Goal: Task Accomplishment & Management: Manage account settings

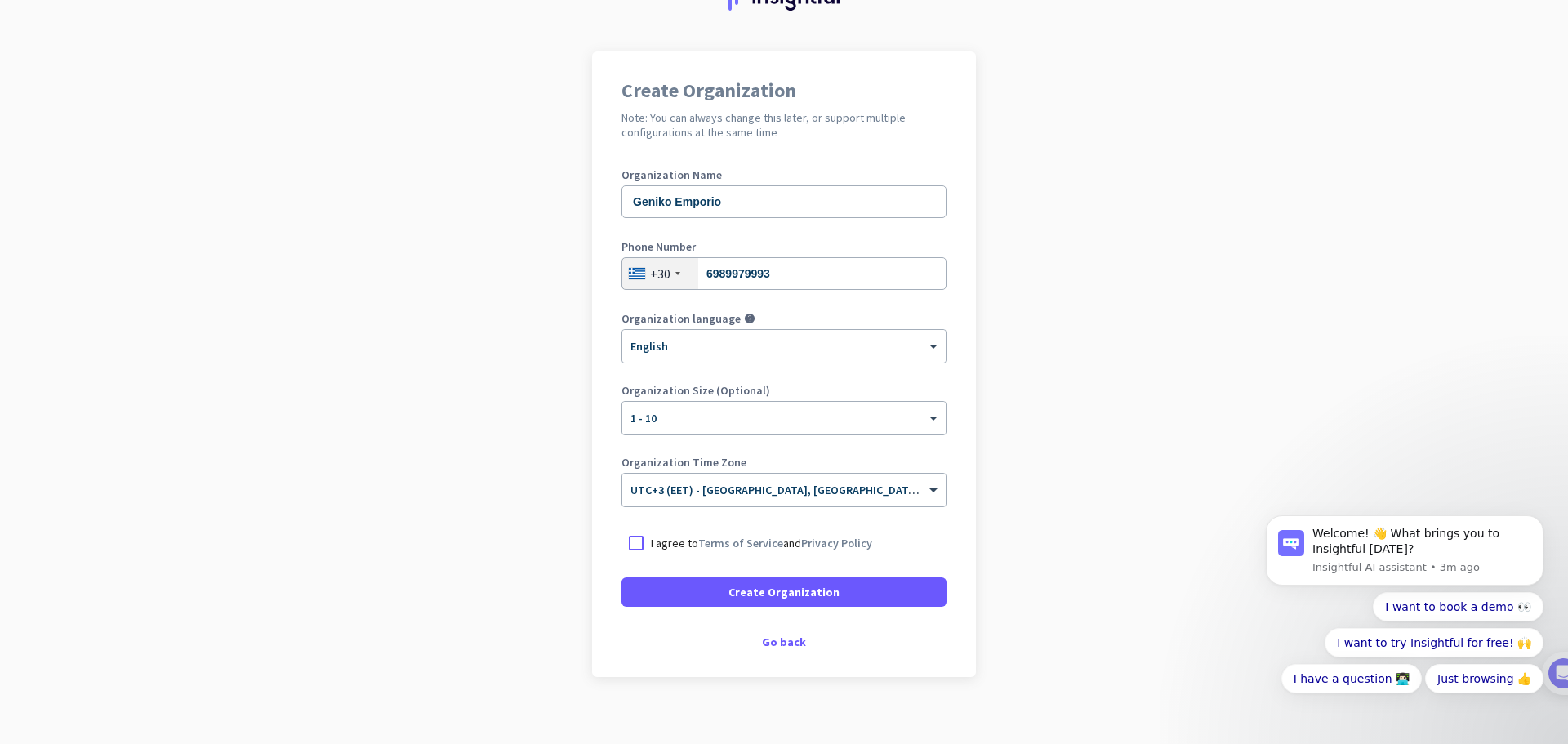
scroll to position [96, 0]
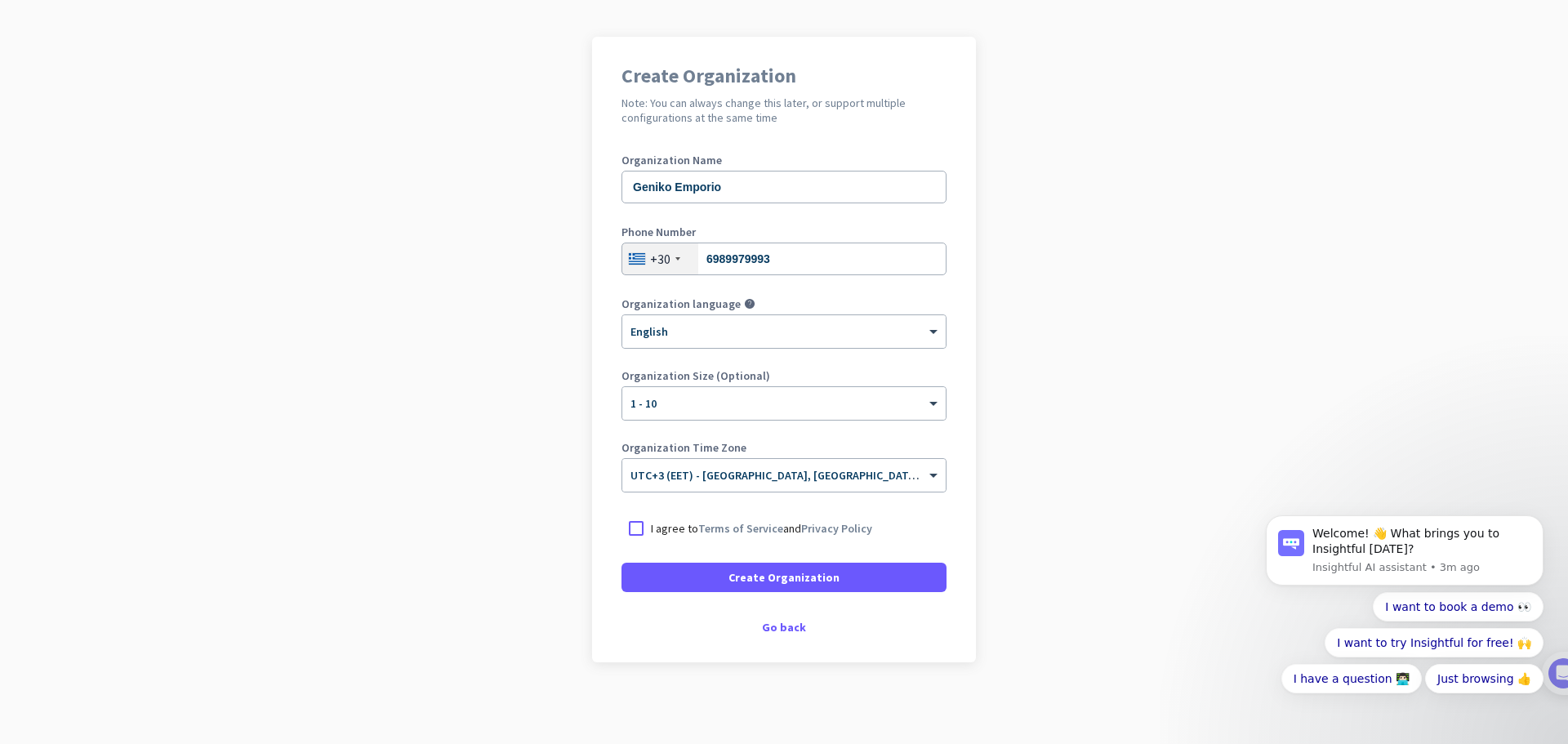
click at [655, 527] on p "I agree to Terms of Service and Privacy Policy" at bounding box center [761, 528] width 221 height 16
click at [0, 0] on input "I agree to Terms of Service and Privacy Policy" at bounding box center [0, 0] width 0 height 0
click at [673, 573] on span at bounding box center [784, 577] width 325 height 39
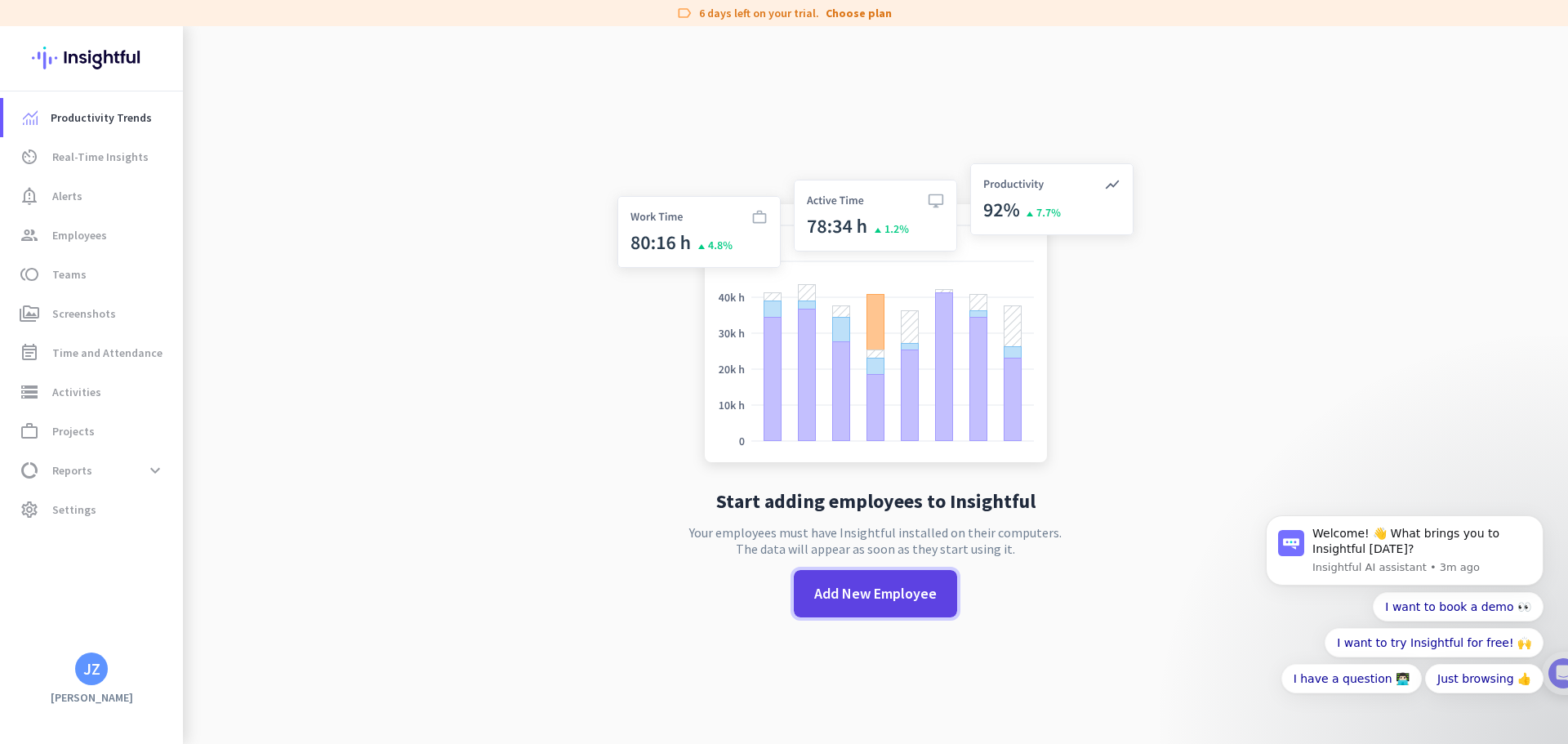
click at [868, 598] on span "Add New Employee" at bounding box center [876, 594] width 123 height 22
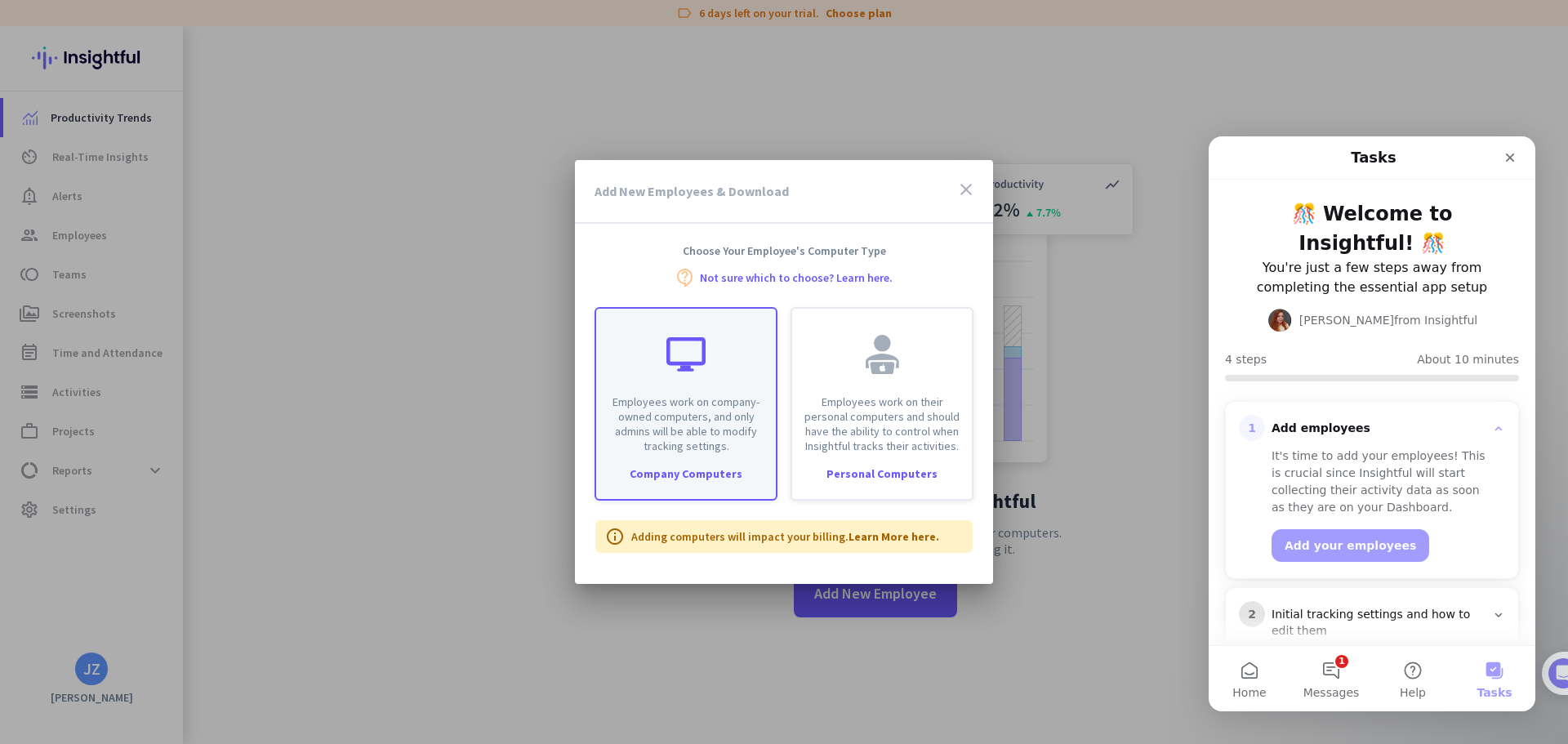
click at [679, 339] on div at bounding box center [685, 354] width 39 height 39
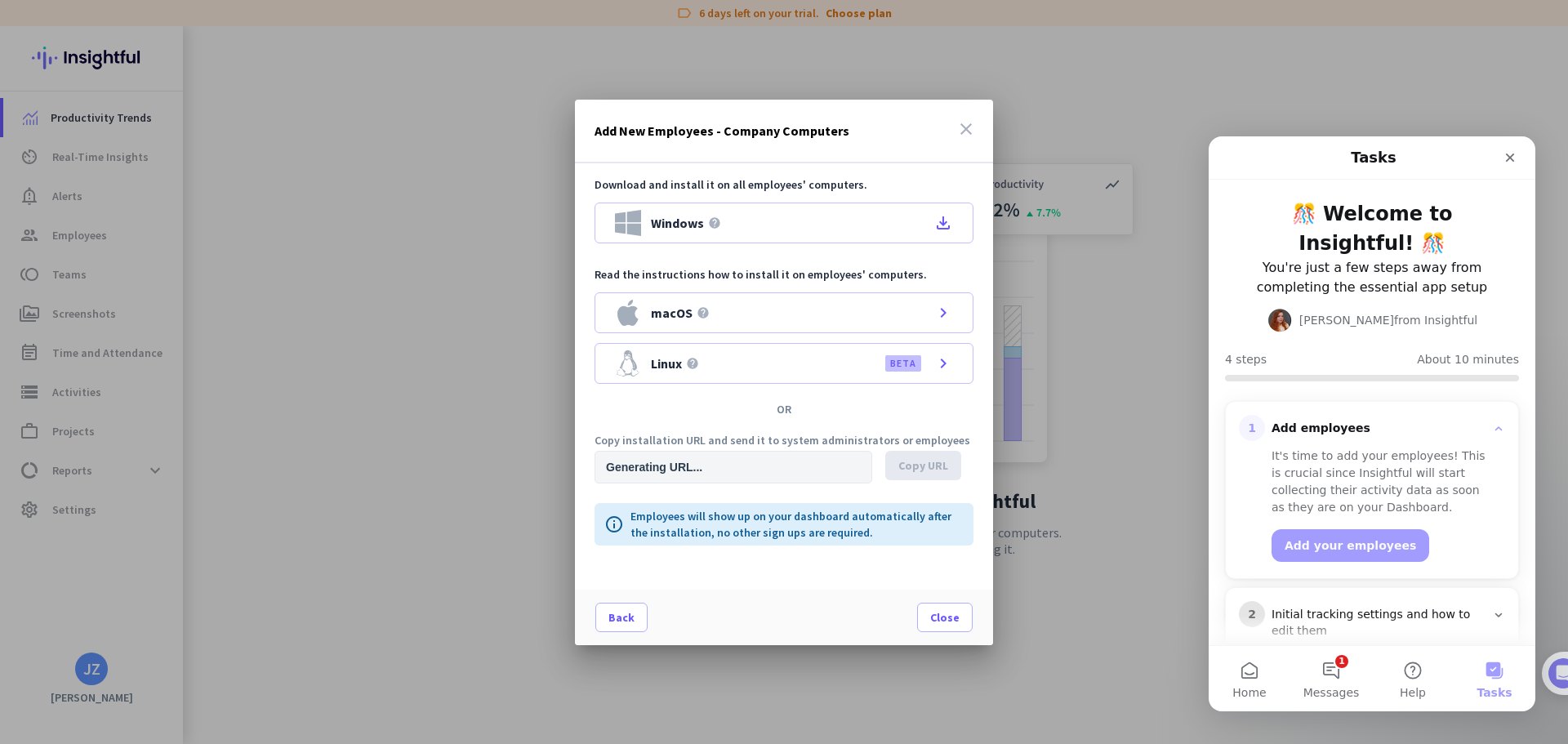
type input "[URL][DOMAIN_NAME]"
click at [944, 226] on icon "file_download" at bounding box center [943, 223] width 20 height 20
click at [1509, 159] on icon "Close" at bounding box center [1510, 158] width 9 height 9
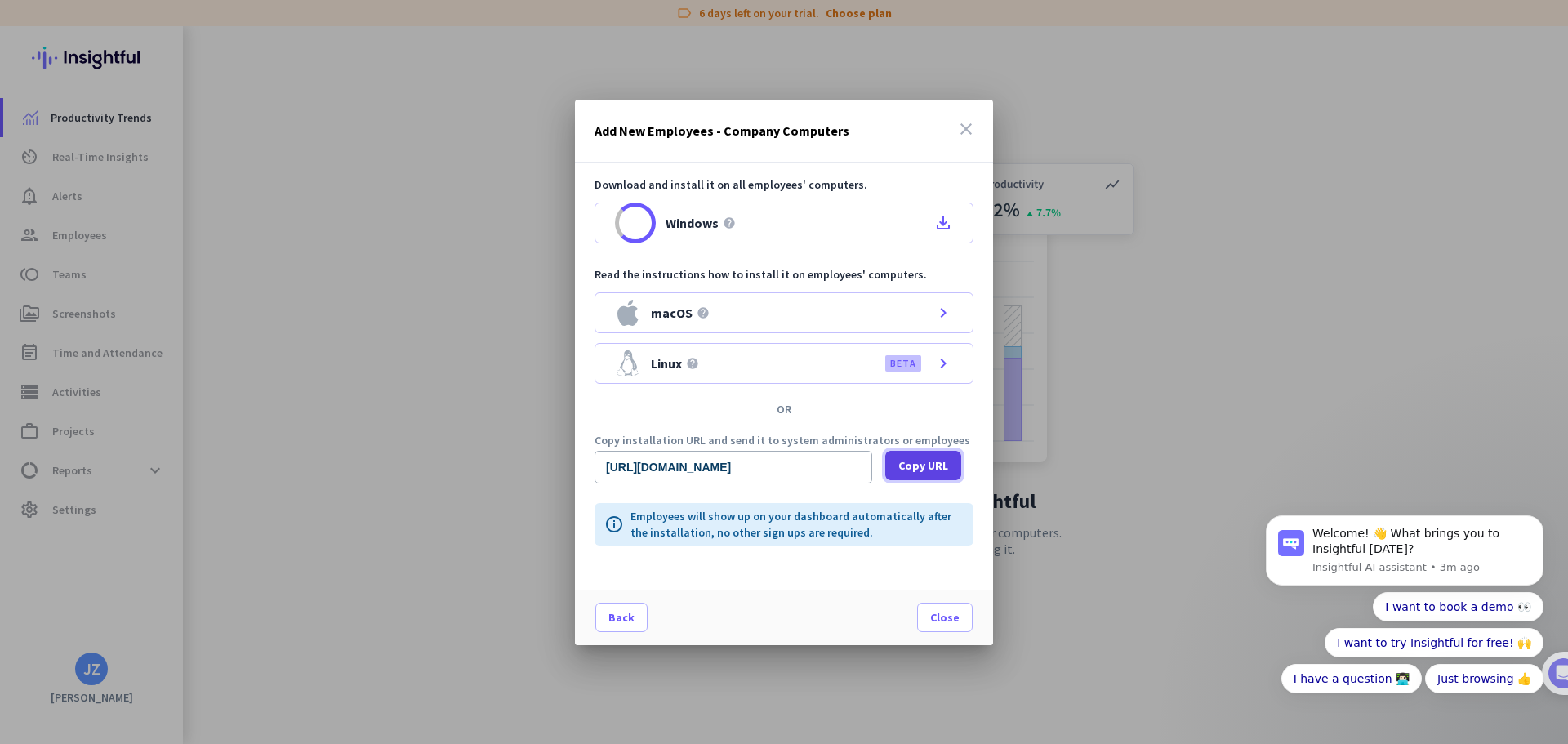
click at [927, 461] on span "Copy URL" at bounding box center [923, 466] width 50 height 16
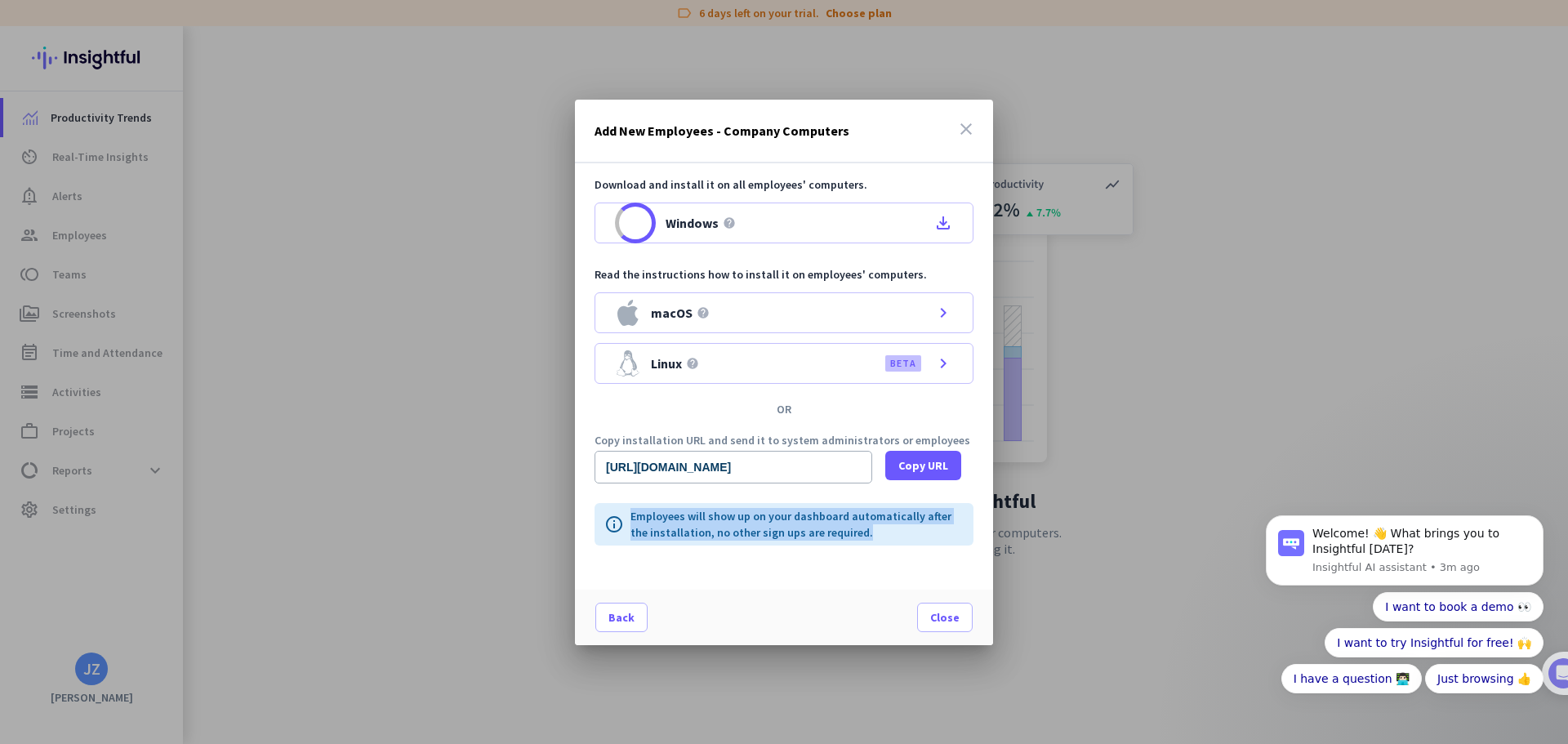
drag, startPoint x: 870, startPoint y: 540, endPoint x: 630, endPoint y: 513, distance: 241.5
click at [630, 513] on div "info Employees will show up on your dashboard automatically after the installat…" at bounding box center [784, 524] width 379 height 42
click at [626, 512] on div "info Employees will show up on your dashboard automatically after the installat…" at bounding box center [784, 524] width 379 height 42
drag, startPoint x: 626, startPoint y: 512, endPoint x: 850, endPoint y: 541, distance: 225.9
click at [850, 541] on div "info Employees will show up on your dashboard automatically after the installat…" at bounding box center [784, 524] width 379 height 42
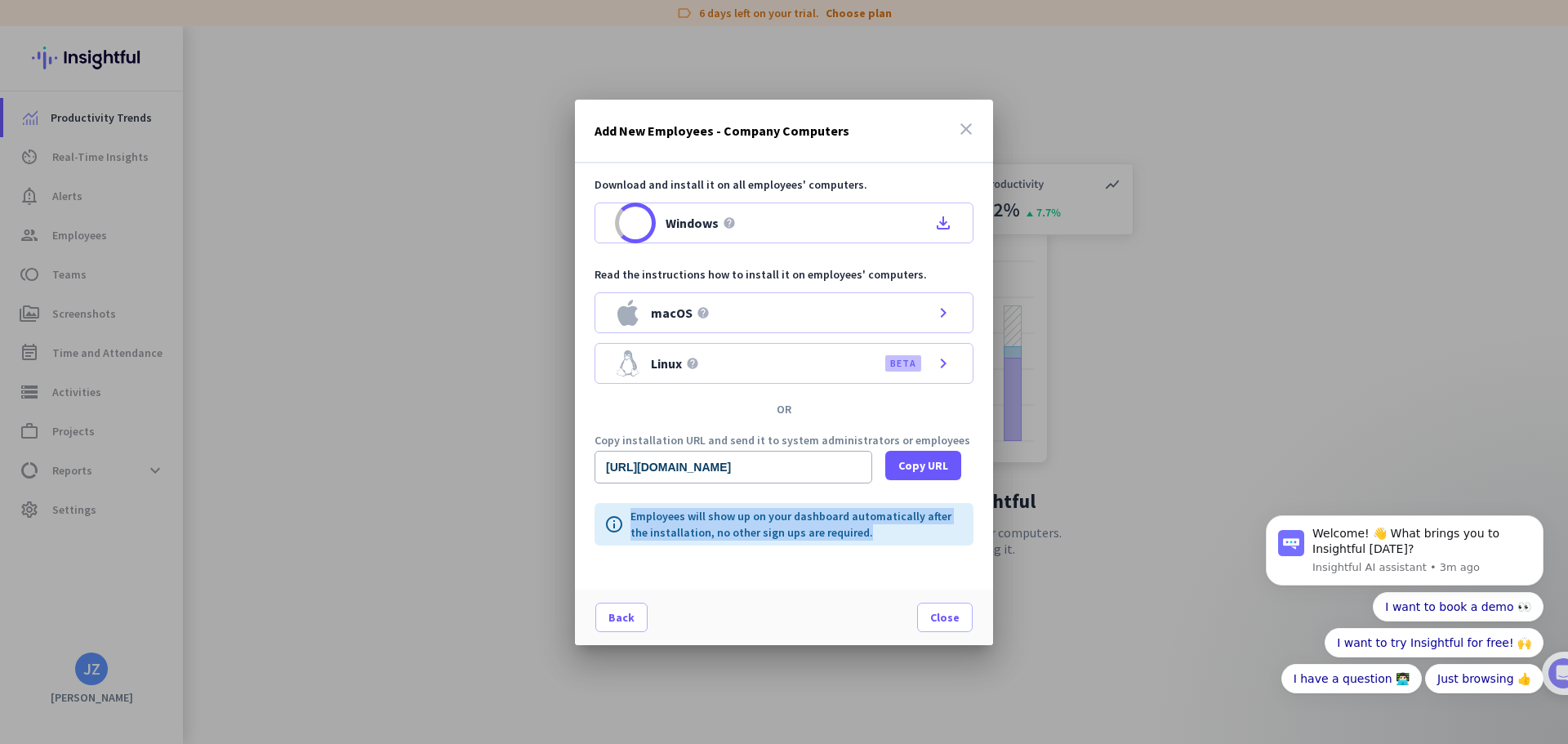
click at [857, 534] on p "Employees will show up on your dashboard automatically after the installation, …" at bounding box center [796, 525] width 333 height 33
drag, startPoint x: 857, startPoint y: 534, endPoint x: 623, endPoint y: 528, distance: 234.1
click at [623, 528] on div "info Employees will show up on your dashboard automatically after the installat…" at bounding box center [784, 524] width 379 height 42
click at [630, 518] on div "info Employees will show up on your dashboard automatically after the installat…" at bounding box center [784, 524] width 379 height 42
click at [628, 514] on div "info Employees will show up on your dashboard automatically after the installat…" at bounding box center [784, 524] width 379 height 42
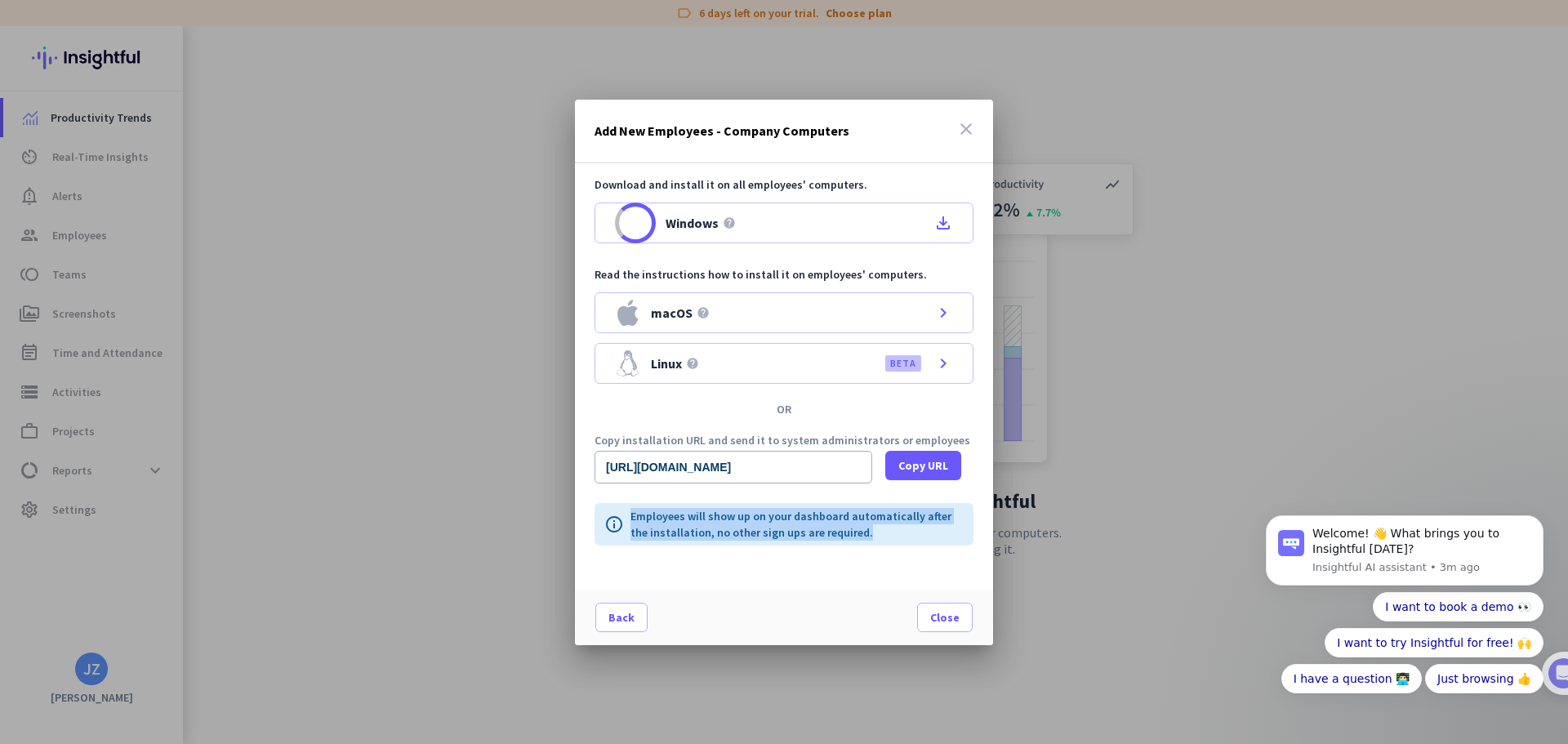
drag, startPoint x: 836, startPoint y: 531, endPoint x: 625, endPoint y: 518, distance: 211.4
click at [625, 518] on div "info Employees will show up on your dashboard automatically after the installat…" at bounding box center [784, 524] width 379 height 42
click at [861, 526] on p "Employees will show up on your dashboard automatically after the installation, …" at bounding box center [796, 525] width 333 height 33
drag, startPoint x: 805, startPoint y: 538, endPoint x: 622, endPoint y: 513, distance: 184.7
click at [616, 517] on div "info Employees will show up on your dashboard automatically after the installat…" at bounding box center [784, 524] width 379 height 42
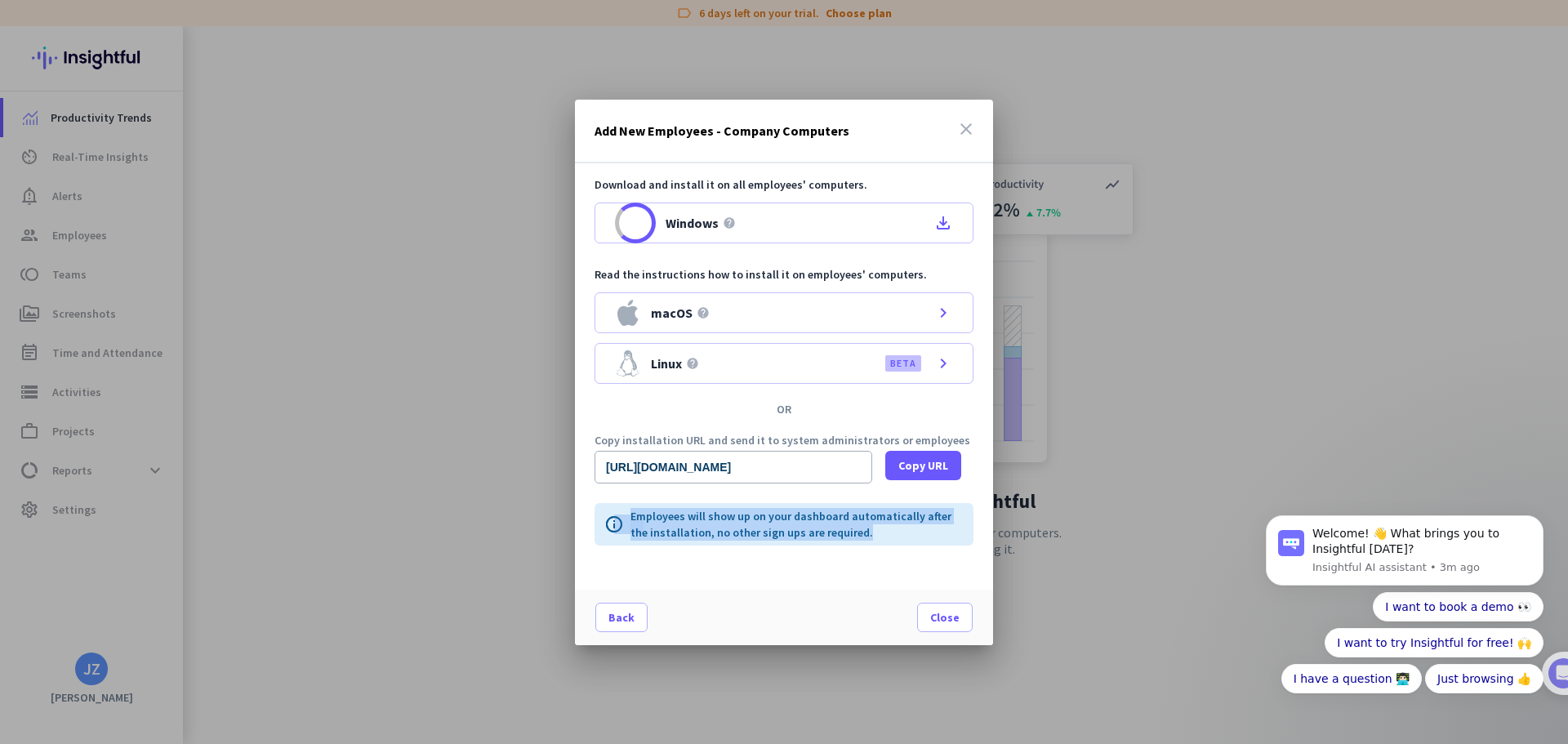
click at [645, 512] on p "Employees will show up on your dashboard automatically after the installation, …" at bounding box center [796, 525] width 333 height 33
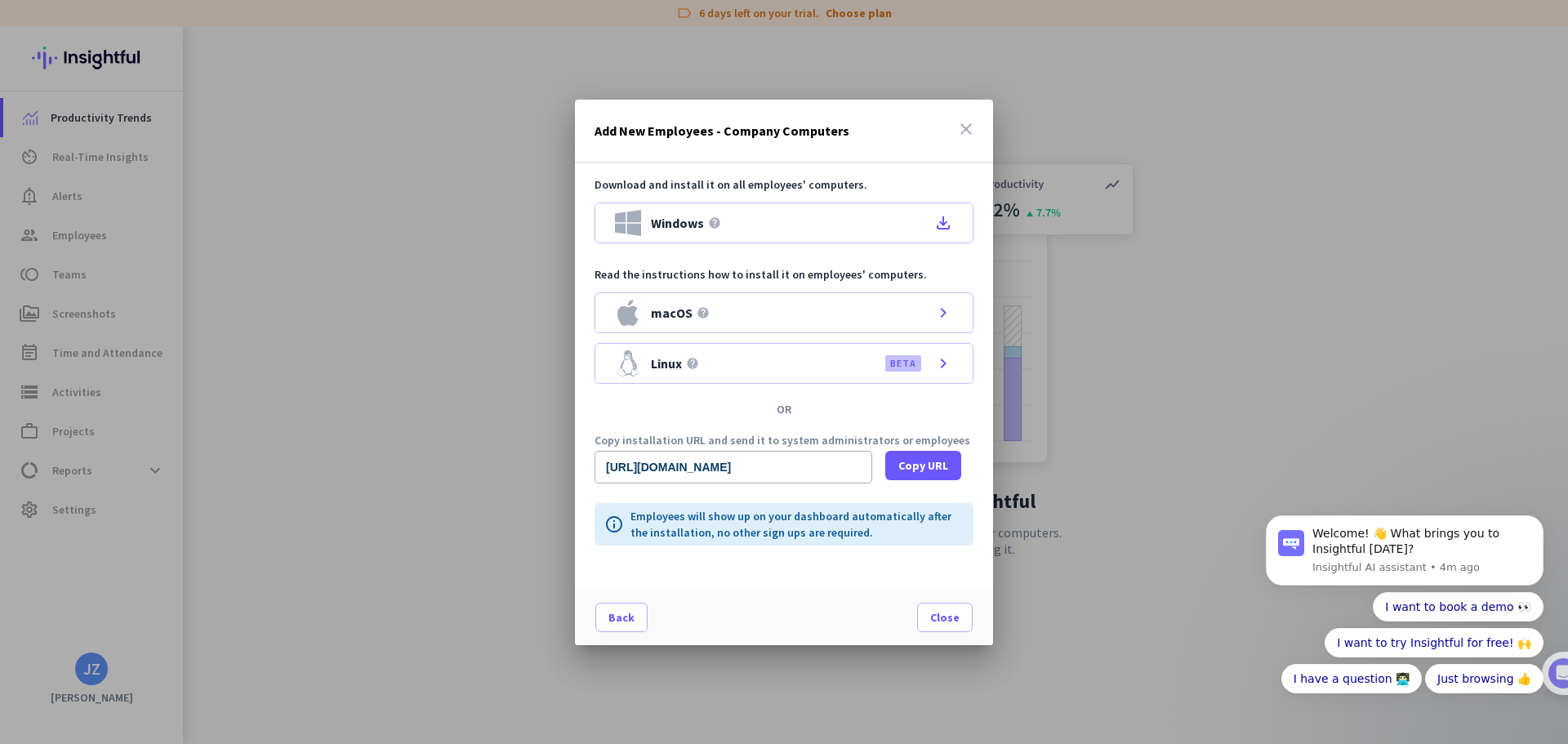
click at [1196, 141] on div at bounding box center [784, 372] width 1568 height 744
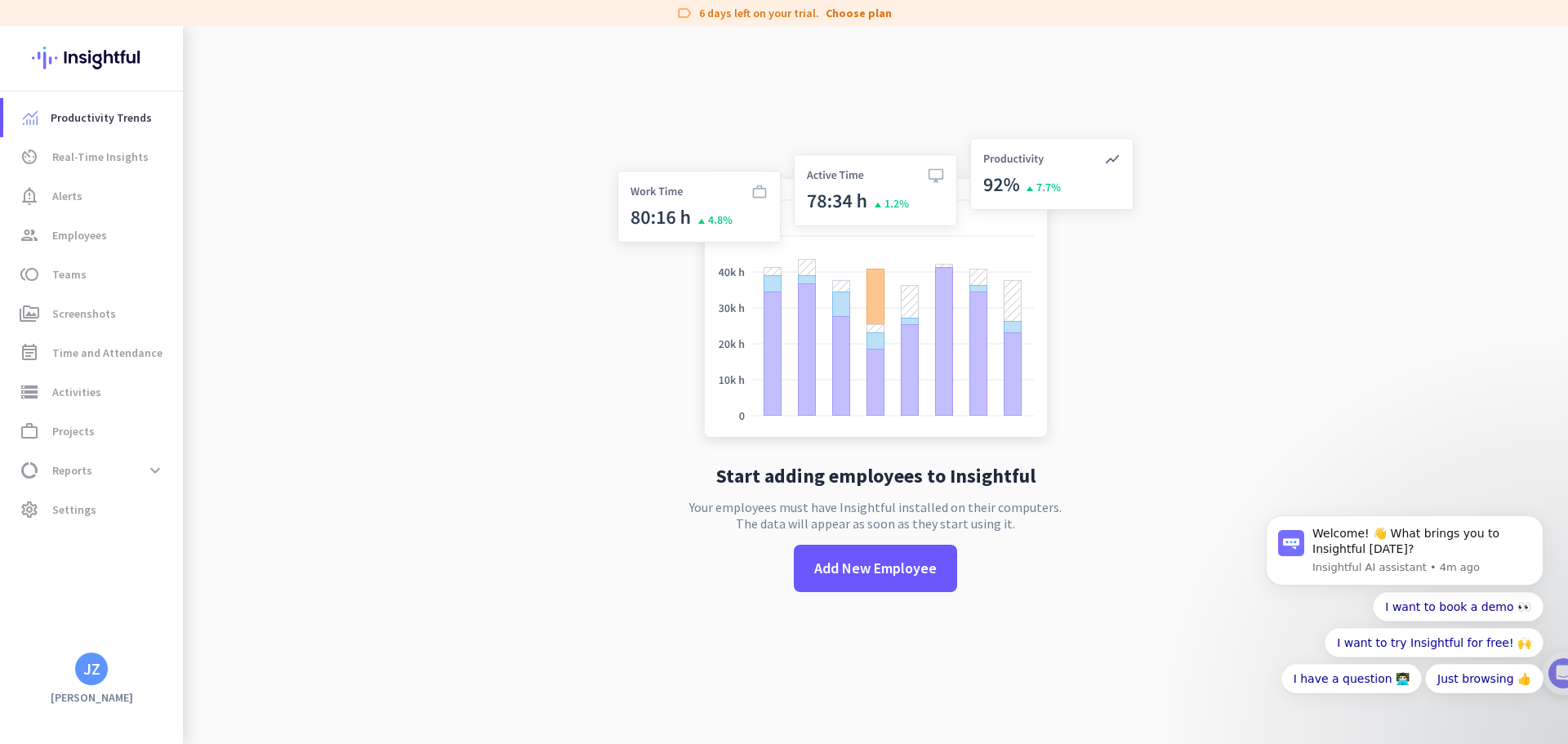
scroll to position [26, 0]
click at [99, 162] on span "Real-Time Insights" at bounding box center [100, 157] width 97 height 20
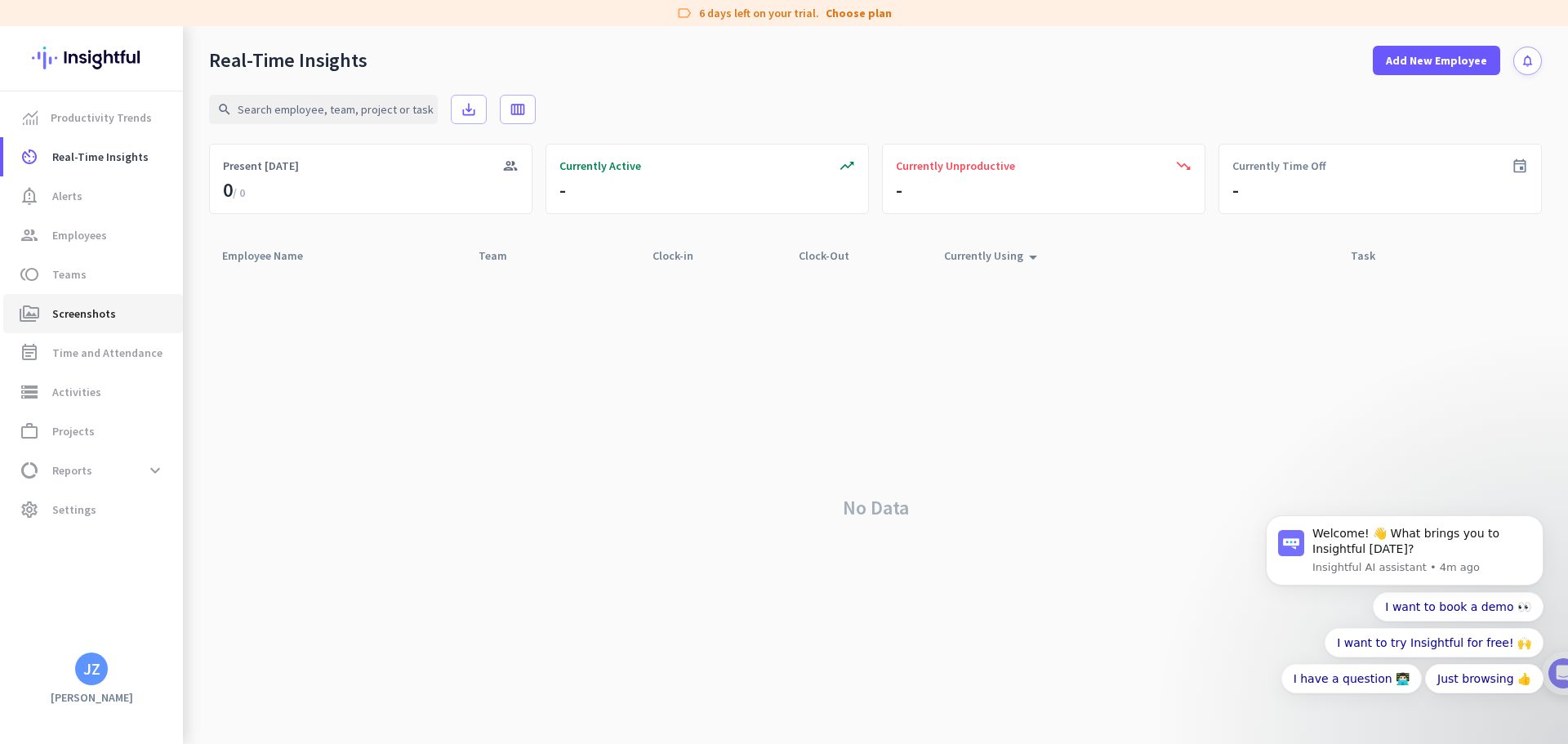
click at [78, 310] on span "Screenshots" at bounding box center [84, 314] width 64 height 20
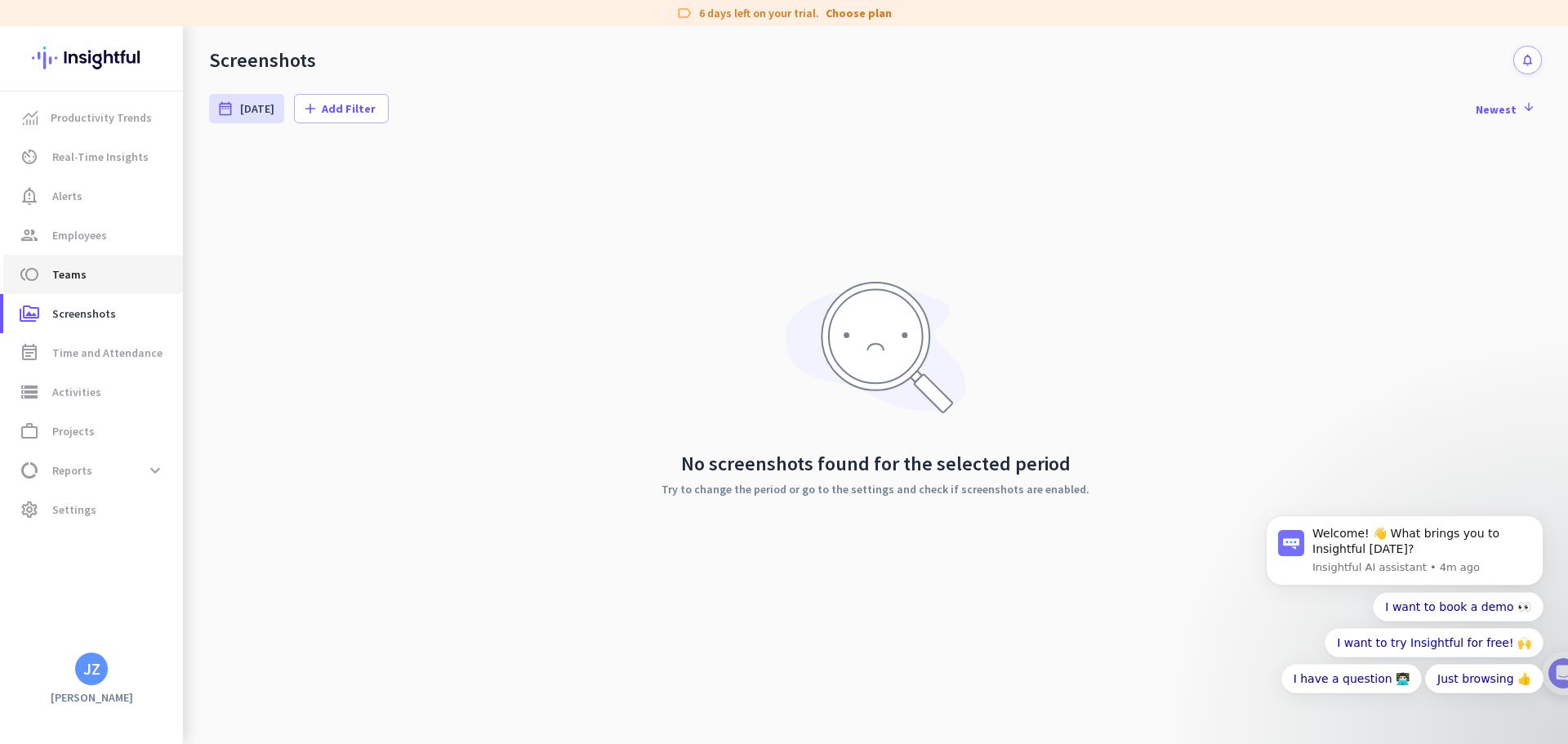
click at [75, 275] on span "Teams" at bounding box center [70, 274] width 34 height 20
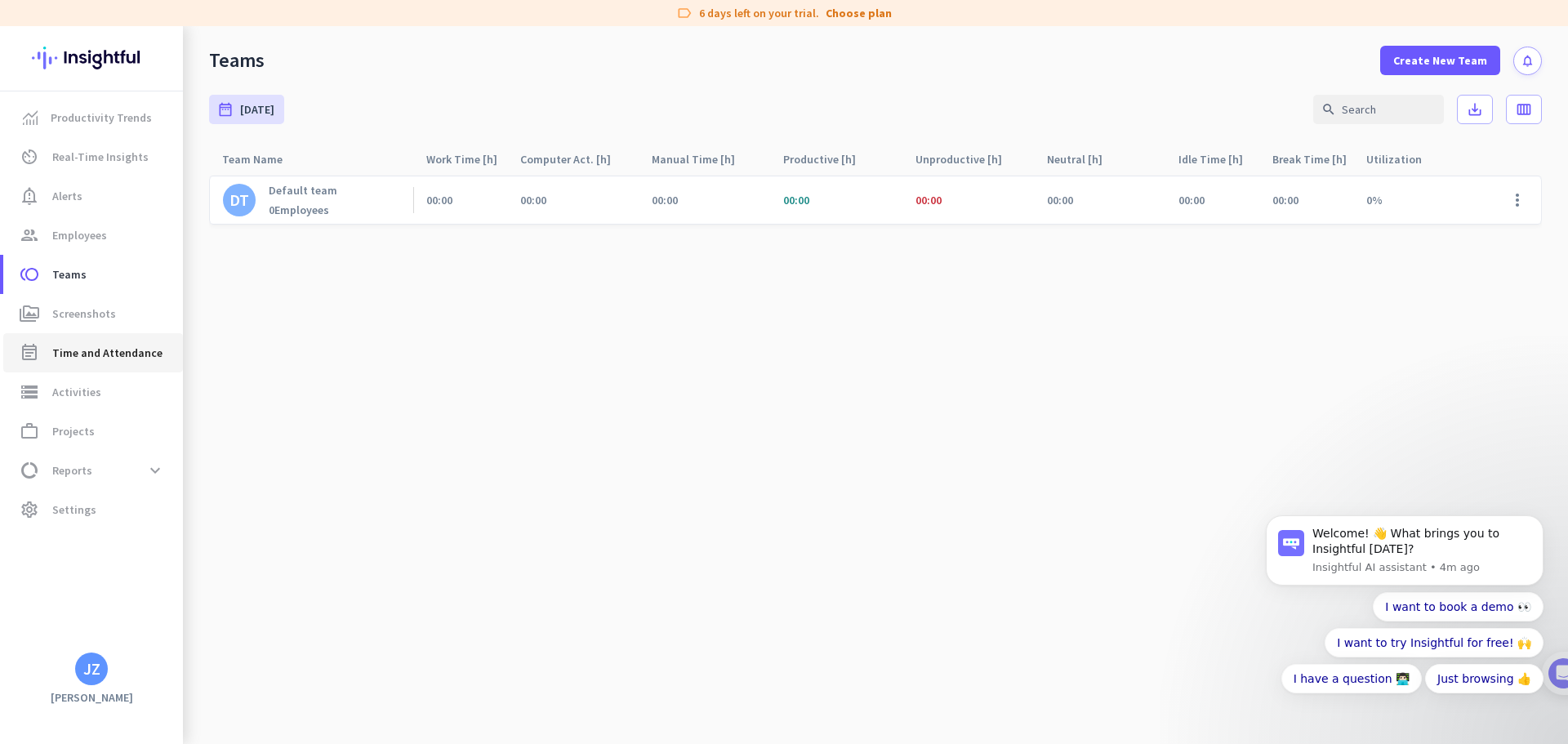
click at [98, 347] on span "Time and Attendance" at bounding box center [107, 353] width 110 height 20
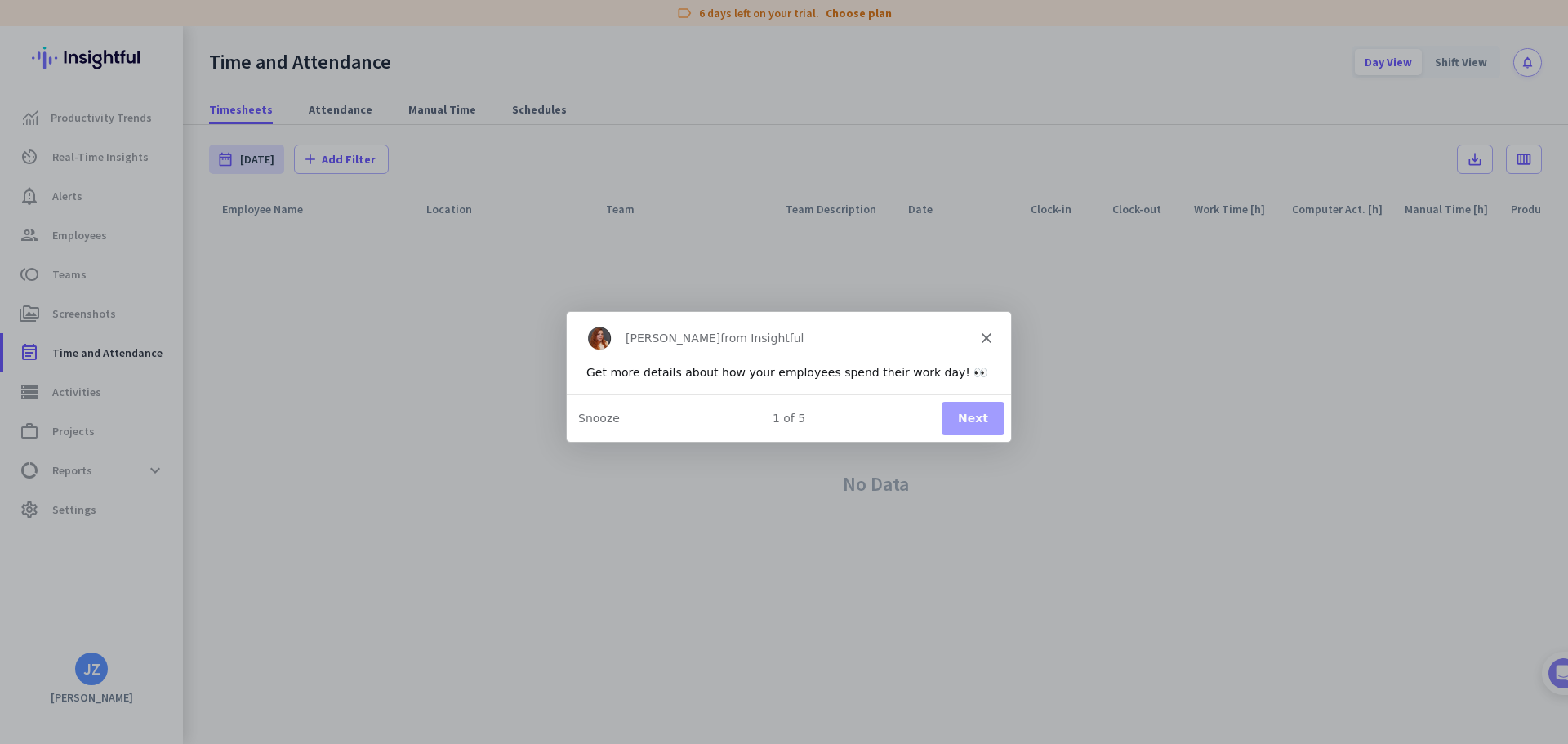
click at [983, 339] on polygon "Close" at bounding box center [986, 337] width 10 height 10
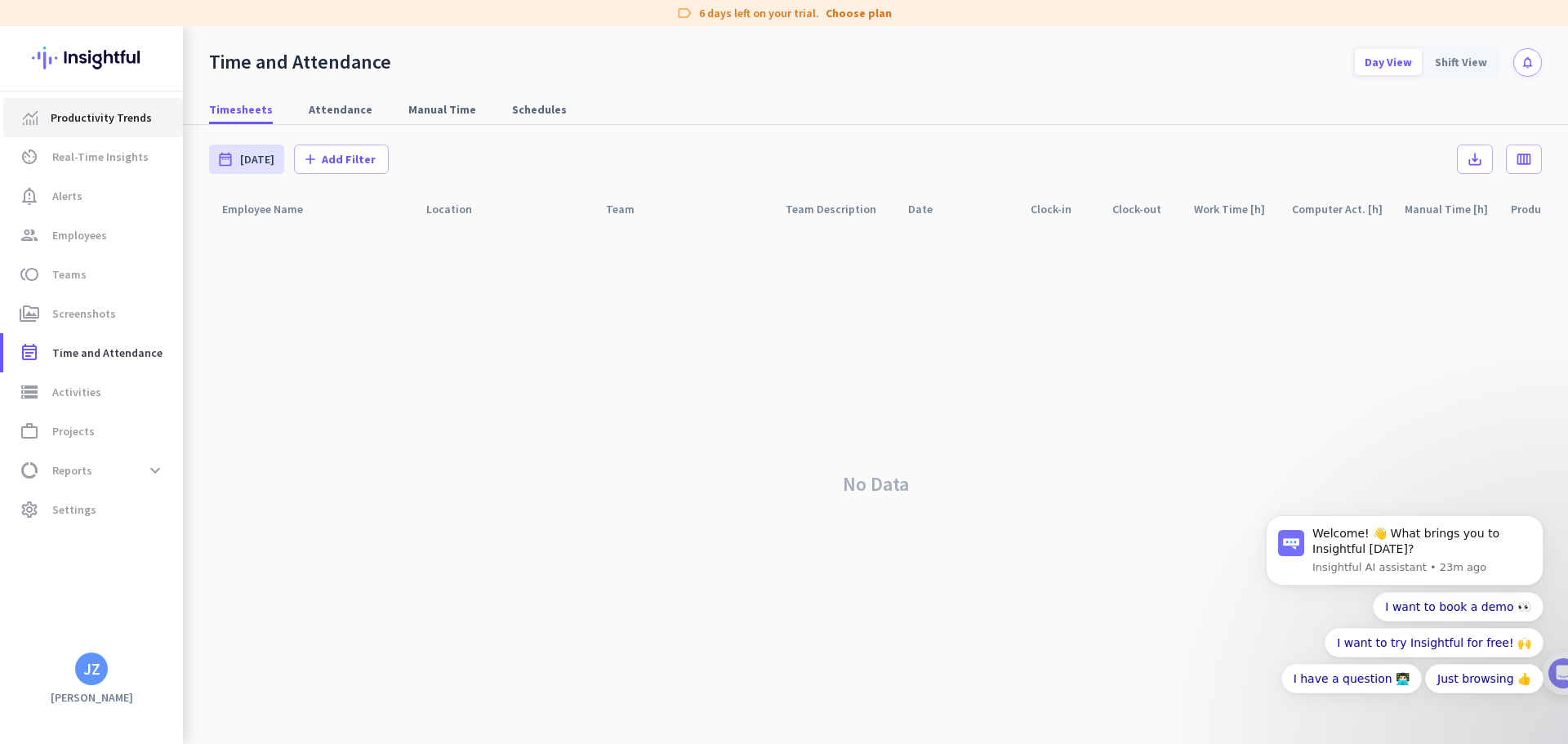
click at [74, 122] on span "Productivity Trends" at bounding box center [101, 117] width 101 height 20
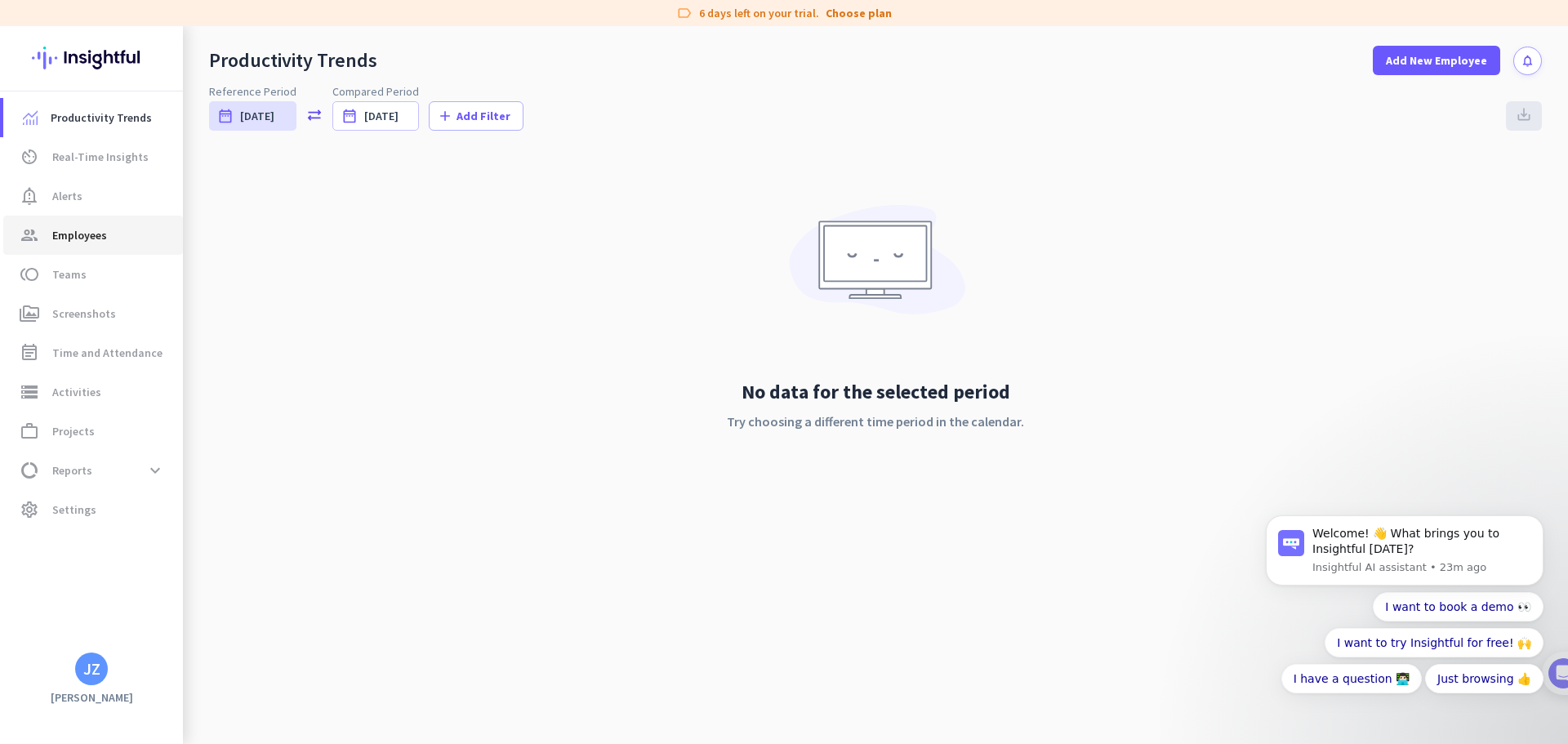
click at [114, 218] on link "group Employees" at bounding box center [93, 235] width 180 height 39
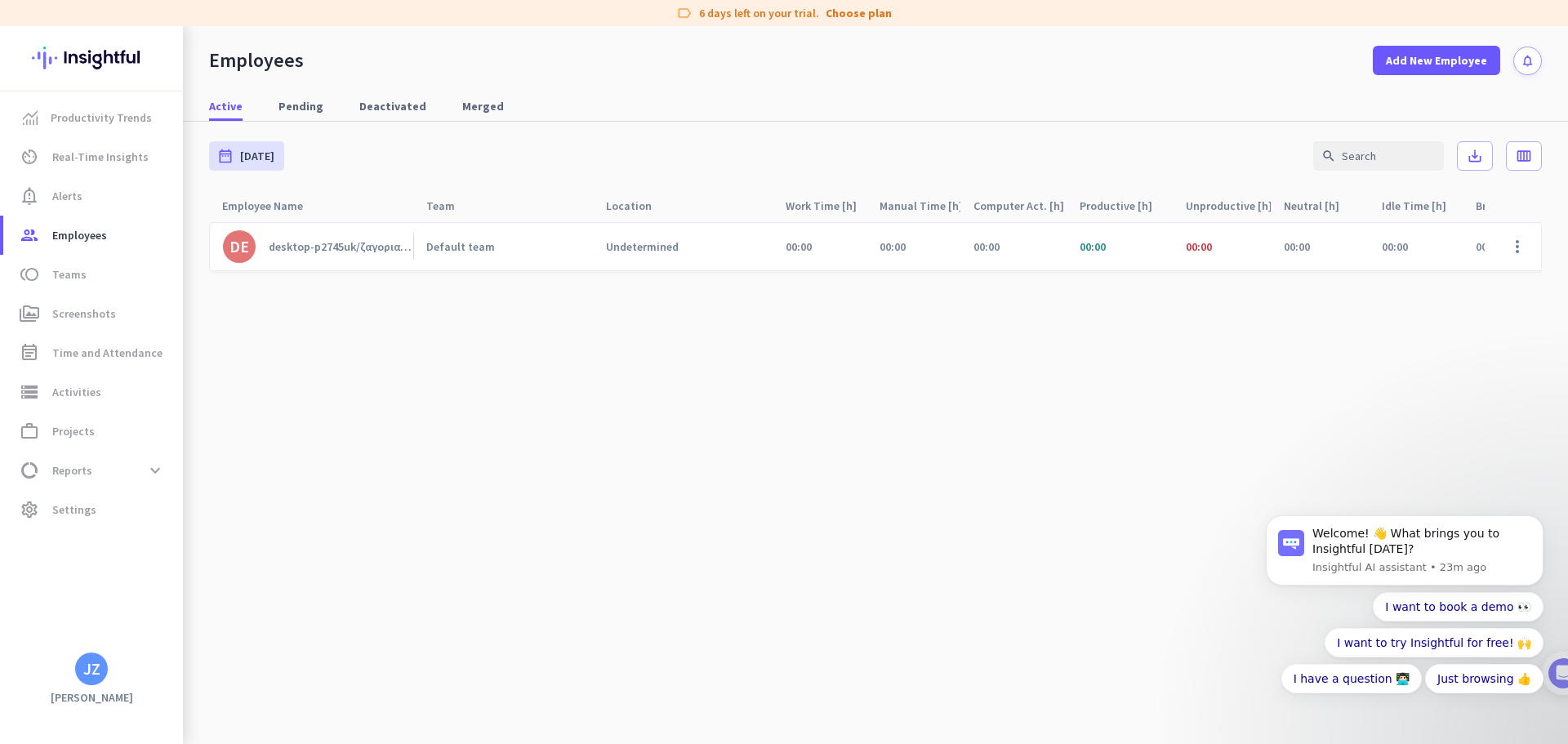
click at [1154, 467] on cdk-virtual-scroll-viewport "DE desktop-p2745uk/ζαγοριανος Default team Undetermined 00:00 00:00 00:00 00:00…" at bounding box center [876, 482] width 1332 height 523
click at [429, 241] on div "Default team" at bounding box center [460, 246] width 69 height 14
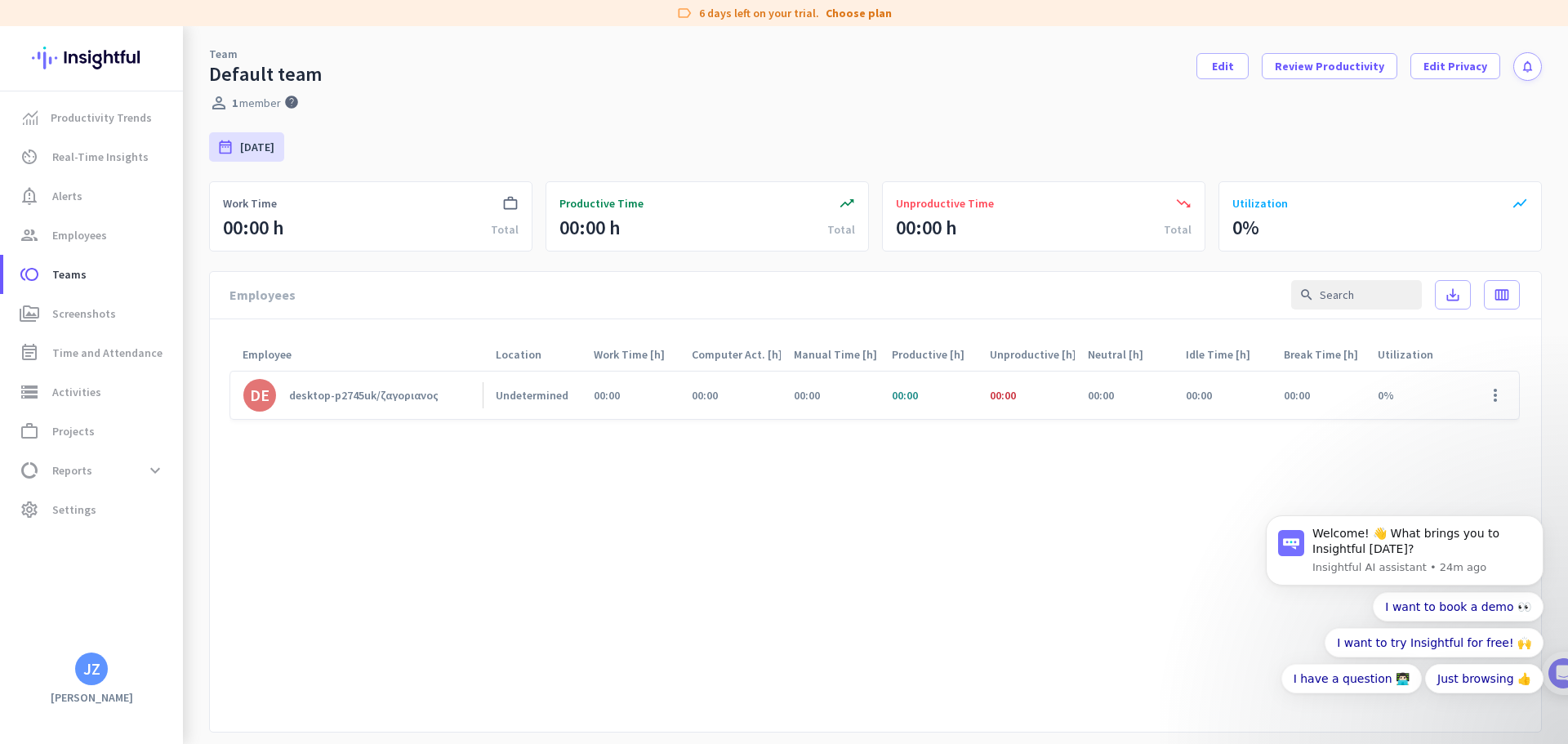
click at [649, 484] on cdk-virtual-scroll-viewport "DE desktop-p2745uk/ζαγοριανος Undetermined 00:00 00:00 00:00 00:00 00:00 00:00 …" at bounding box center [874, 544] width 1290 height 349
click at [1435, 67] on span "Edit Privacy" at bounding box center [1455, 66] width 64 height 16
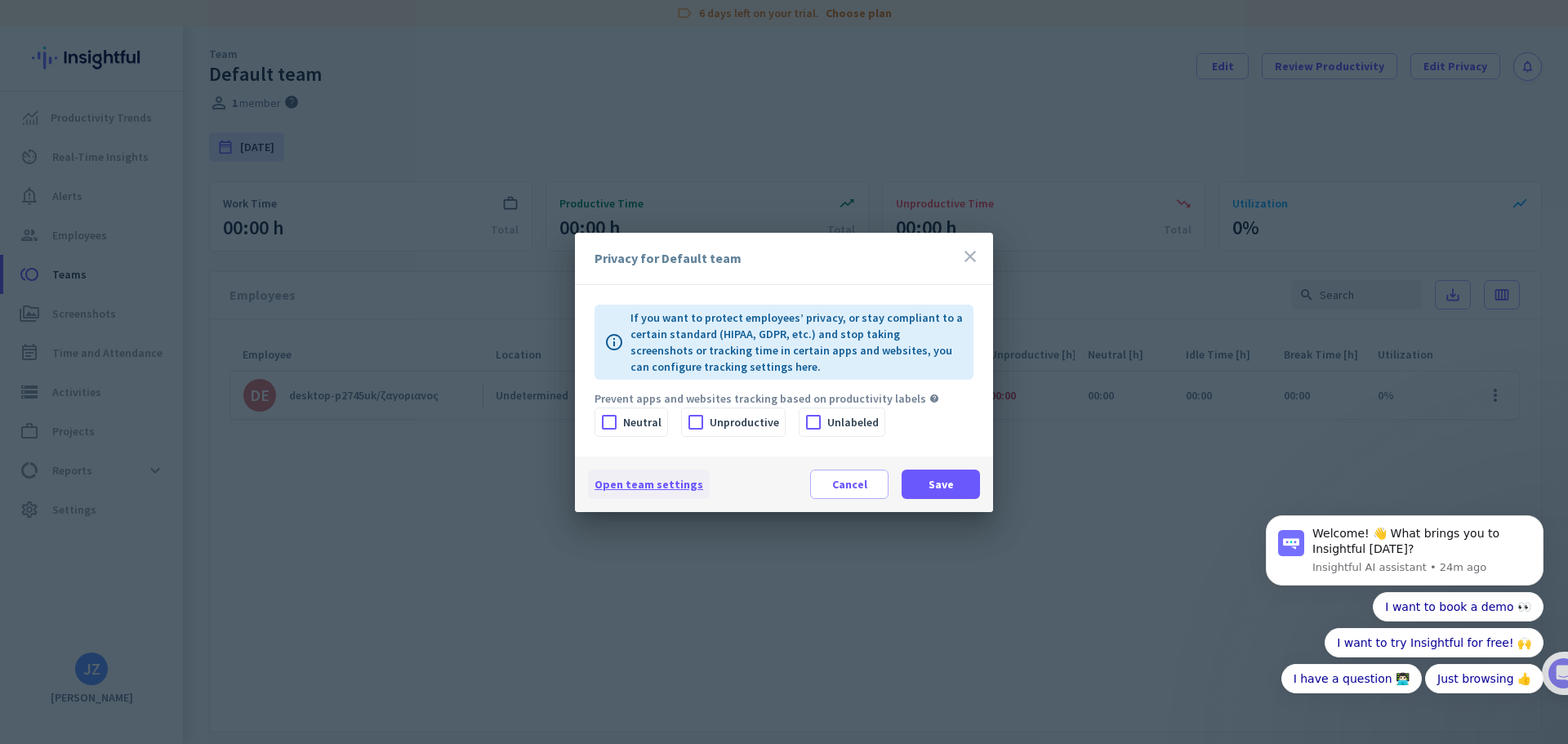
click at [669, 487] on span "Open team settings" at bounding box center [649, 484] width 108 height 14
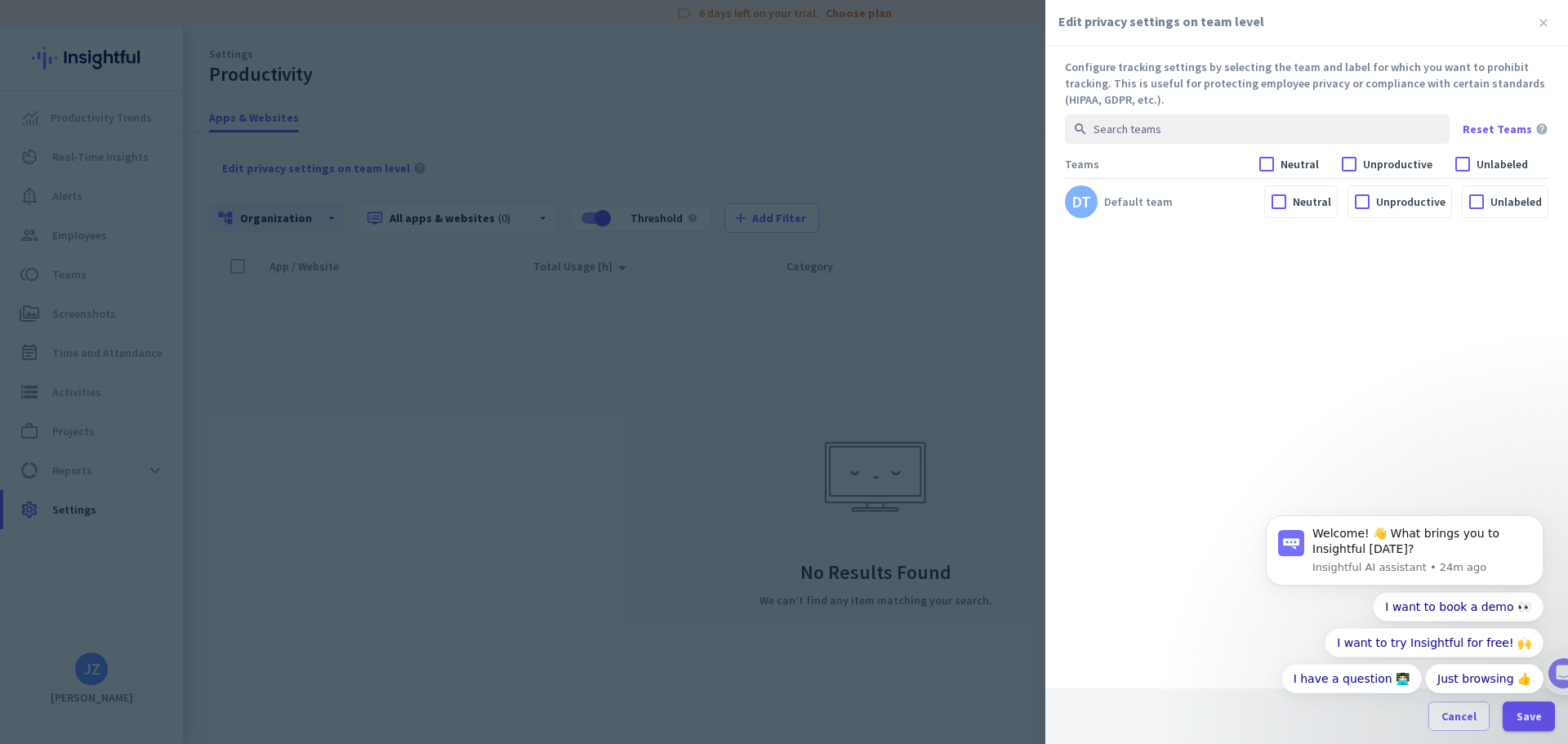
click at [1148, 206] on span "Default team" at bounding box center [1138, 201] width 69 height 16
click at [1081, 203] on div "DT" at bounding box center [1081, 201] width 20 height 16
click at [805, 328] on div at bounding box center [784, 372] width 1568 height 744
click at [1545, 31] on span at bounding box center [1543, 23] width 23 height 23
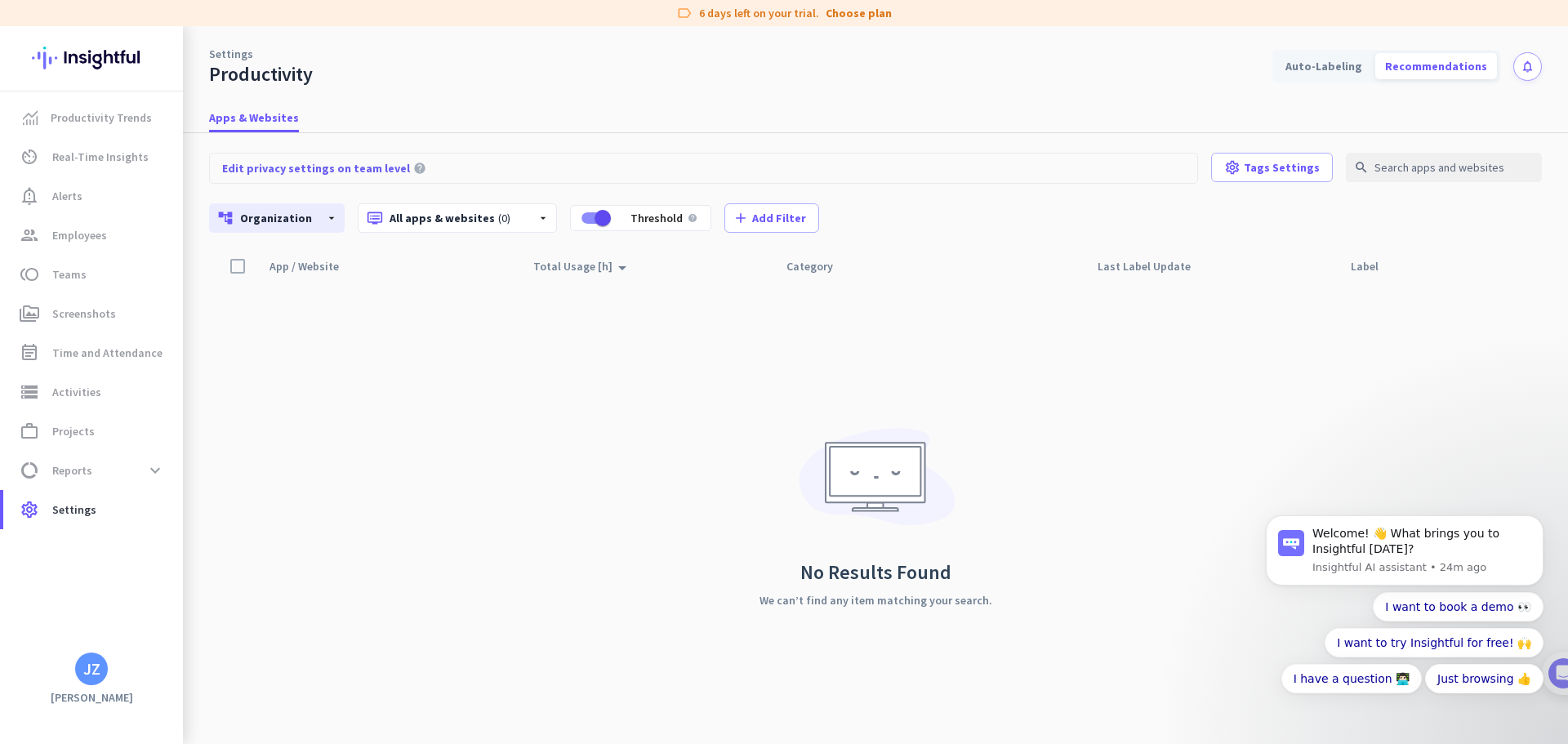
click at [449, 373] on div "App / Website arrow_drop_up Total Usage [h] arrow_drop_up Category Last Label U…" at bounding box center [876, 498] width 1332 height 493
click at [111, 235] on span "group Employees" at bounding box center [93, 236] width 153 height 20
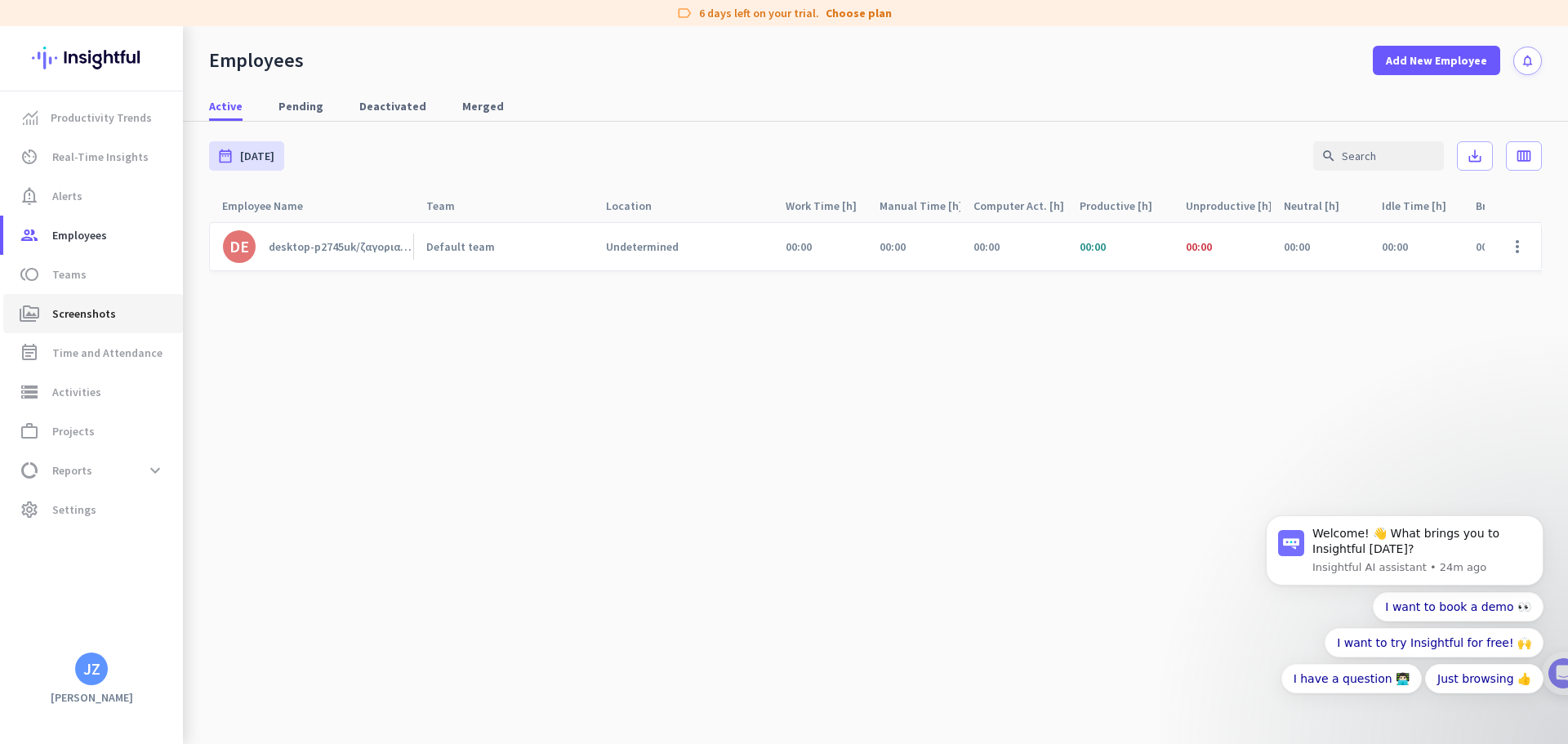
click at [107, 318] on span "Screenshots" at bounding box center [84, 314] width 64 height 20
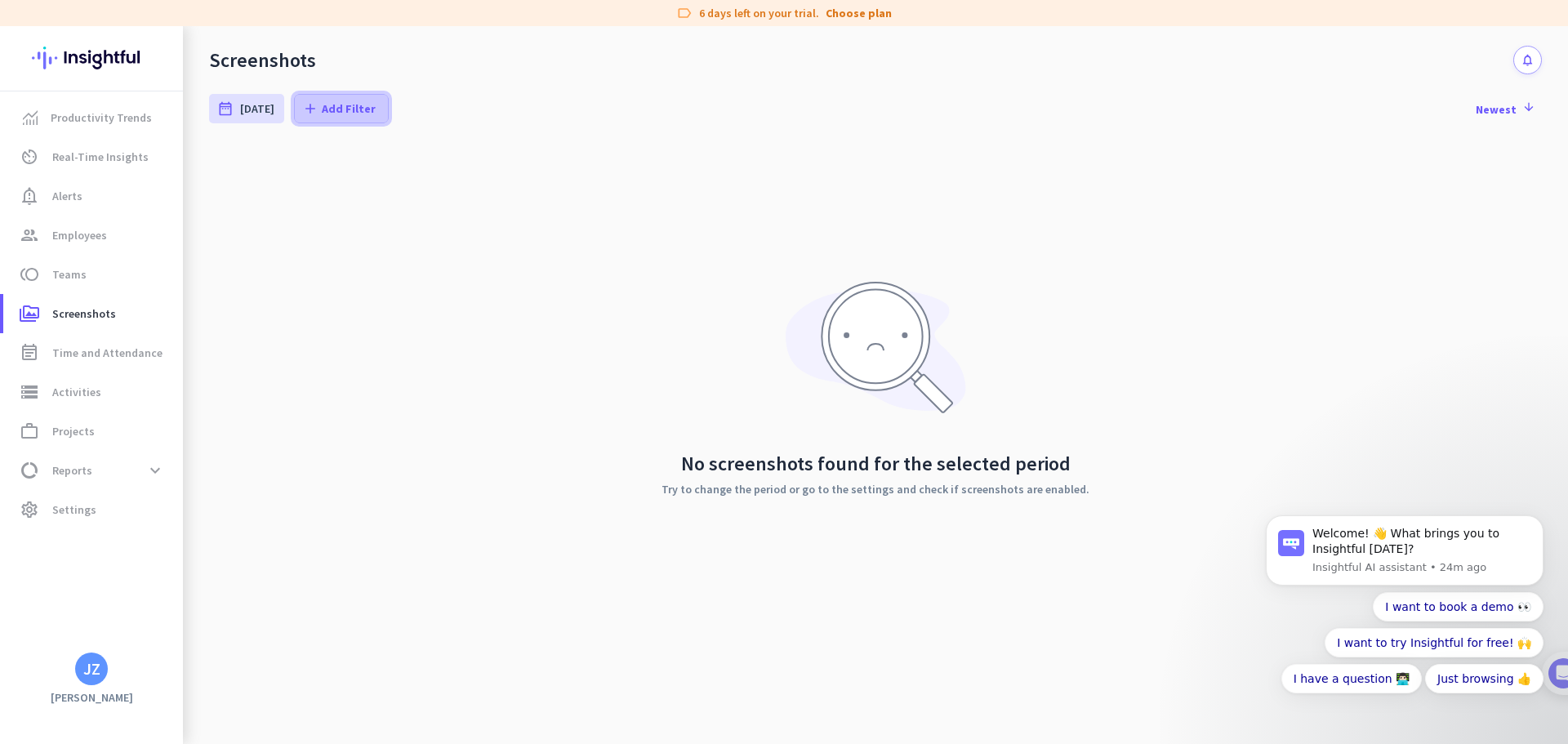
click at [326, 108] on span "Add Filter" at bounding box center [348, 108] width 54 height 16
click at [716, 268] on div at bounding box center [784, 372] width 1568 height 744
click at [73, 110] on span "Productivity Trends" at bounding box center [101, 117] width 101 height 20
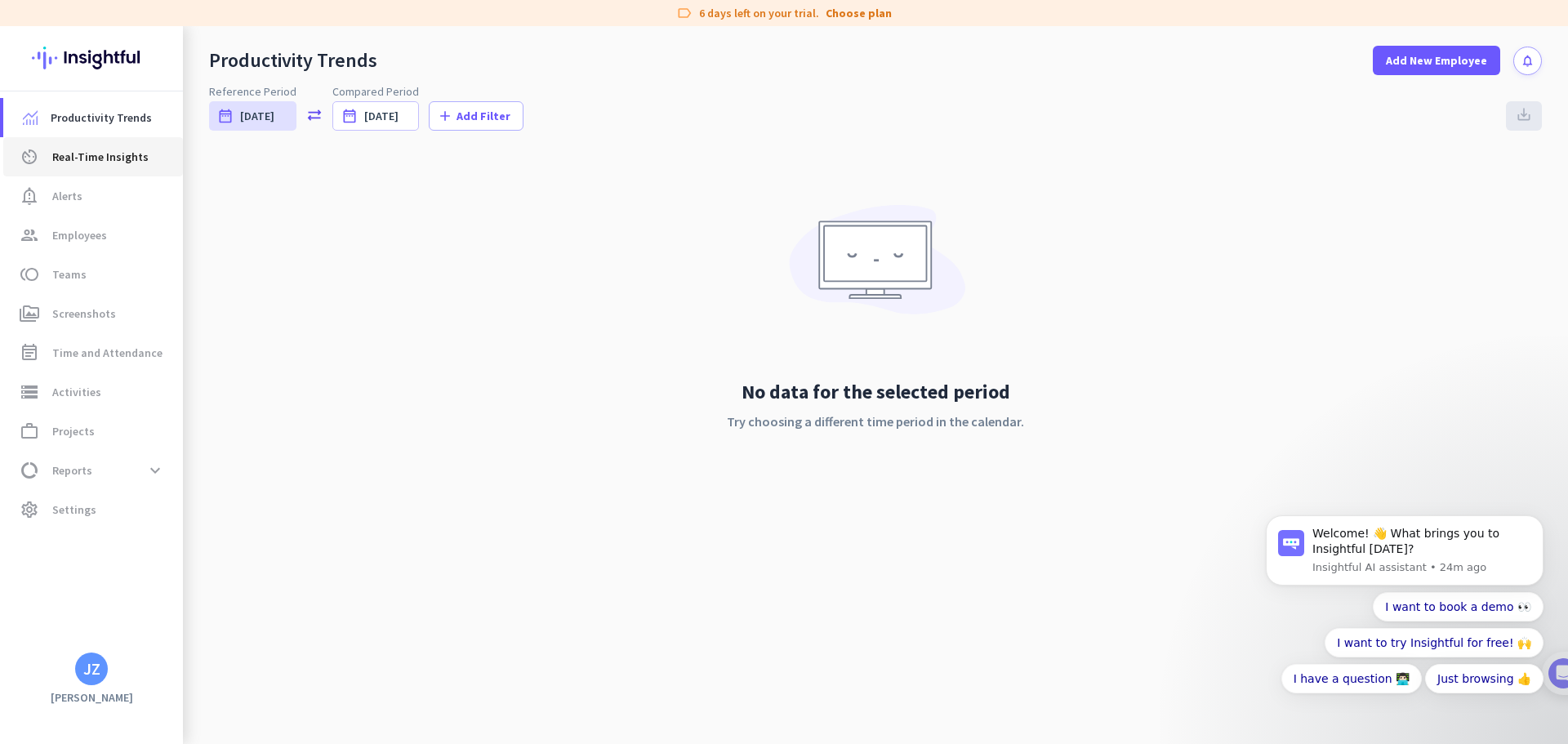
click at [97, 151] on span "Real-Time Insights" at bounding box center [100, 157] width 97 height 20
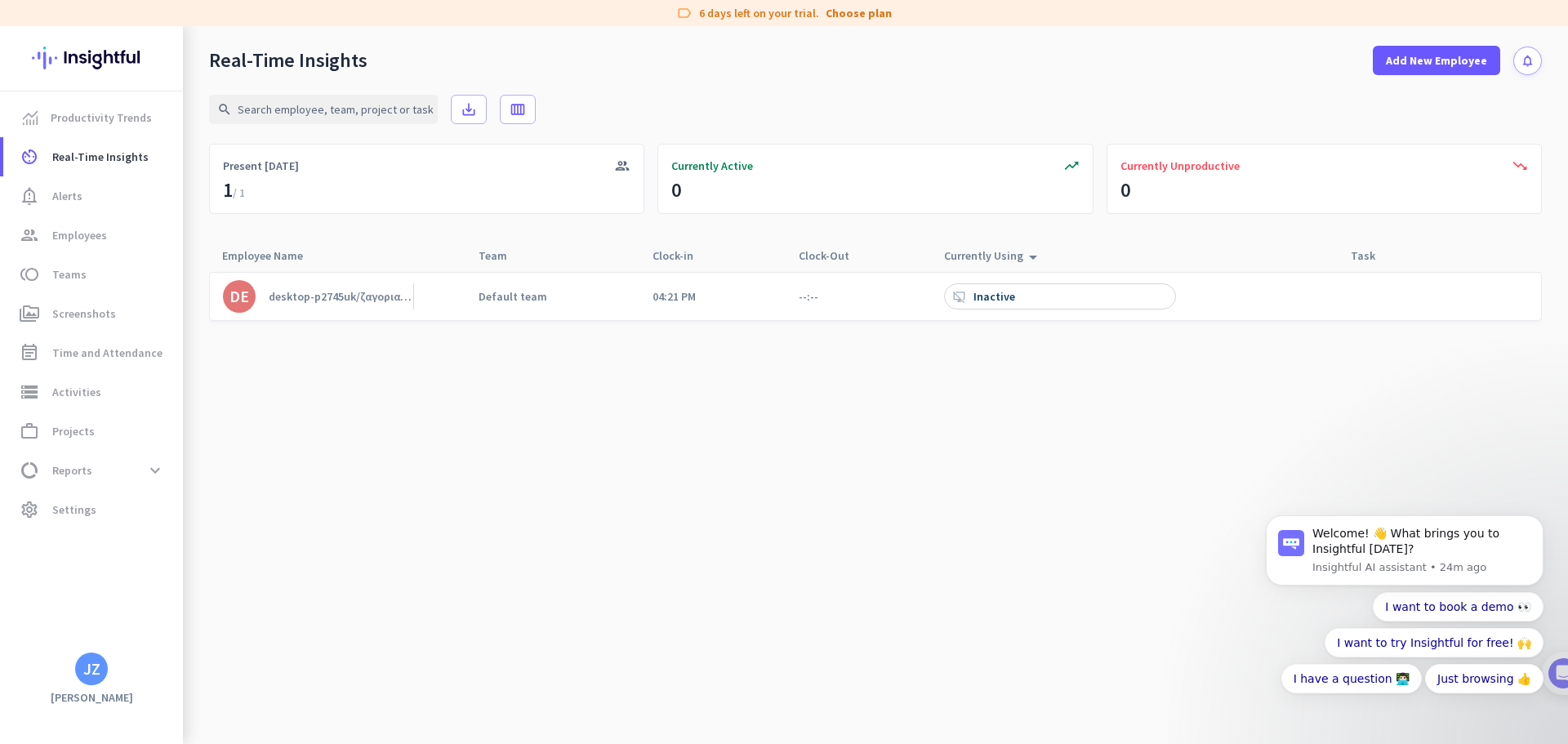
click at [1034, 262] on icon "arrow_drop_up" at bounding box center [1034, 257] width 20 height 20
click at [1034, 261] on icon "arrow_drop_up" at bounding box center [1034, 255] width 20 height 20
click at [1044, 299] on div "[DOMAIN_NAME]" at bounding box center [1018, 296] width 86 height 14
click at [1044, 298] on div "[DOMAIN_NAME]" at bounding box center [1018, 296] width 86 height 14
drag, startPoint x: 1109, startPoint y: 302, endPoint x: 926, endPoint y: 393, distance: 204.4
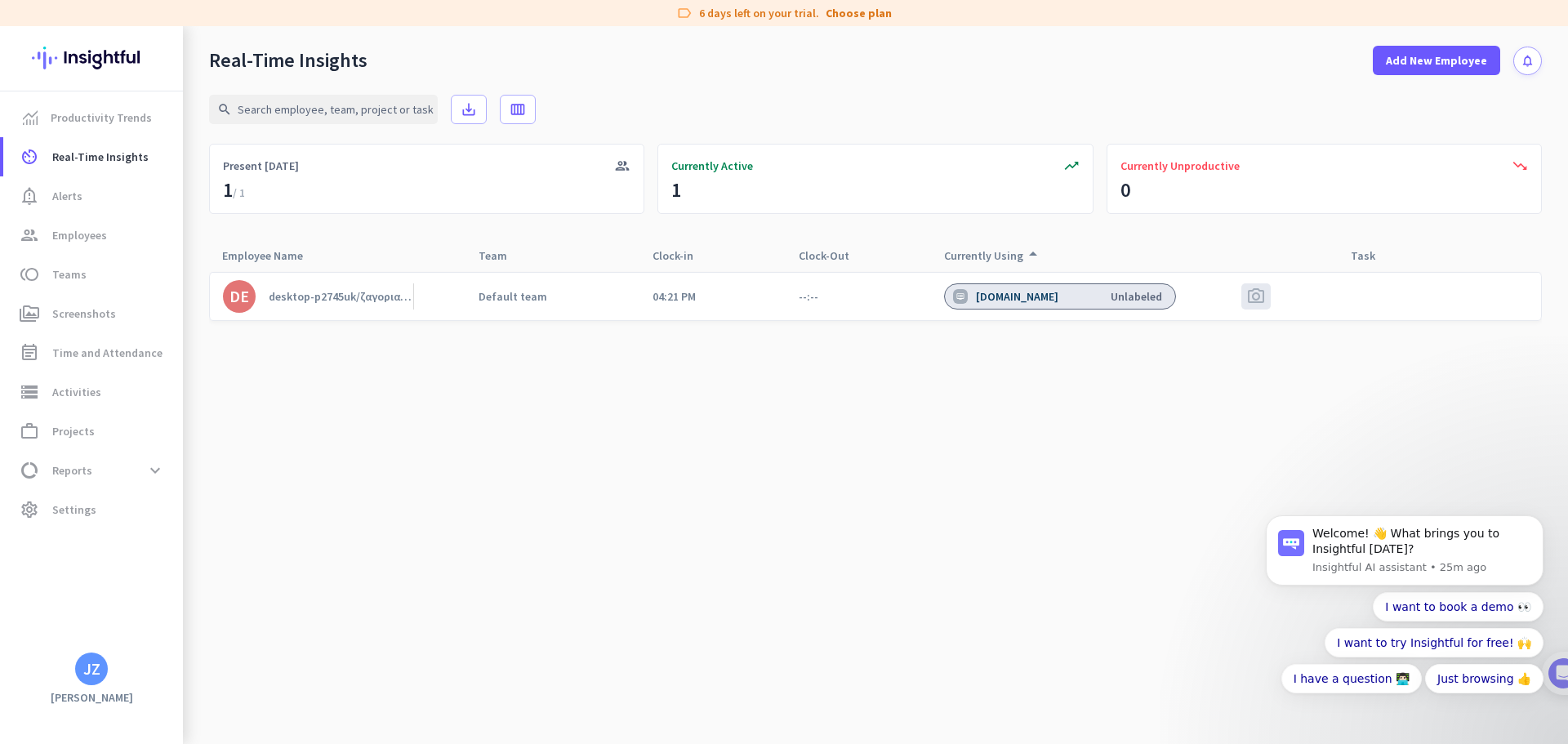
click at [967, 442] on cdk-virtual-scroll-viewport "DE desktop-p2745uk/ζαγοριανος Default team 04:21 PM --:-- [DOMAIN_NAME] Unlabel…" at bounding box center [876, 507] width 1332 height 473
drag, startPoint x: 1029, startPoint y: 317, endPoint x: 840, endPoint y: 302, distance: 189.6
click at [1029, 316] on div "[DOMAIN_NAME] Unlabeled" at bounding box center [1053, 296] width 245 height 47
click at [1260, 295] on span "photo_camera" at bounding box center [1257, 297] width 20 height 20
click at [1257, 296] on span "photo_camera" at bounding box center [1257, 297] width 20 height 20
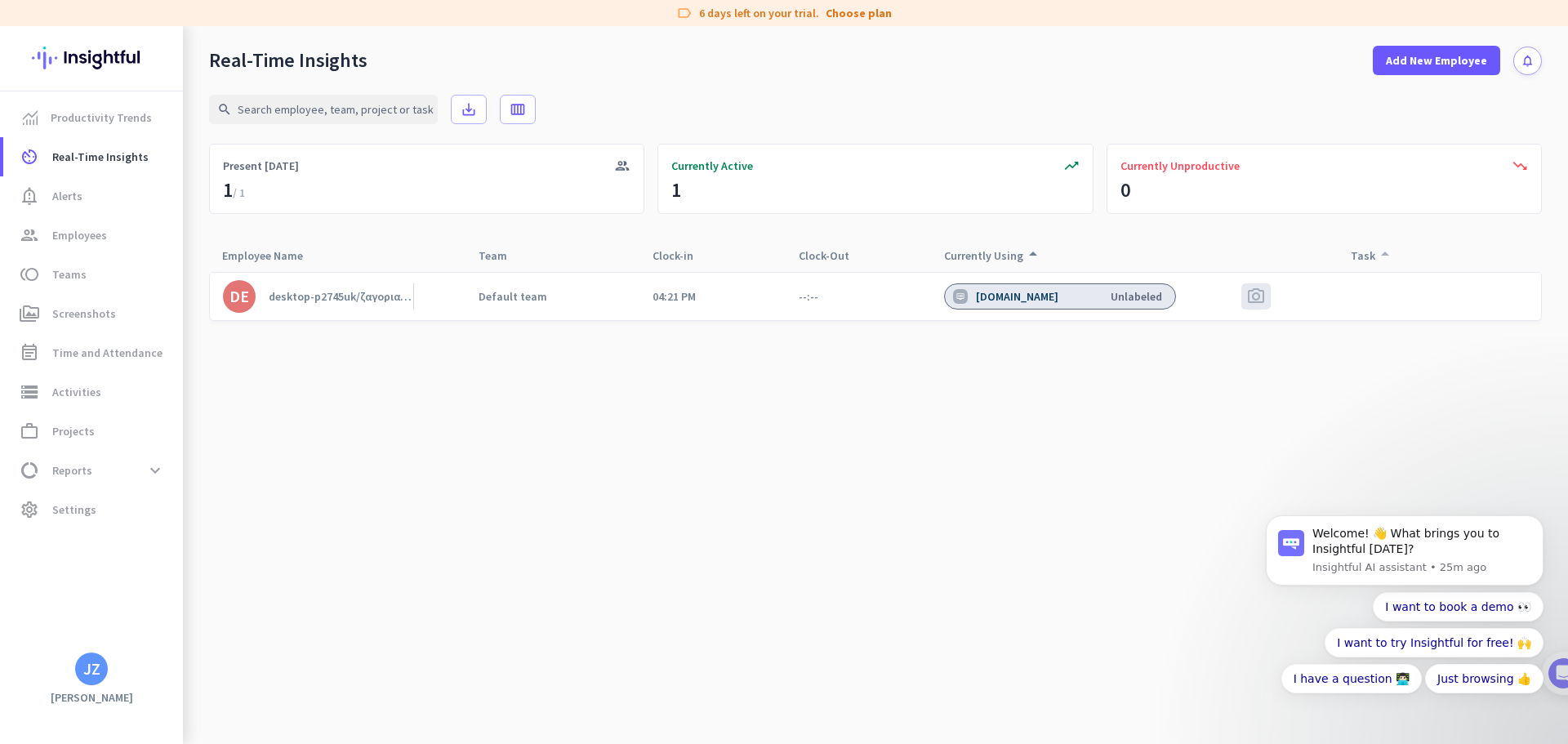
click at [1359, 254] on div "Task arrow_drop_up" at bounding box center [1372, 256] width 44 height 23
click at [301, 296] on div "desktop-p2745uk/ζαγοριανος" at bounding box center [341, 296] width 144 height 14
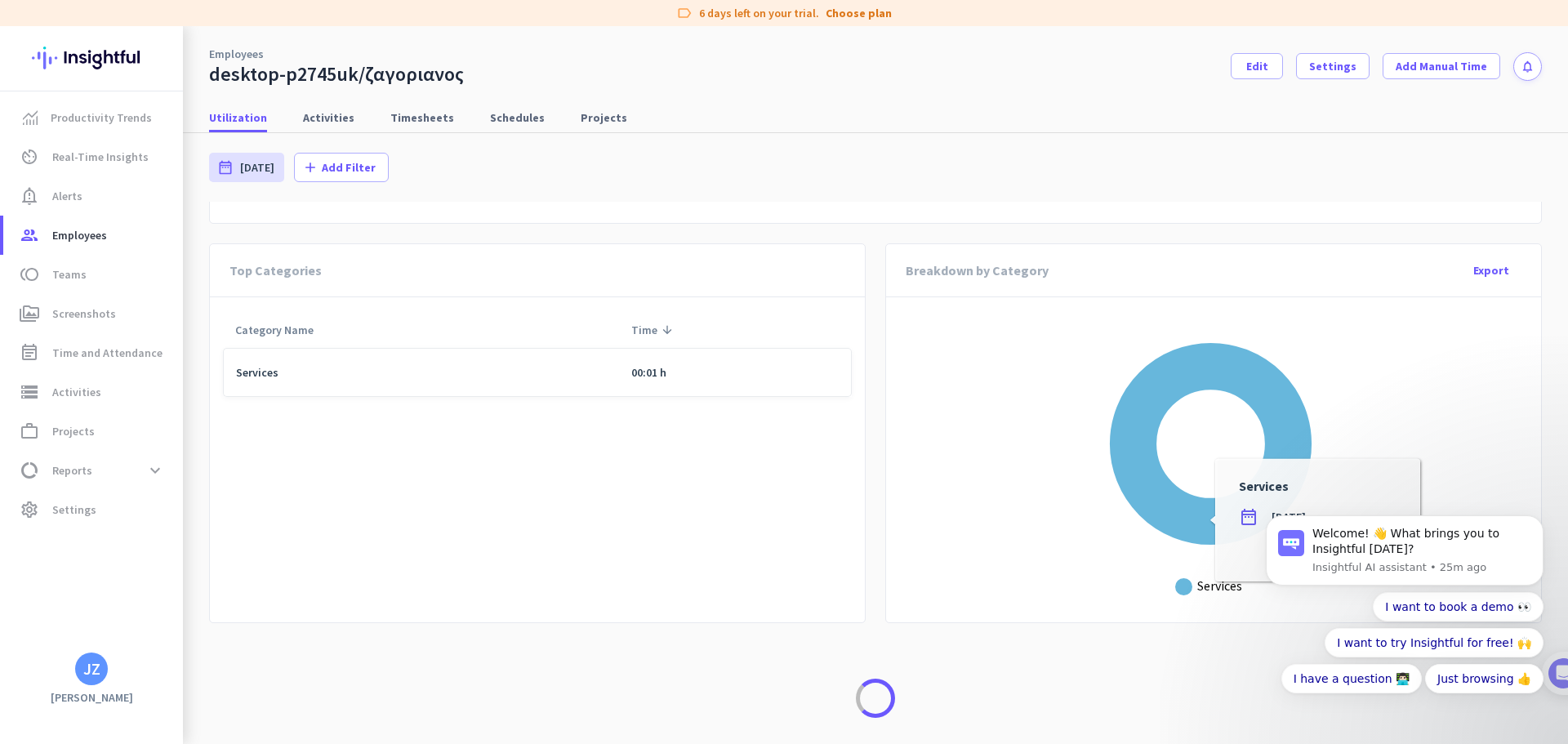
scroll to position [719, 0]
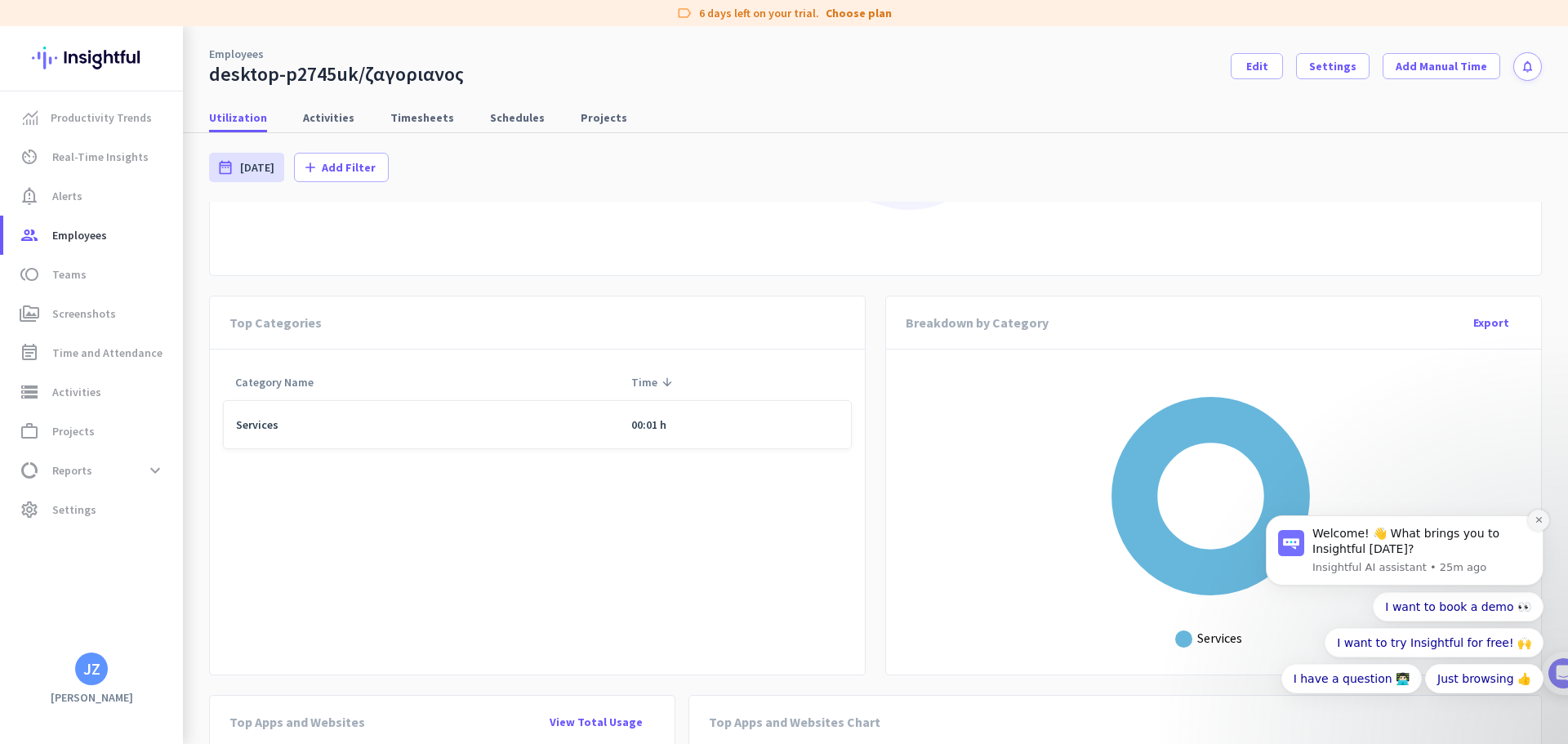
click at [1538, 516] on icon "Dismiss notification" at bounding box center [1539, 520] width 9 height 9
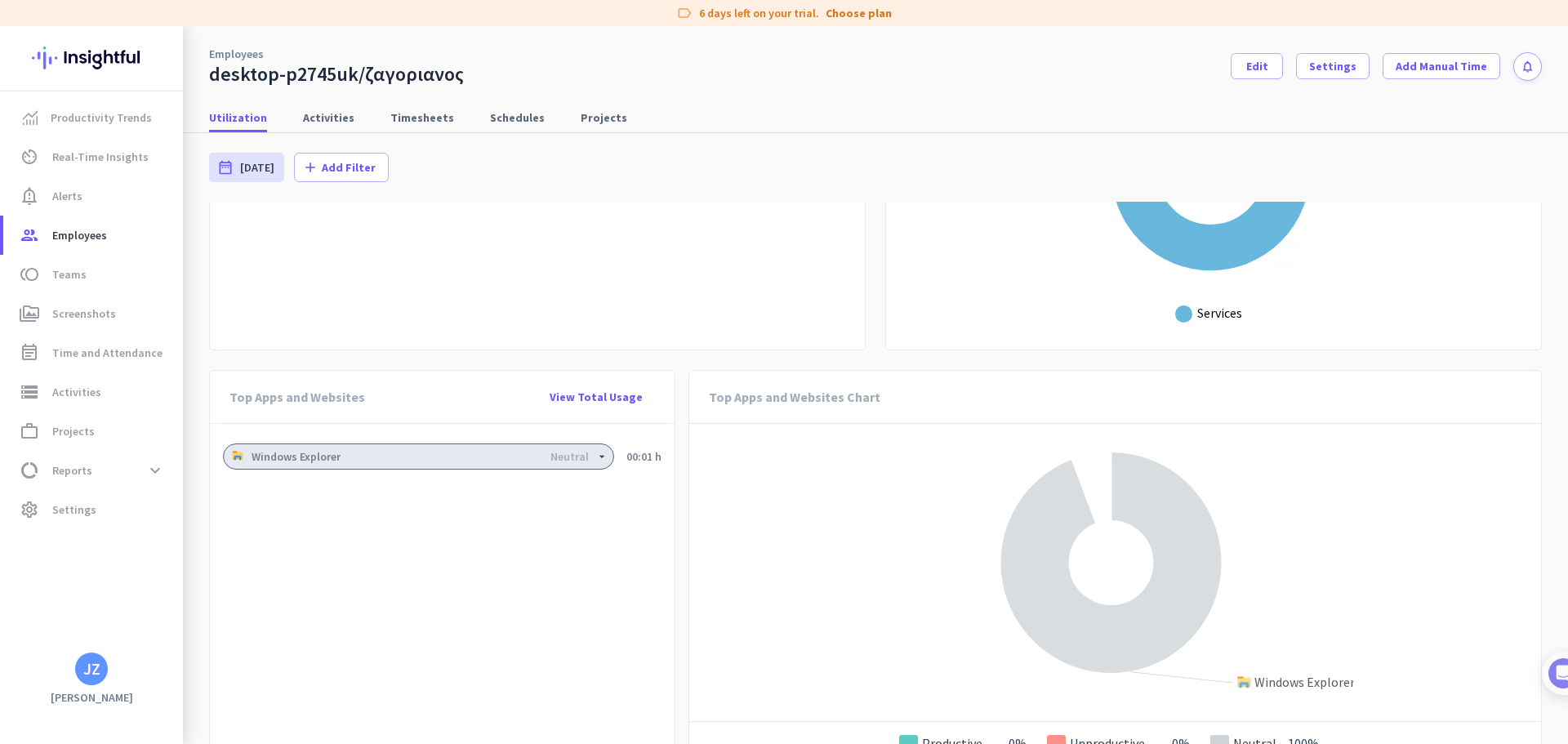
scroll to position [1046, 0]
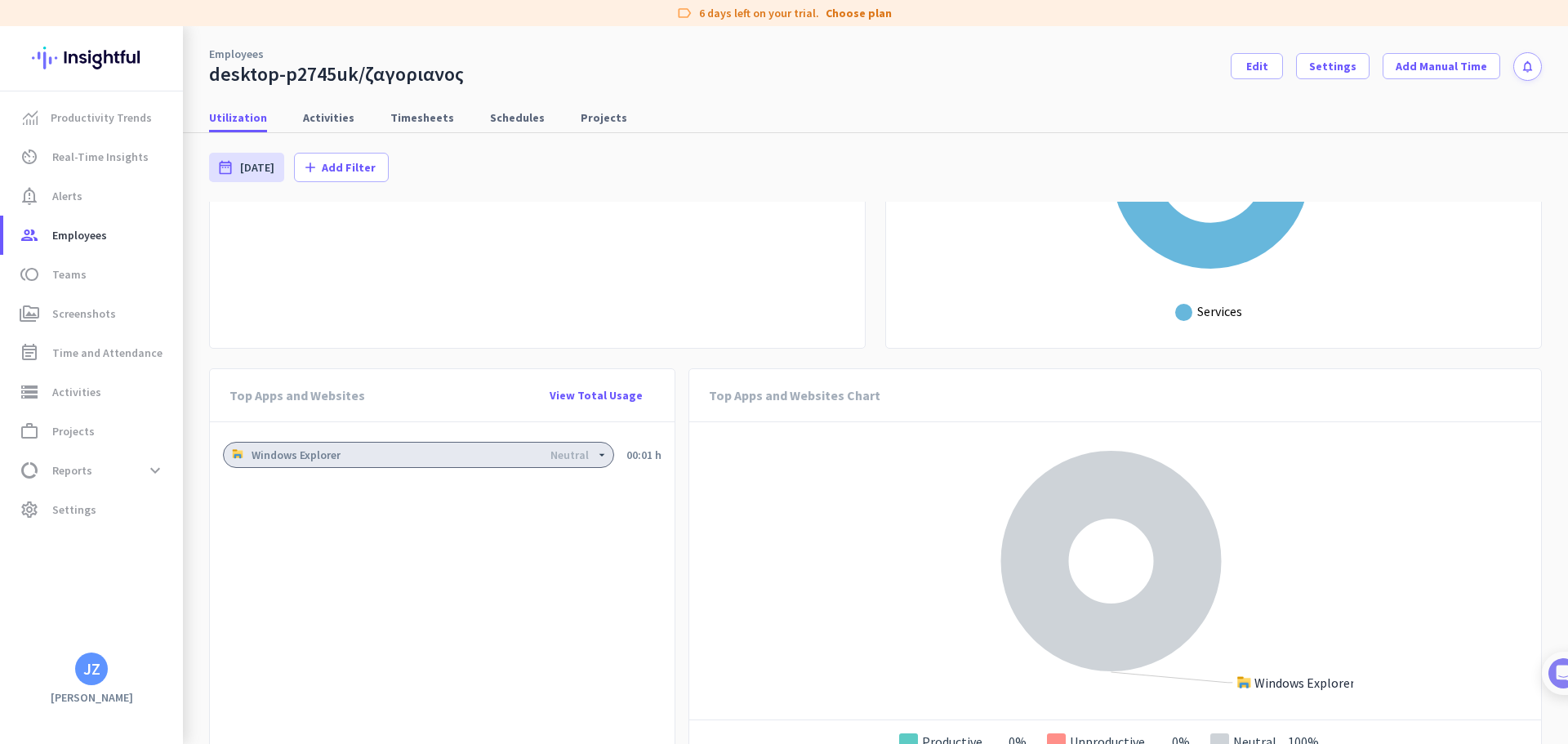
click at [497, 561] on div "Windows Explorer Neutral arrow_drop_down 00:01 h" at bounding box center [442, 596] width 465 height 347
click at [336, 112] on span "Activities" at bounding box center [329, 117] width 51 height 16
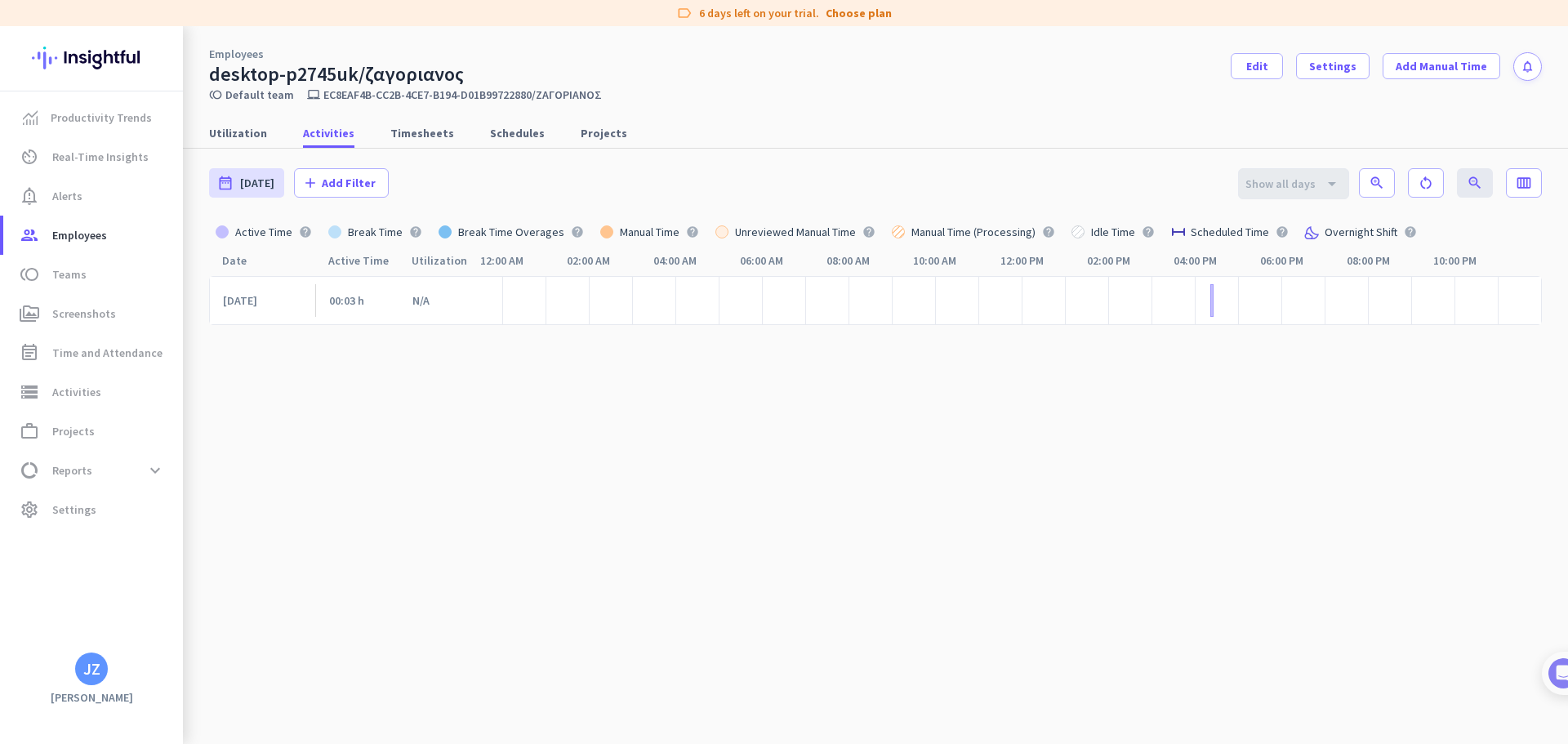
scroll to position [9, 0]
click at [419, 126] on span "Timesheets" at bounding box center [422, 133] width 64 height 16
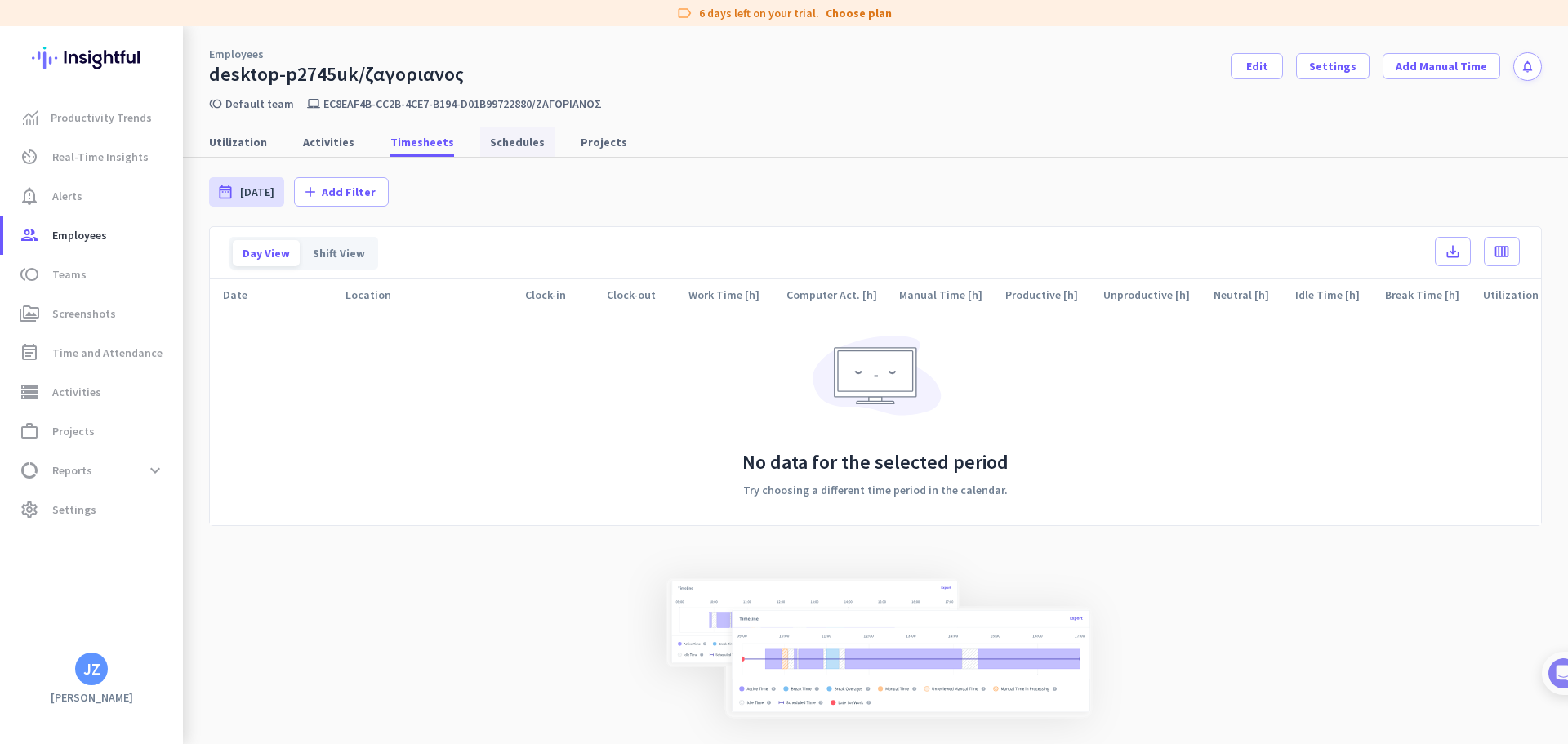
click at [490, 135] on span "Schedules" at bounding box center [517, 142] width 55 height 16
type input "[DATE] - [DATE]"
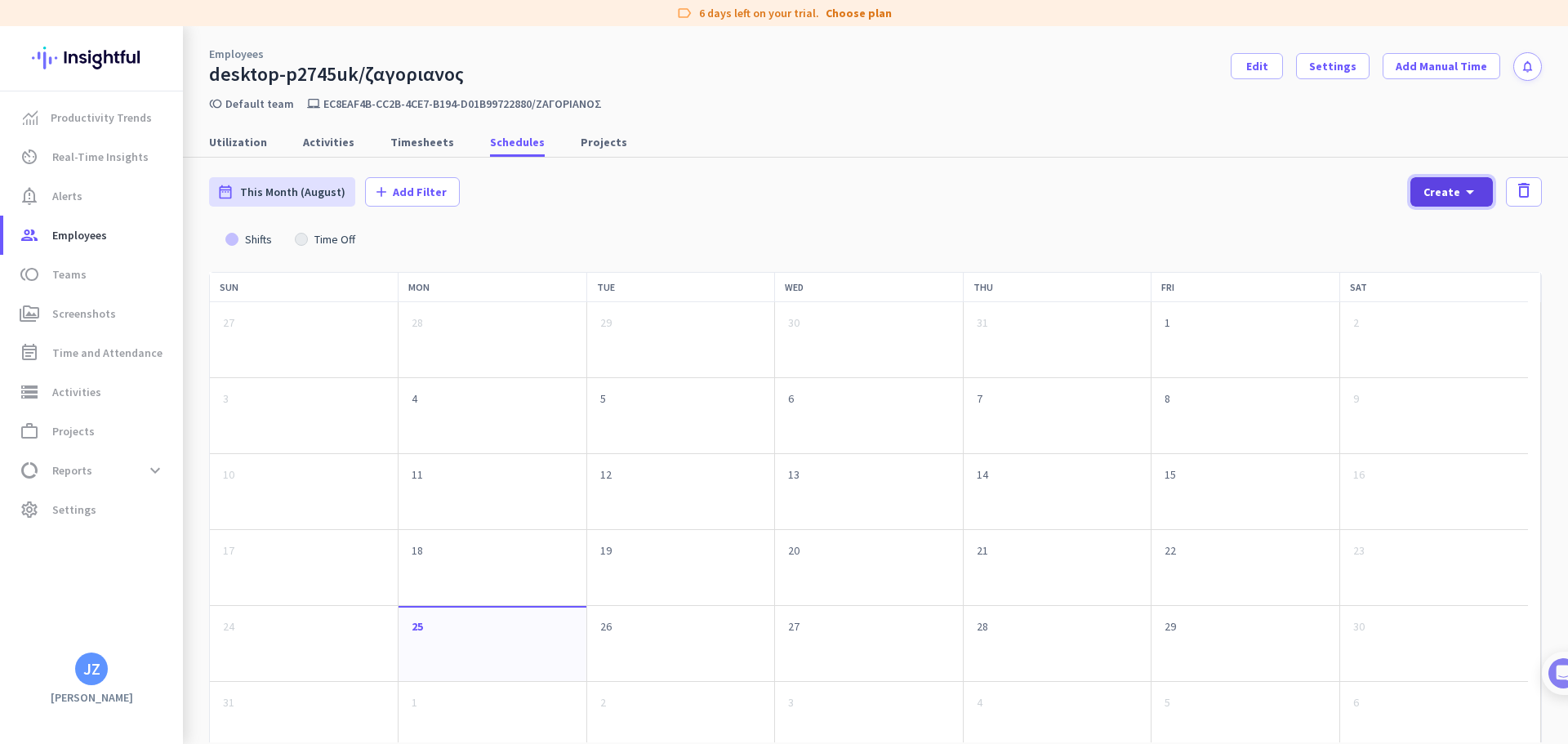
click at [1426, 185] on span at bounding box center [1451, 191] width 82 height 39
click at [1461, 269] on div "New Shift" at bounding box center [1477, 267] width 53 height 16
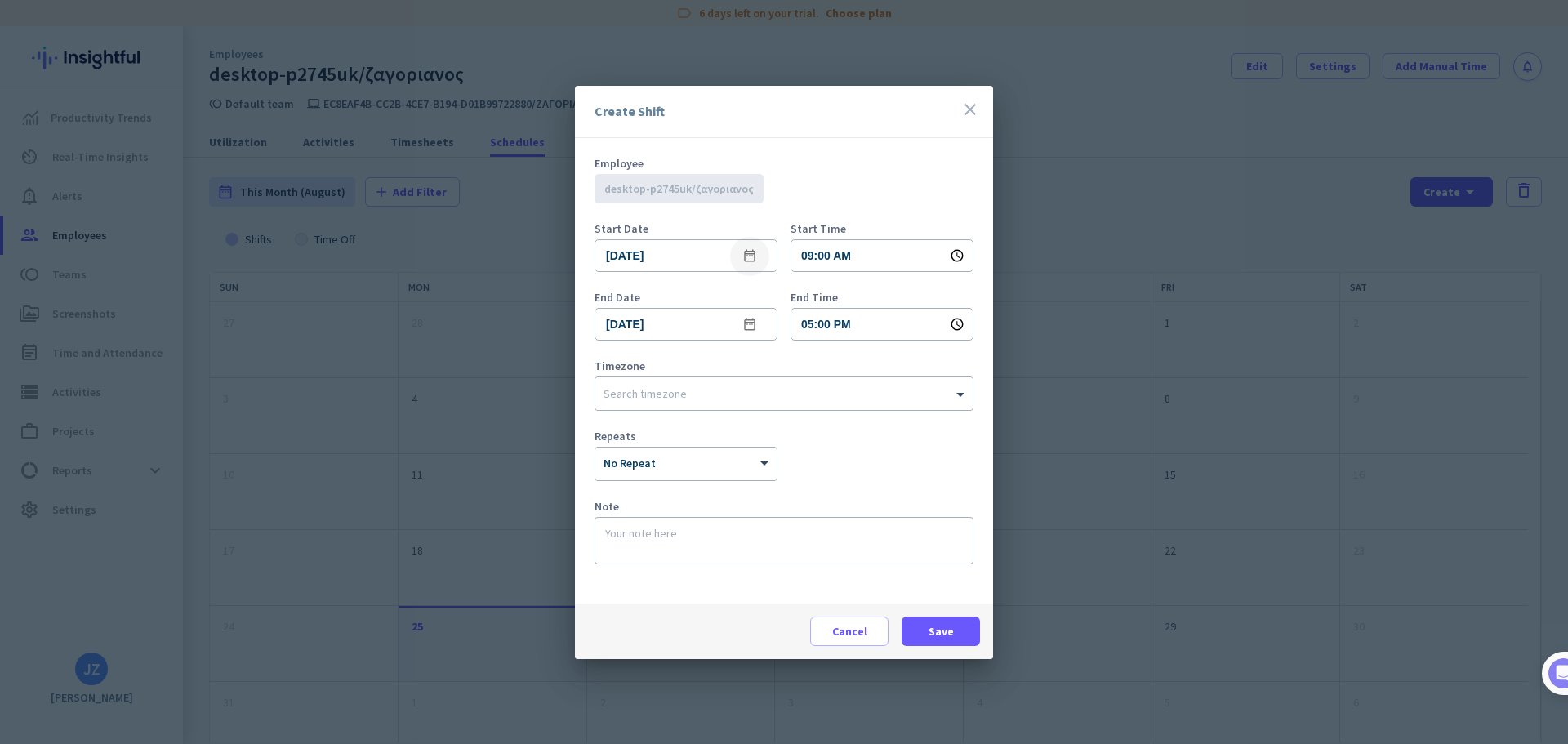
click at [755, 259] on mat-icon "date_range" at bounding box center [750, 256] width 20 height 20
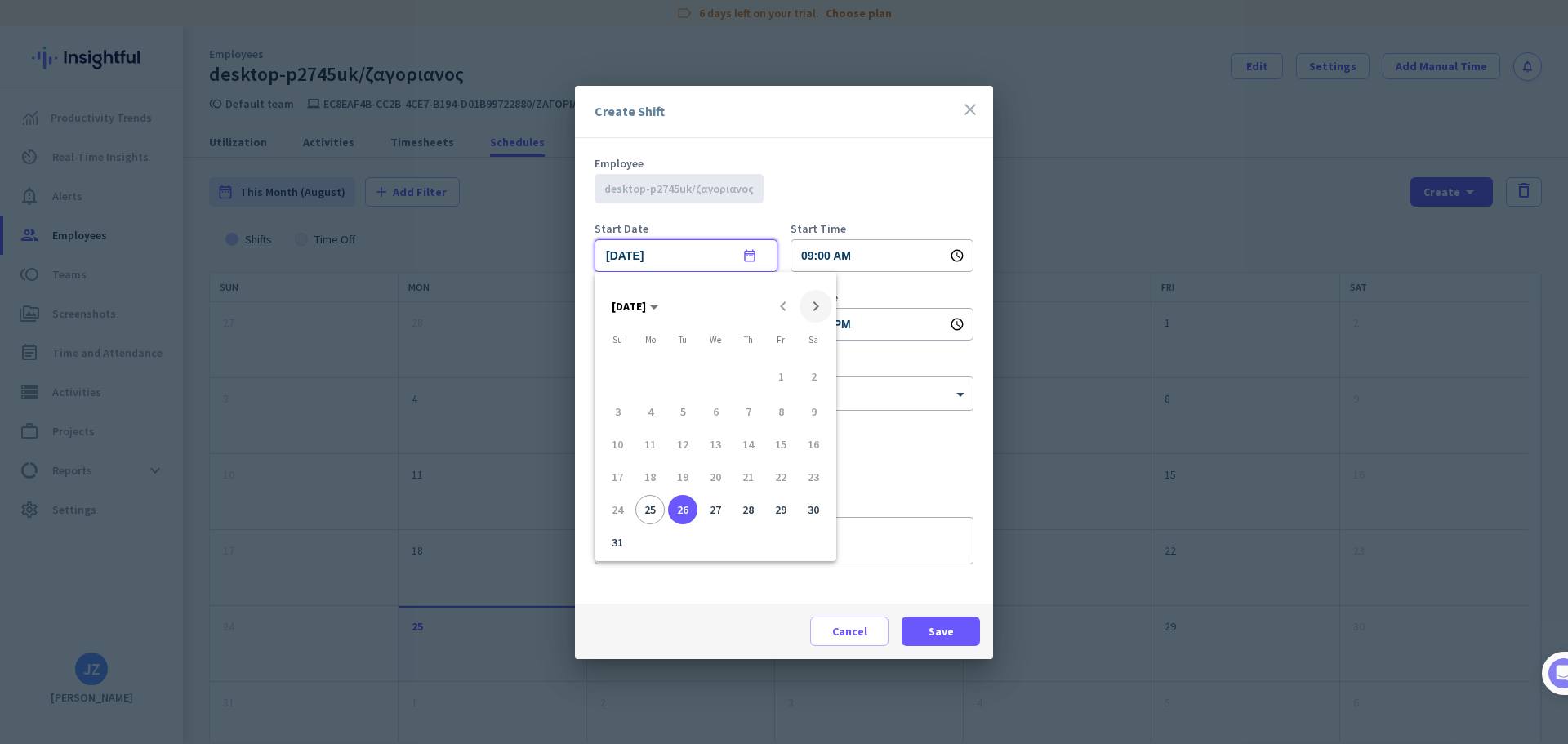
click at [810, 310] on span "Next month" at bounding box center [816, 306] width 32 height 33
click at [655, 377] on span "1" at bounding box center [650, 375] width 30 height 30
type input "[DATE]"
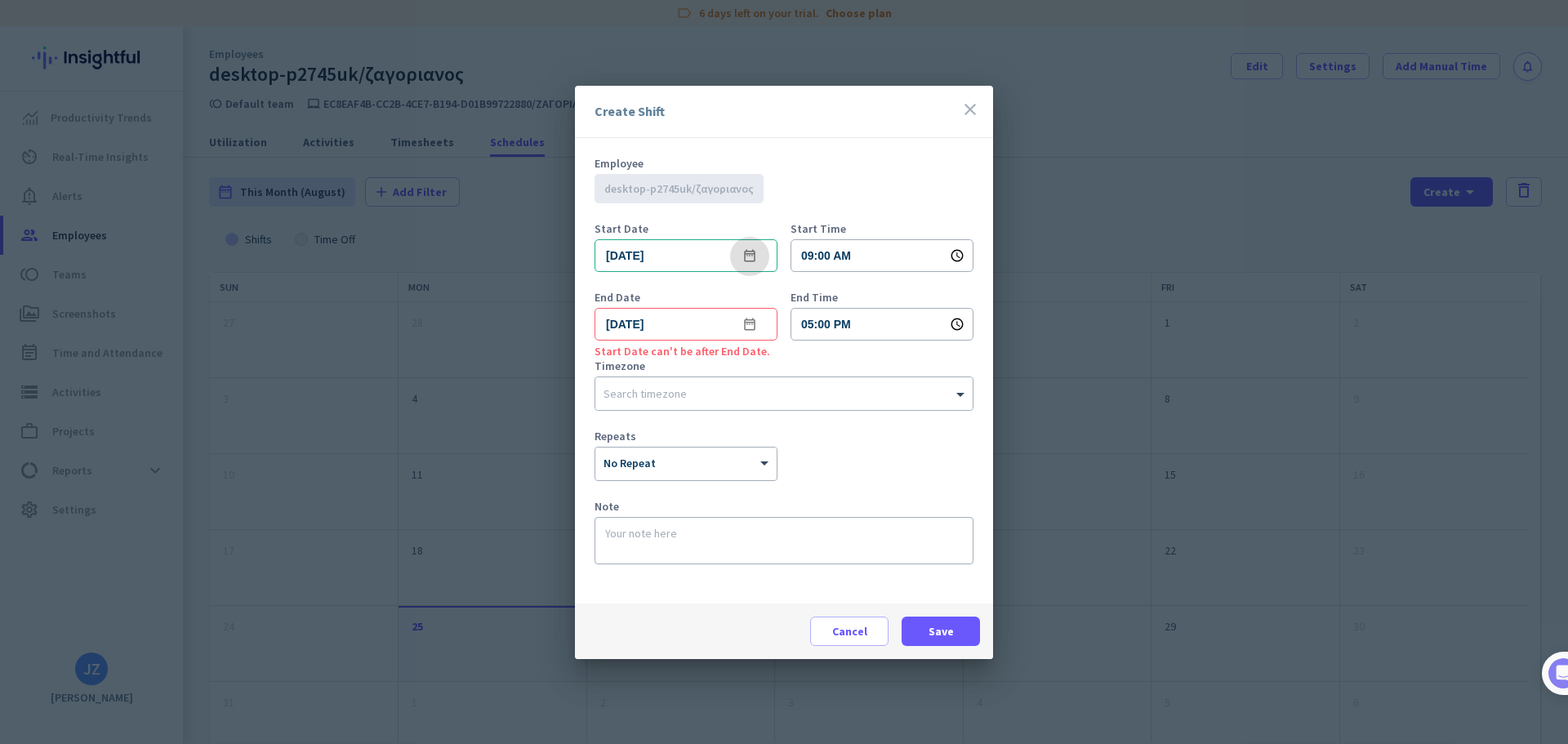
click at [845, 354] on form "Employee add Add desktop-p2745uk/ζαγοριανος Start Date [DATE] date_range Start …" at bounding box center [784, 371] width 379 height 426
click at [757, 462] on span at bounding box center [766, 463] width 21 height 14
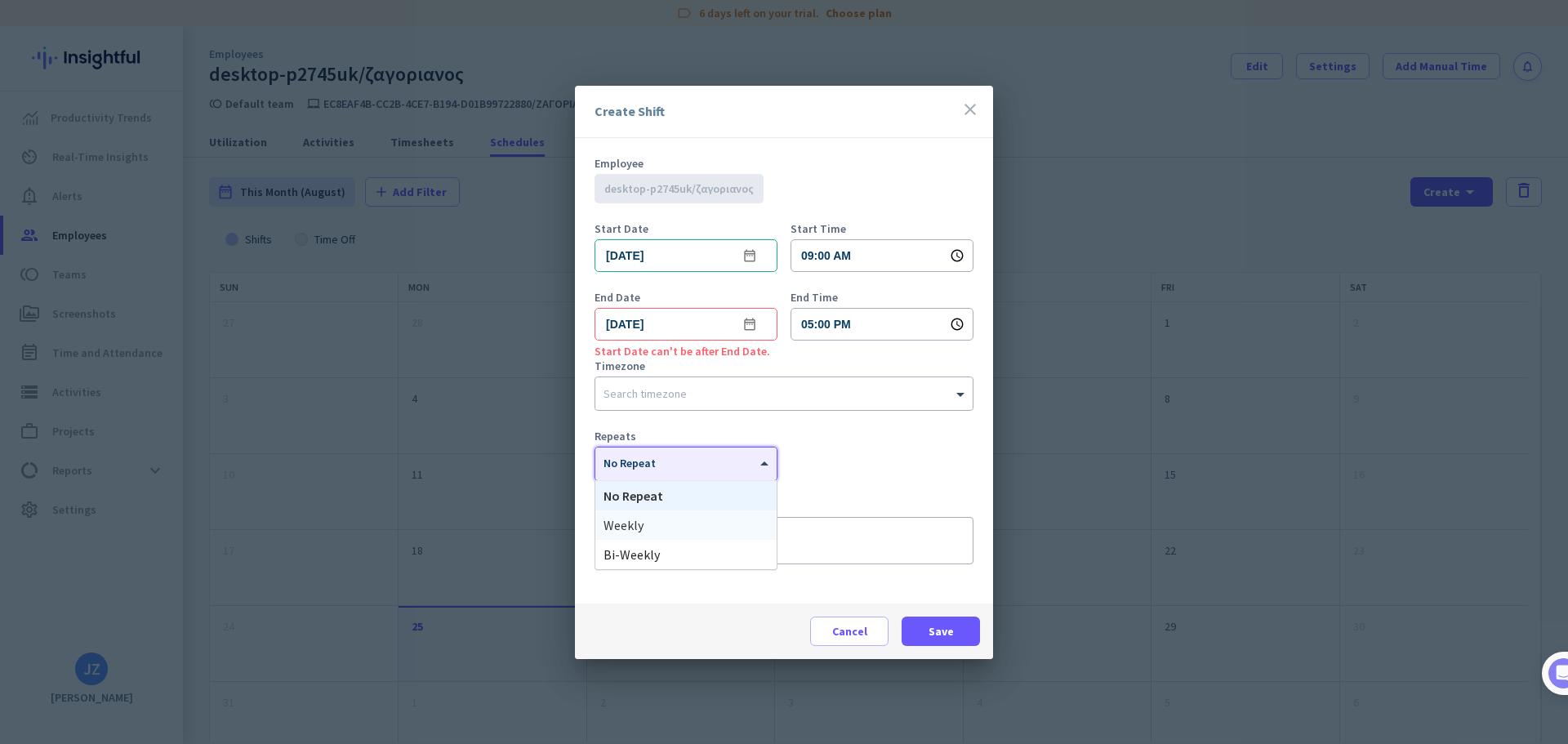
click at [710, 526] on div "Weekly" at bounding box center [686, 525] width 181 height 30
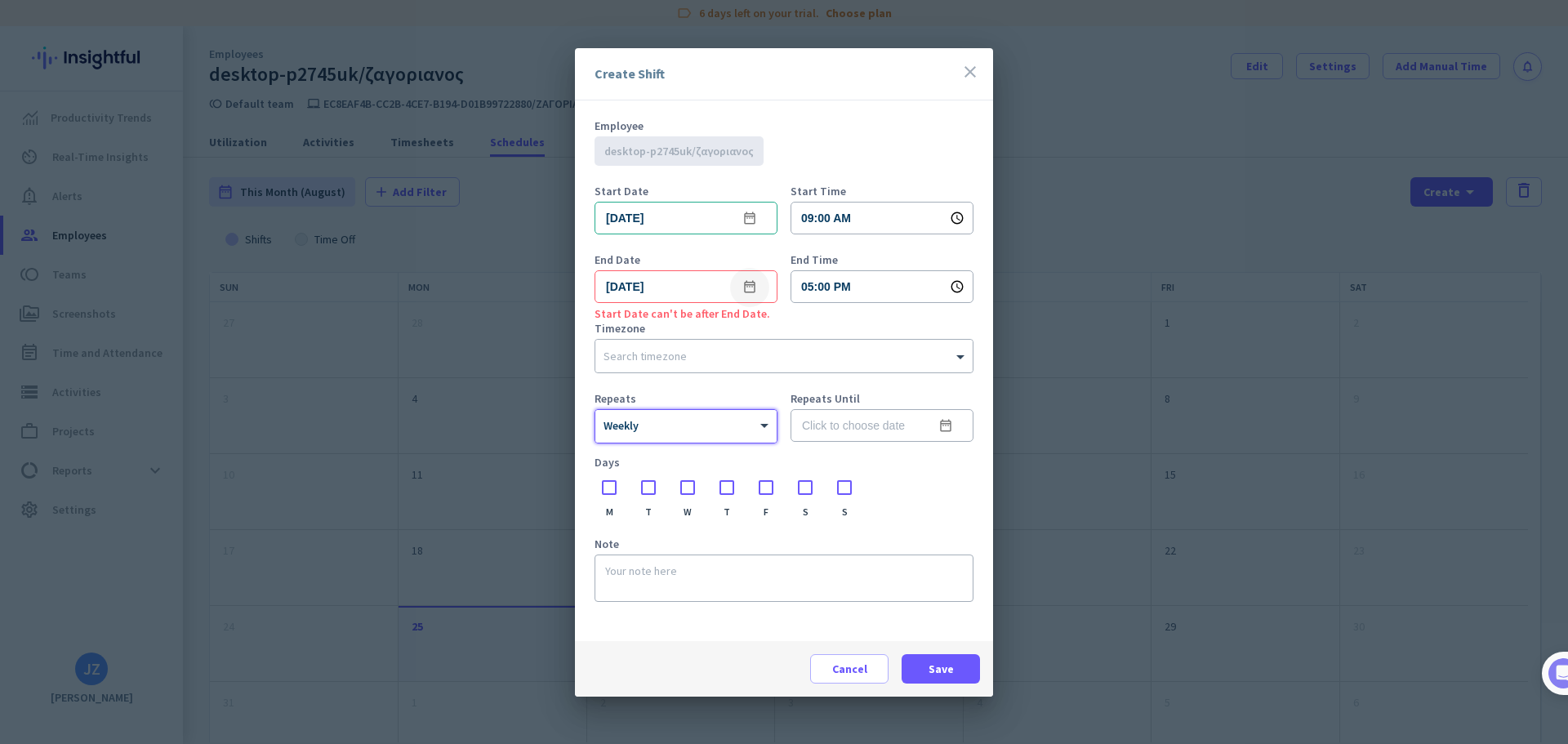
click at [747, 287] on mat-icon "date_range" at bounding box center [750, 288] width 20 height 20
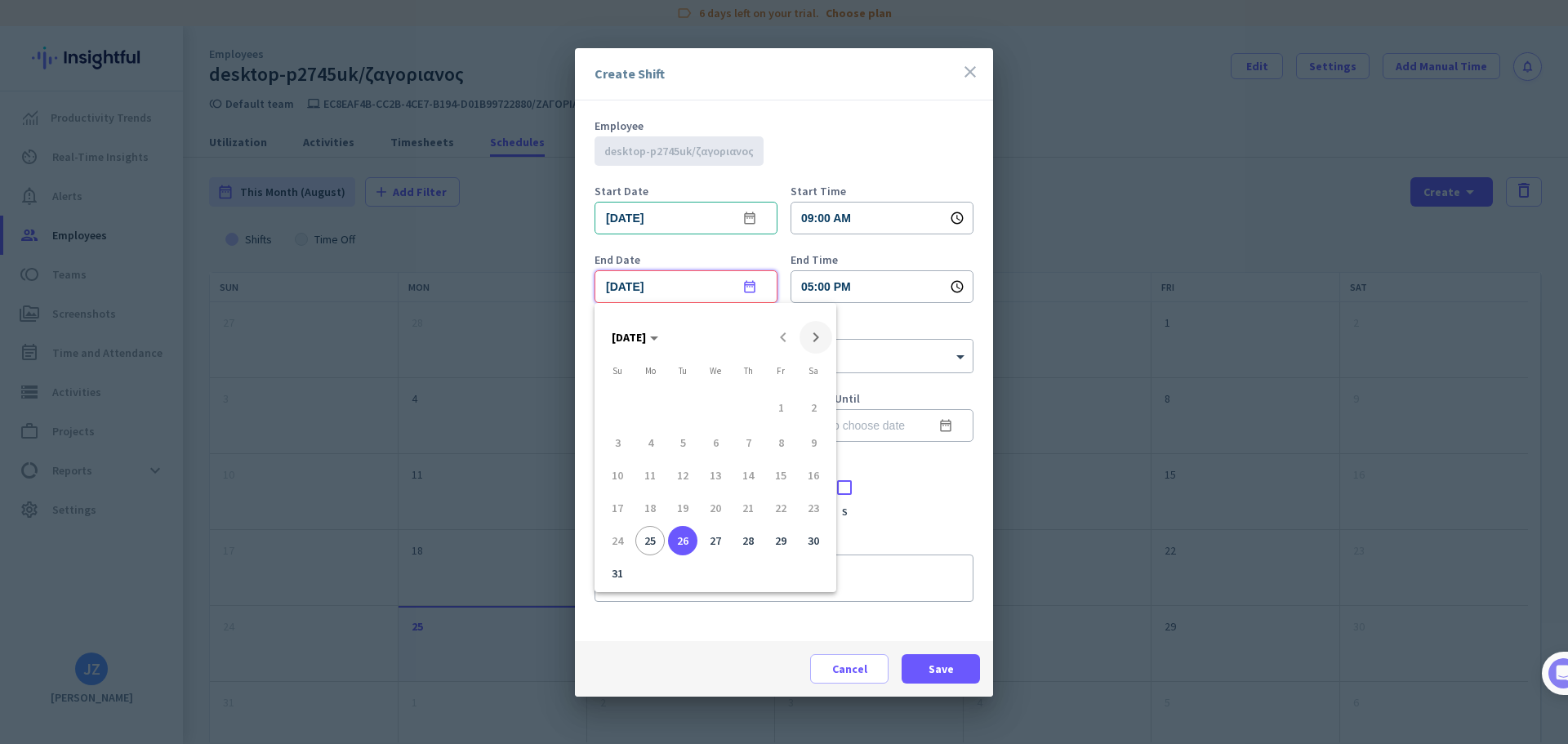
click at [817, 343] on span "Next month" at bounding box center [816, 338] width 32 height 33
click at [651, 413] on span "1" at bounding box center [650, 405] width 30 height 30
type input "[DATE]"
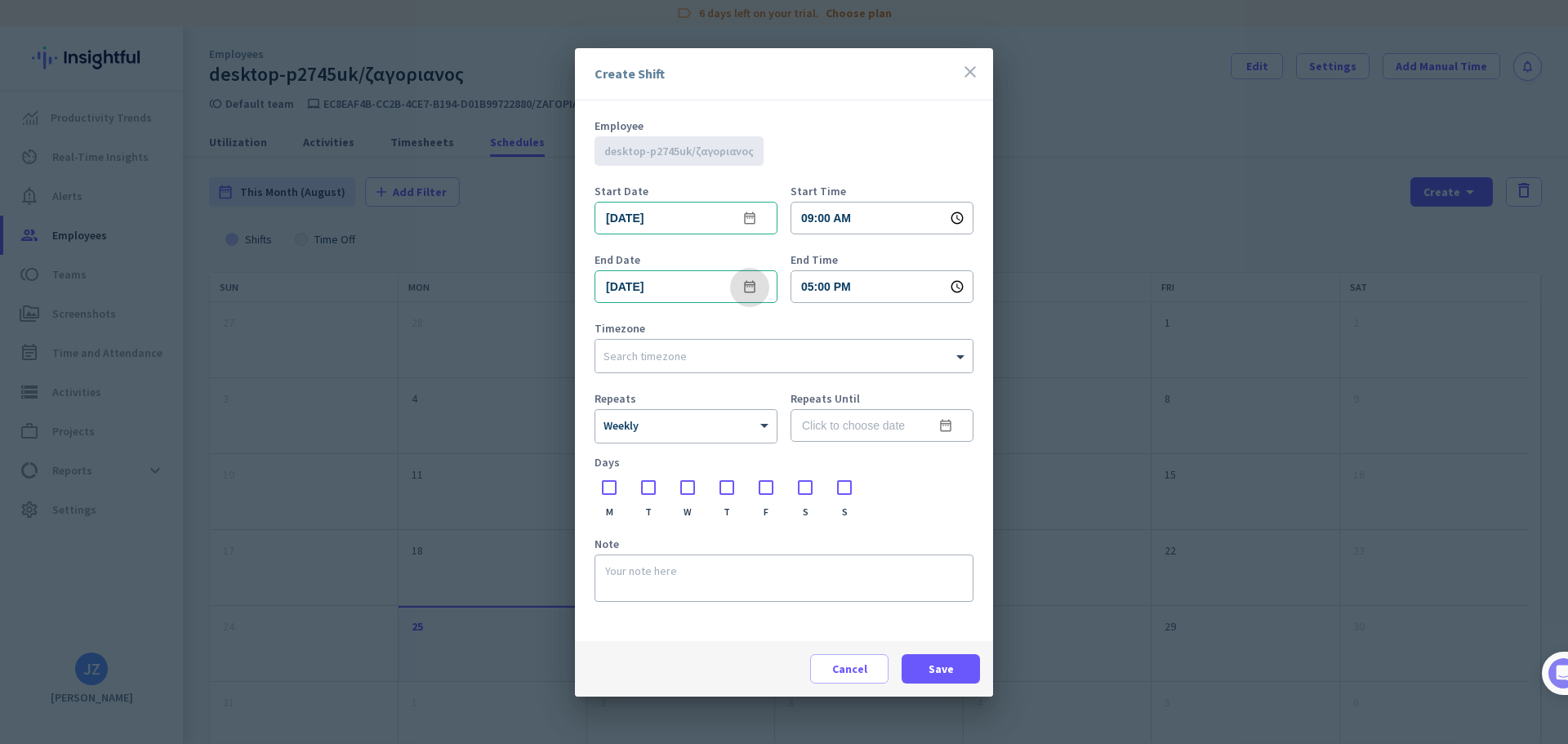
click at [870, 324] on span "Timezone" at bounding box center [784, 328] width 379 height 12
click at [723, 361] on div "Search timezone" at bounding box center [774, 356] width 357 height 14
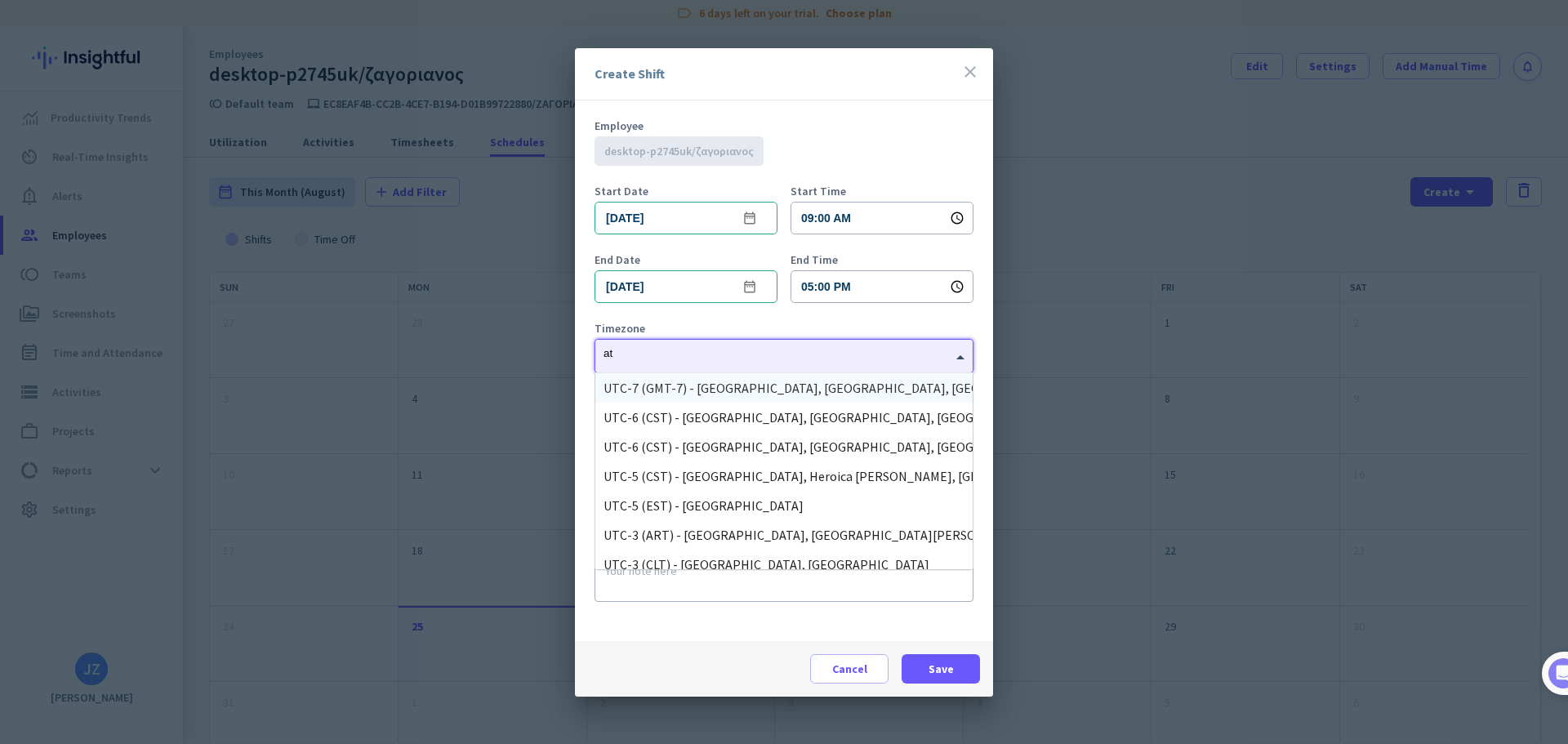
type input "ath"
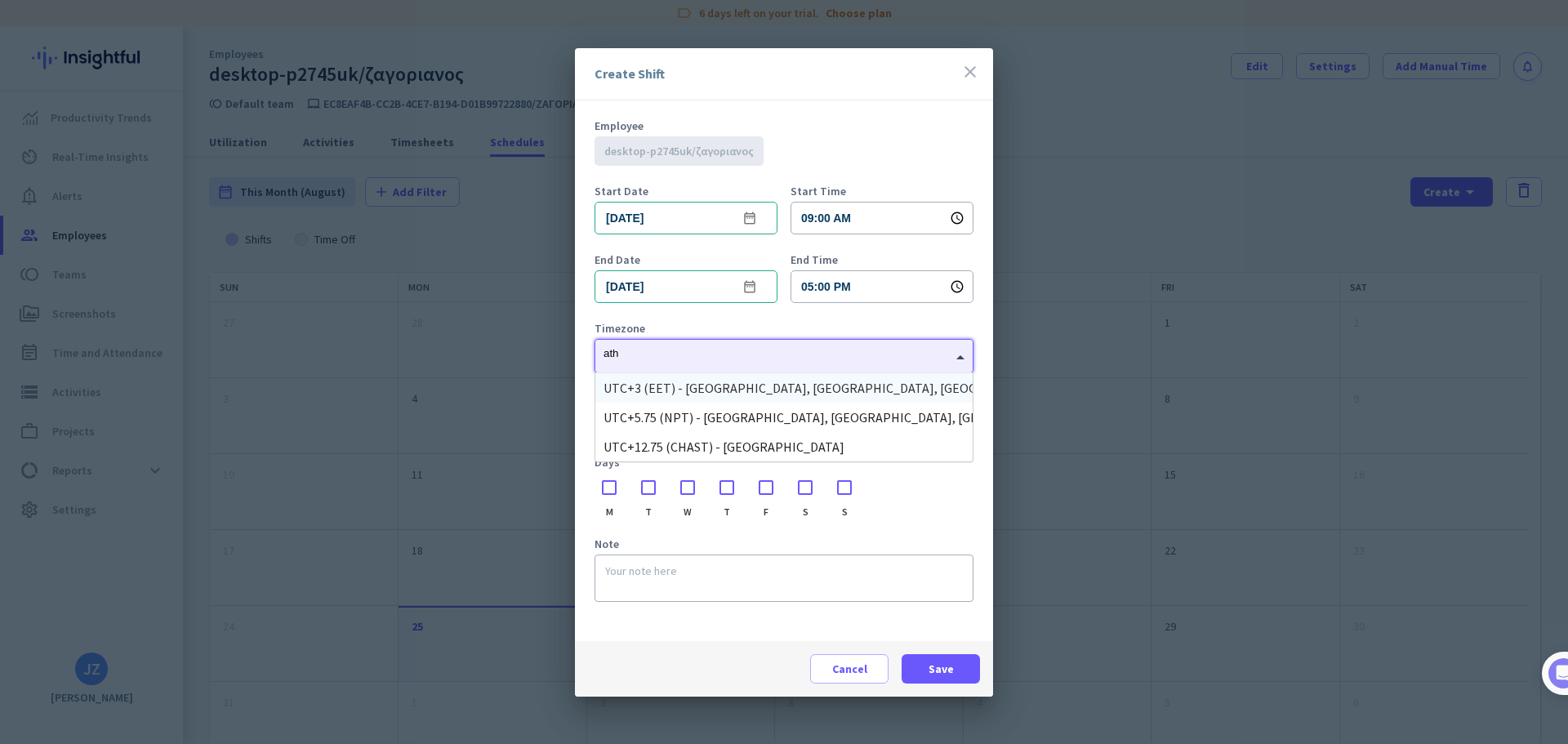
click at [699, 389] on div "UTC+3 (EET) - [GEOGRAPHIC_DATA], [GEOGRAPHIC_DATA], [GEOGRAPHIC_DATA], [GEOGRAP…" at bounding box center [784, 388] width 361 height 16
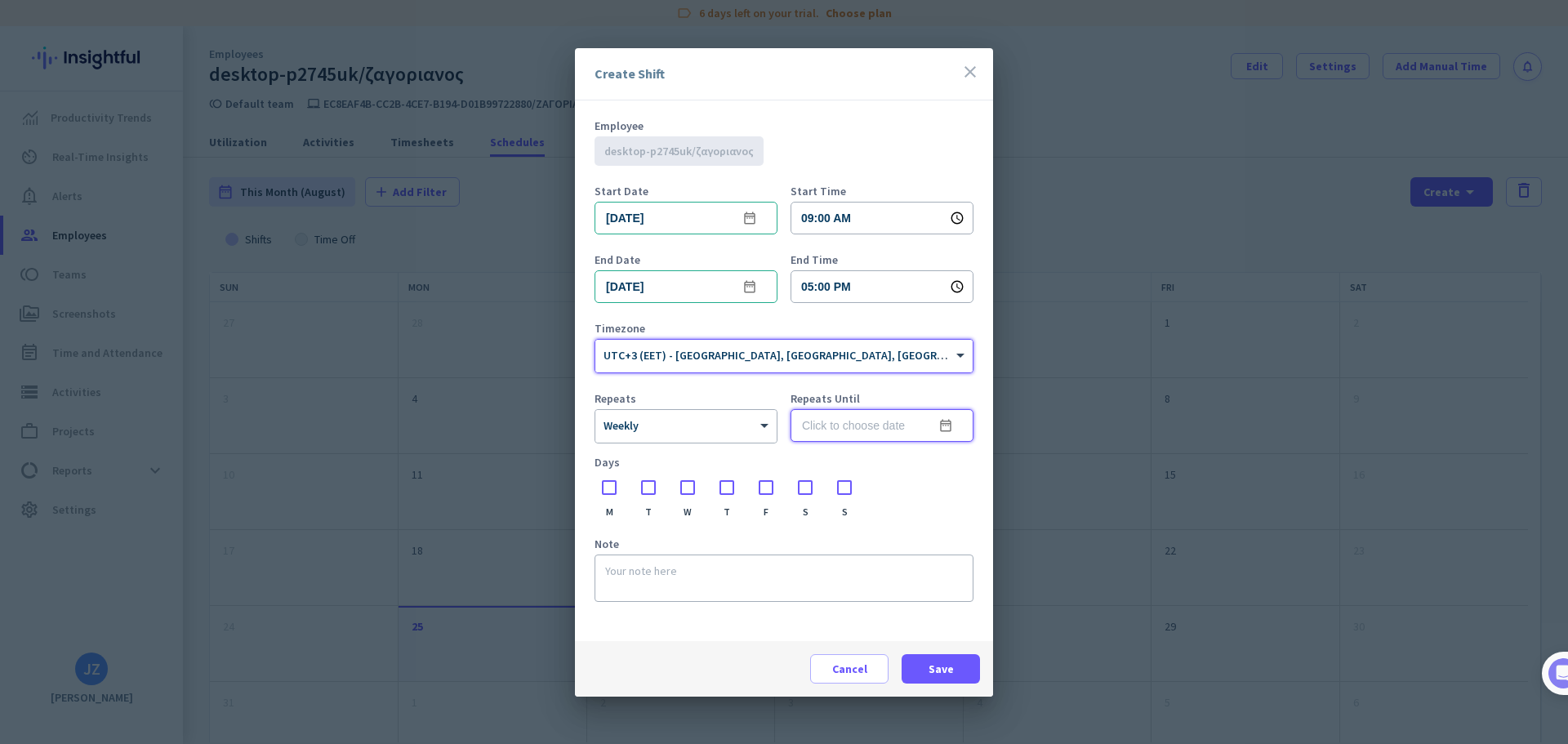
click at [849, 428] on input at bounding box center [882, 425] width 183 height 33
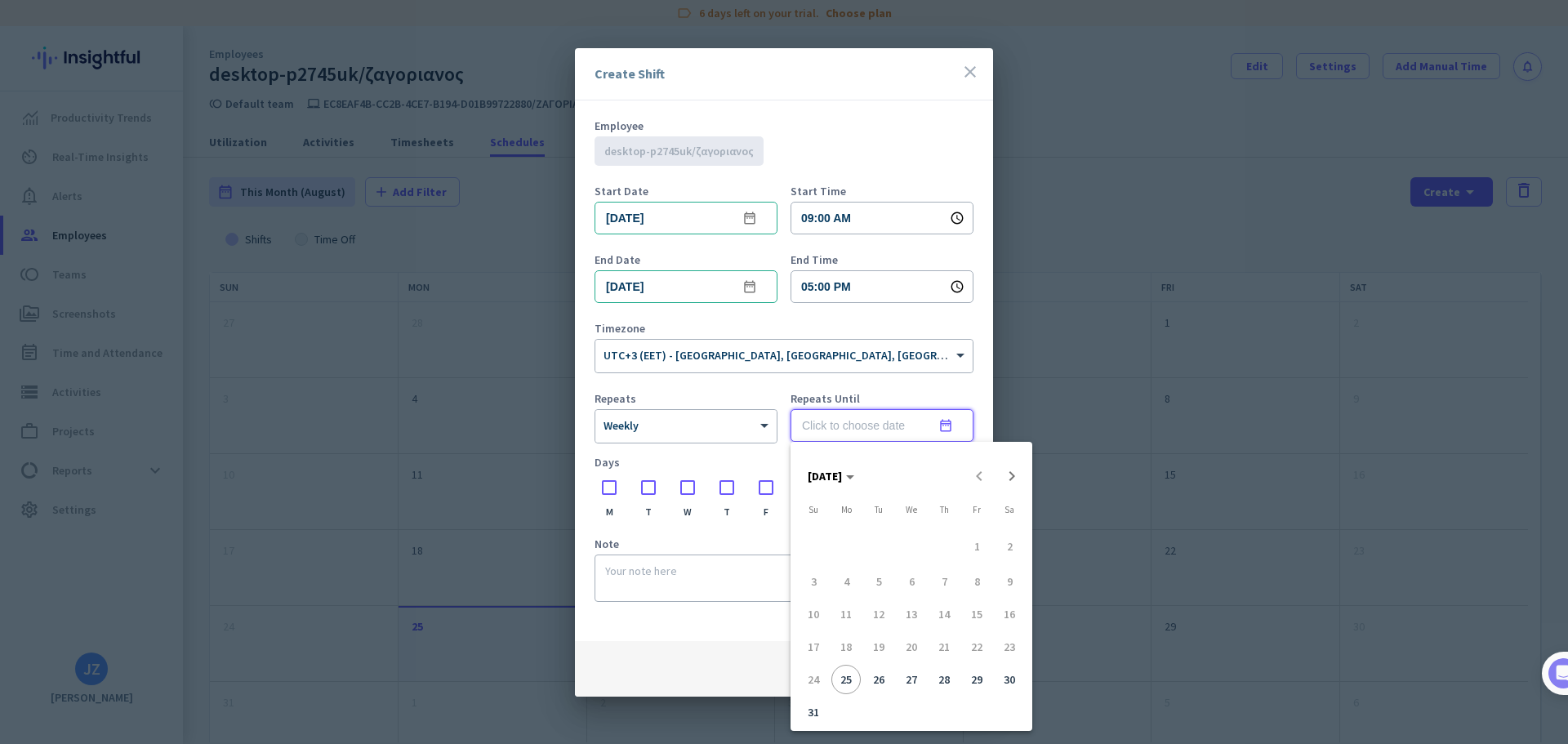
click at [886, 396] on div at bounding box center [784, 372] width 1568 height 744
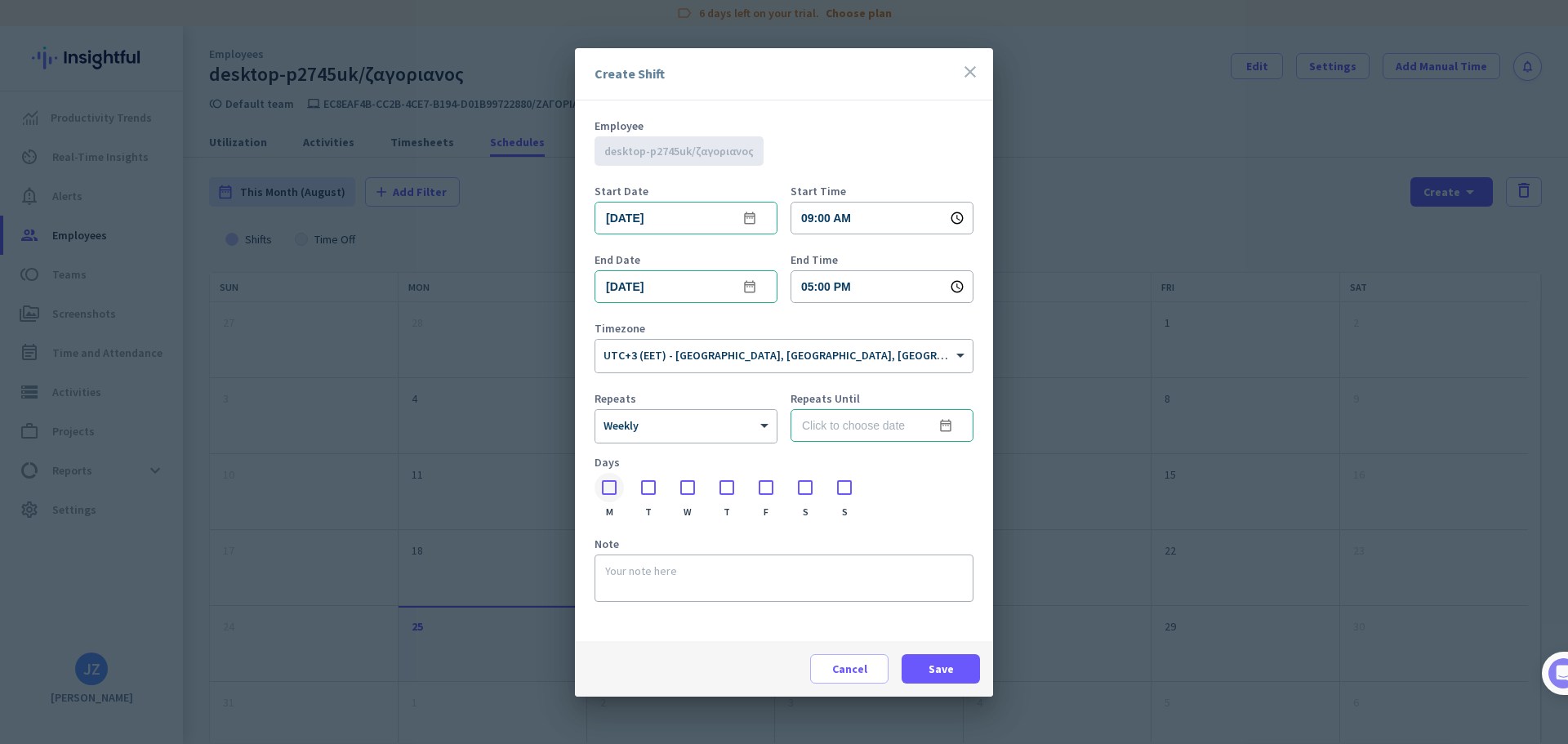
click at [617, 493] on div at bounding box center [609, 488] width 30 height 30
click at [647, 488] on div at bounding box center [648, 488] width 30 height 30
click at [685, 488] on div at bounding box center [687, 488] width 30 height 30
click at [724, 493] on div at bounding box center [727, 488] width 30 height 30
click at [767, 491] on div at bounding box center [765, 488] width 30 height 30
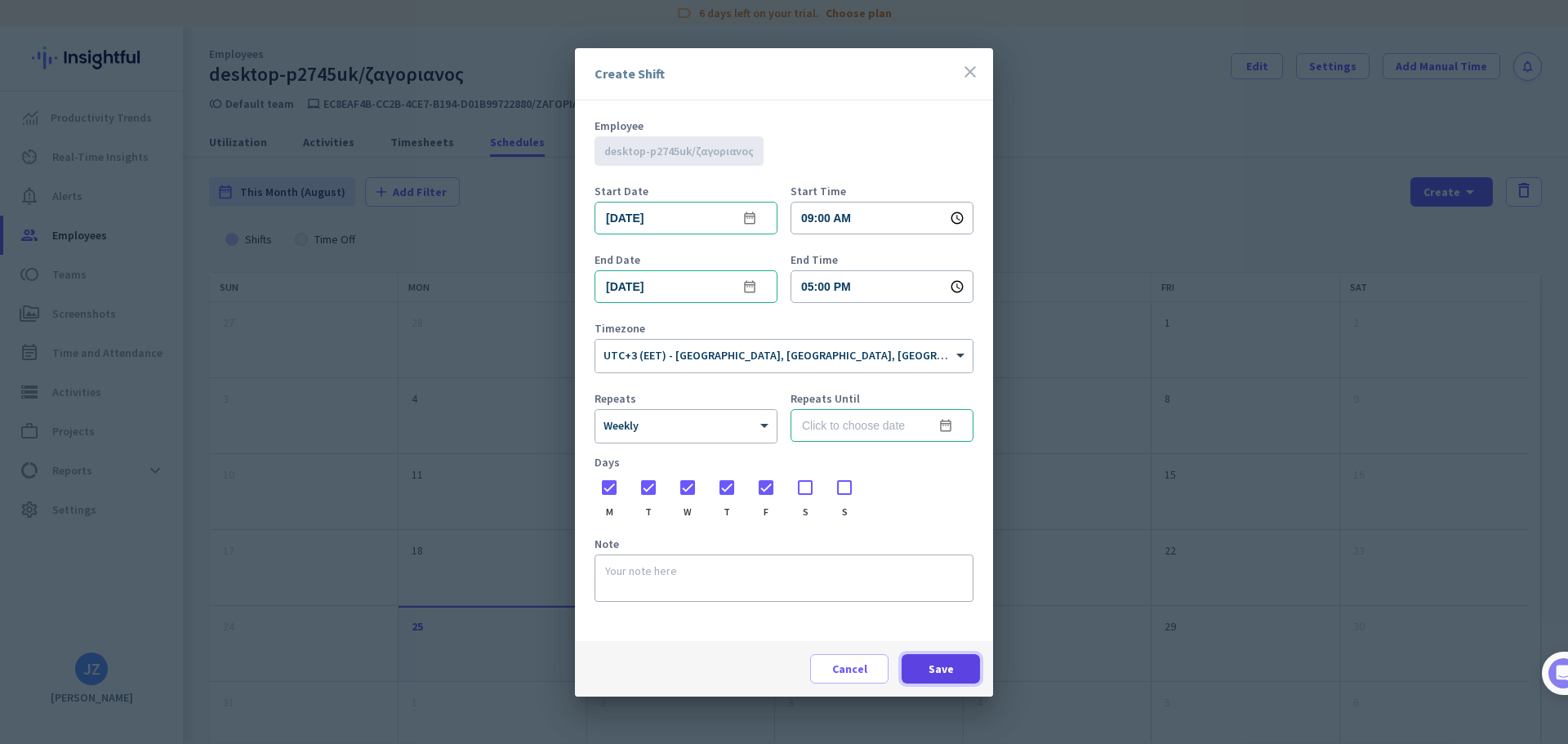
click at [961, 668] on span at bounding box center [941, 668] width 79 height 39
click at [948, 423] on mat-icon "date_range" at bounding box center [946, 426] width 20 height 20
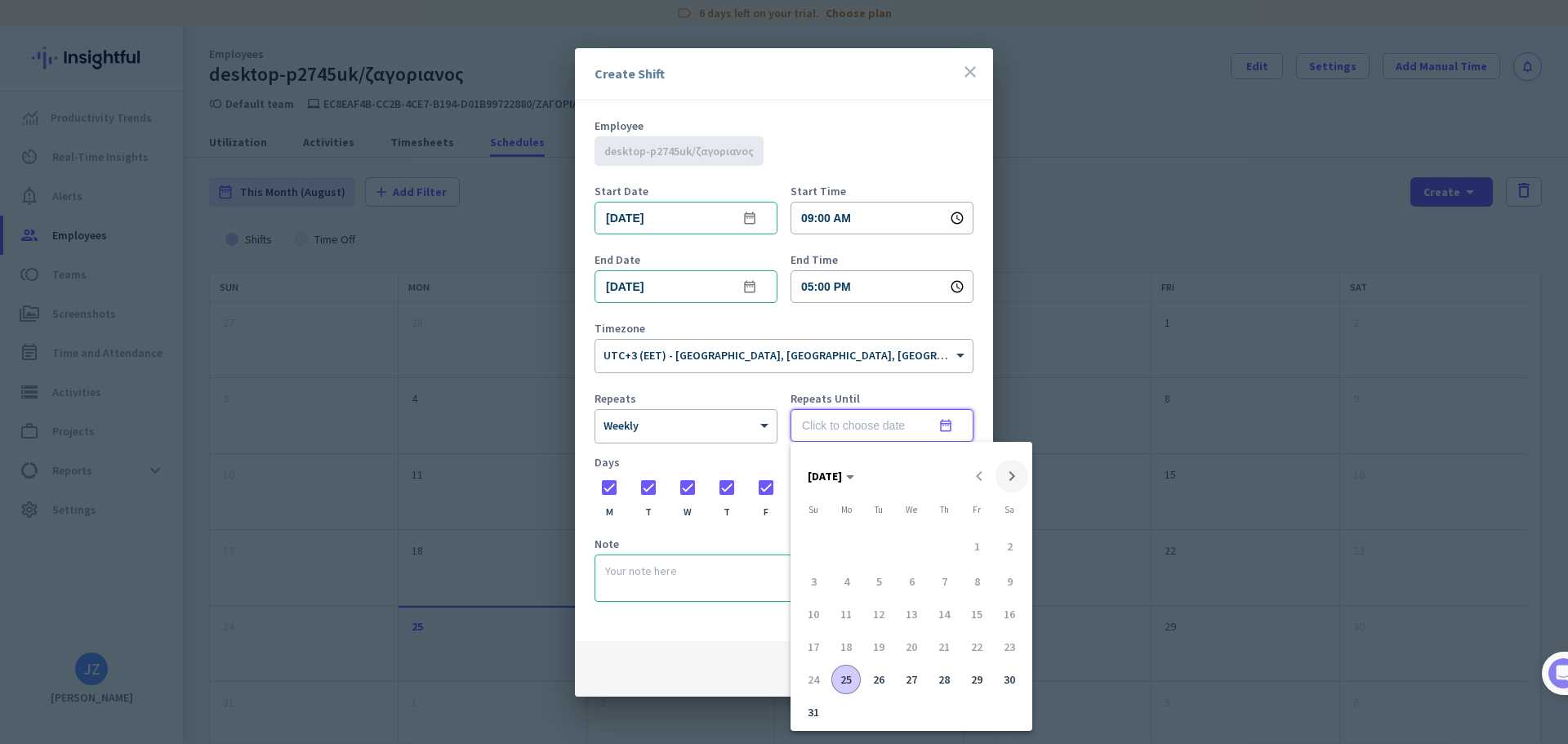
click at [1012, 476] on span "Next month" at bounding box center [1012, 476] width 32 height 33
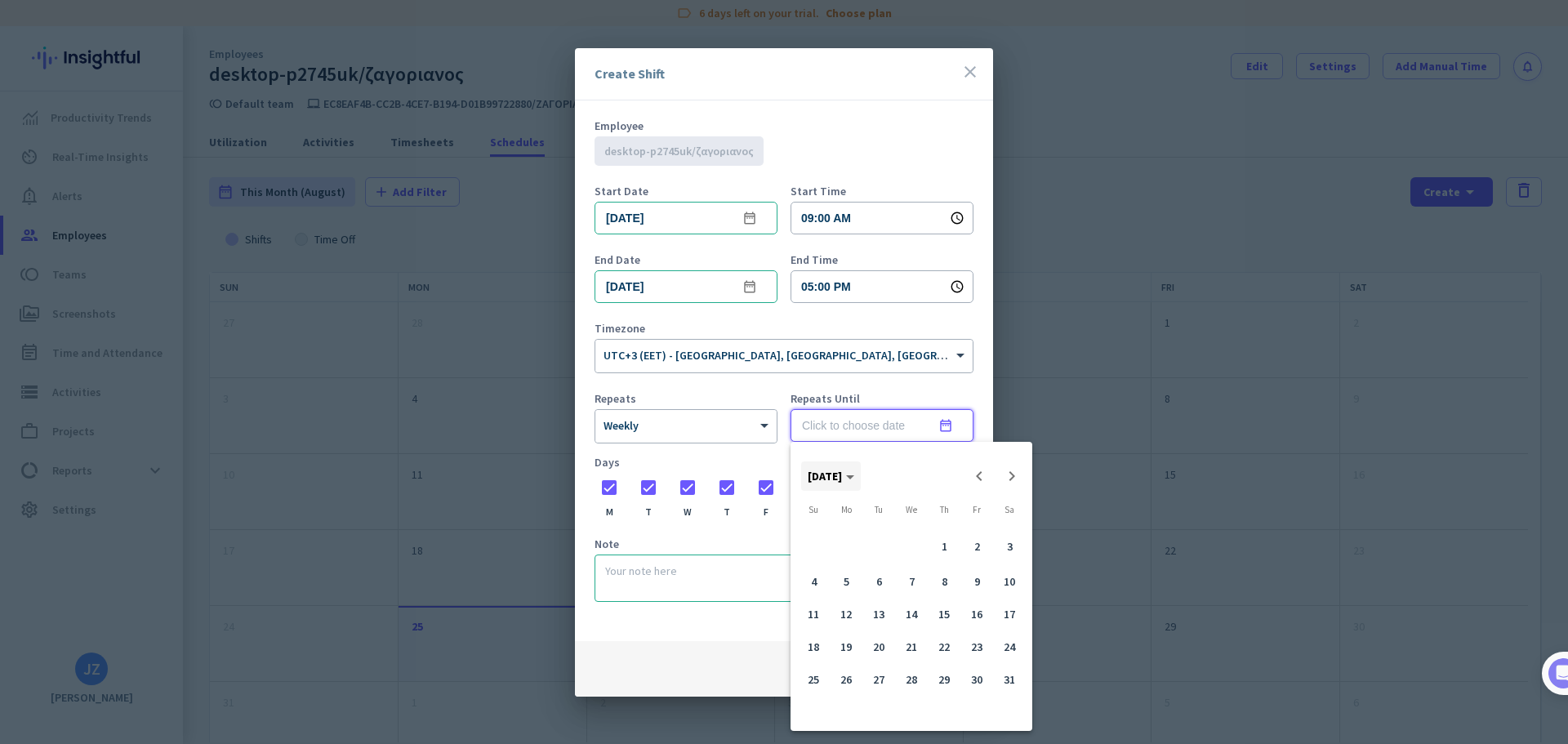
click at [854, 476] on icon "Choose month and year" at bounding box center [849, 478] width 8 height 5
click at [951, 695] on span "2027" at bounding box center [940, 690] width 51 height 30
click at [707, 533] on div at bounding box center [784, 372] width 1568 height 744
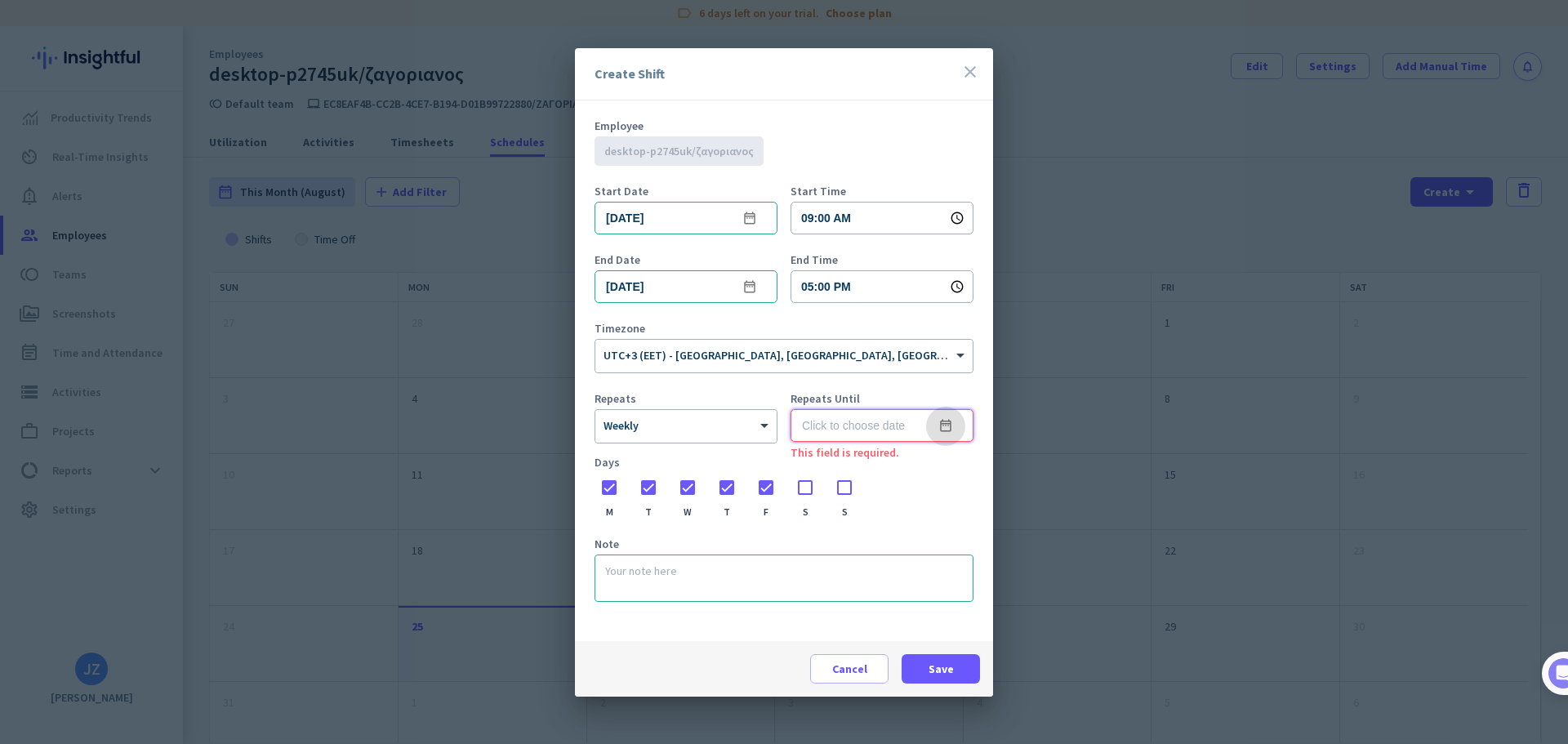
click at [866, 431] on input at bounding box center [882, 425] width 183 height 33
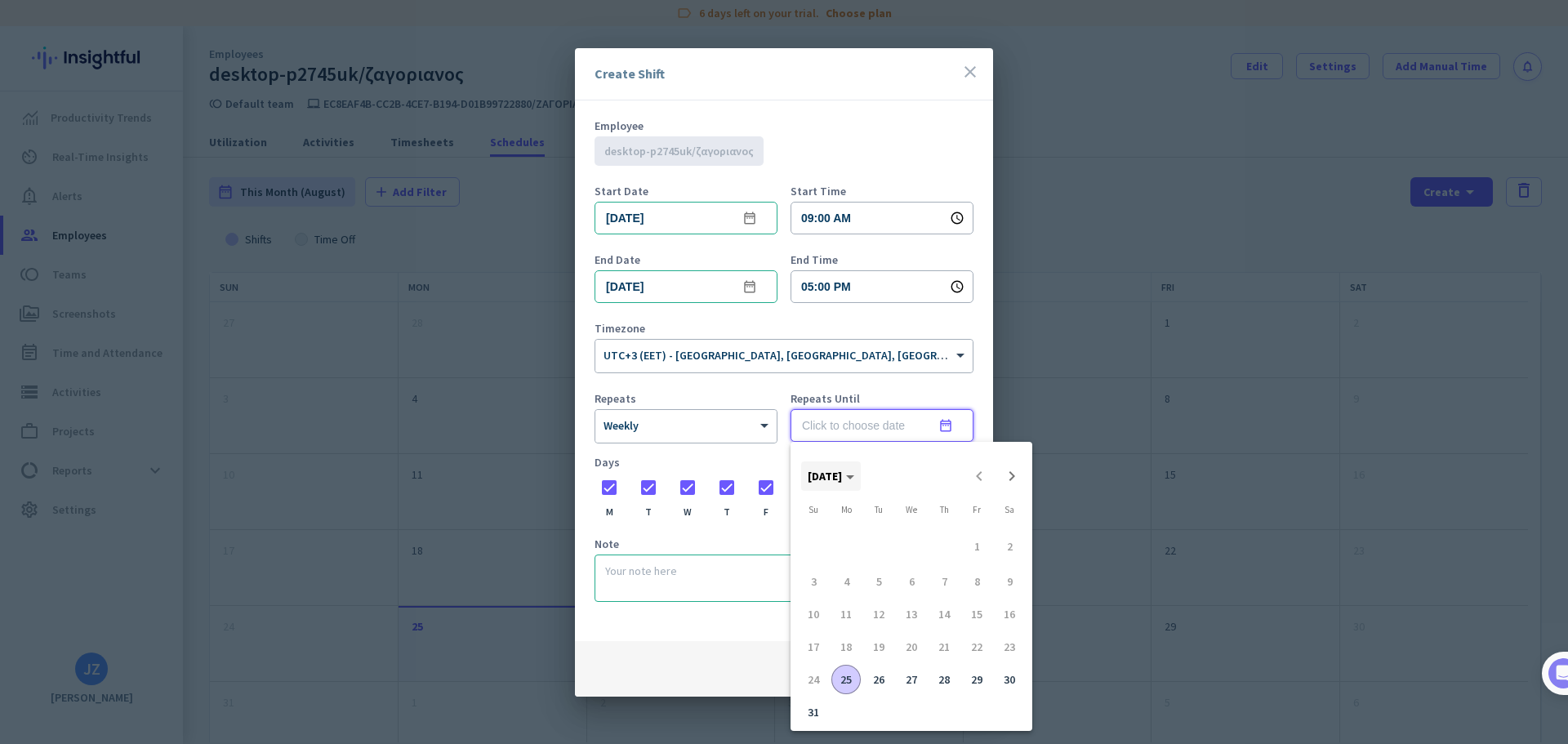
click at [854, 470] on span "[DATE]" at bounding box center [831, 476] width 47 height 14
click at [926, 692] on span "2027" at bounding box center [940, 690] width 51 height 30
click at [991, 590] on span "AUG" at bounding box center [997, 592] width 51 height 30
click at [872, 678] on span "31" at bounding box center [878, 675] width 30 height 30
type input "[DATE]"
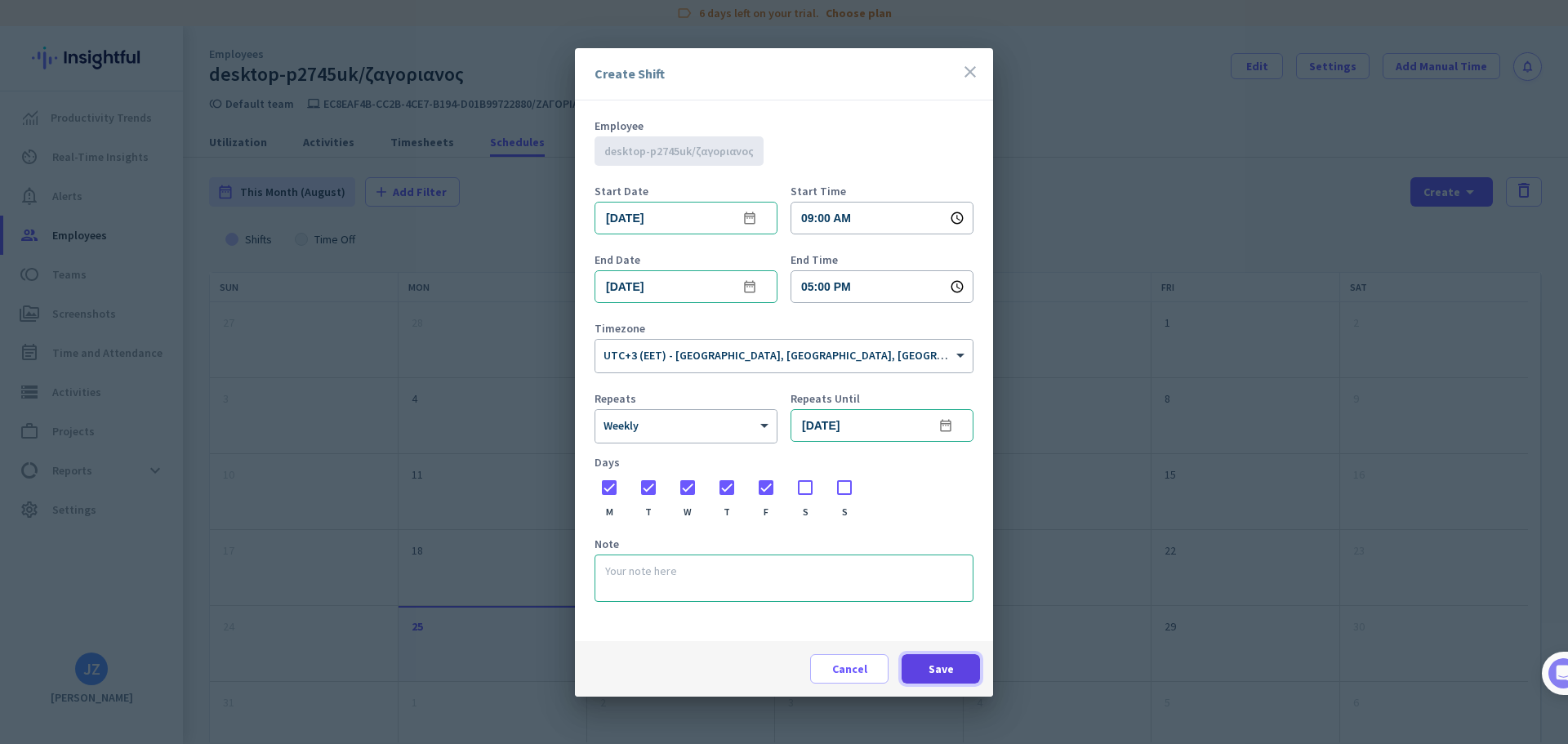
click at [934, 666] on span "Save" at bounding box center [942, 669] width 25 height 16
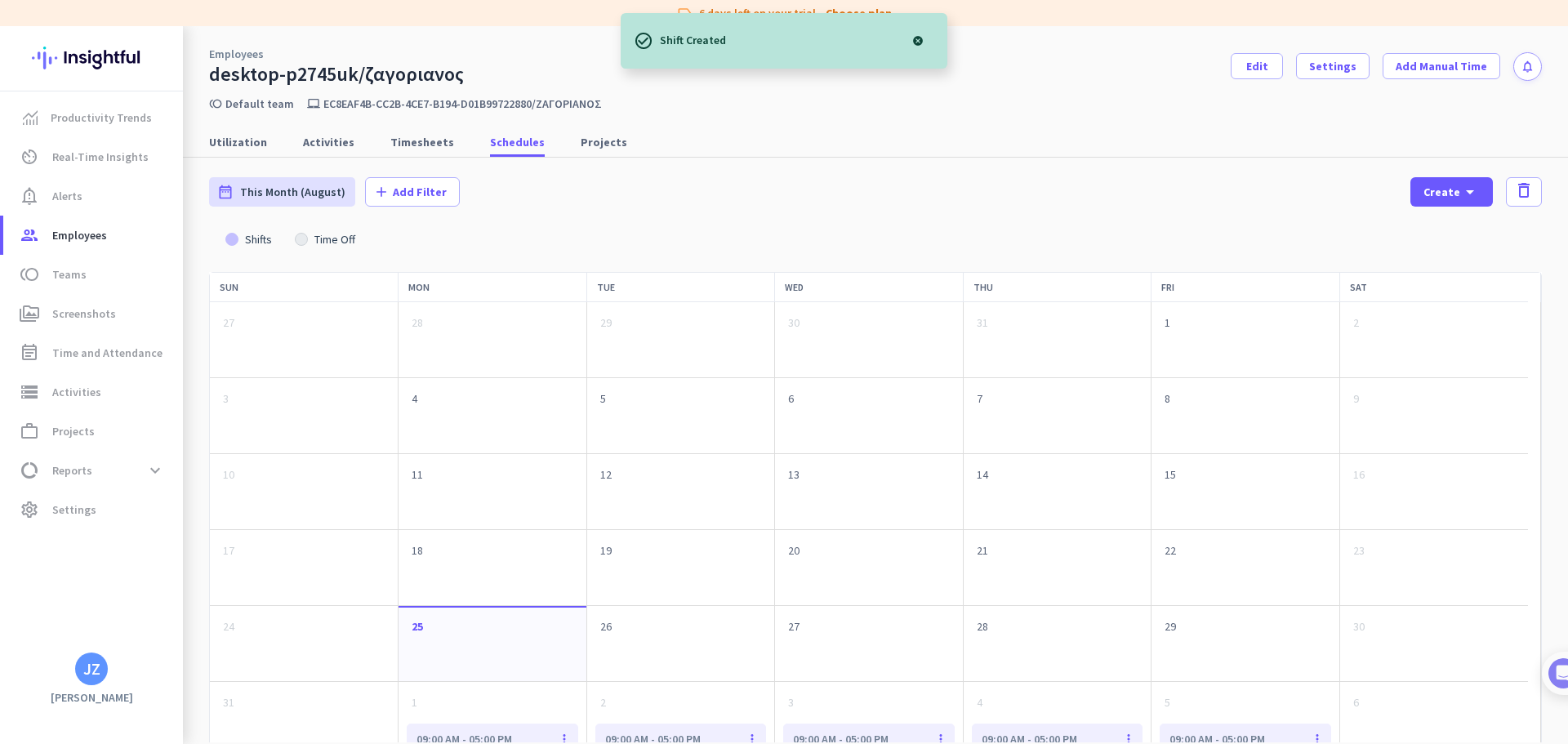
click at [513, 228] on div "Shifts Time Off" at bounding box center [876, 239] width 1332 height 26
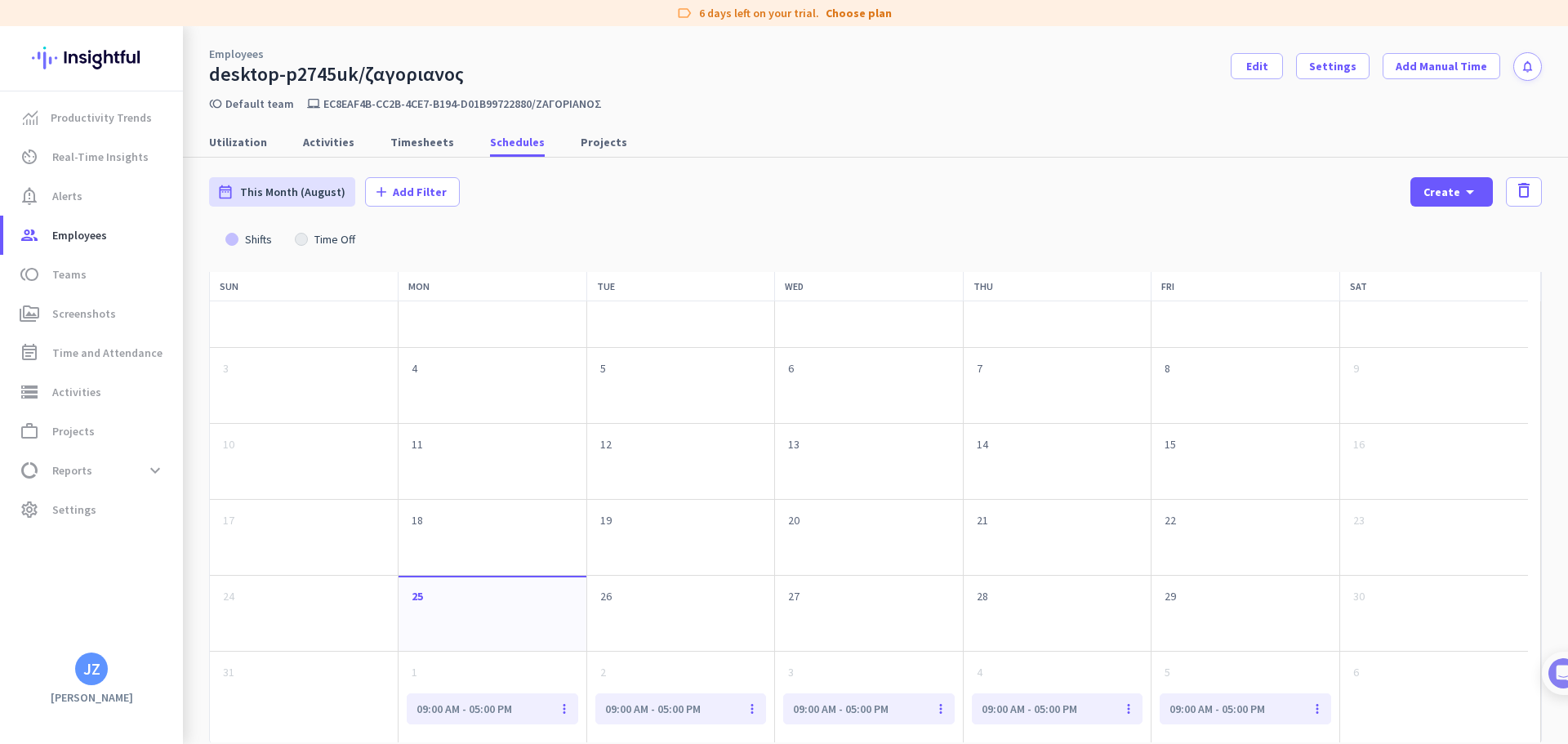
scroll to position [32, 0]
click at [587, 145] on span "Projects" at bounding box center [604, 142] width 47 height 16
type input "[DATE] - [DATE]"
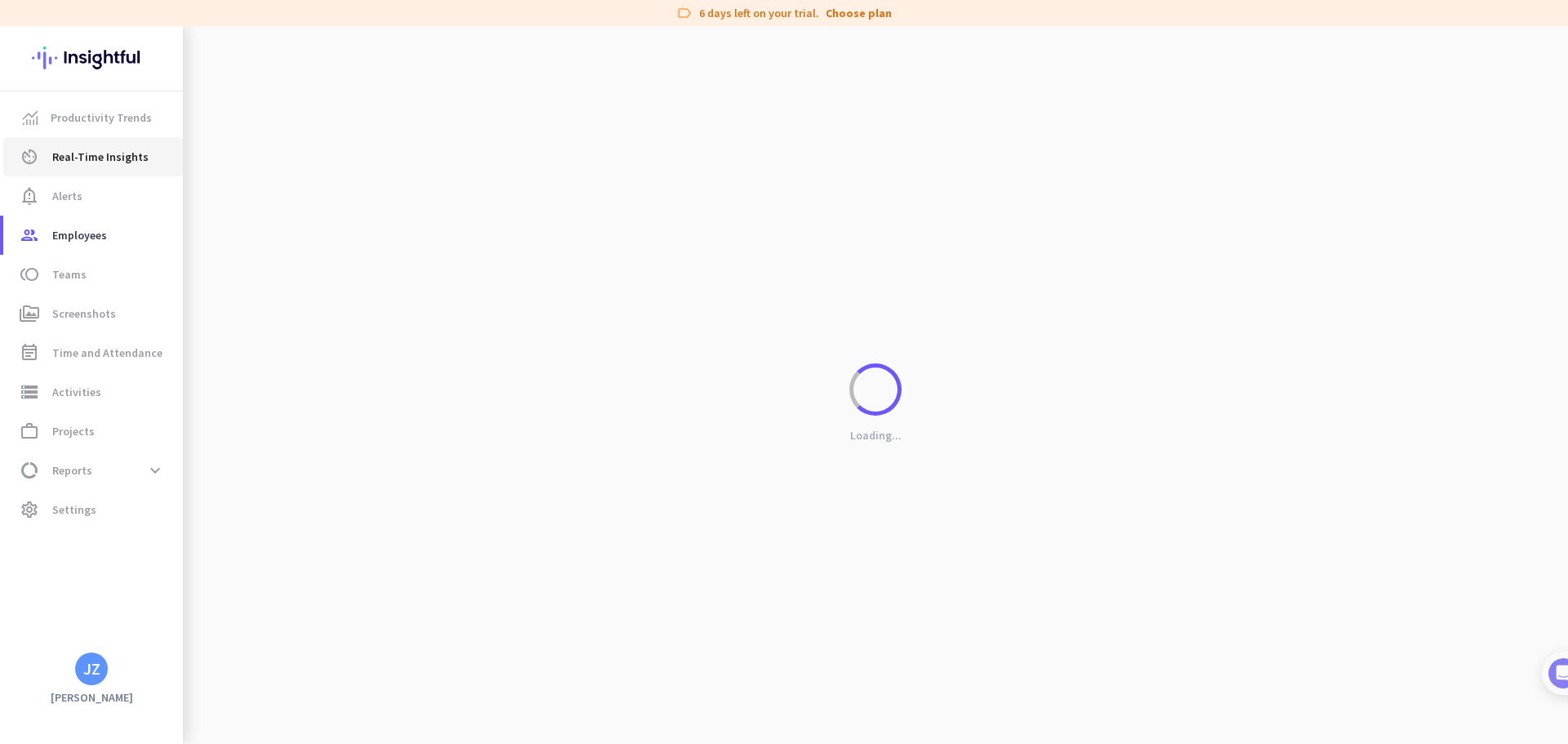
click at [107, 153] on span "Real-Time Insights" at bounding box center [100, 157] width 97 height 20
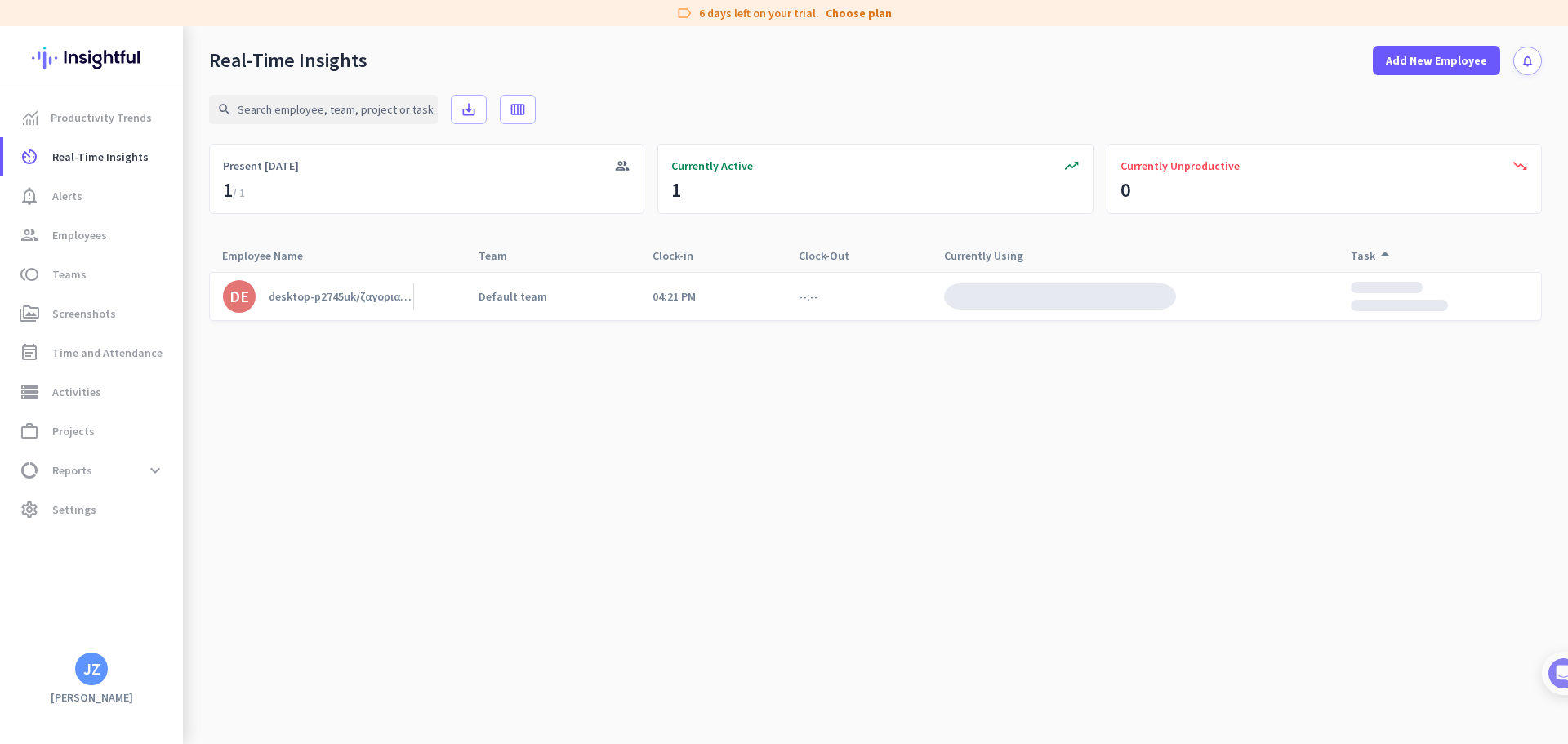
click at [621, 367] on cdk-virtual-scroll-viewport "DE desktop-p2745uk/ζαγοριανος Default team 04:21 PM --:--" at bounding box center [876, 507] width 1332 height 473
click at [1007, 294] on div "Inactive" at bounding box center [996, 296] width 45 height 14
click at [418, 419] on cdk-virtual-scroll-viewport "DE desktop-p2745uk/ζαγοριανος Default team 04:21 PM --:-- desktop_access_disabl…" at bounding box center [876, 507] width 1332 height 473
click at [60, 196] on span "Alerts" at bounding box center [67, 196] width 30 height 20
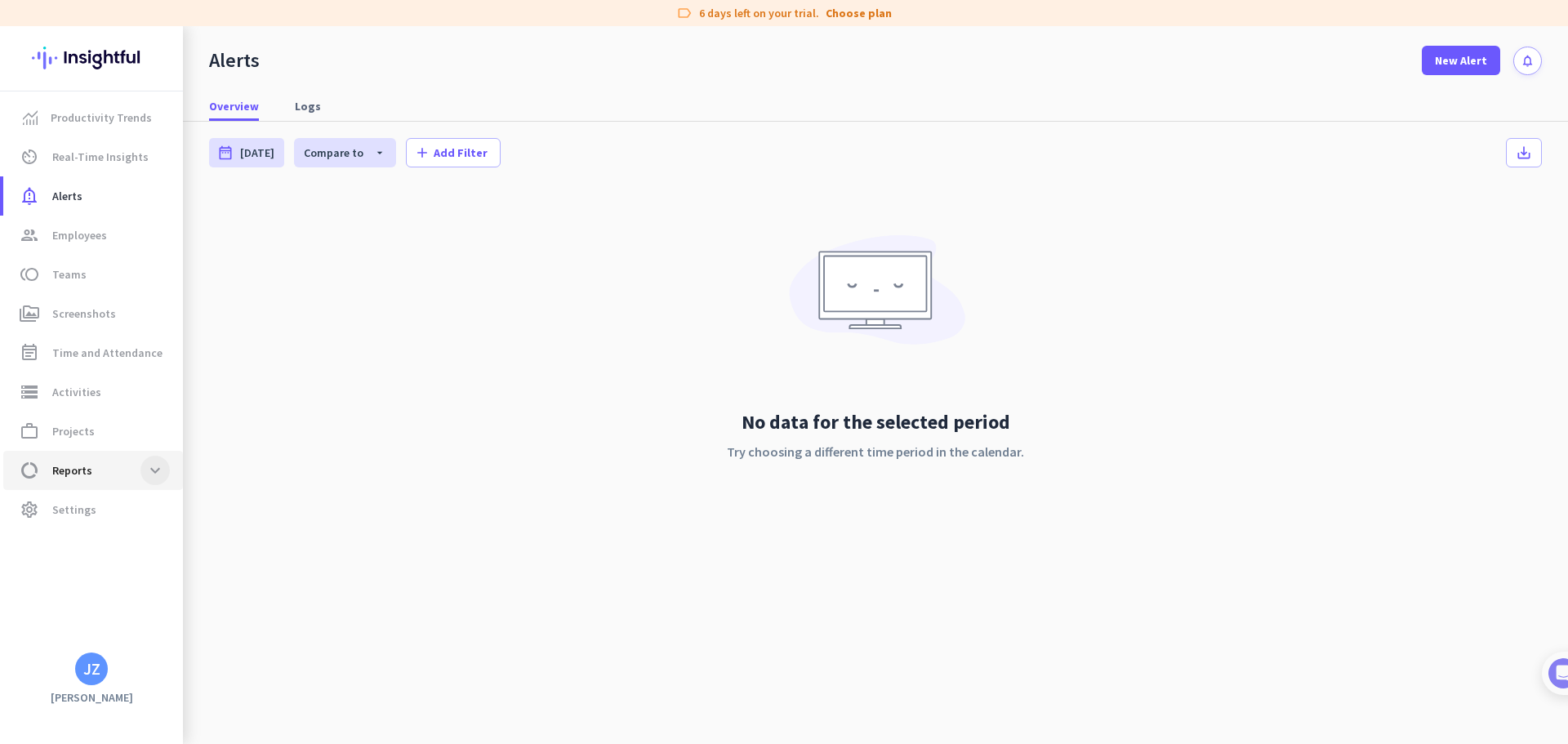
click at [148, 477] on span at bounding box center [155, 470] width 30 height 30
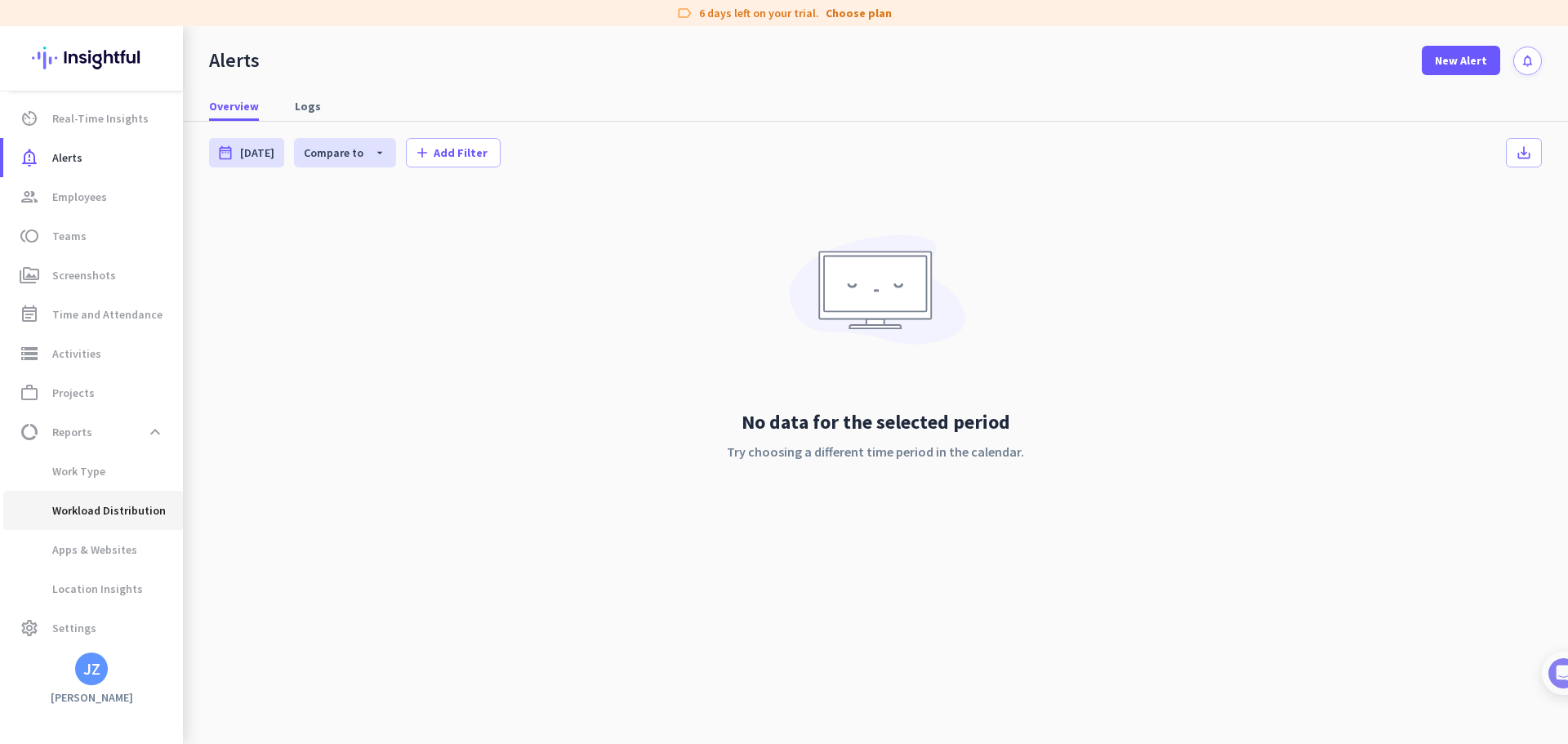
scroll to position [40, 0]
click at [131, 553] on span "Apps & Websites" at bounding box center [77, 547] width 121 height 39
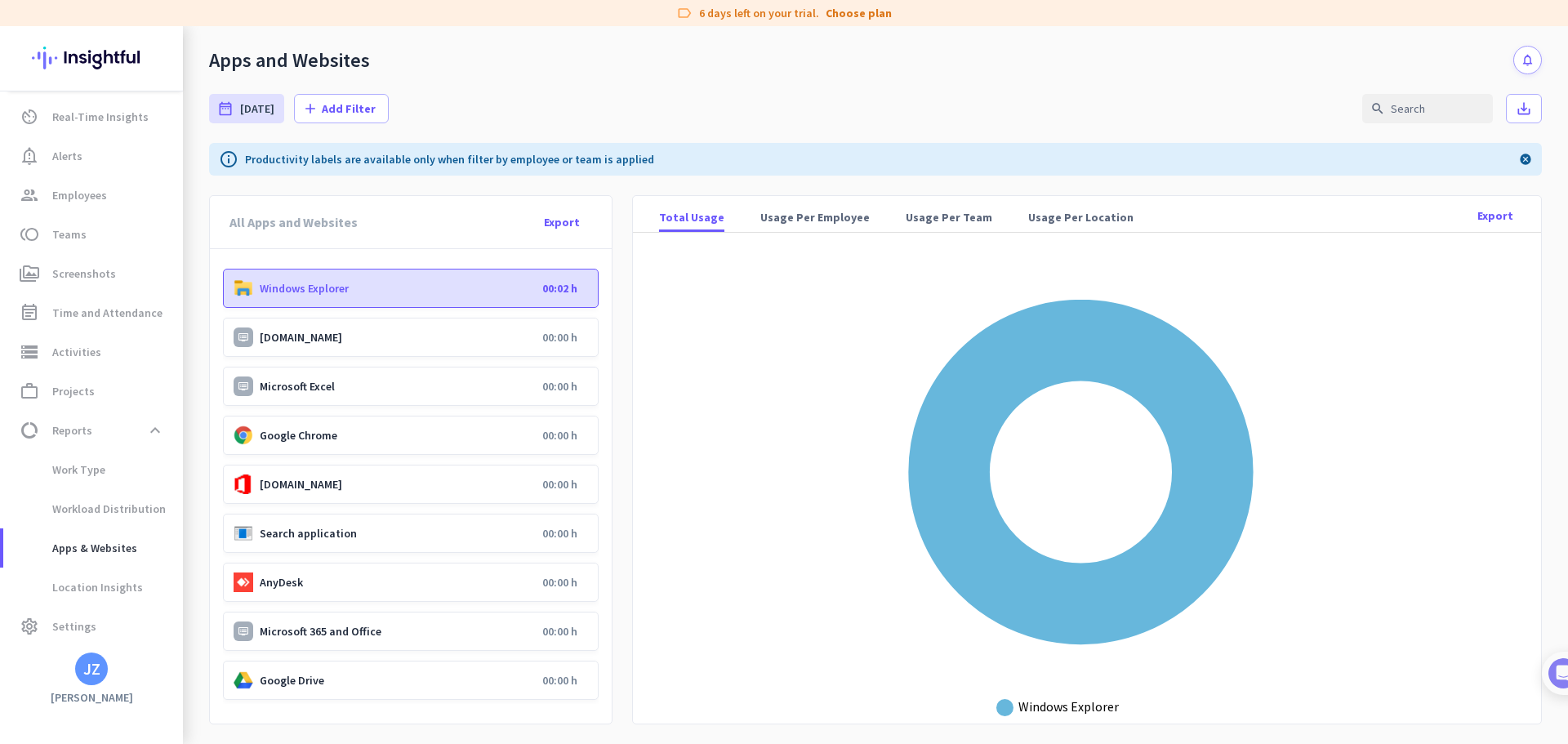
click at [478, 190] on div "date_range [DATE] [DATE] - [DATE] add Add Filter search save_alt info Productiv…" at bounding box center [876, 409] width 1385 height 670
click at [802, 215] on span "Usage Per Employee" at bounding box center [814, 218] width 109 height 16
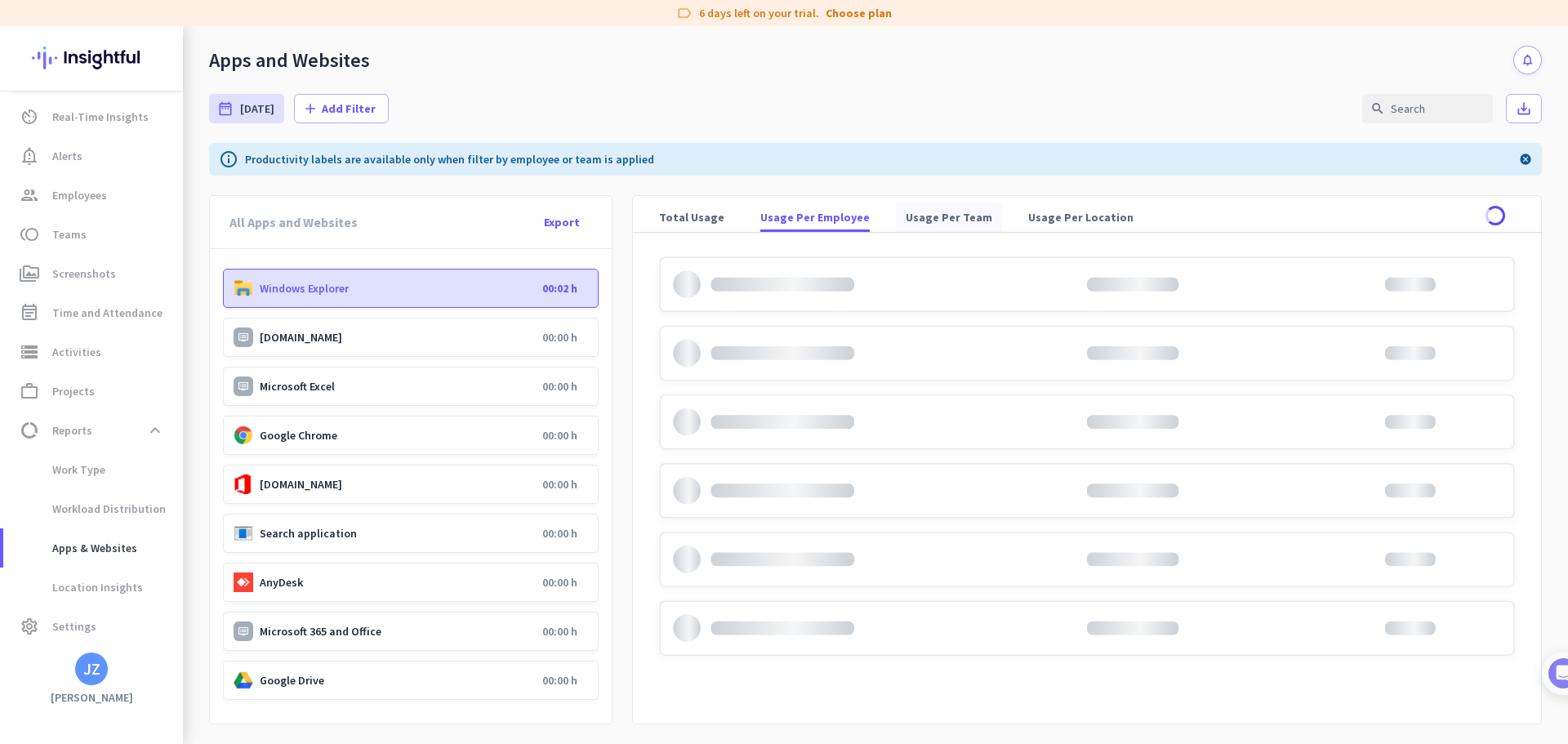
drag, startPoint x: 915, startPoint y: 223, endPoint x: 971, endPoint y: 226, distance: 56.1
click at [916, 223] on span "Usage Per Team" at bounding box center [949, 218] width 87 height 16
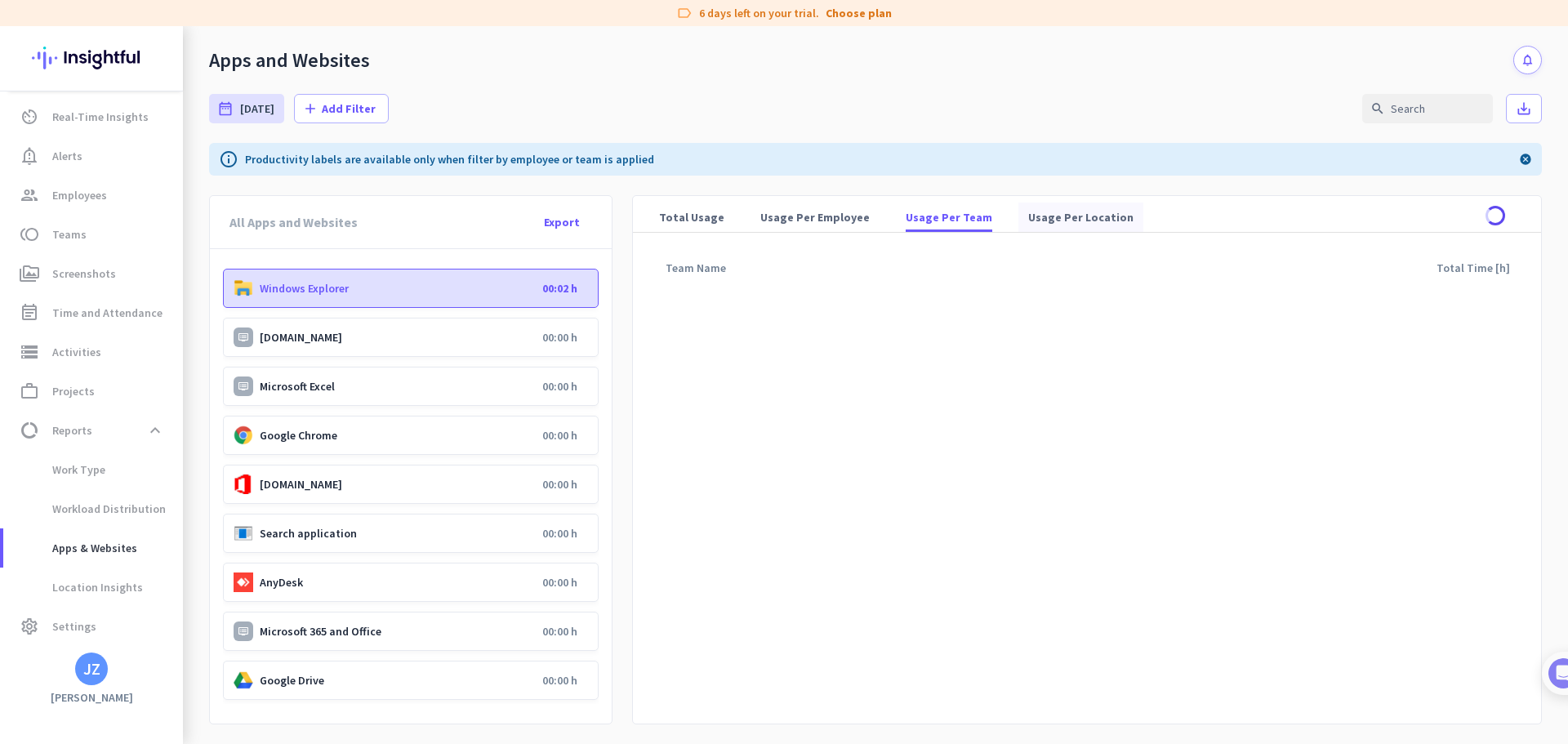
click at [1065, 217] on span "Usage Per Location" at bounding box center [1081, 218] width 106 height 16
click at [716, 226] on span "Total Usage" at bounding box center [691, 217] width 65 height 30
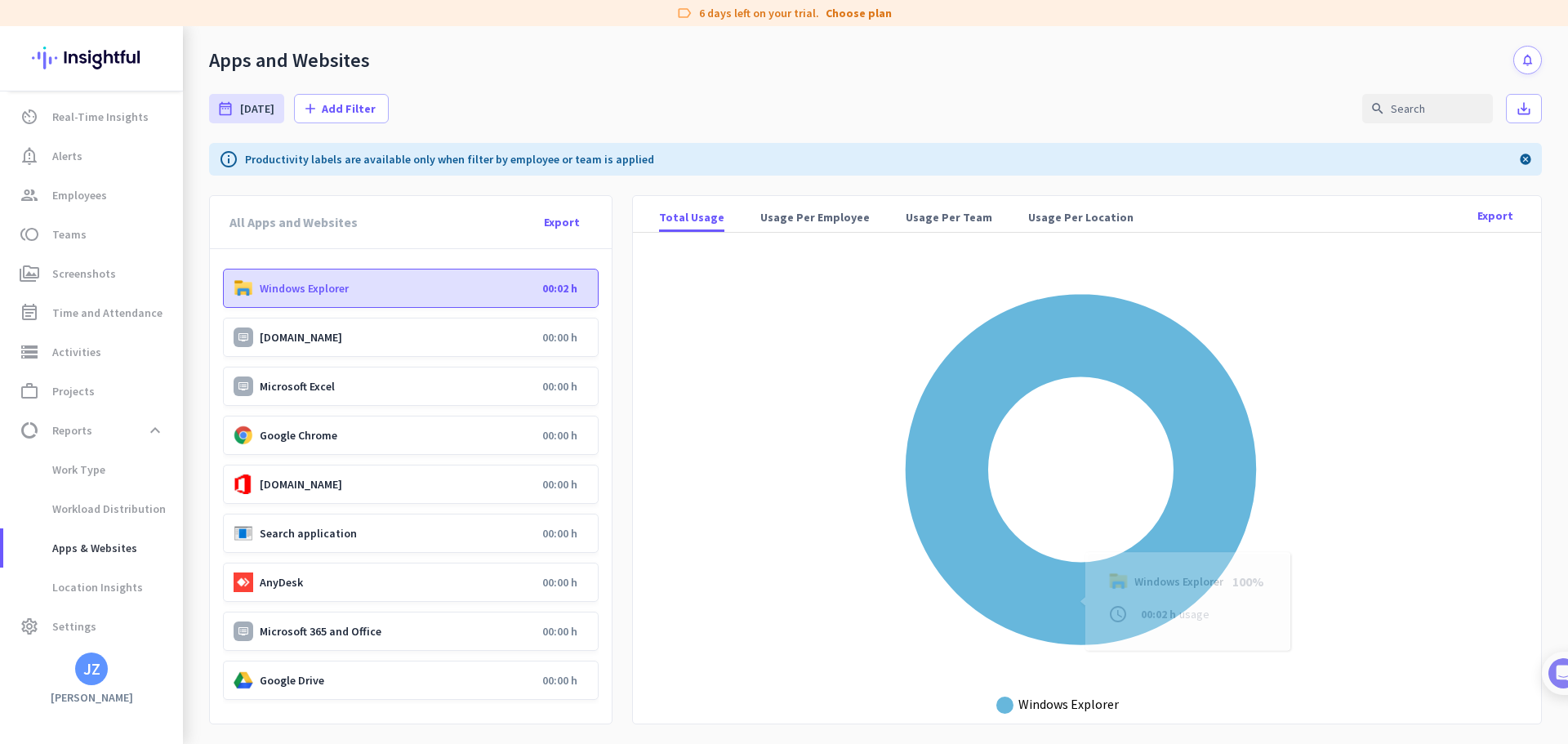
scroll to position [4, 0]
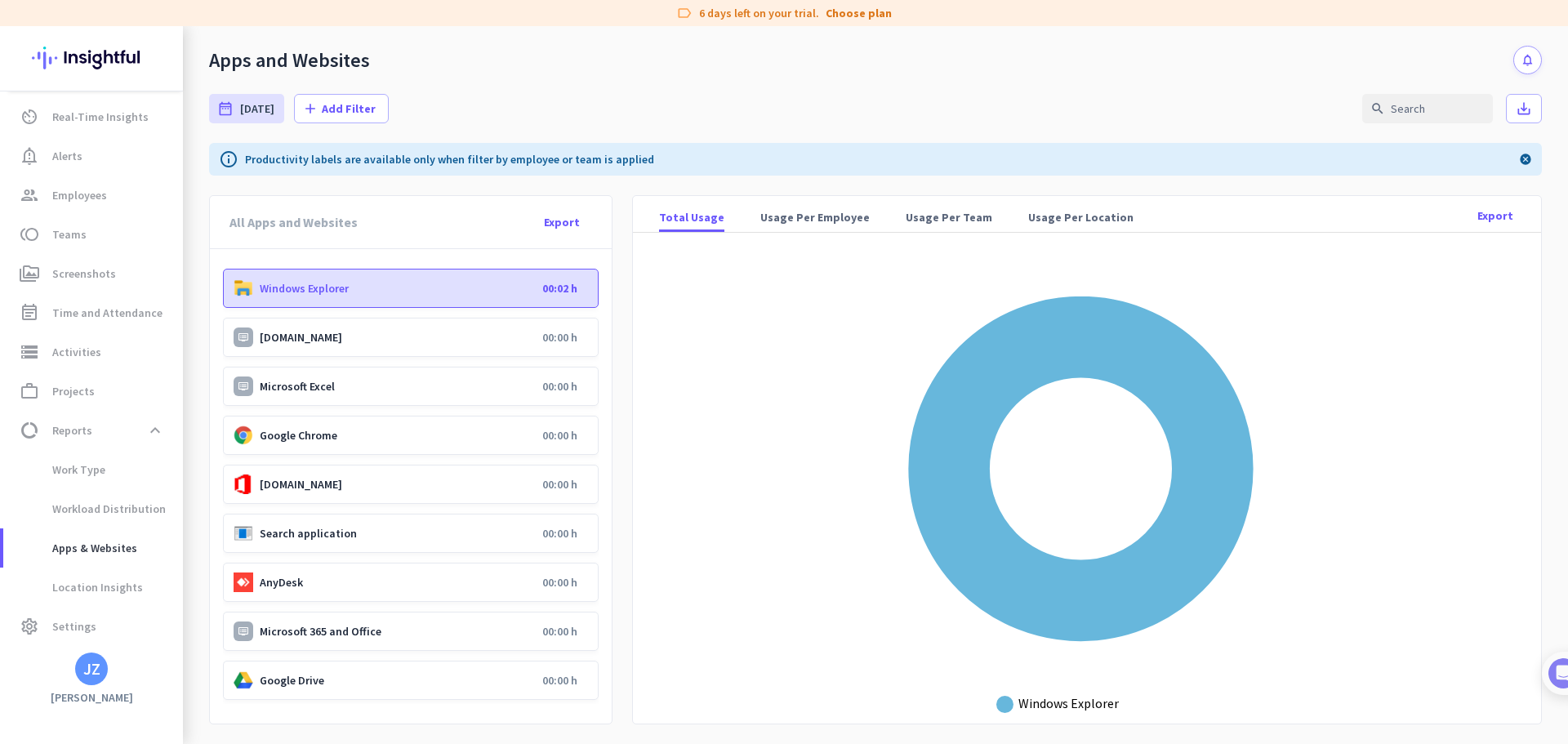
click at [467, 294] on p "Windows Explorer" at bounding box center [398, 288] width 276 height 14
click at [348, 331] on p "[DOMAIN_NAME]" at bounding box center [398, 337] width 276 height 14
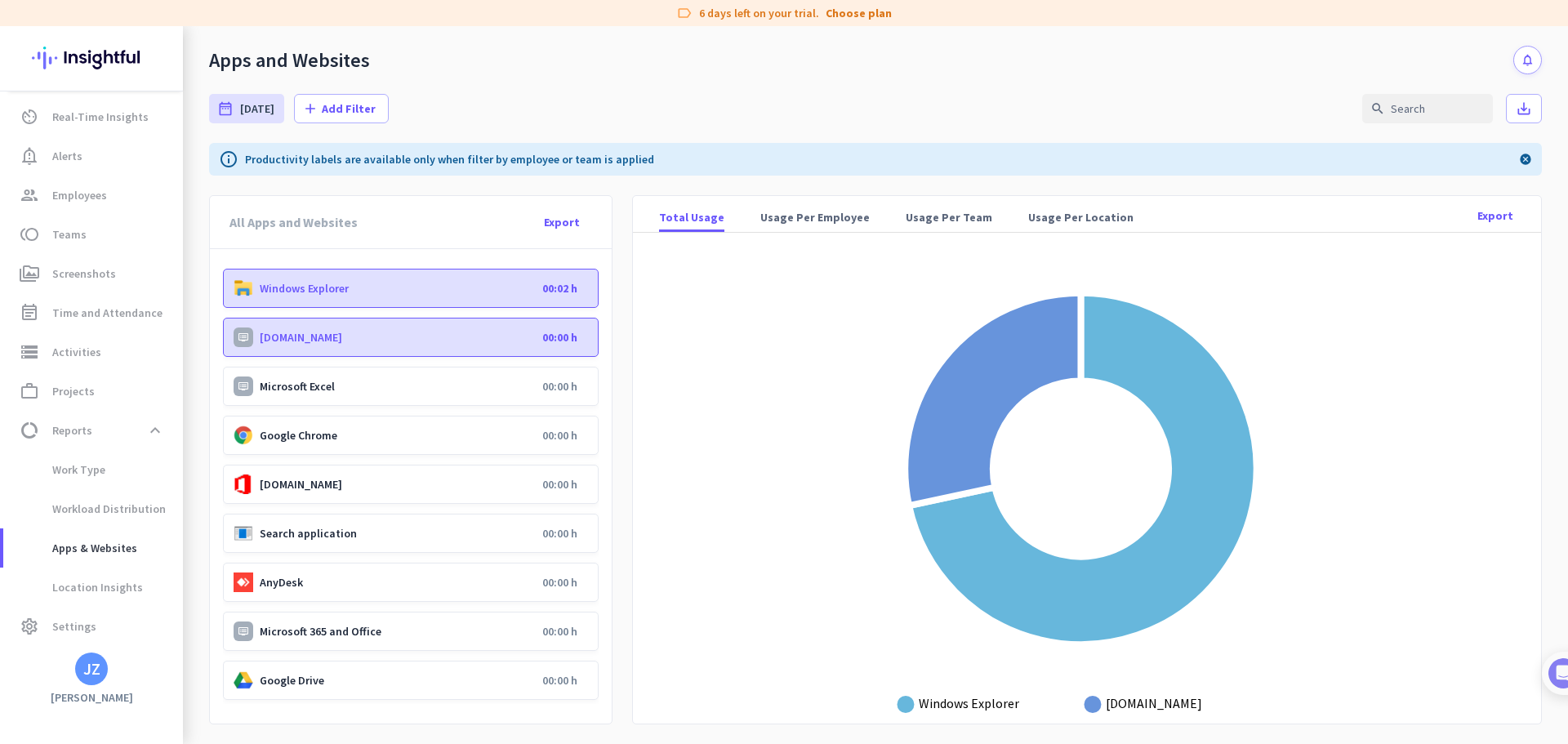
click at [364, 281] on p "Windows Explorer" at bounding box center [398, 288] width 276 height 14
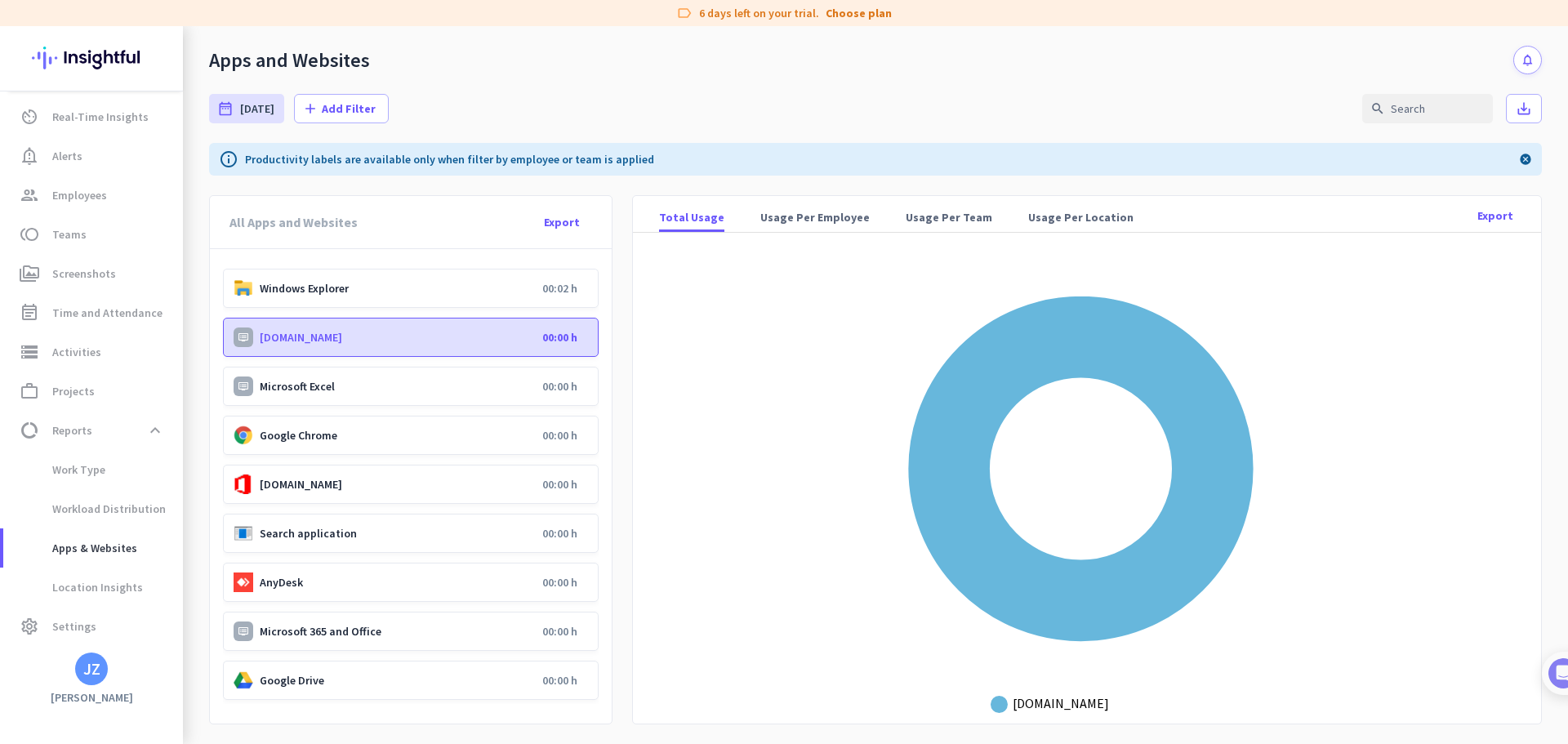
click at [336, 338] on p "[DOMAIN_NAME]" at bounding box center [398, 337] width 276 height 14
click at [134, 467] on span "Work Type" at bounding box center [93, 469] width 153 height 39
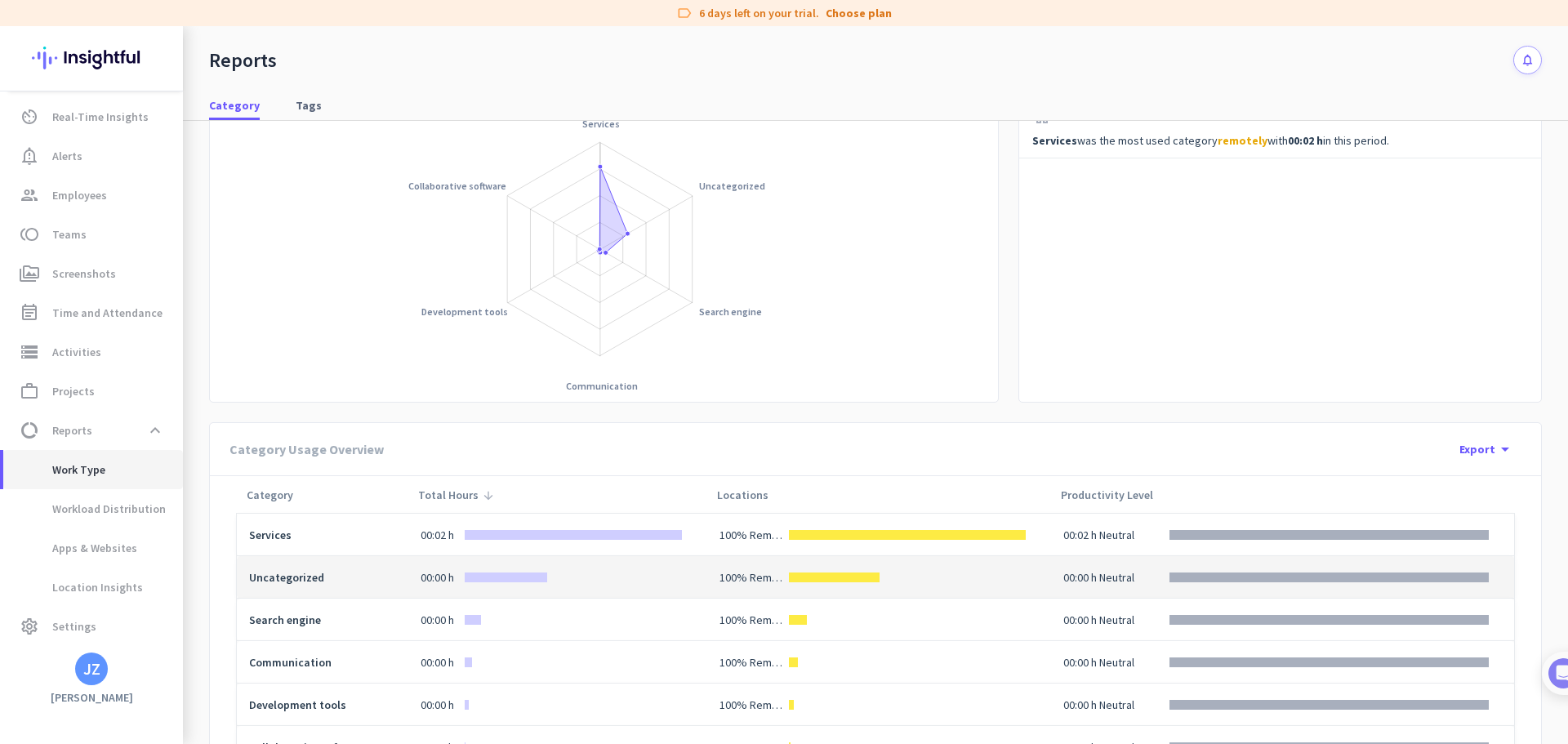
scroll to position [141, 0]
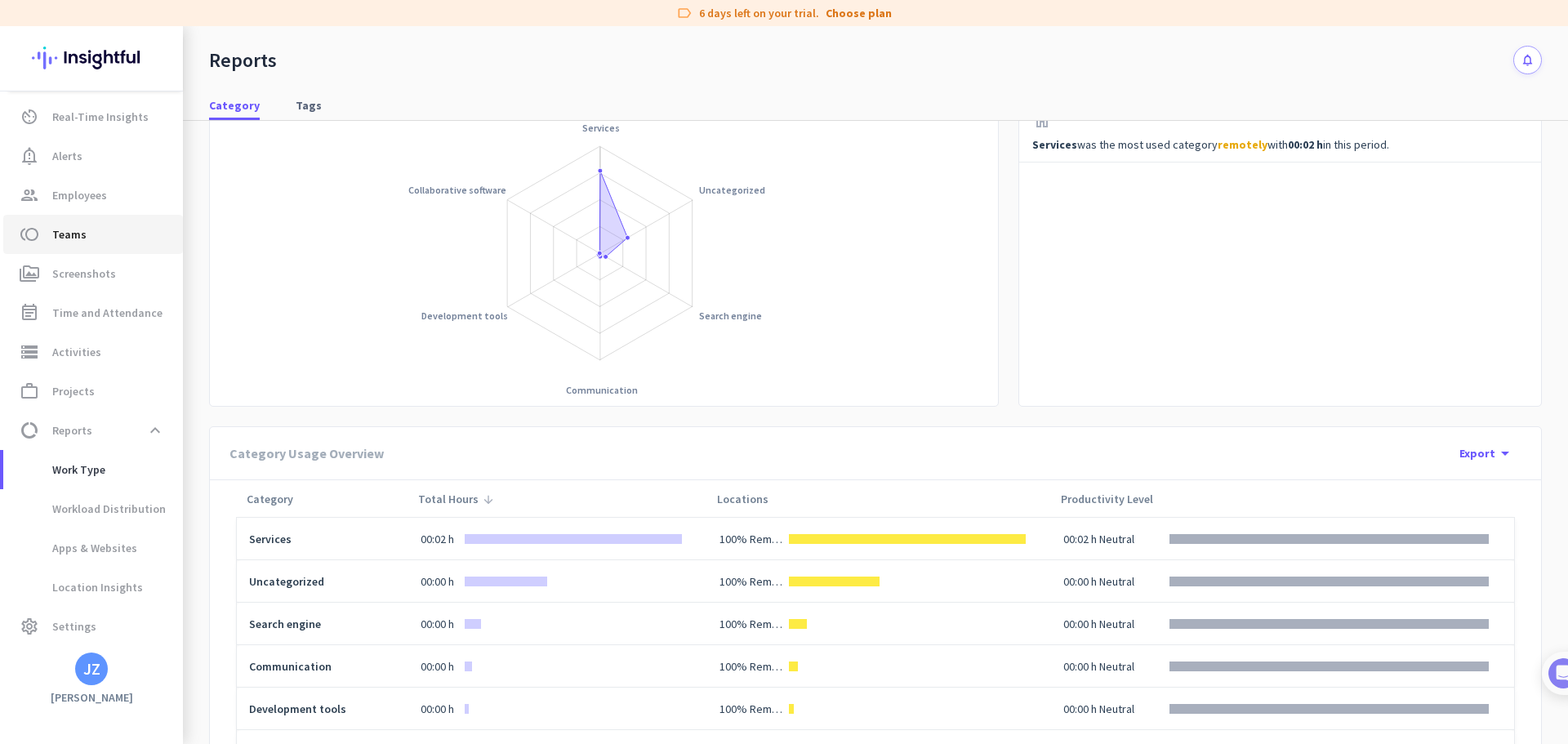
click at [91, 246] on link "toll Teams" at bounding box center [93, 234] width 180 height 39
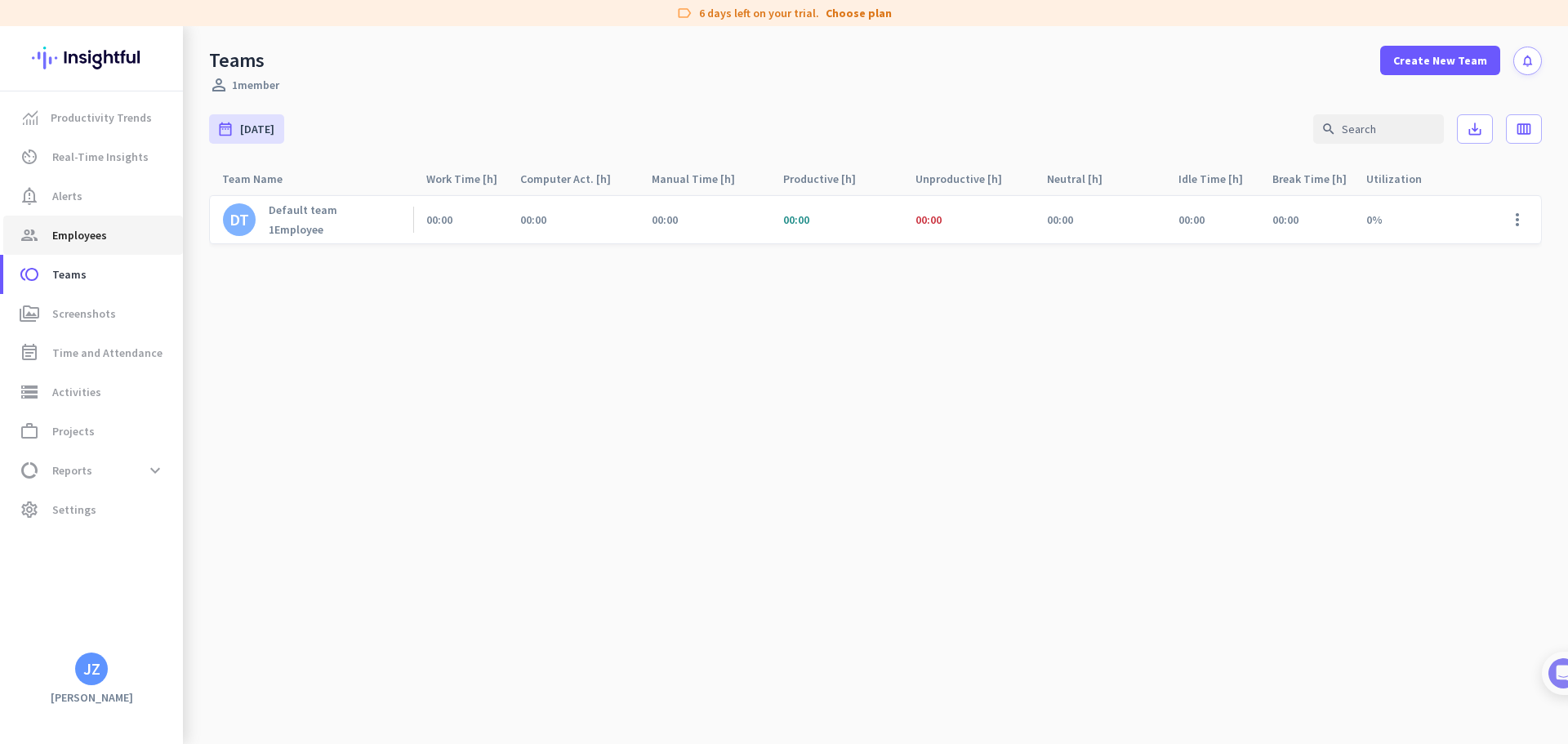
click at [87, 231] on span "Employees" at bounding box center [79, 236] width 55 height 20
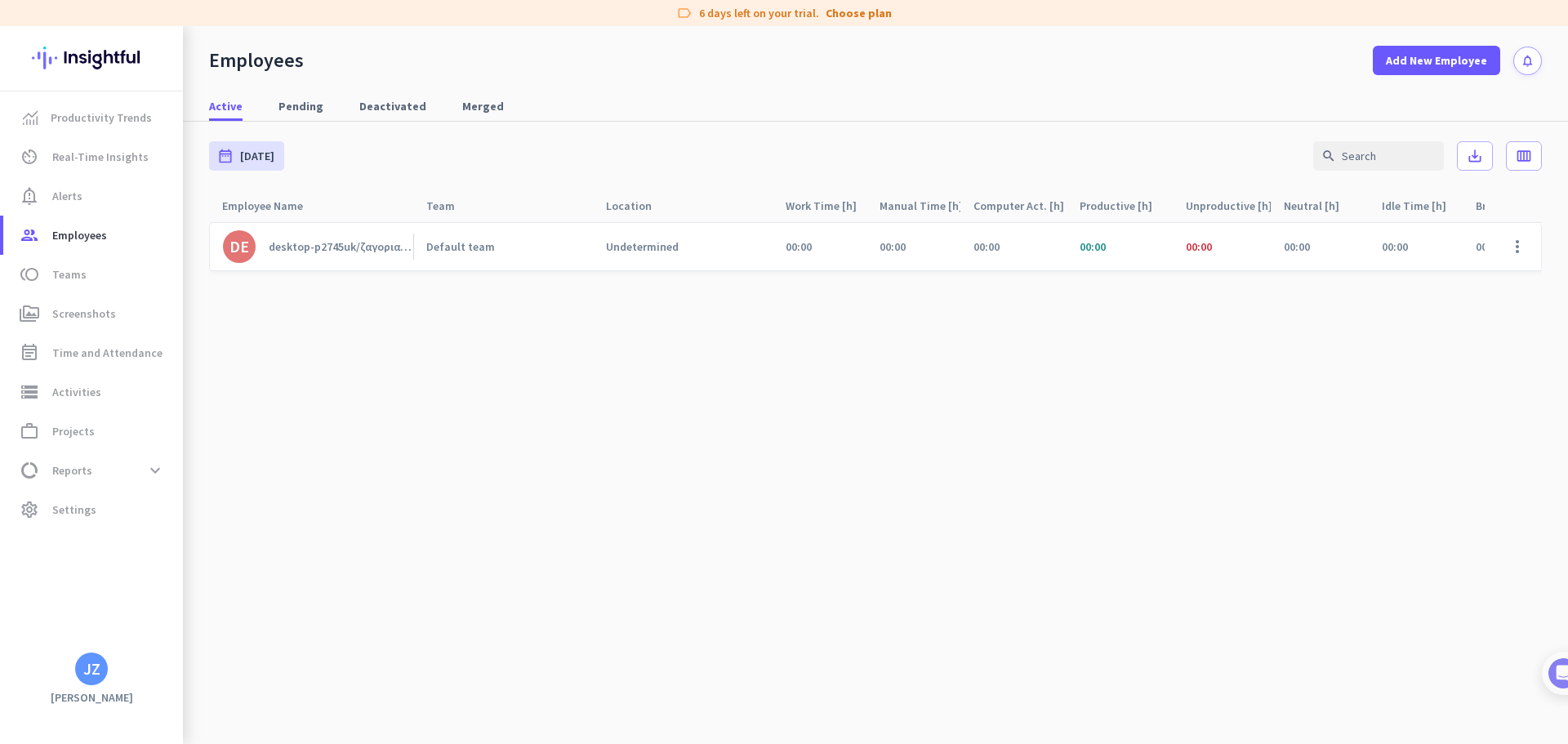
click at [316, 123] on div "date_range [DATE] [DATE] - [DATE] search save_alt calendar_view_week" at bounding box center [876, 156] width 1332 height 69
drag, startPoint x: 296, startPoint y: 242, endPoint x: 262, endPoint y: 325, distance: 89.7
click at [262, 325] on cdk-virtual-scroll-viewport "DE desktop-p2745uk/ζαγοριανος Default team Undetermined 00:00 00:00 00:00 00:00…" at bounding box center [876, 482] width 1332 height 523
click at [1508, 246] on span at bounding box center [1517, 246] width 39 height 39
click at [1491, 283] on span "Edit" at bounding box center [1470, 281] width 107 height 16
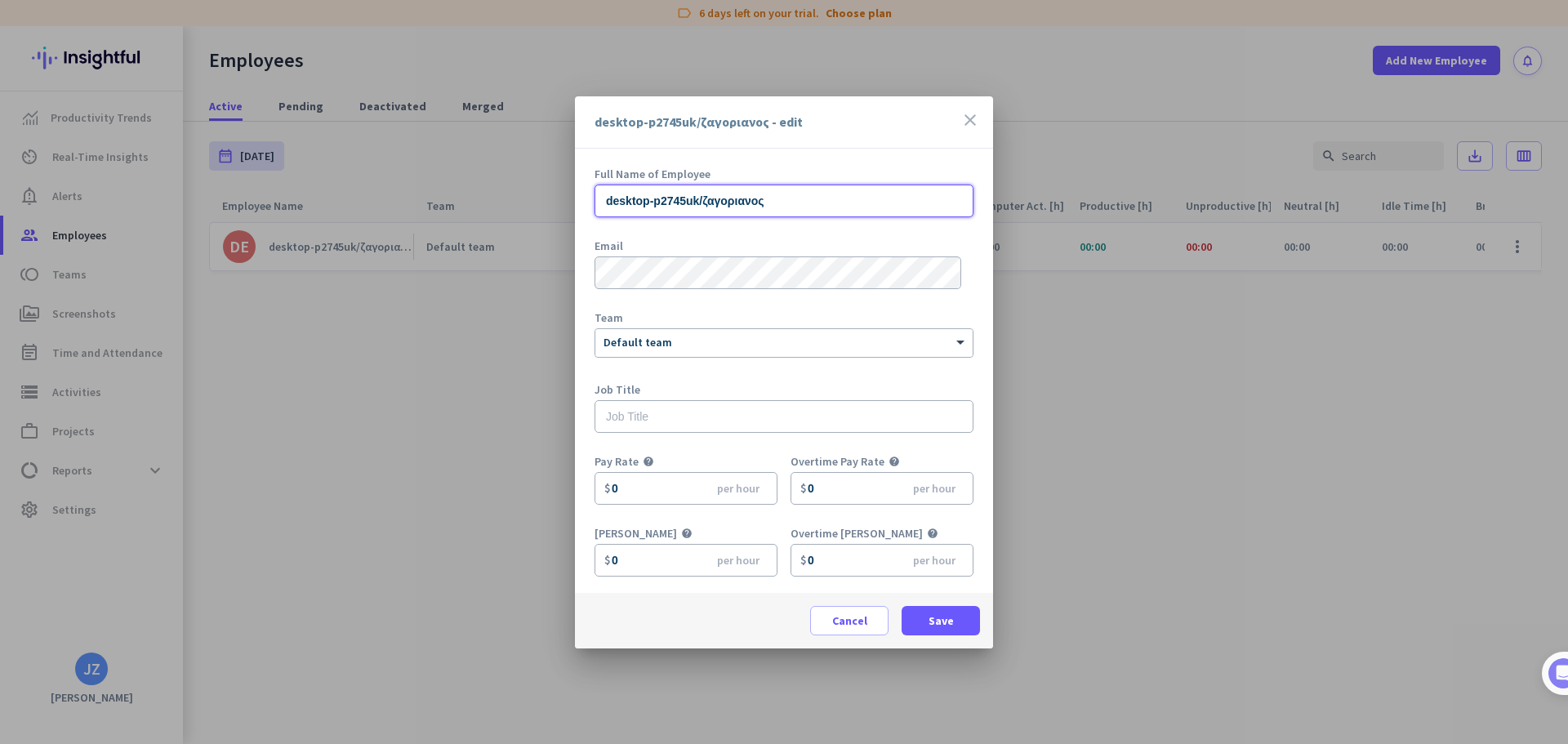
drag, startPoint x: 811, startPoint y: 202, endPoint x: 255, endPoint y: 171, distance: 556.9
click at [270, 177] on div "desktop-p2745uk/ζαγοριανος - edit close Full Name of Employee desktop-p2745uk/ζ…" at bounding box center [784, 372] width 1568 height 744
type input "Μορφούλα"
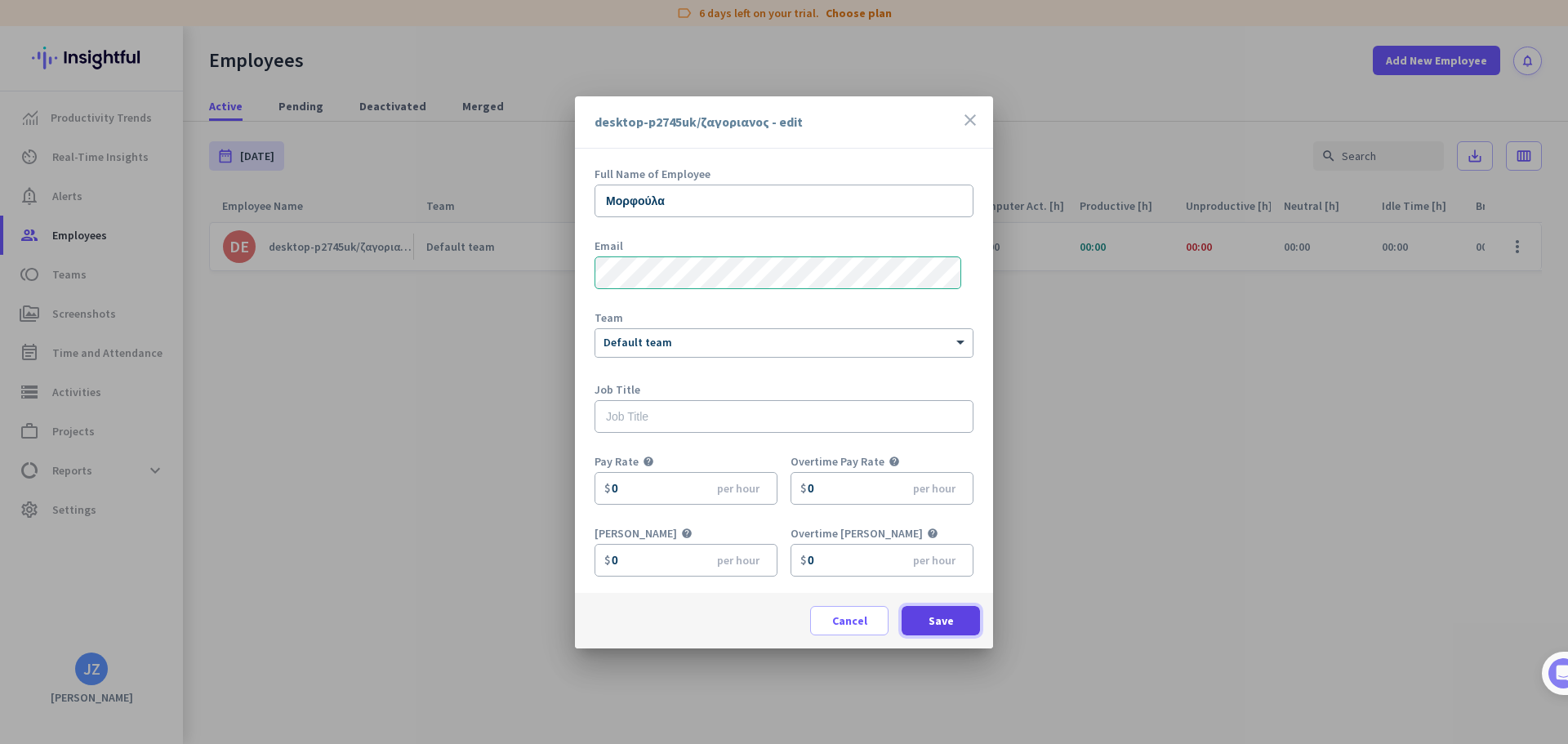
click at [943, 623] on span "Save" at bounding box center [942, 621] width 25 height 16
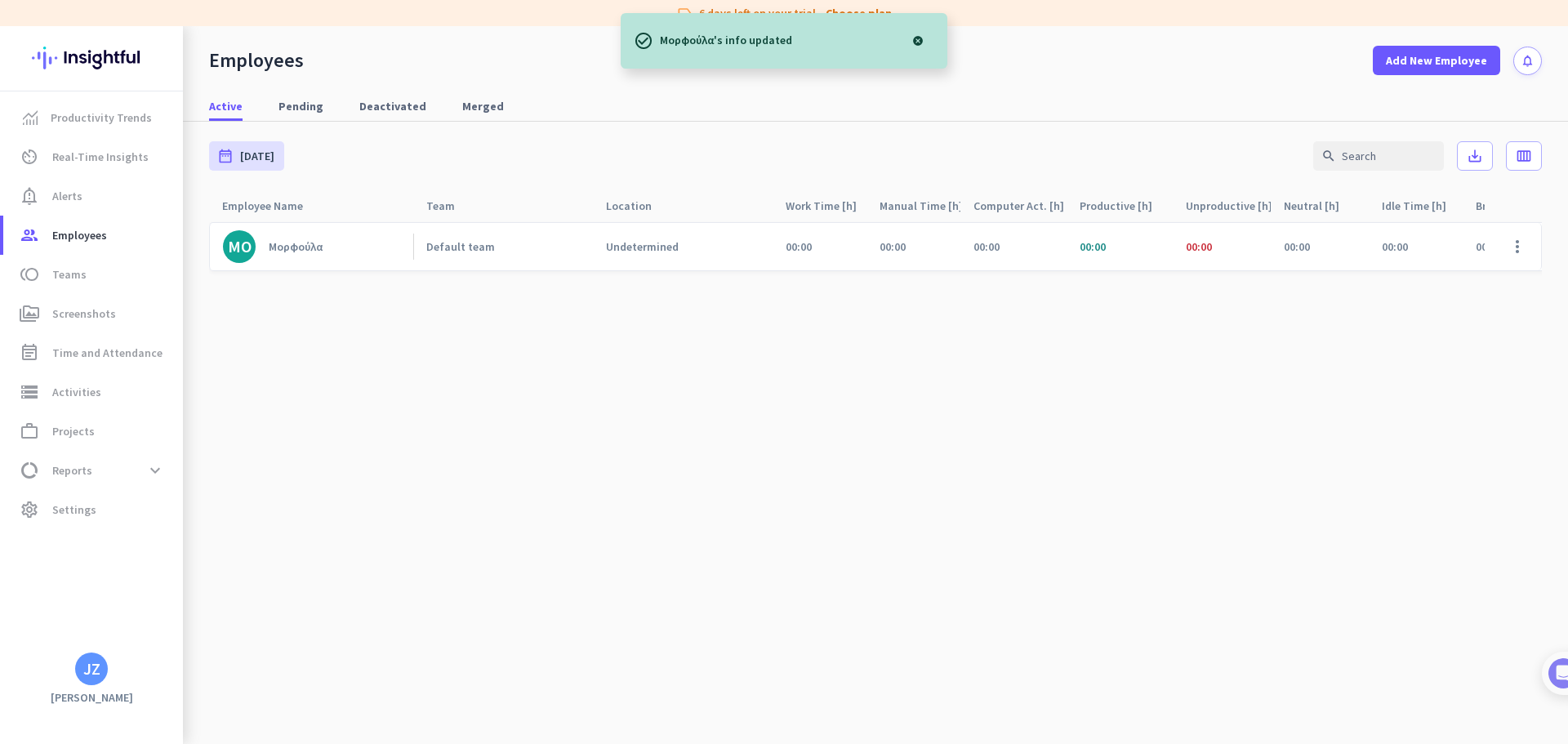
click at [490, 345] on cdk-virtual-scroll-viewport "ΜΟ Μορφούλα Default team Undetermined 00:00 00:00 00:00 00:00 00:00 00:00 00:00…" at bounding box center [876, 482] width 1332 height 523
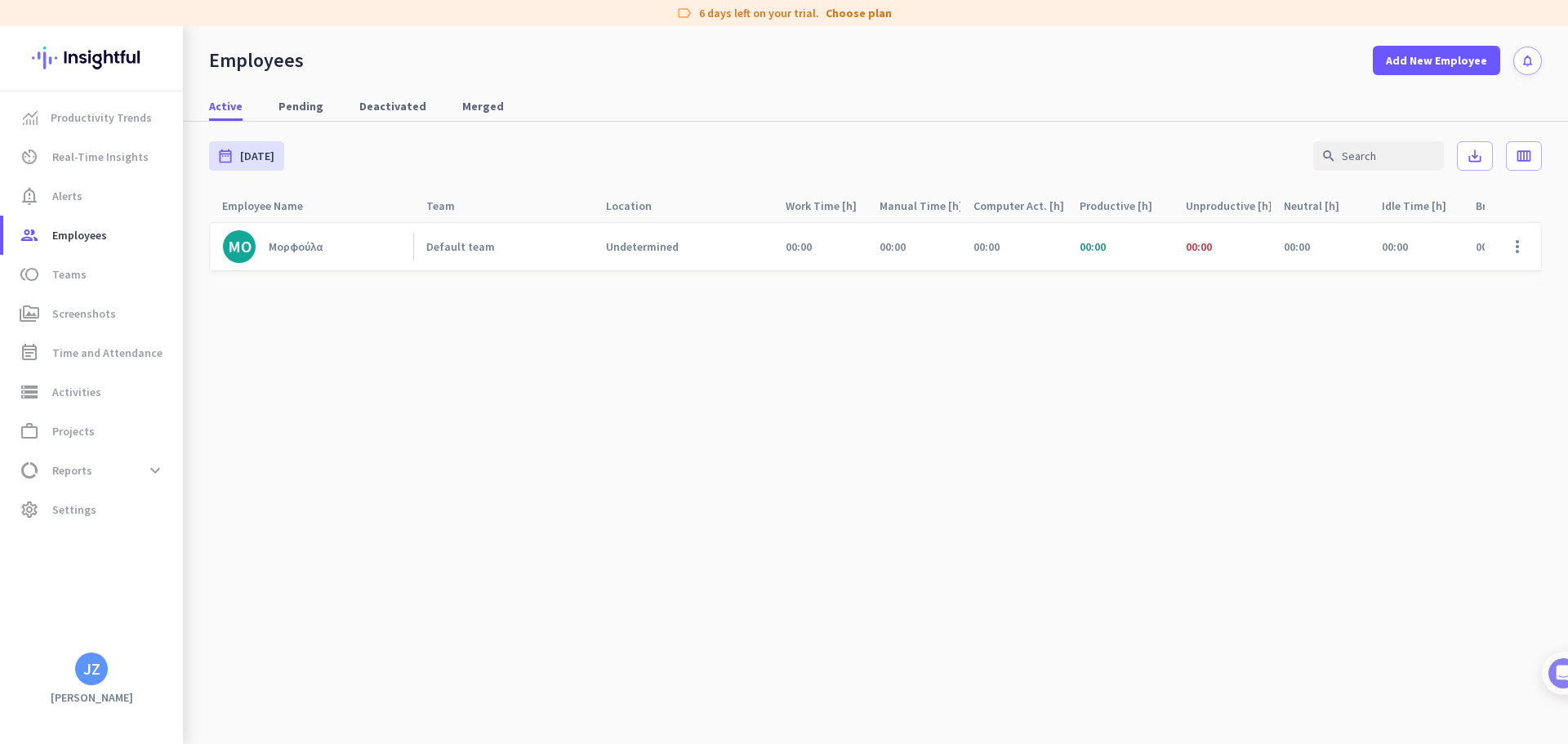
click at [671, 398] on cdk-virtual-scroll-viewport "ΜΟ Μορφούλα Default team Undetermined 00:00 00:00 00:00 00:00 00:00 00:00 00:00…" at bounding box center [876, 482] width 1332 height 523
click at [107, 200] on span "notification_important Alerts" at bounding box center [93, 196] width 153 height 20
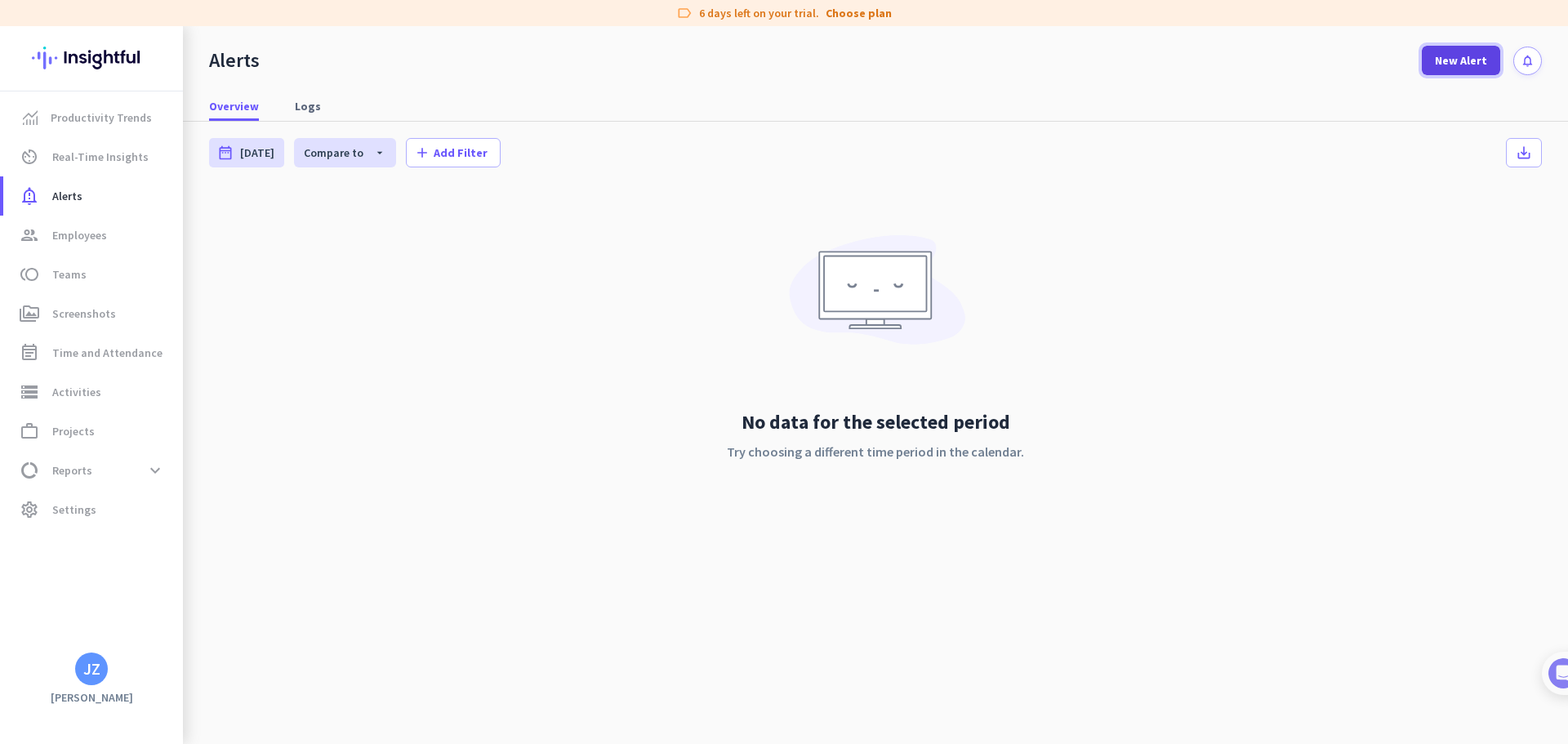
click at [1459, 57] on span "New Alert" at bounding box center [1461, 60] width 52 height 16
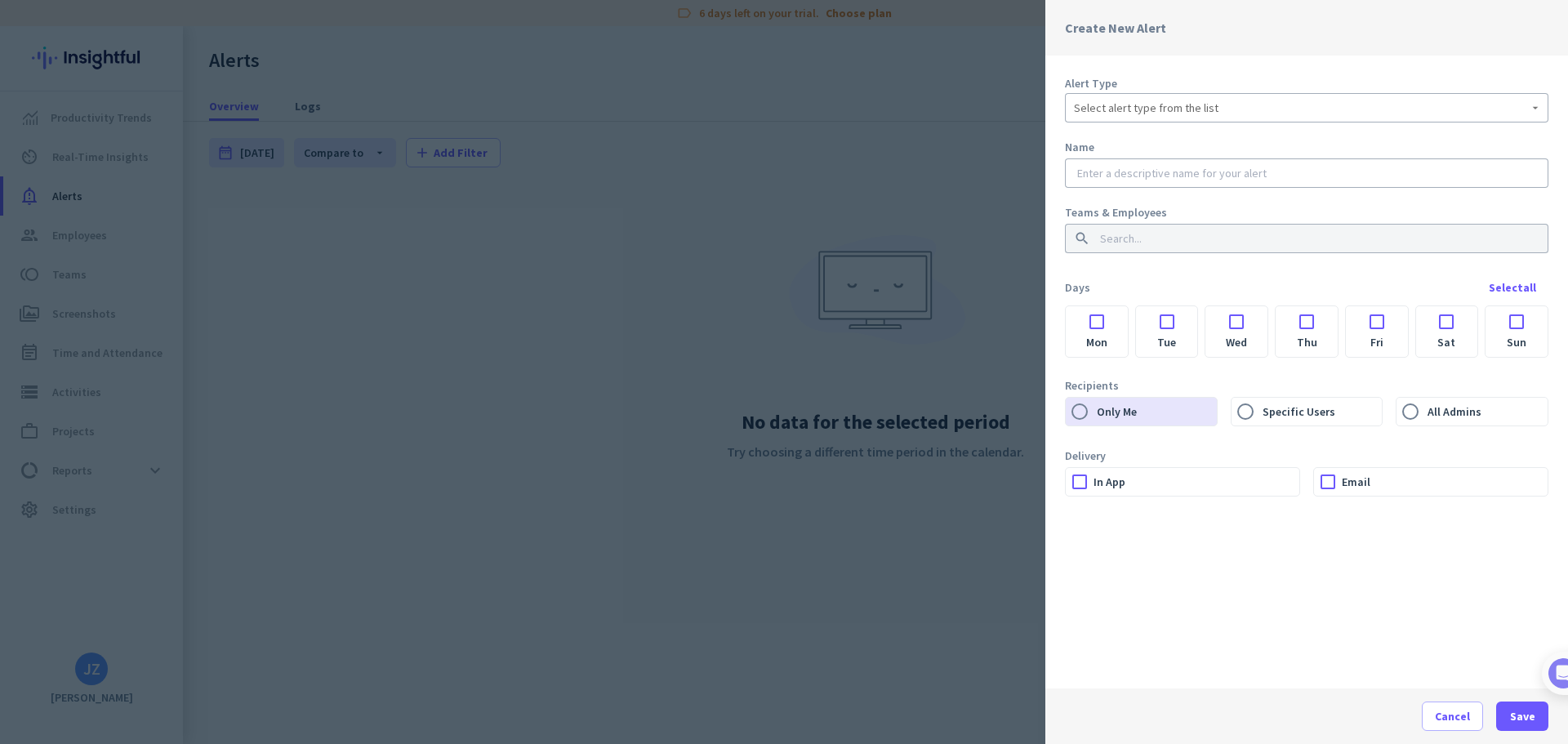
click at [1220, 117] on div "Select alert type from the list" at bounding box center [1307, 107] width 466 height 30
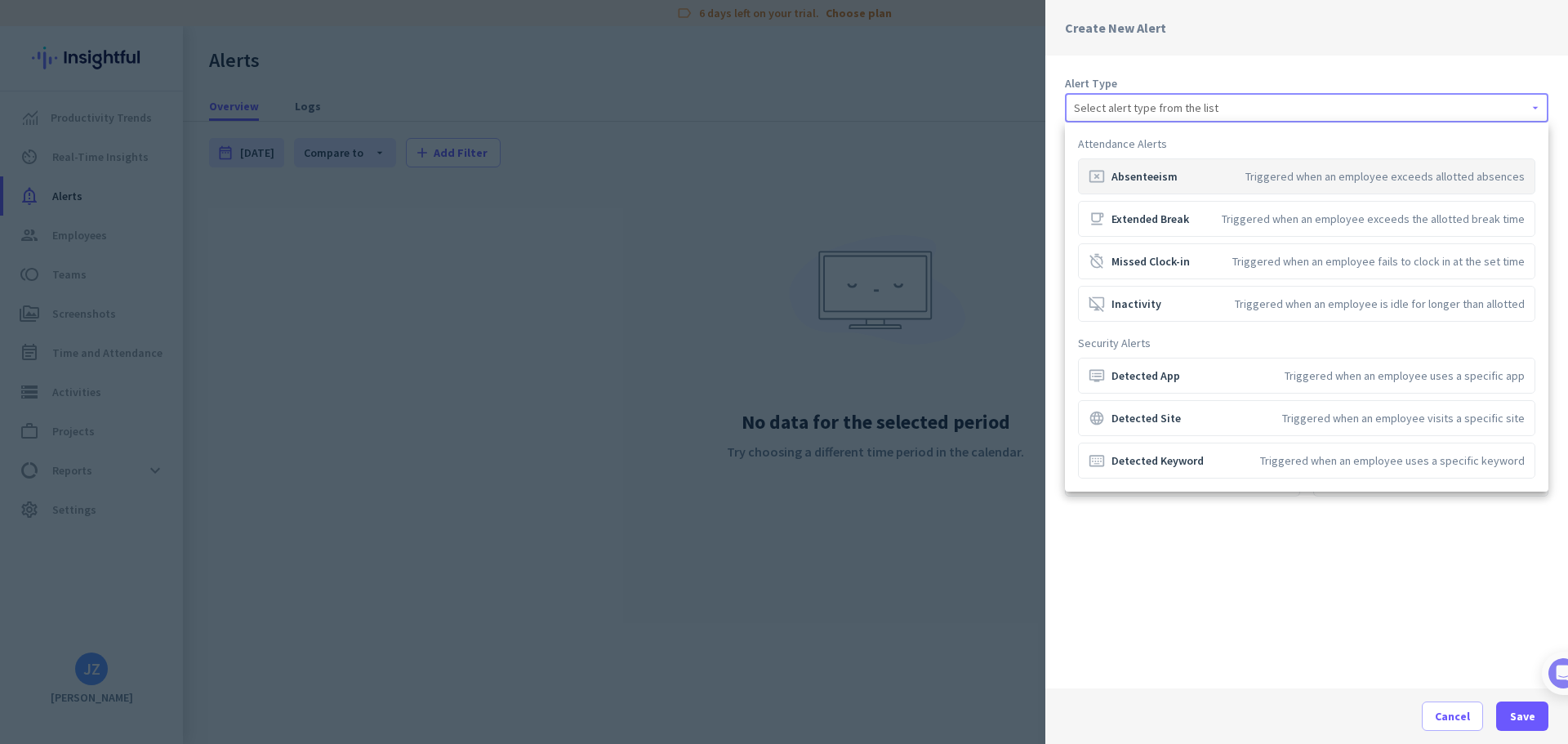
click at [1334, 638] on div at bounding box center [784, 372] width 1568 height 744
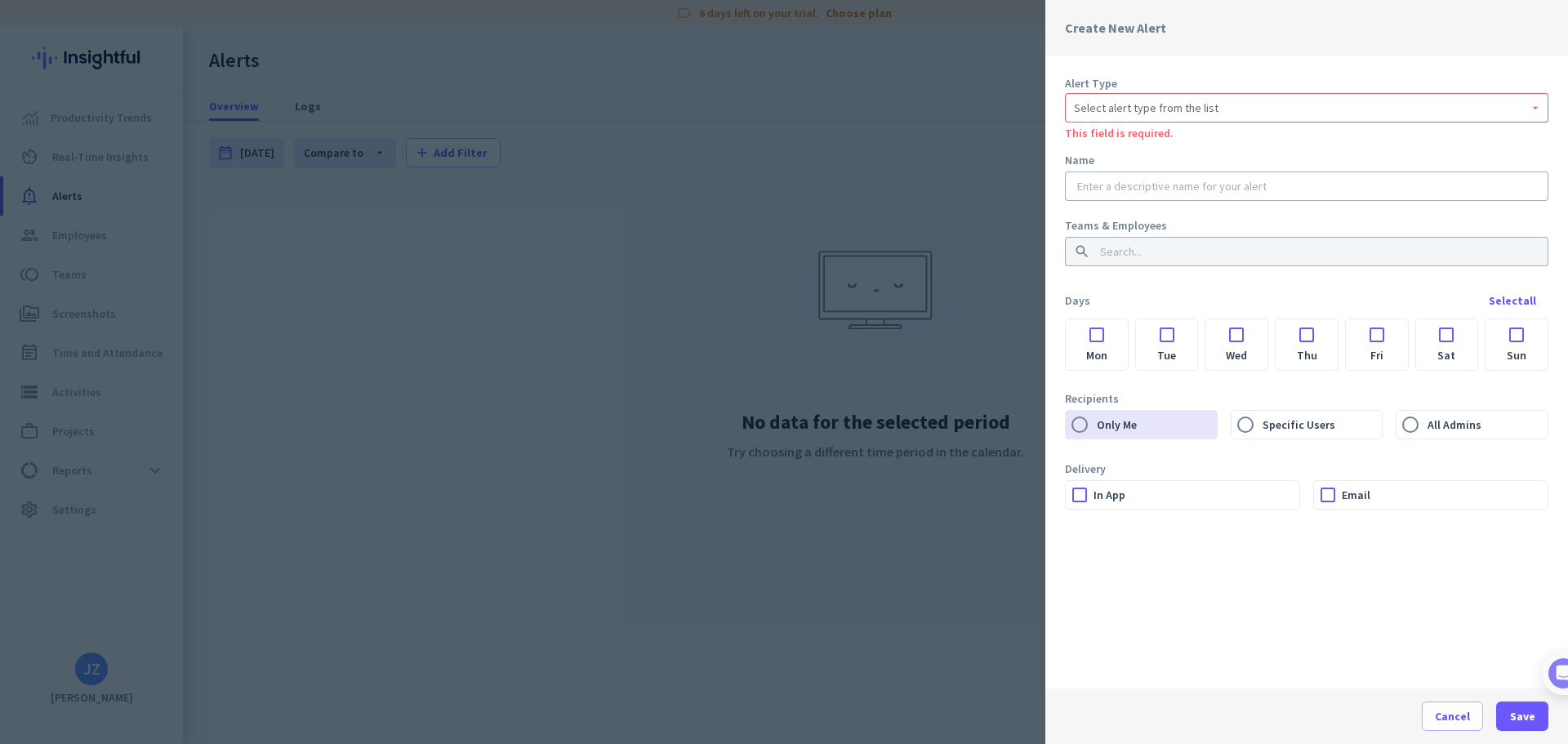
click at [879, 168] on div at bounding box center [784, 372] width 1568 height 744
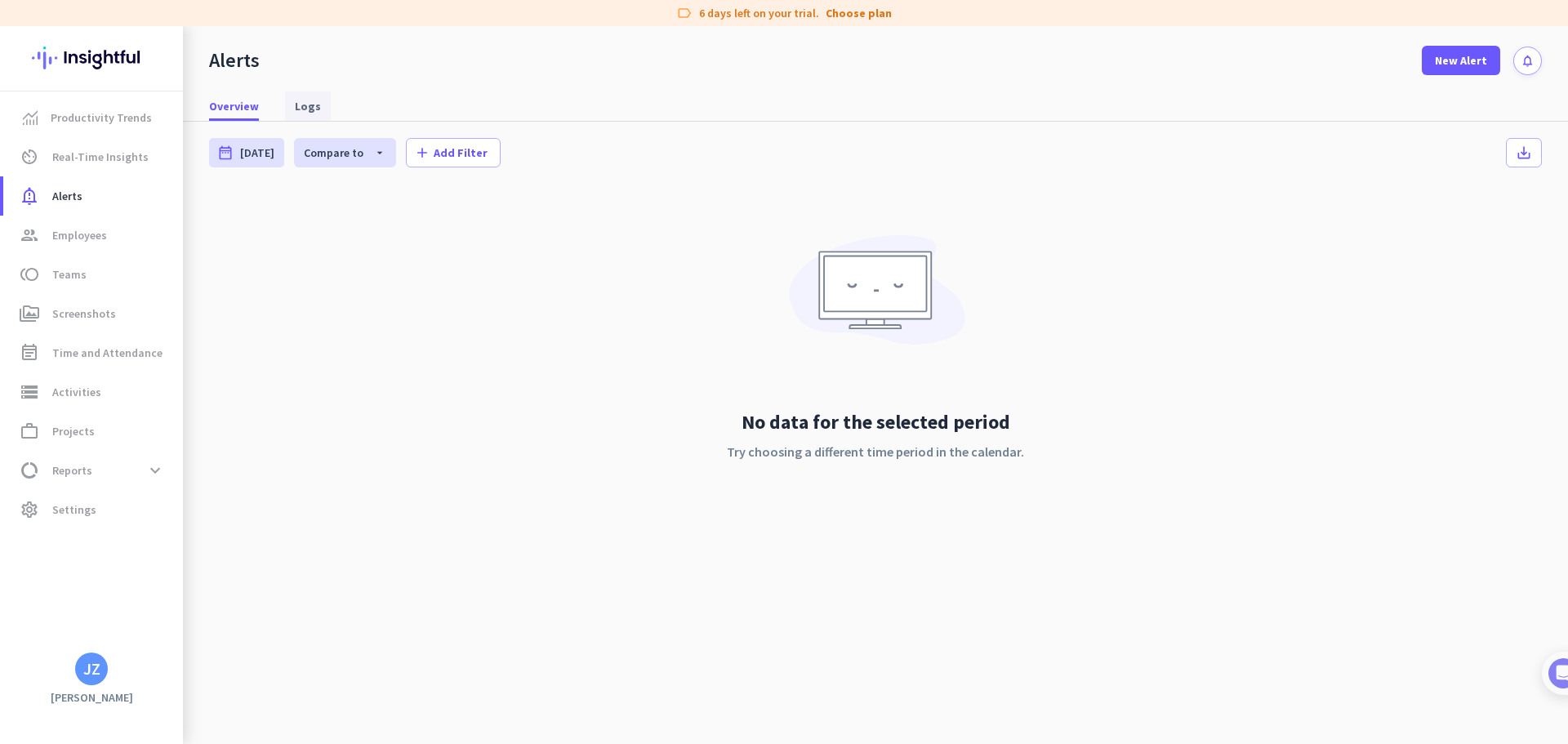
click at [305, 118] on span "Logs" at bounding box center [308, 106] width 26 height 30
click at [107, 163] on span "Real-Time Insights" at bounding box center [100, 157] width 97 height 20
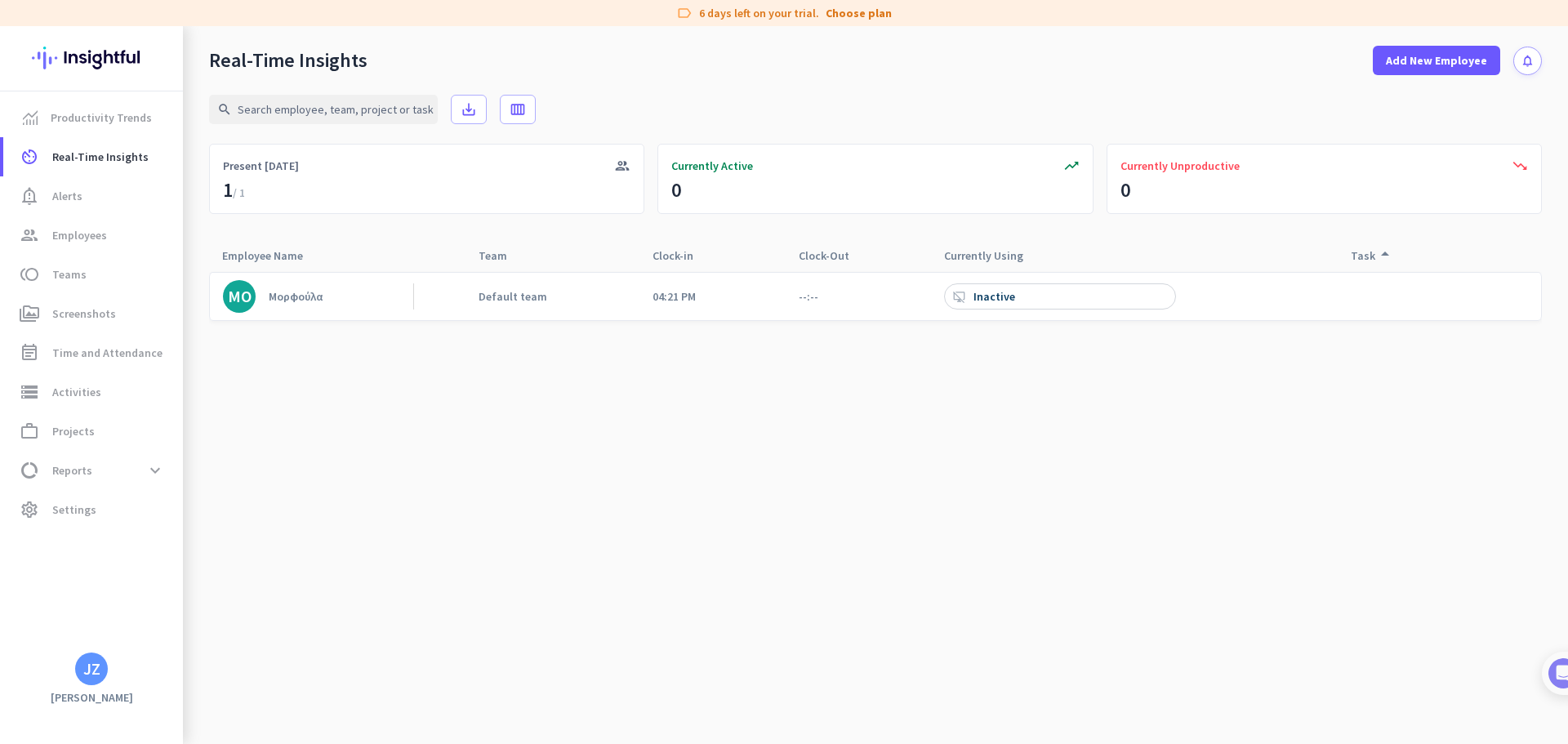
click at [540, 341] on cdk-virtual-scroll-viewport "ΜΟ Μορφούλα Default team 04:21 PM --:-- desktop_access_disabled Inactive" at bounding box center [876, 507] width 1332 height 473
click at [507, 484] on cdk-virtual-scroll-viewport "ΜΟ Μορφούλα Default team 04:21 PM --:-- desktop_access_disabled Inactive" at bounding box center [876, 507] width 1332 height 473
click at [102, 518] on span "settings Settings" at bounding box center [93, 510] width 153 height 20
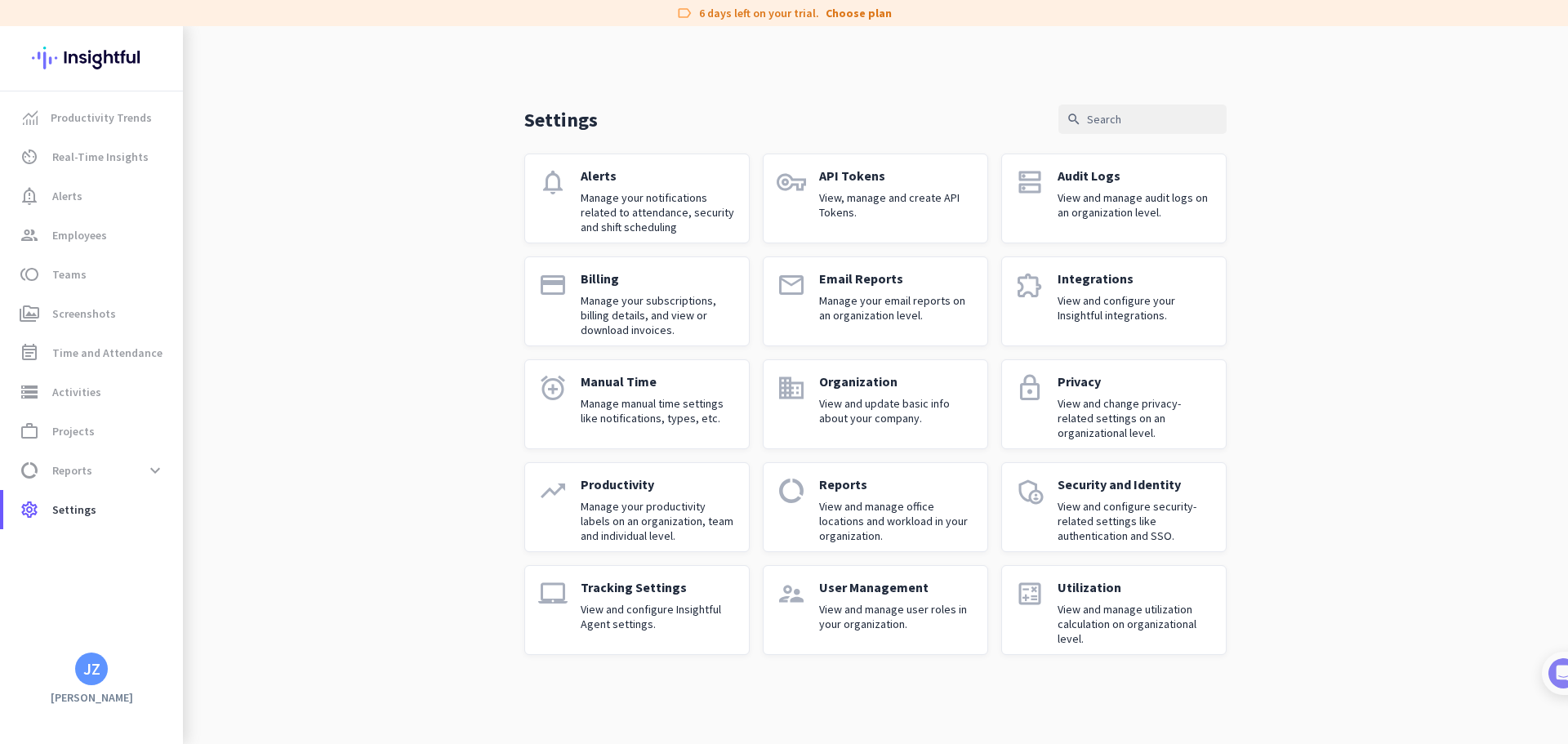
click at [430, 209] on div "Settings search notifications Alerts Manage your notifications related to atten…" at bounding box center [876, 354] width 1385 height 656
click at [403, 313] on div "Settings search notifications Alerts Manage your notifications related to atten…" at bounding box center [876, 354] width 1385 height 656
click at [1111, 108] on input "text" at bounding box center [1142, 119] width 168 height 30
type input "s"
click at [450, 239] on div "Settings search s close notifications Alerts Manage your notifications related …" at bounding box center [876, 354] width 1385 height 656
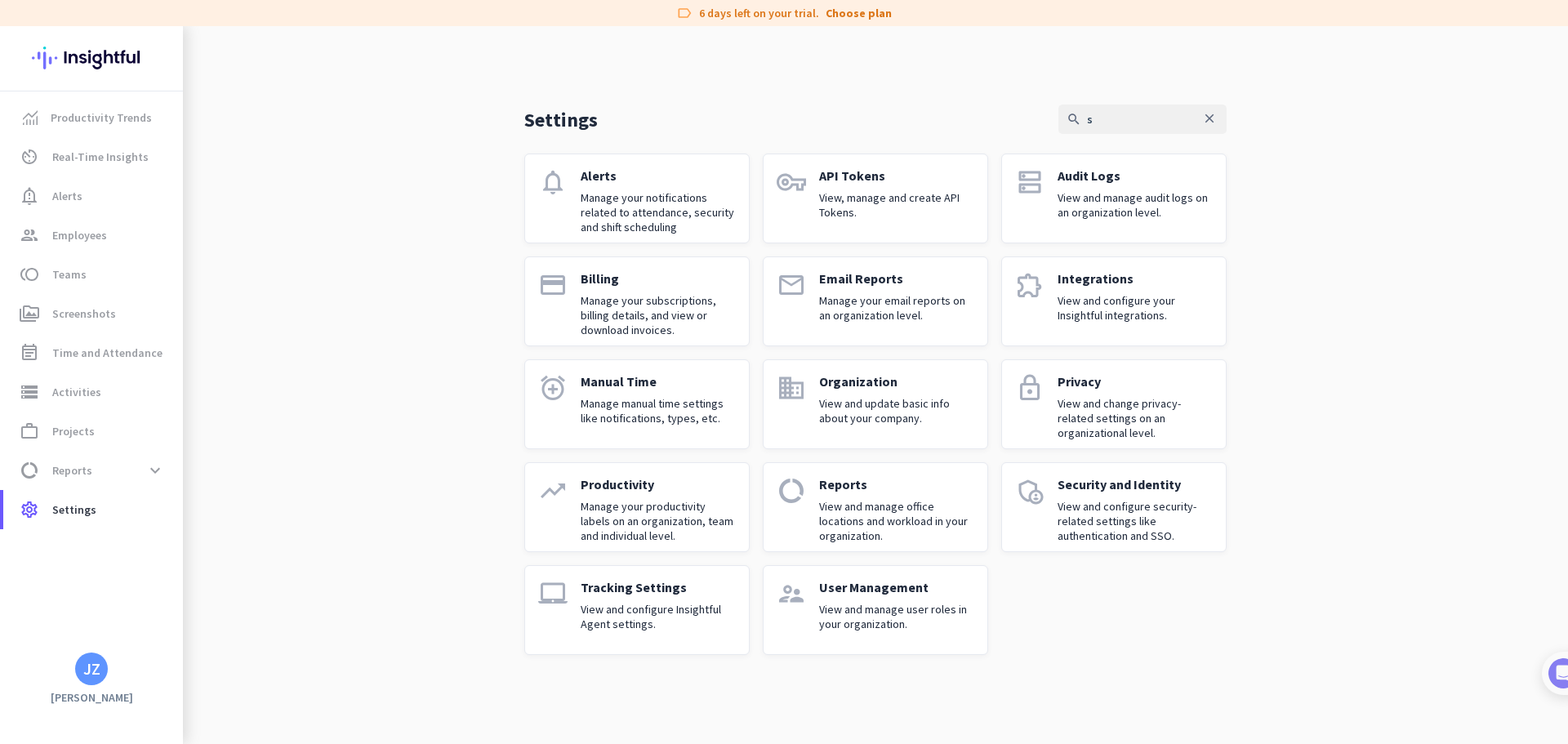
click at [678, 517] on p "Manage your productivity labels on an organization, team and individual level." at bounding box center [658, 521] width 155 height 44
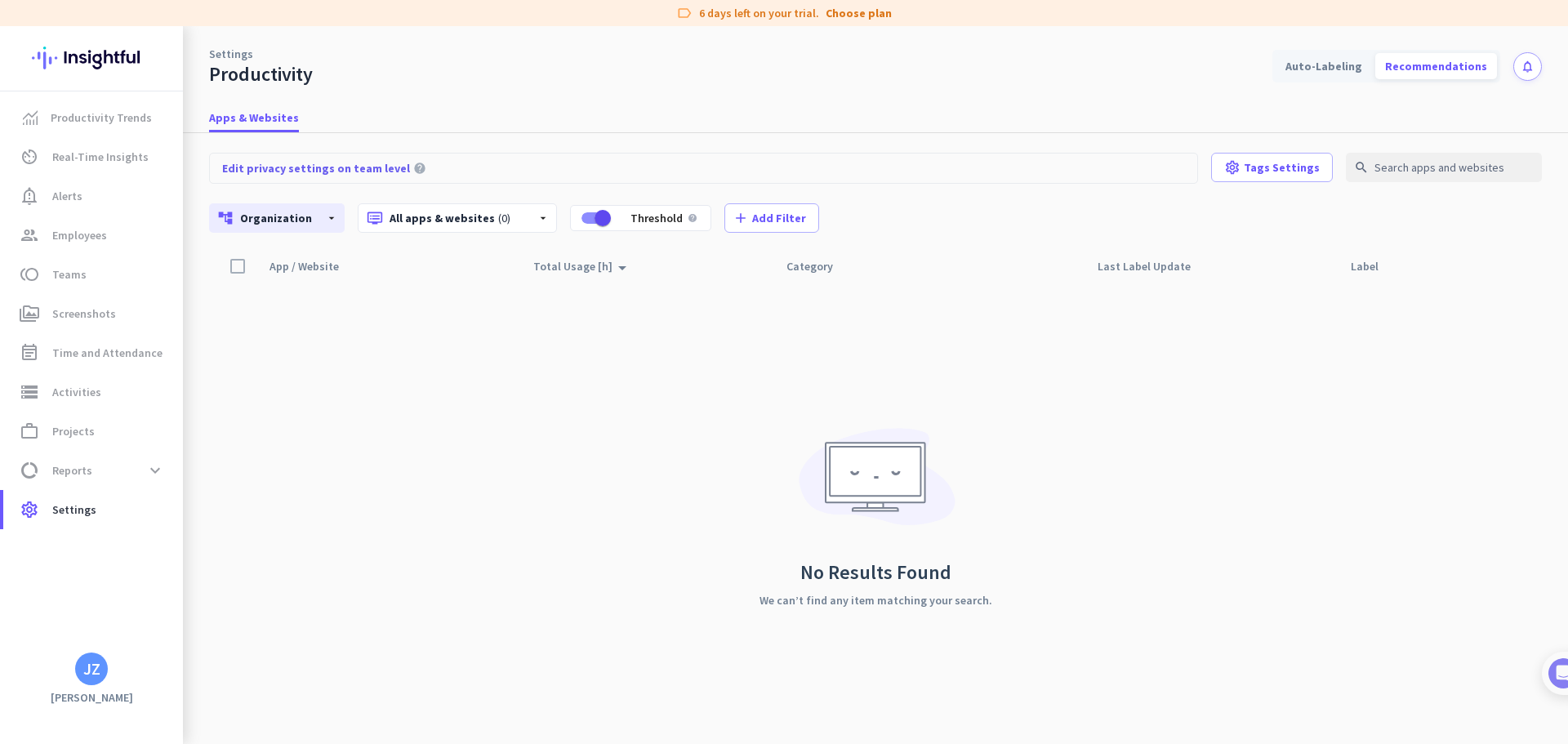
click at [442, 339] on div "App / Website arrow_drop_up Total Usage [h] arrow_drop_up Category Last Label U…" at bounding box center [876, 498] width 1332 height 493
click at [90, 111] on span "Productivity Trends" at bounding box center [101, 117] width 101 height 20
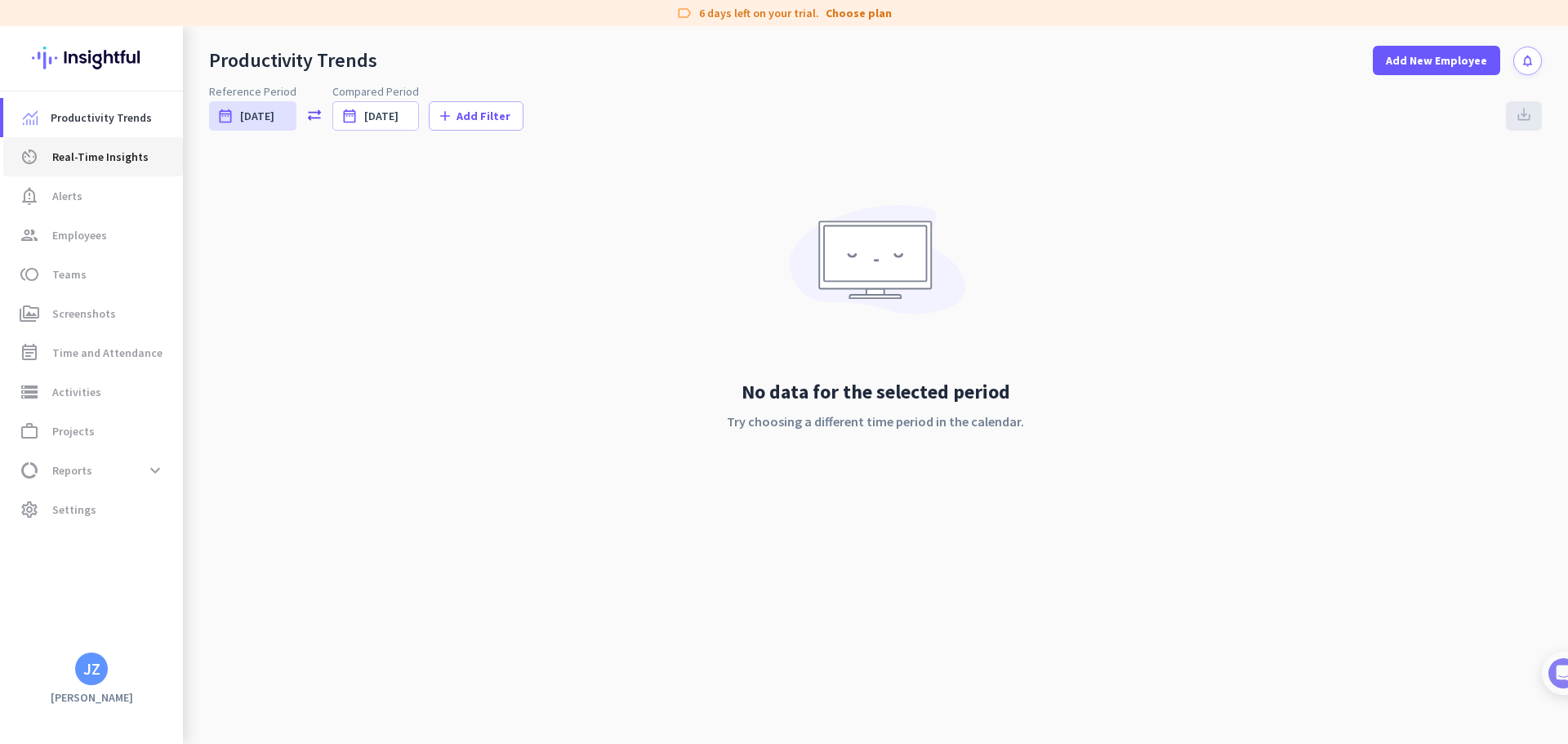
click at [110, 158] on span "Real-Time Insights" at bounding box center [100, 157] width 97 height 20
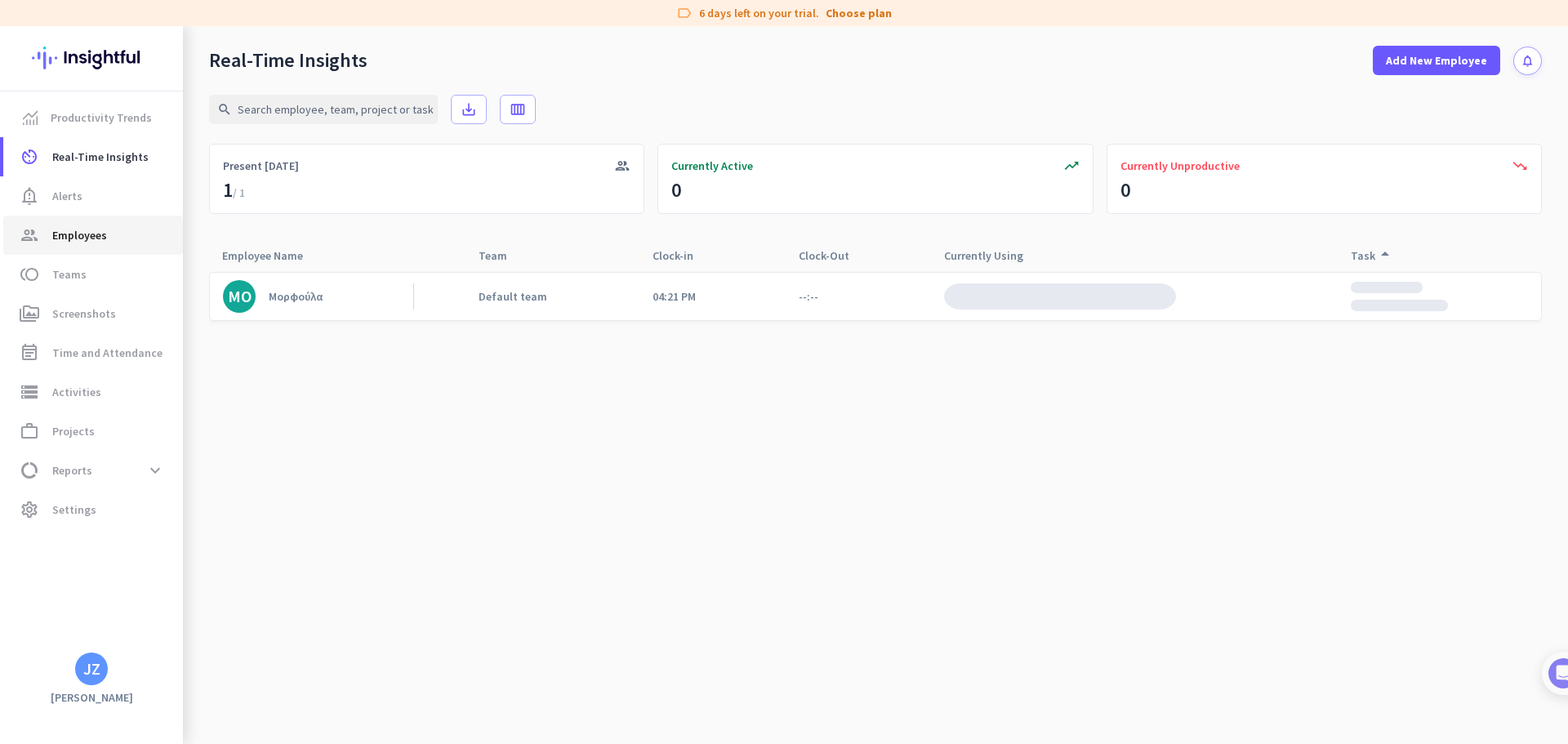
click at [102, 237] on span "Employees" at bounding box center [79, 236] width 55 height 20
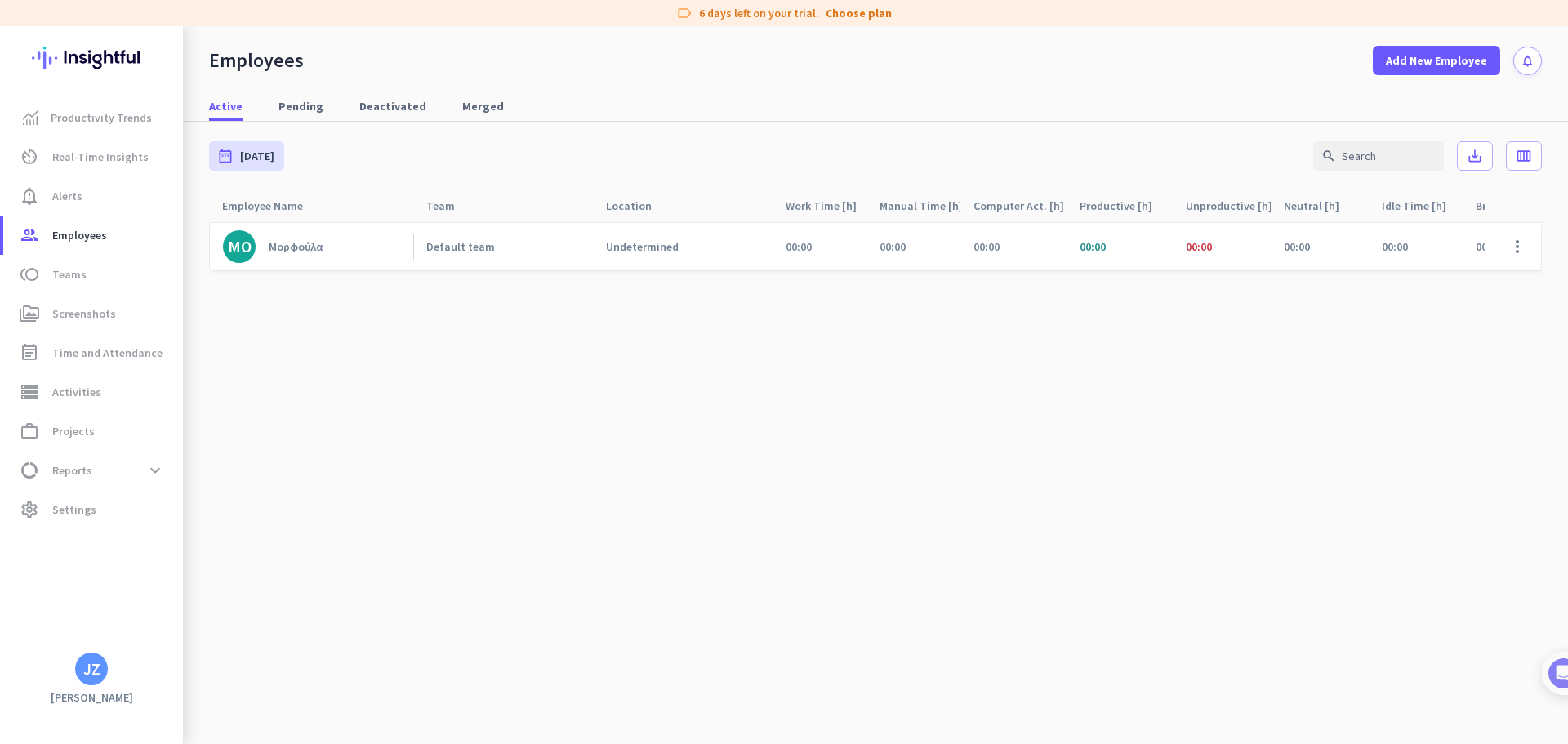
click at [320, 249] on div "Μορφούλα" at bounding box center [296, 246] width 54 height 14
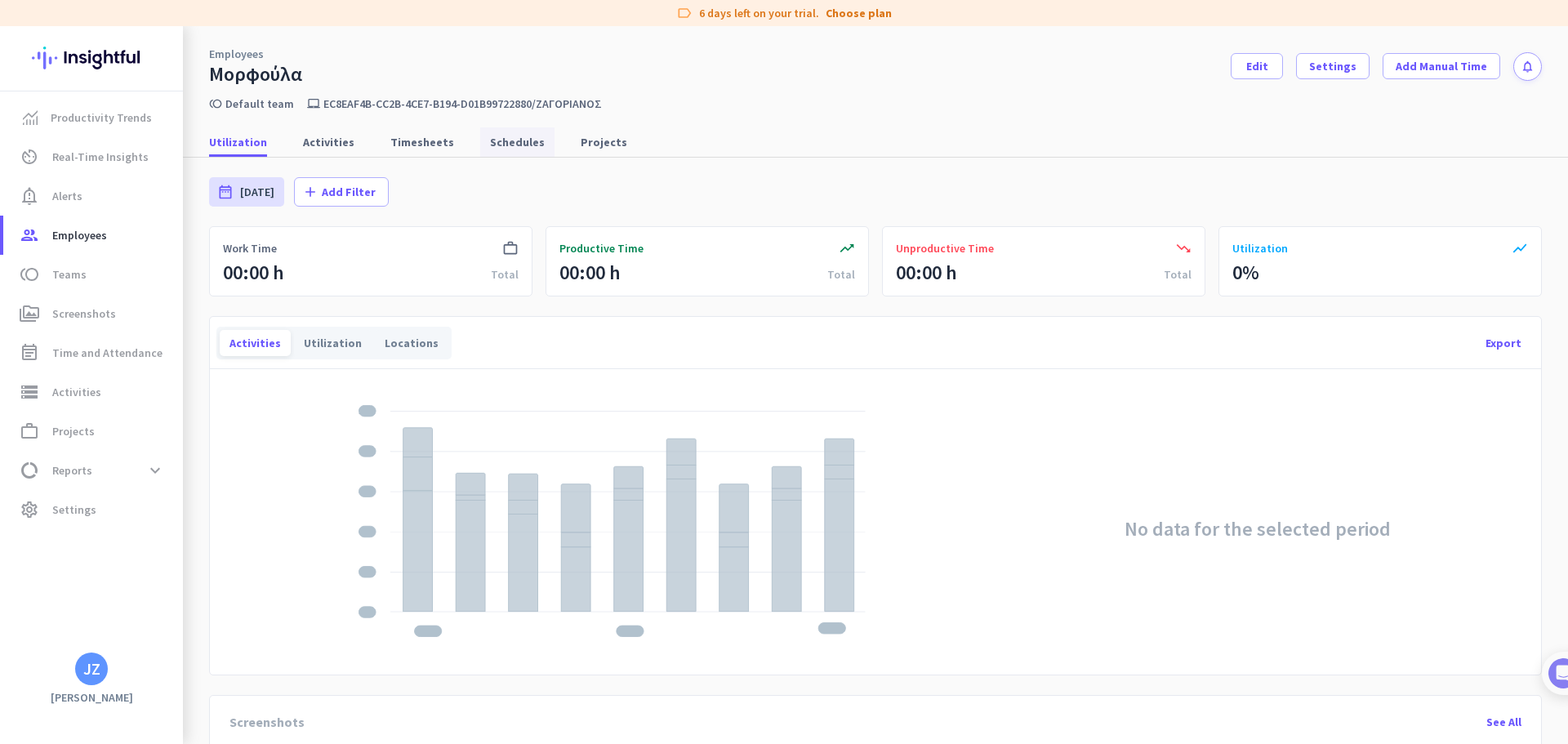
click at [506, 147] on span "Schedules" at bounding box center [517, 142] width 55 height 16
type input "[DATE] - [DATE]"
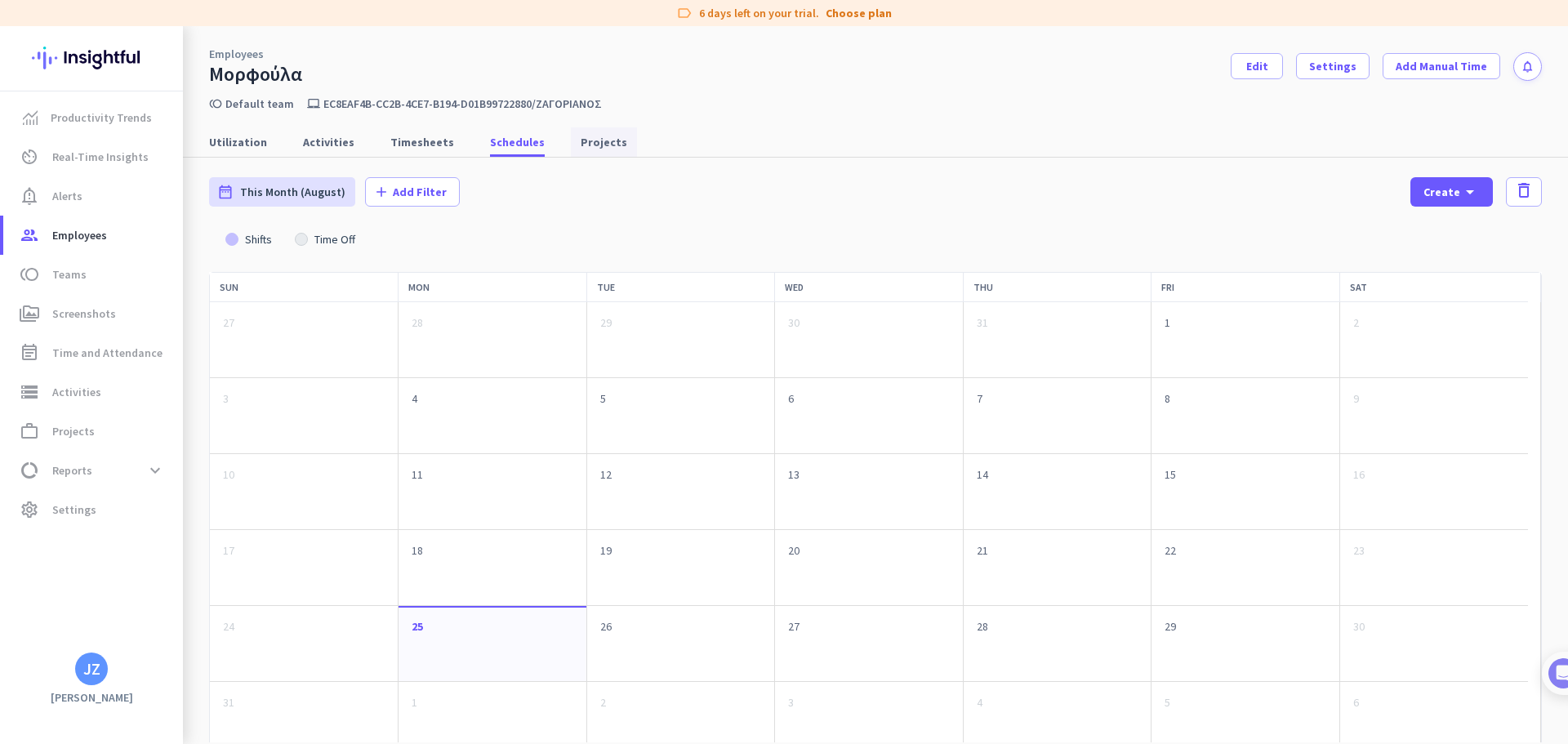
click at [580, 142] on span "Projects" at bounding box center [604, 142] width 47 height 16
type input "[DATE] - [DATE]"
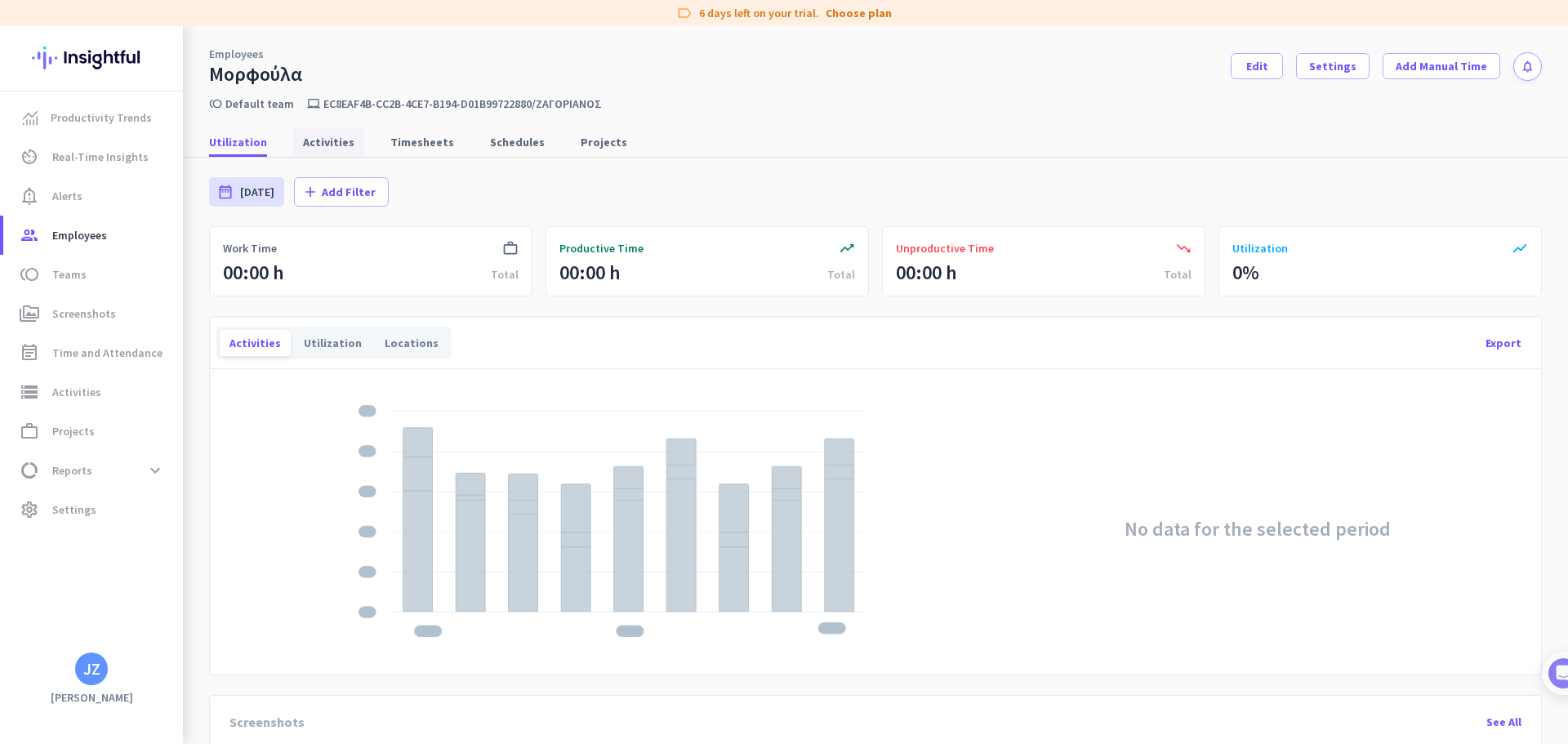
click at [309, 135] on span "Activities" at bounding box center [329, 142] width 51 height 16
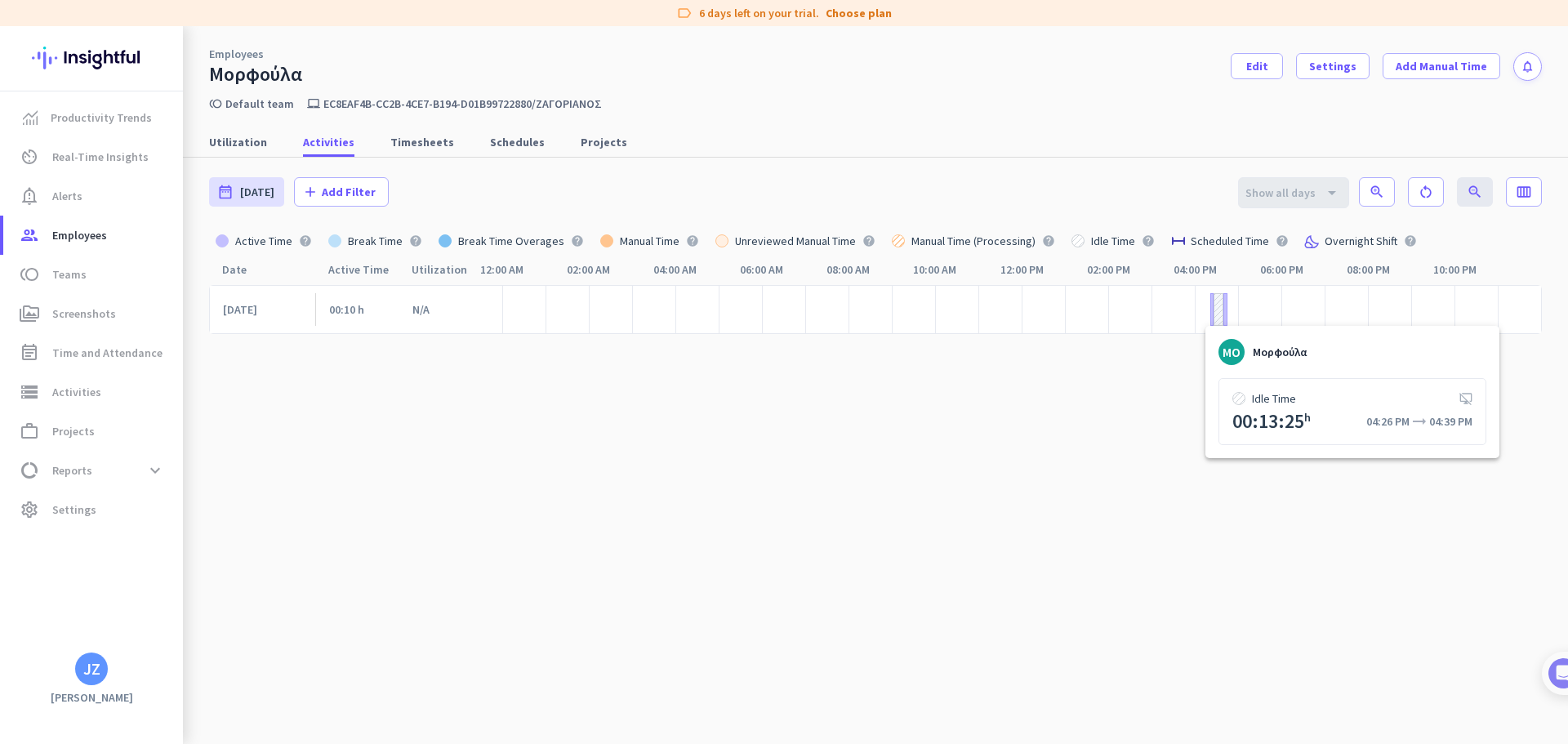
click at [1213, 316] on div at bounding box center [1218, 310] width 10 height 33
click at [1105, 444] on cdk-virtual-scroll-viewport "[DATE] 00:10 h N/A" at bounding box center [876, 519] width 1332 height 468
click at [620, 404] on cdk-virtual-scroll-viewport "[DATE] 00:10 h N/A" at bounding box center [876, 519] width 1332 height 468
click at [235, 137] on span "Utilization" at bounding box center [238, 142] width 58 height 16
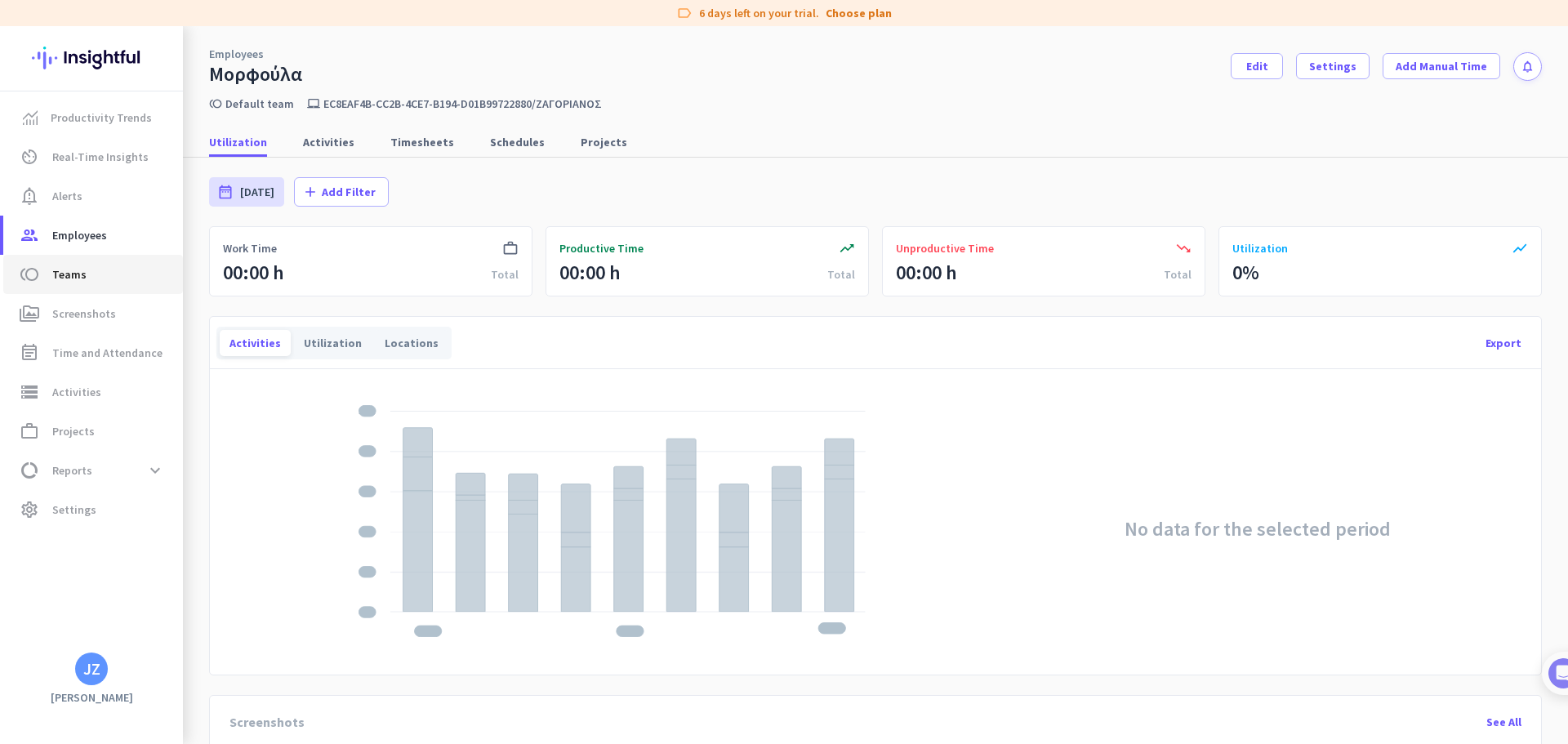
click at [97, 279] on span "toll Teams" at bounding box center [93, 274] width 153 height 20
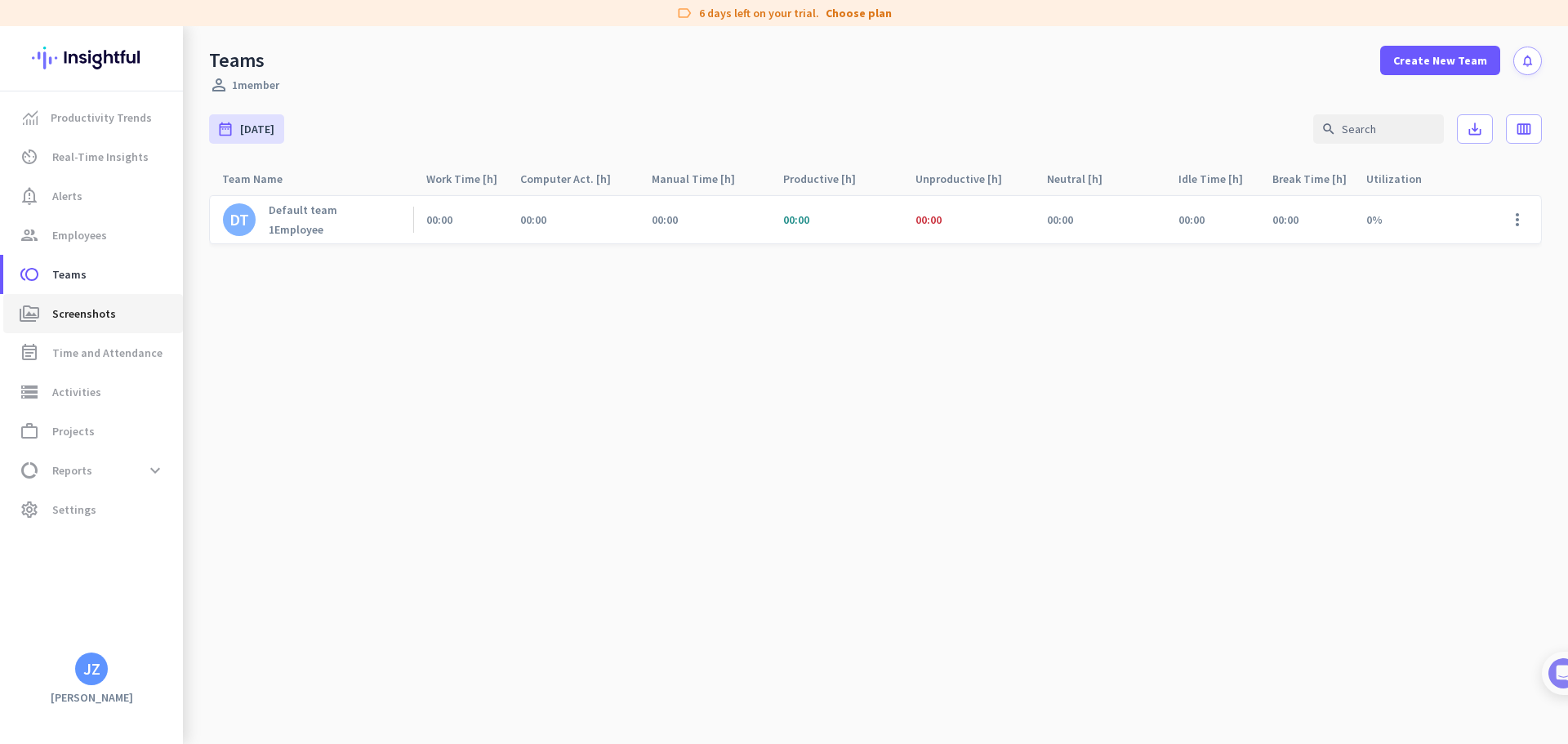
click at [91, 303] on link "perm_media Screenshots" at bounding box center [93, 313] width 180 height 39
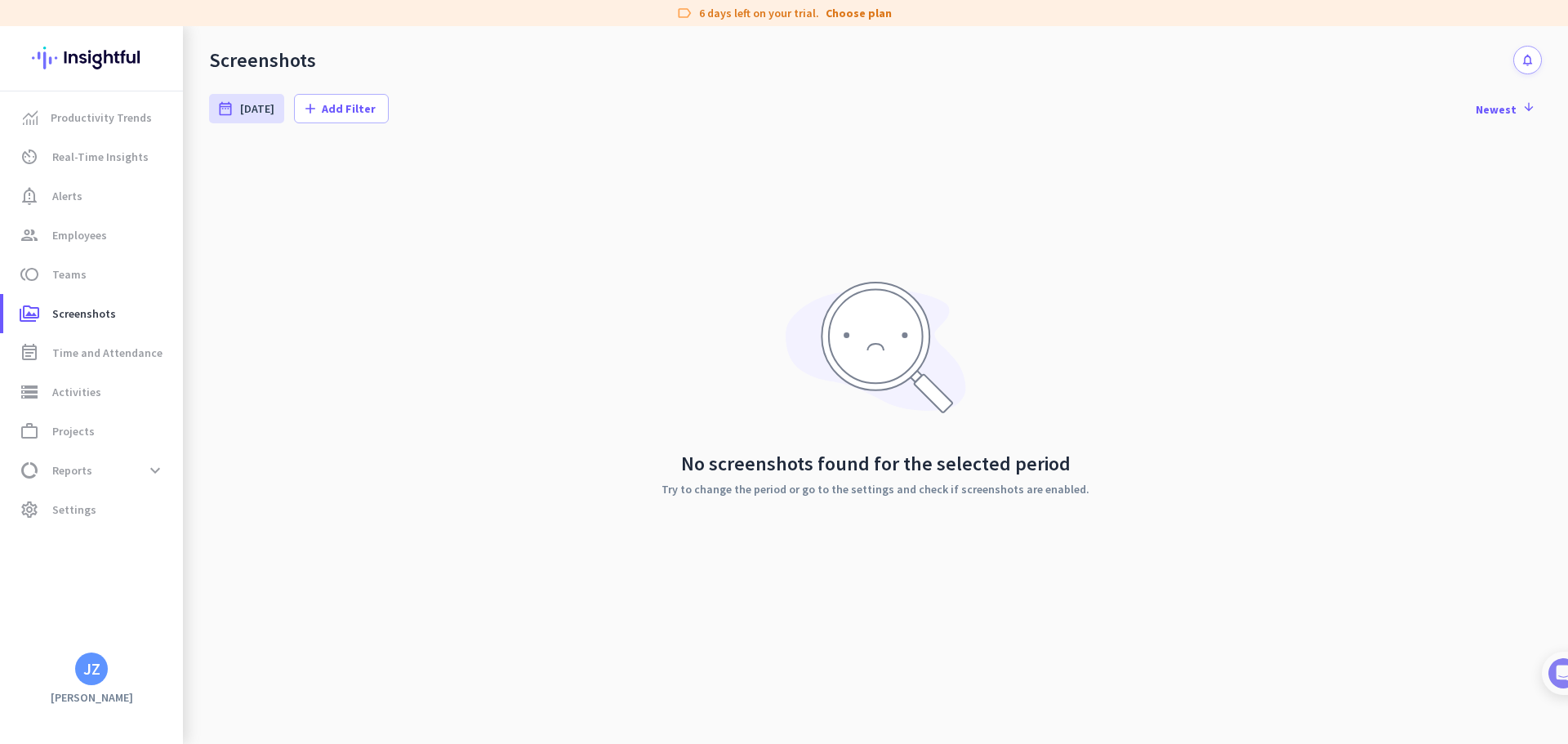
click at [863, 467] on h2 "No screenshots found for the selected period" at bounding box center [876, 464] width 428 height 20
click at [1511, 107] on span "Newest arrow_downward" at bounding box center [1506, 108] width 60 height 16
click at [244, 115] on span "[DATE]" at bounding box center [257, 108] width 34 height 16
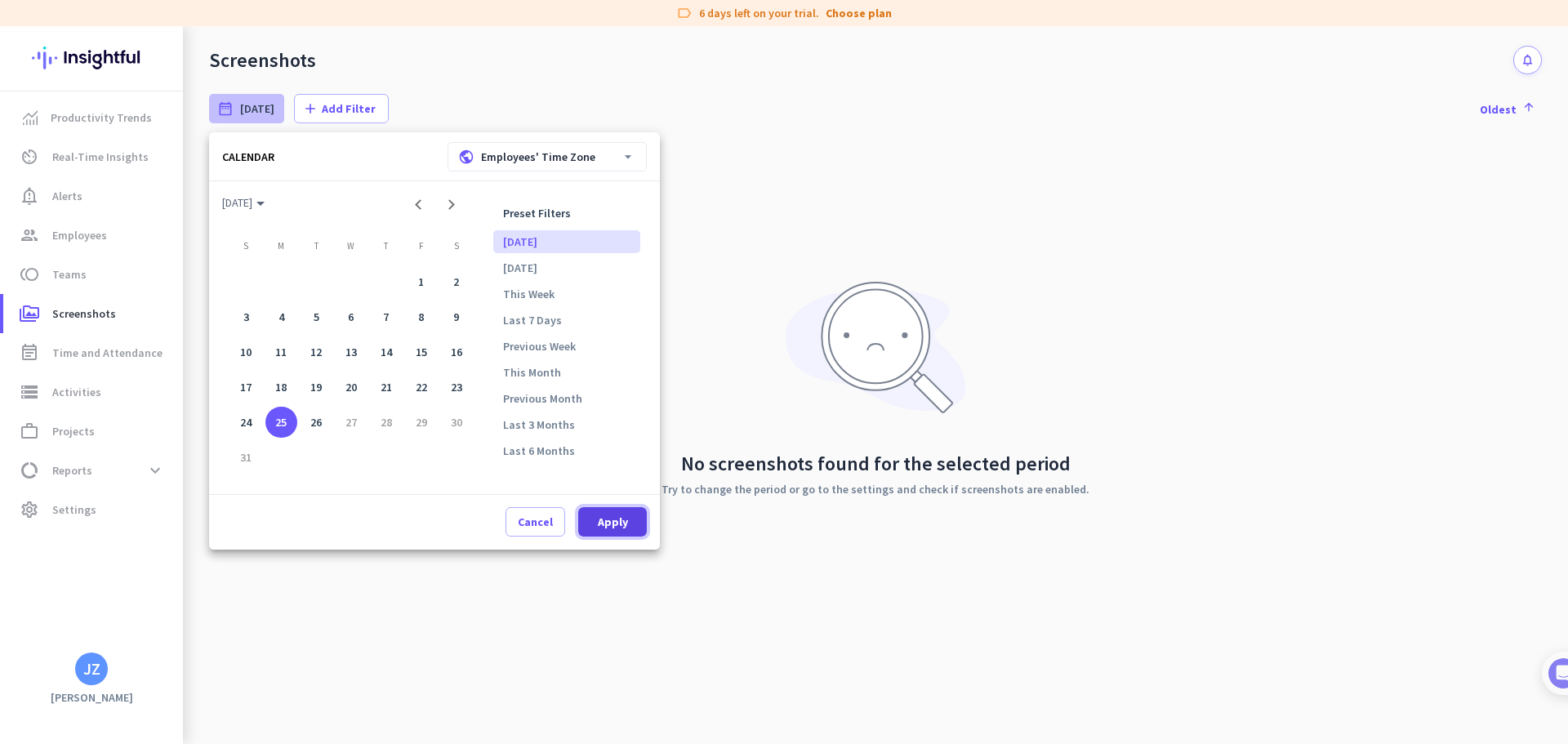
click at [604, 516] on span "Apply" at bounding box center [612, 522] width 30 height 16
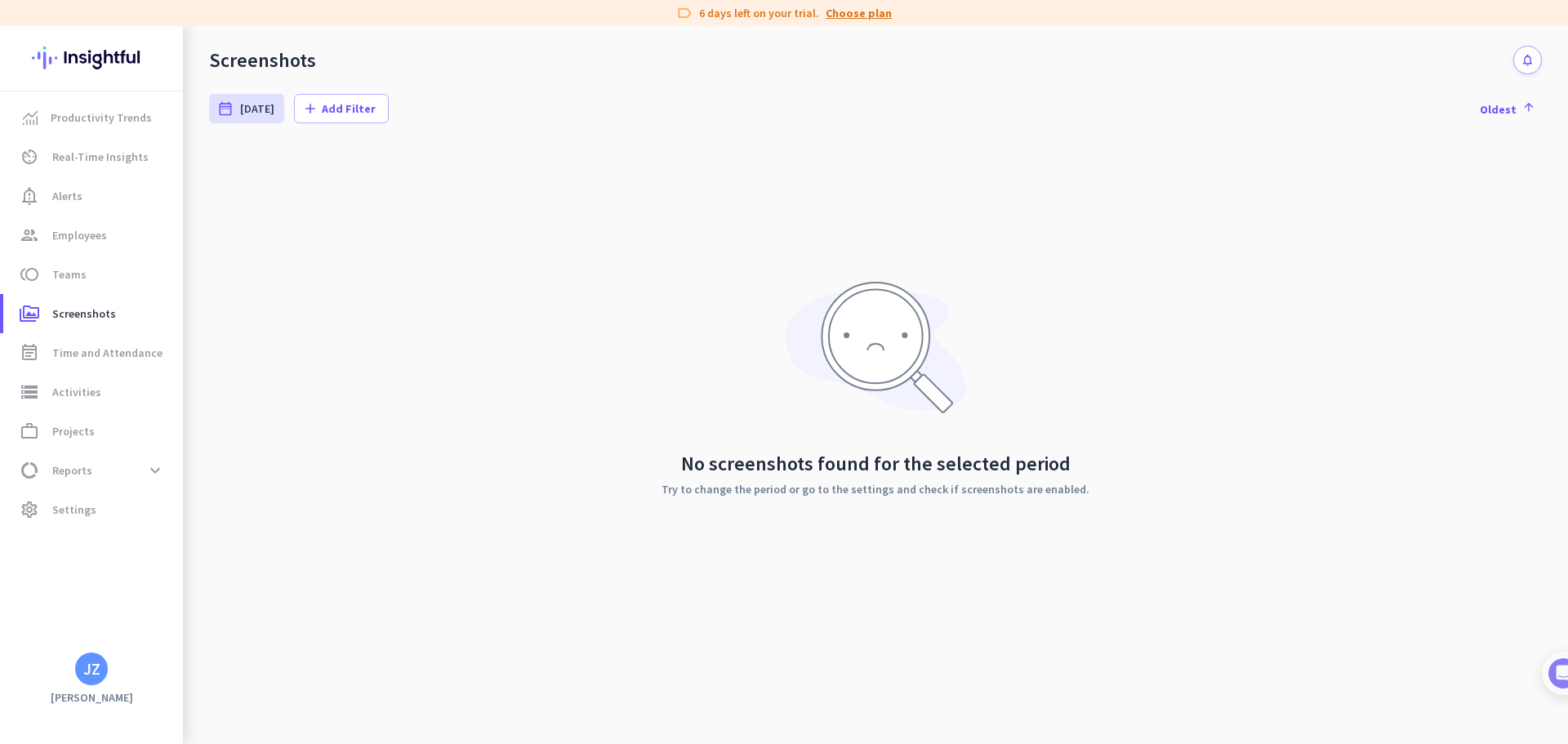
click at [836, 8] on link "Choose plan" at bounding box center [858, 13] width 66 height 16
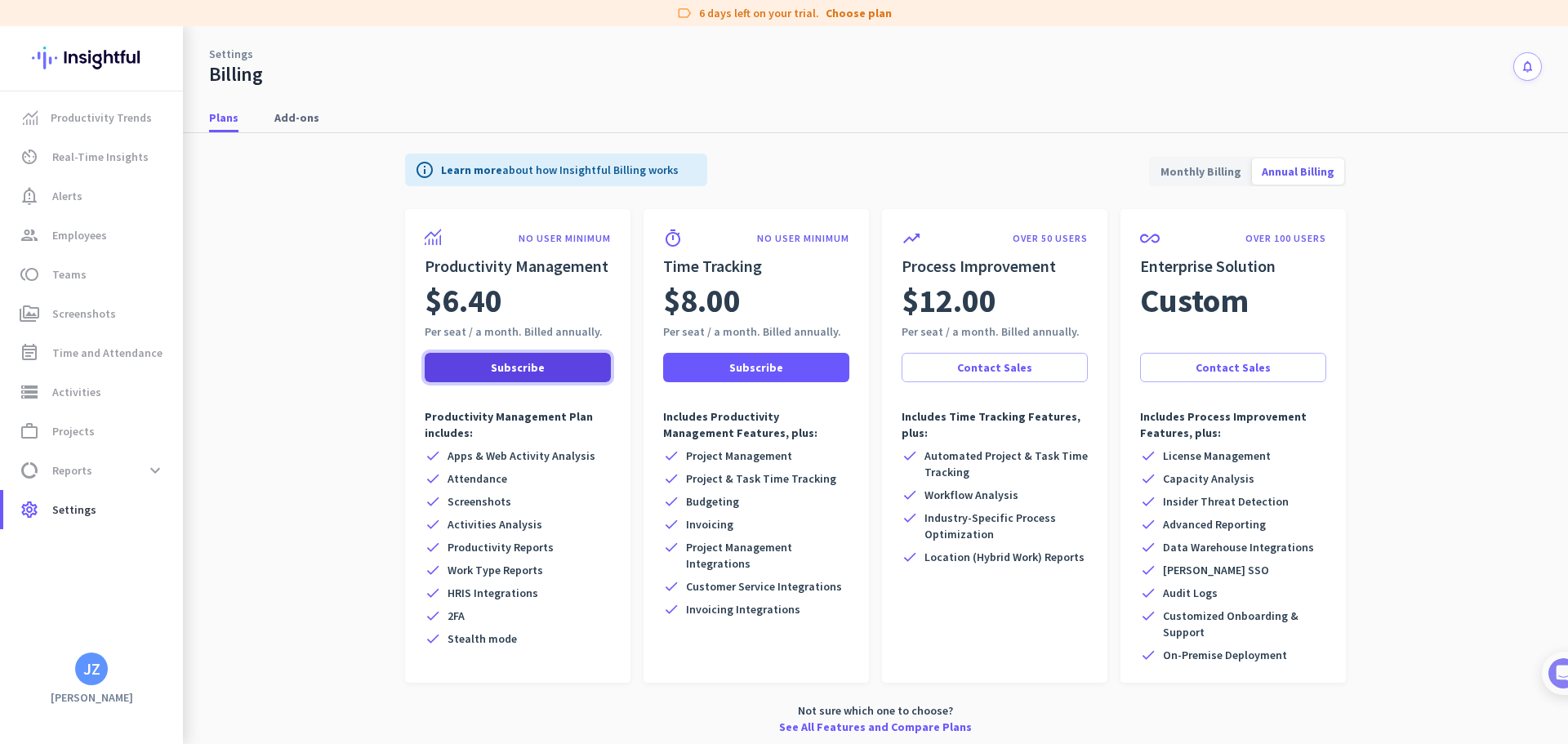
click at [482, 365] on span at bounding box center [517, 367] width 186 height 39
click at [296, 110] on span "Add-ons" at bounding box center [297, 117] width 45 height 16
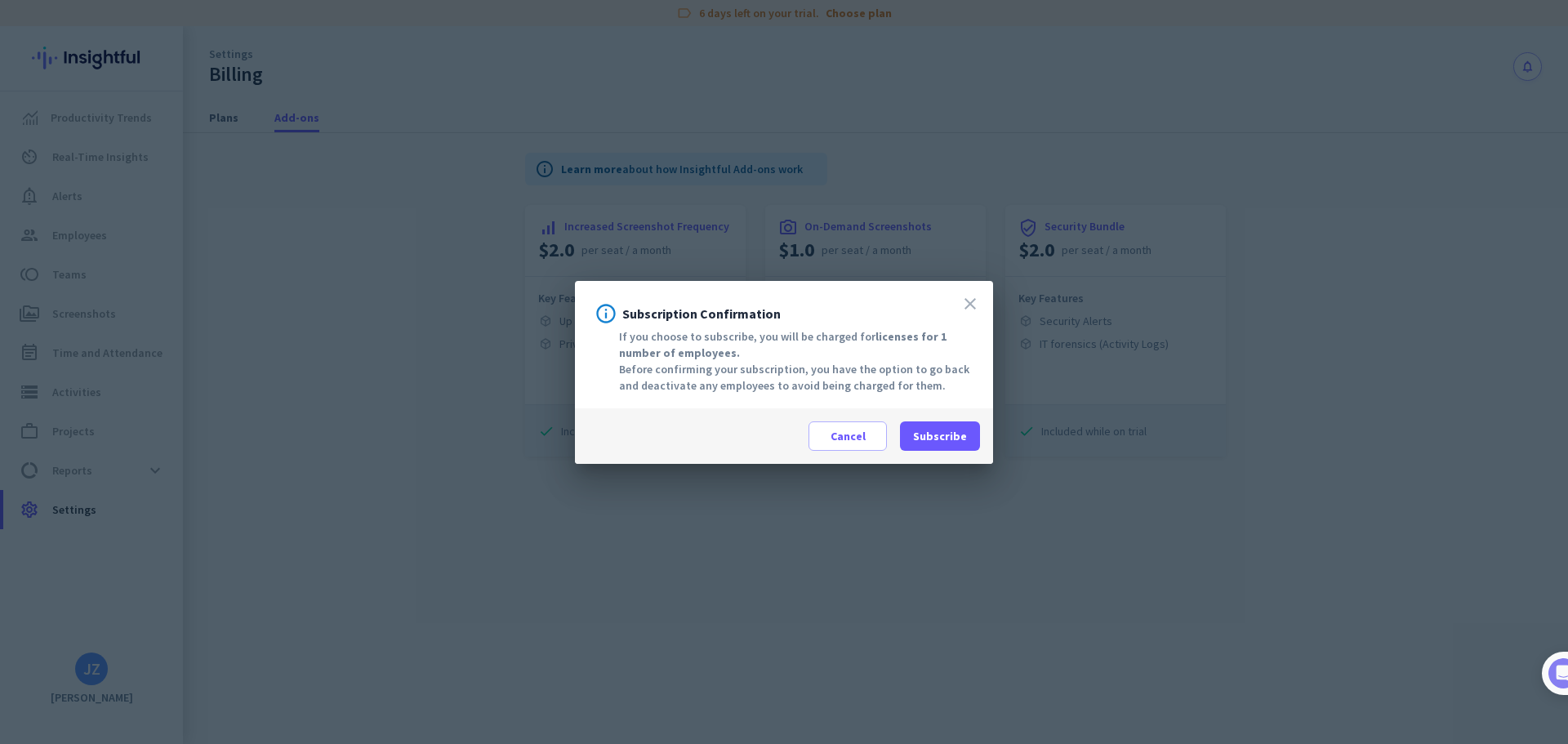
click at [977, 294] on icon "close" at bounding box center [970, 304] width 20 height 20
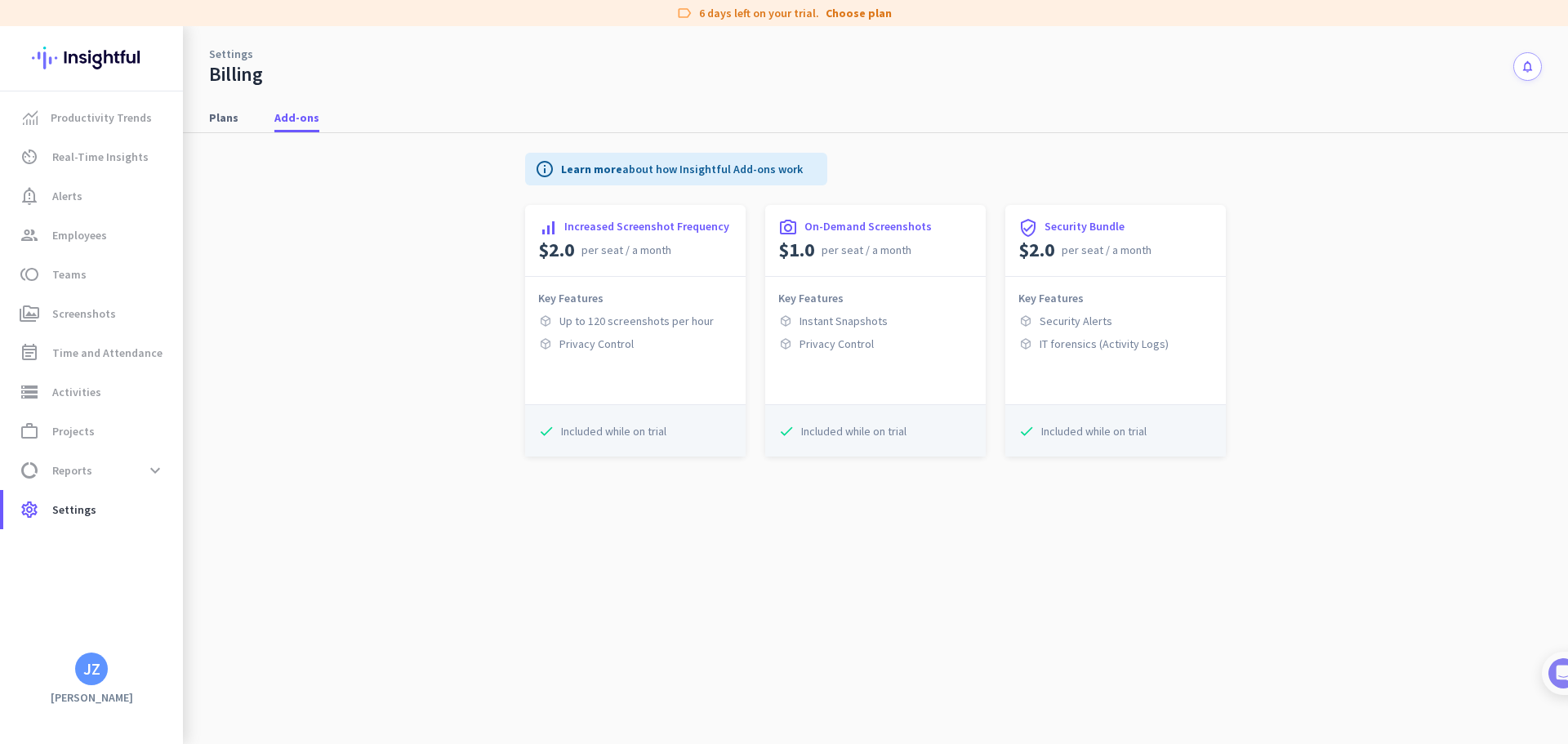
click at [627, 423] on div "check Included while on trial" at bounding box center [636, 431] width 220 height 52
click at [219, 123] on span "Plans" at bounding box center [224, 117] width 30 height 16
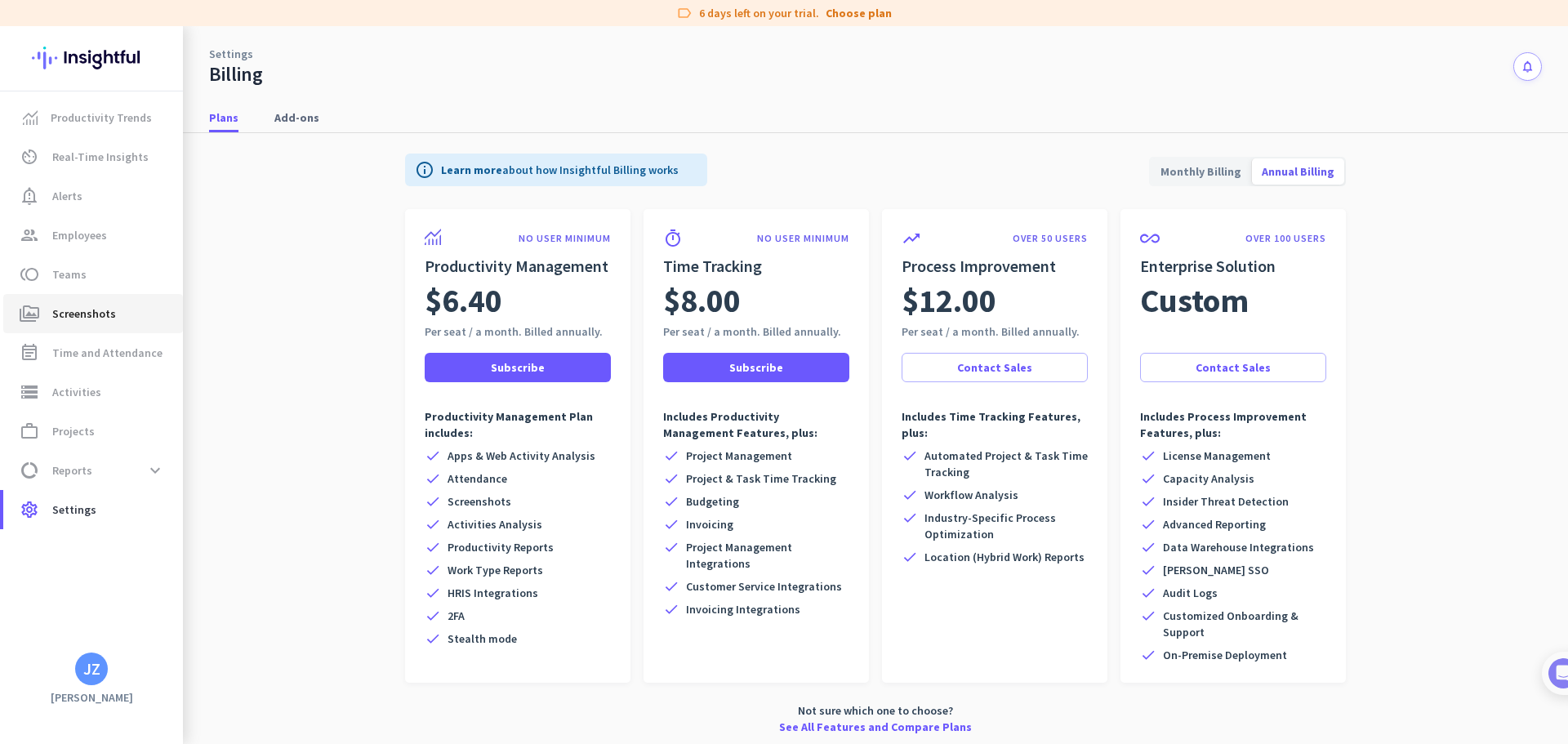
click at [125, 315] on span "perm_media Screenshots" at bounding box center [93, 314] width 153 height 20
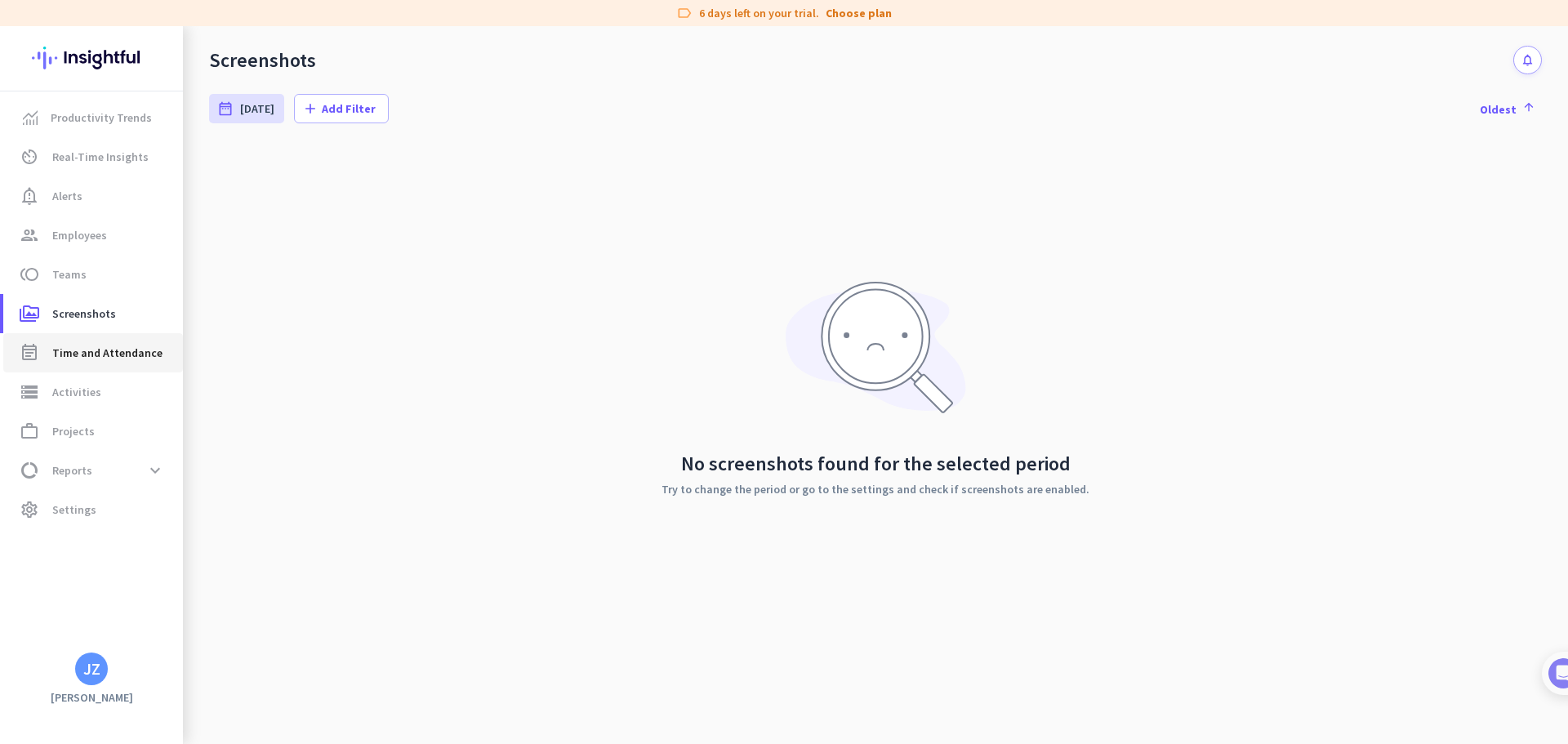
click at [116, 357] on span "Time and Attendance" at bounding box center [107, 353] width 110 height 20
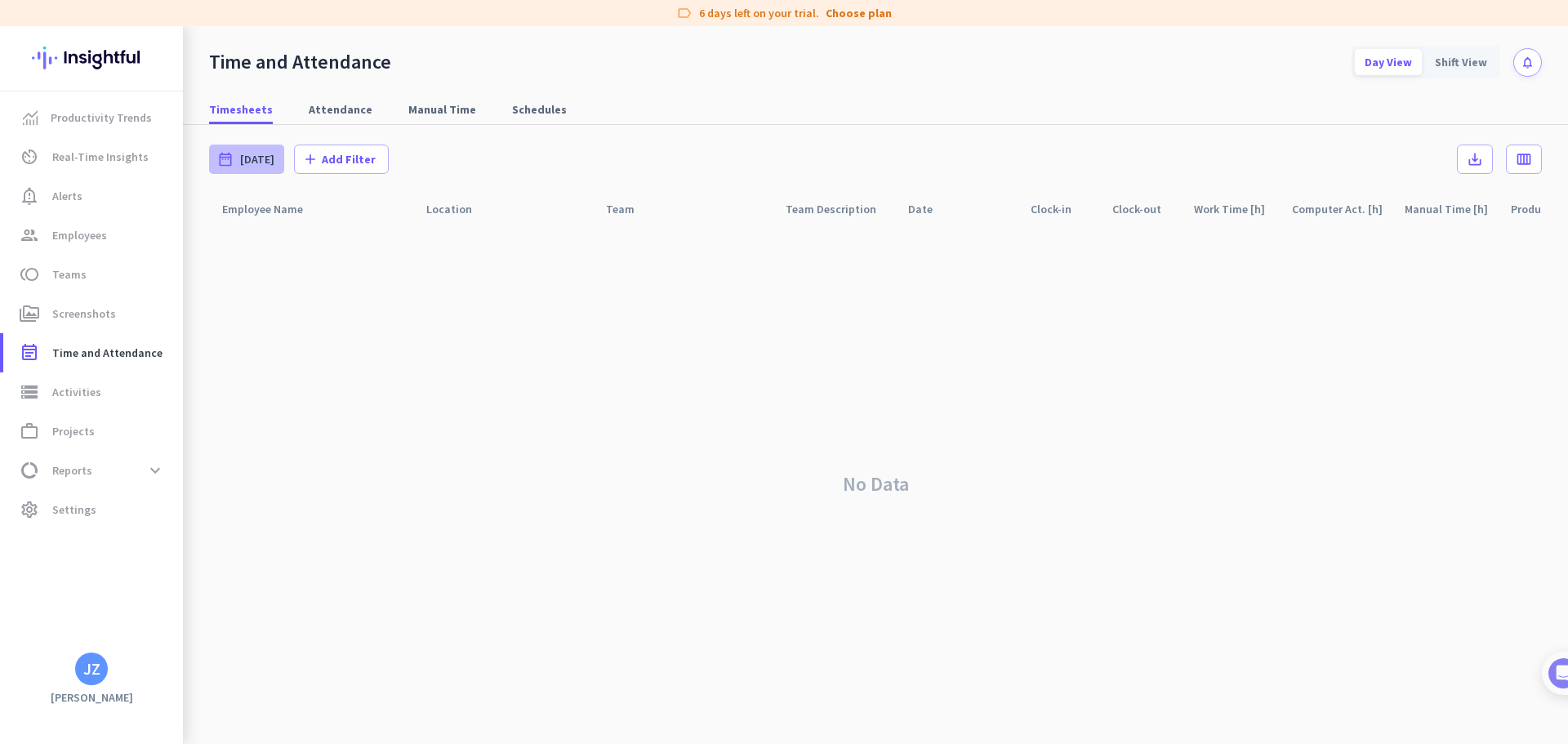
click at [238, 158] on div "date_range [DATE]" at bounding box center [246, 159] width 75 height 30
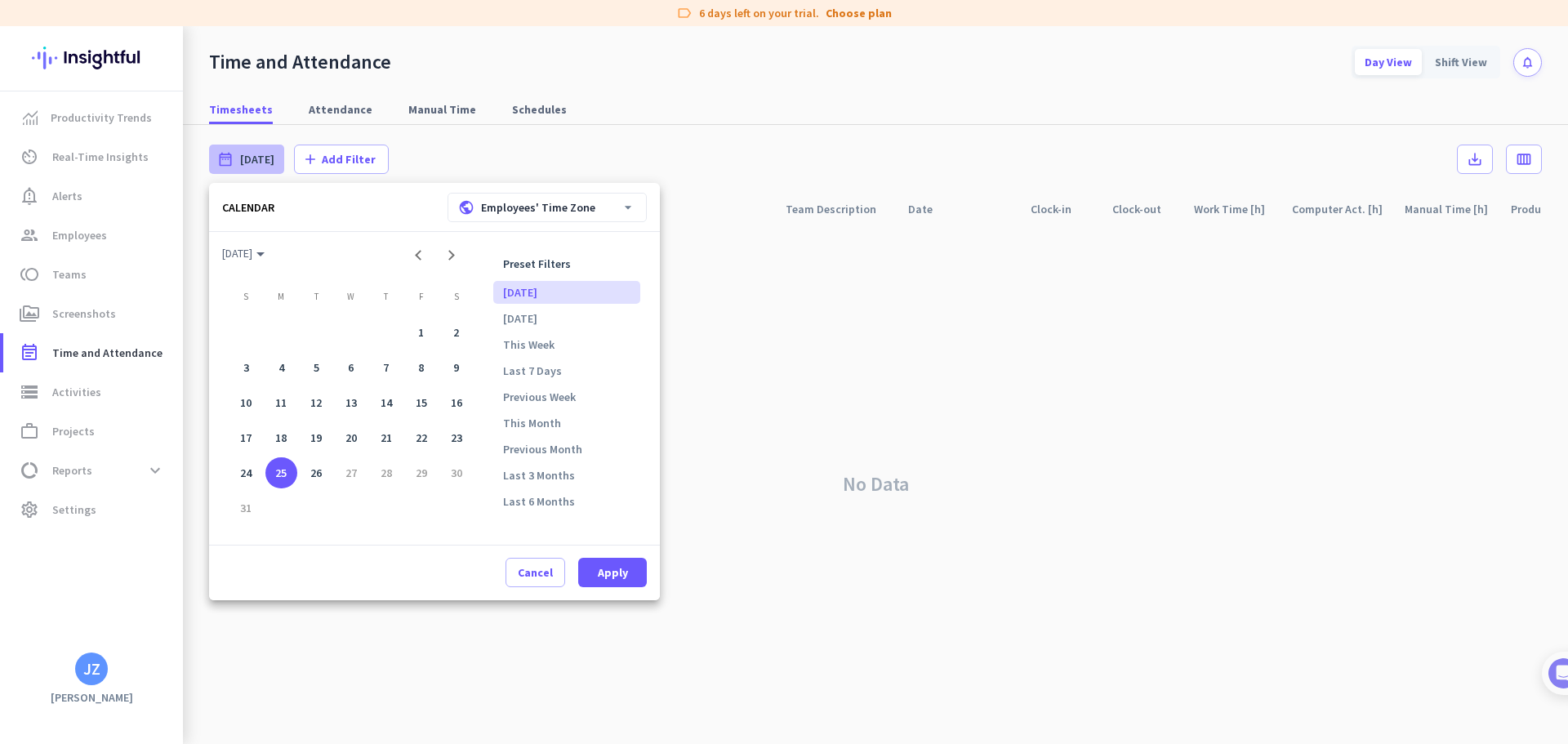
click at [455, 148] on div at bounding box center [784, 372] width 1568 height 744
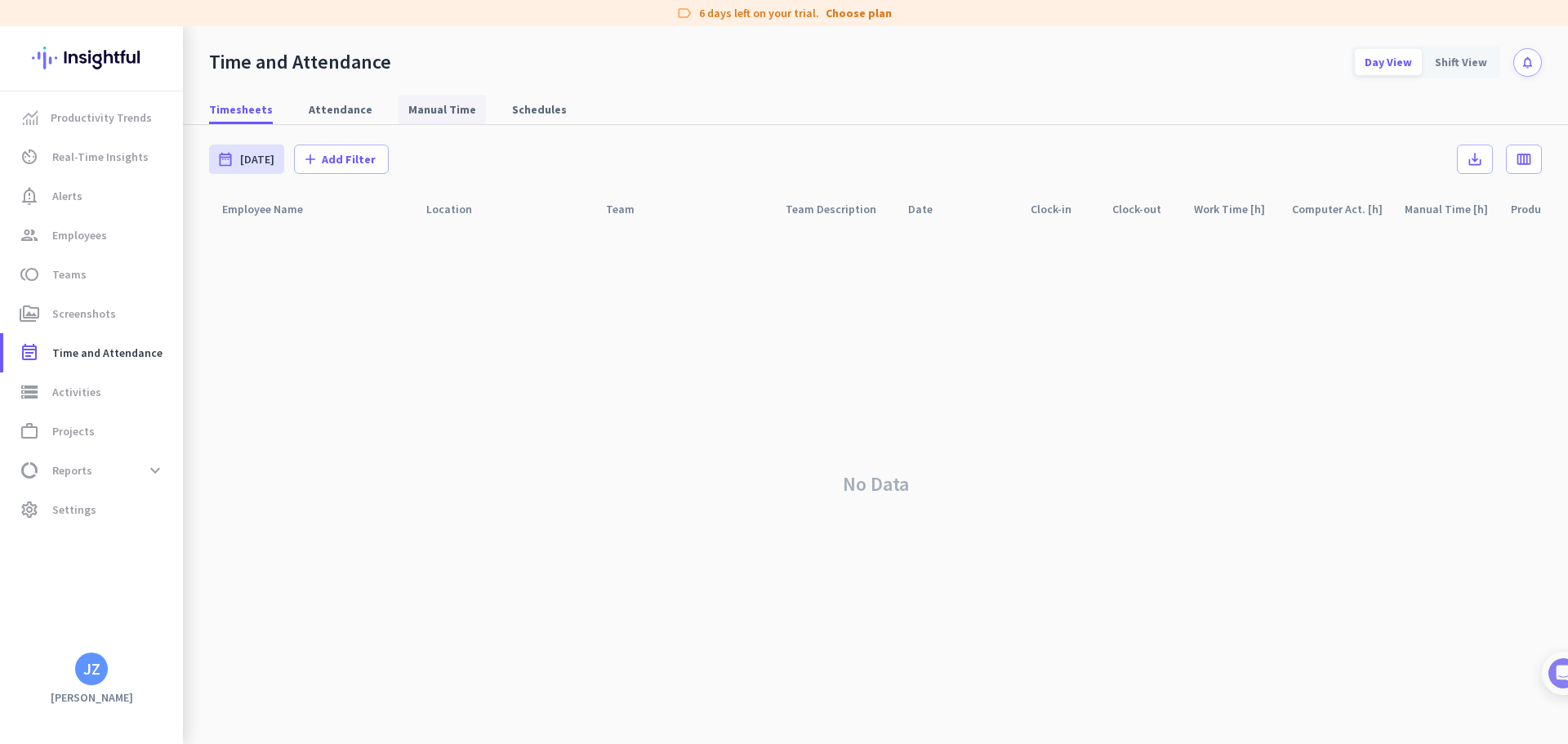
click at [421, 116] on span "Manual Time" at bounding box center [441, 109] width 68 height 16
type input "[DATE] - [DATE]"
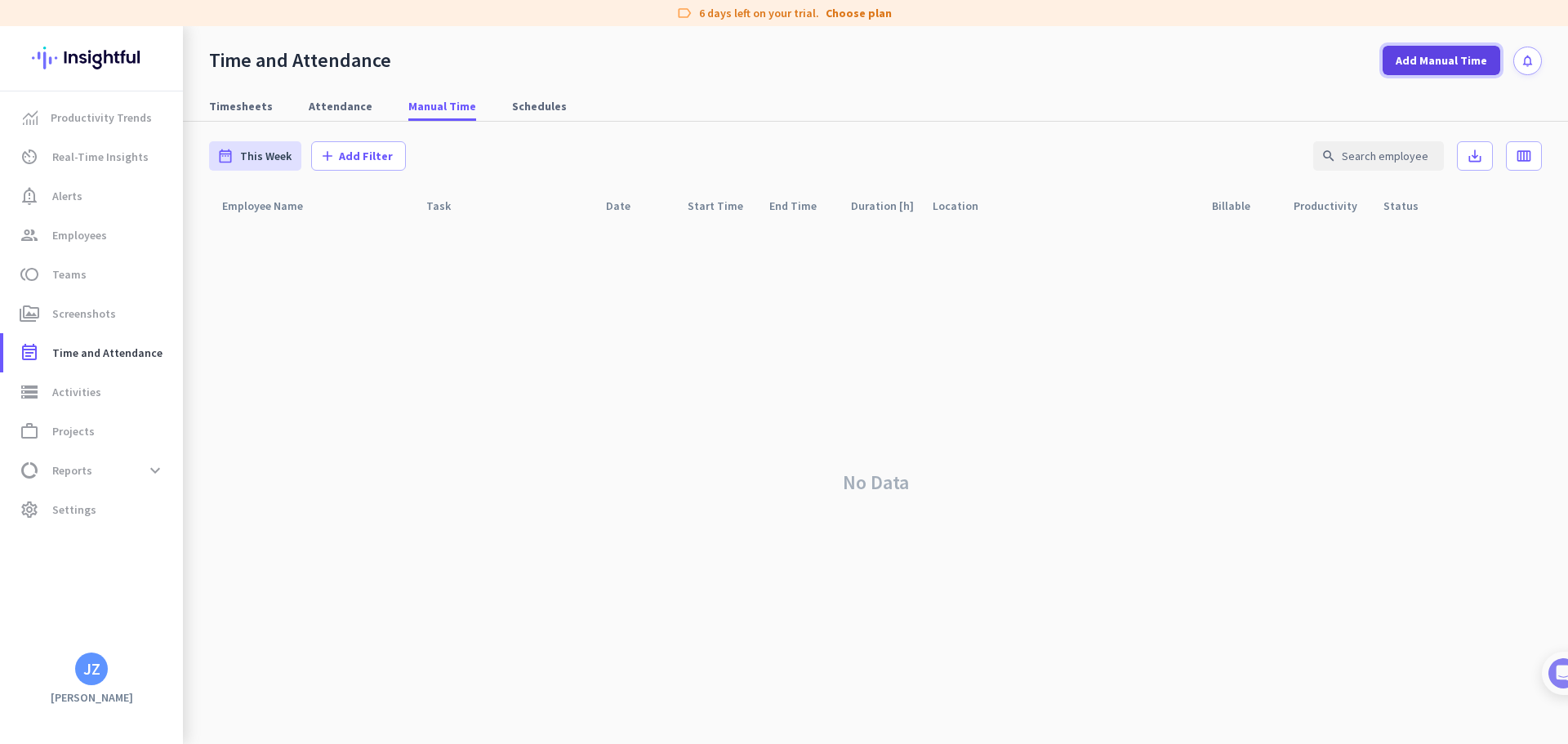
click at [1459, 63] on span "Add Manual Time" at bounding box center [1441, 60] width 91 height 16
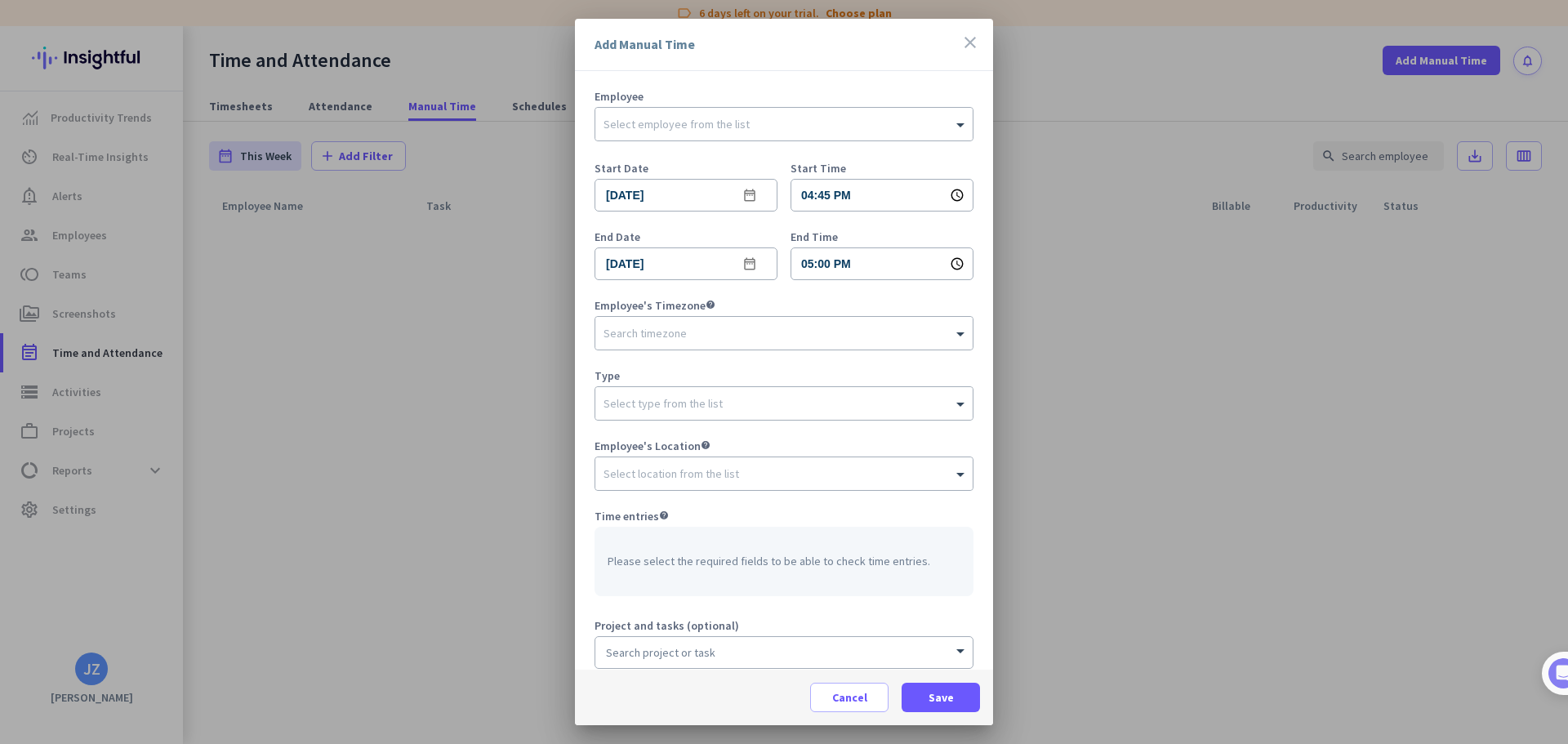
click at [1144, 322] on div at bounding box center [784, 372] width 1568 height 744
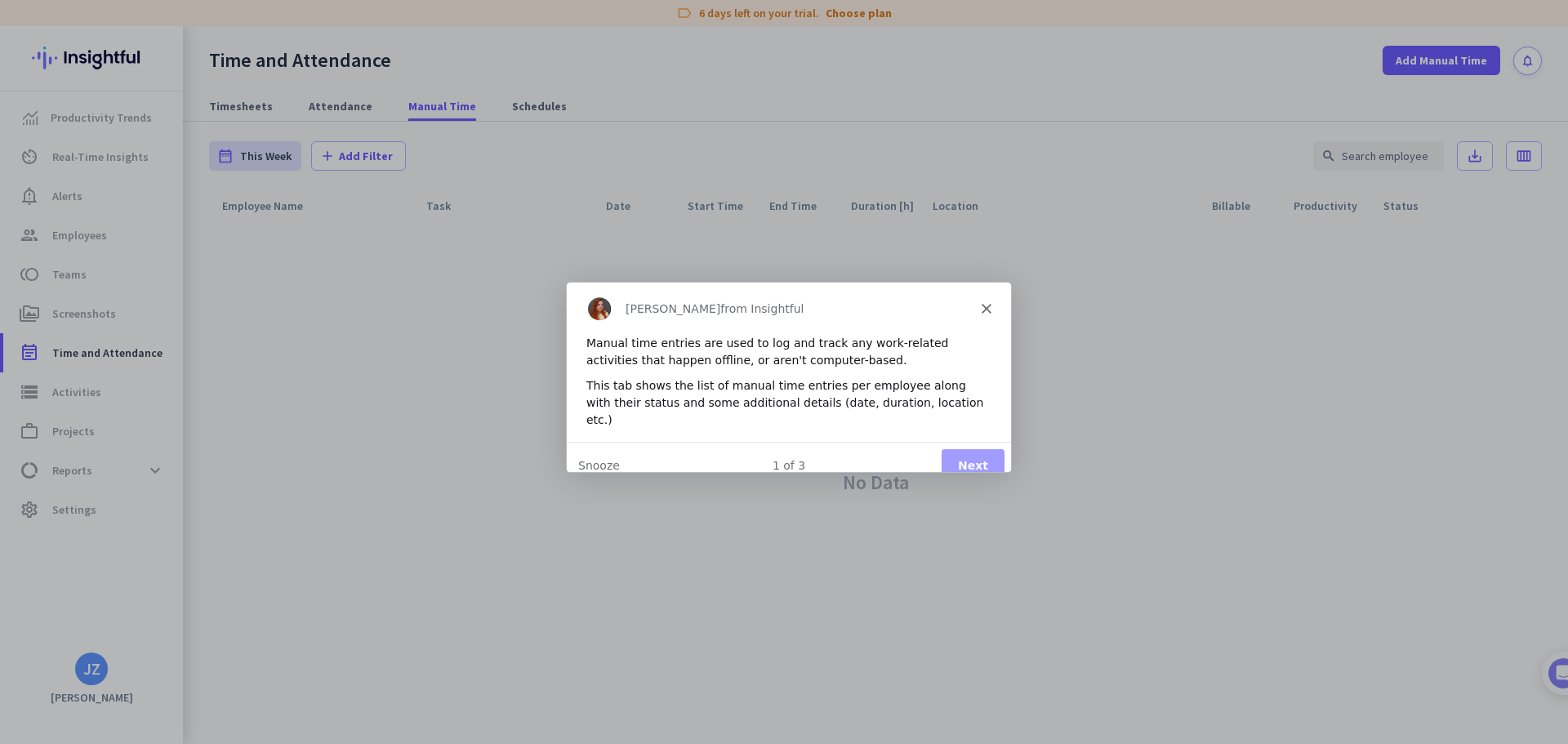
click at [988, 311] on icon "Close" at bounding box center [986, 307] width 10 height 10
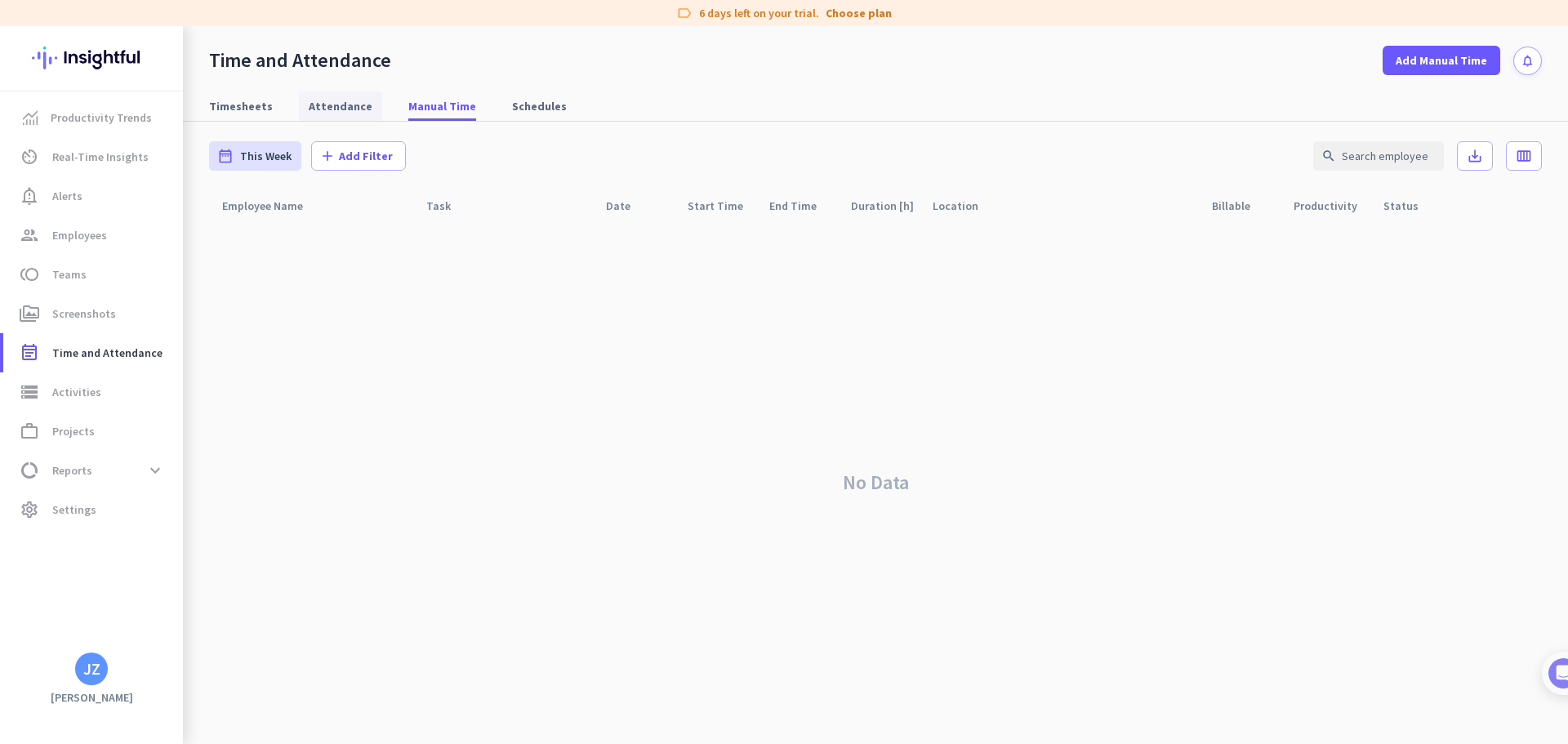
click at [335, 109] on span "Attendance" at bounding box center [340, 107] width 64 height 16
type input "[DATE] - [DATE]"
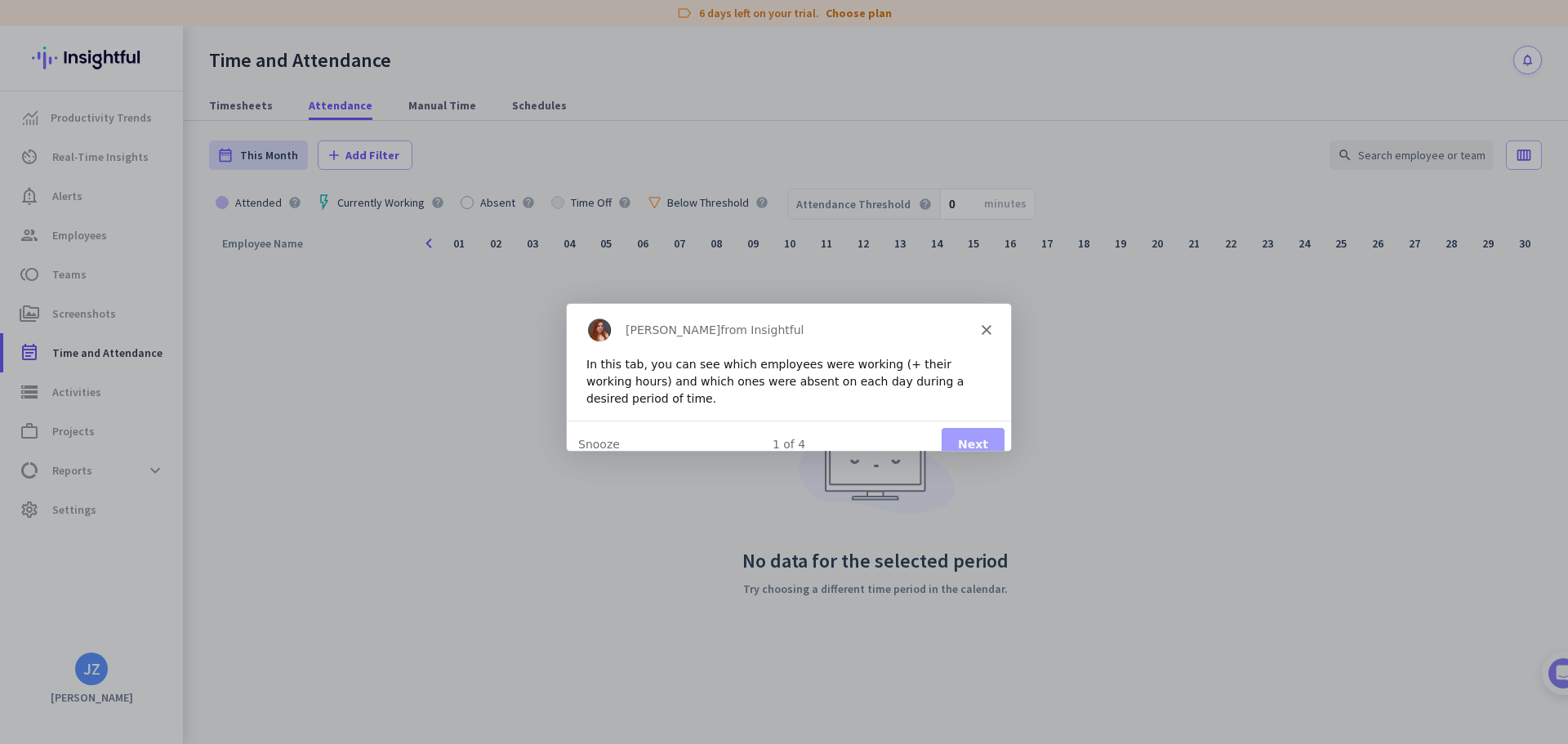
click at [121, 395] on div "Product tour overlay" at bounding box center [784, 372] width 1568 height 744
click at [94, 395] on div "Product tour overlay" at bounding box center [784, 372] width 1568 height 744
click at [981, 334] on div "[PERSON_NAME] from Insightful" at bounding box center [788, 329] width 444 height 52
click at [986, 328] on polygon "Close" at bounding box center [986, 328] width 10 height 10
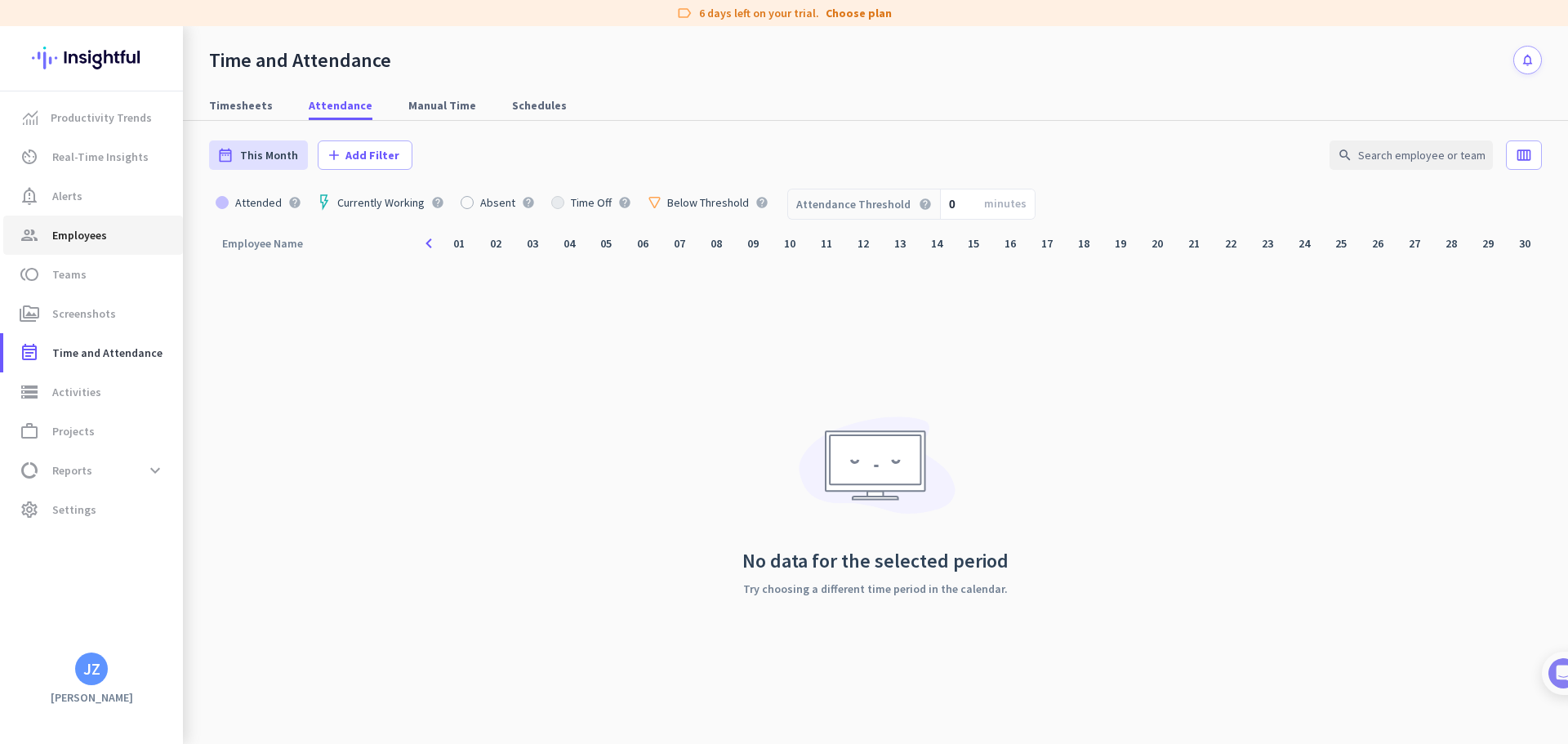
click at [82, 236] on span "Employees" at bounding box center [79, 236] width 55 height 20
type input "[DATE] - [DATE]"
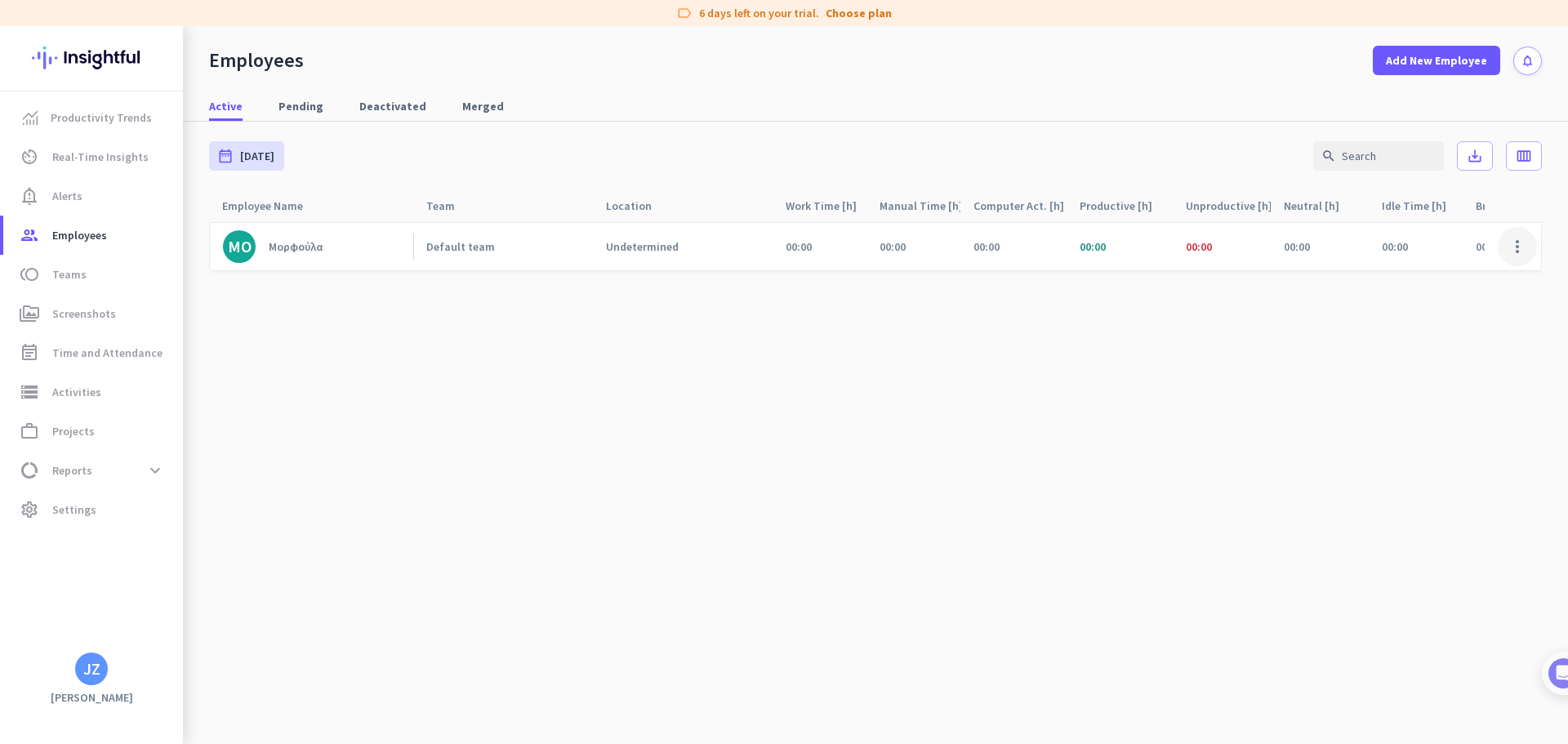
click at [1520, 243] on span at bounding box center [1517, 246] width 39 height 39
click at [1479, 287] on span "Edit" at bounding box center [1470, 281] width 107 height 16
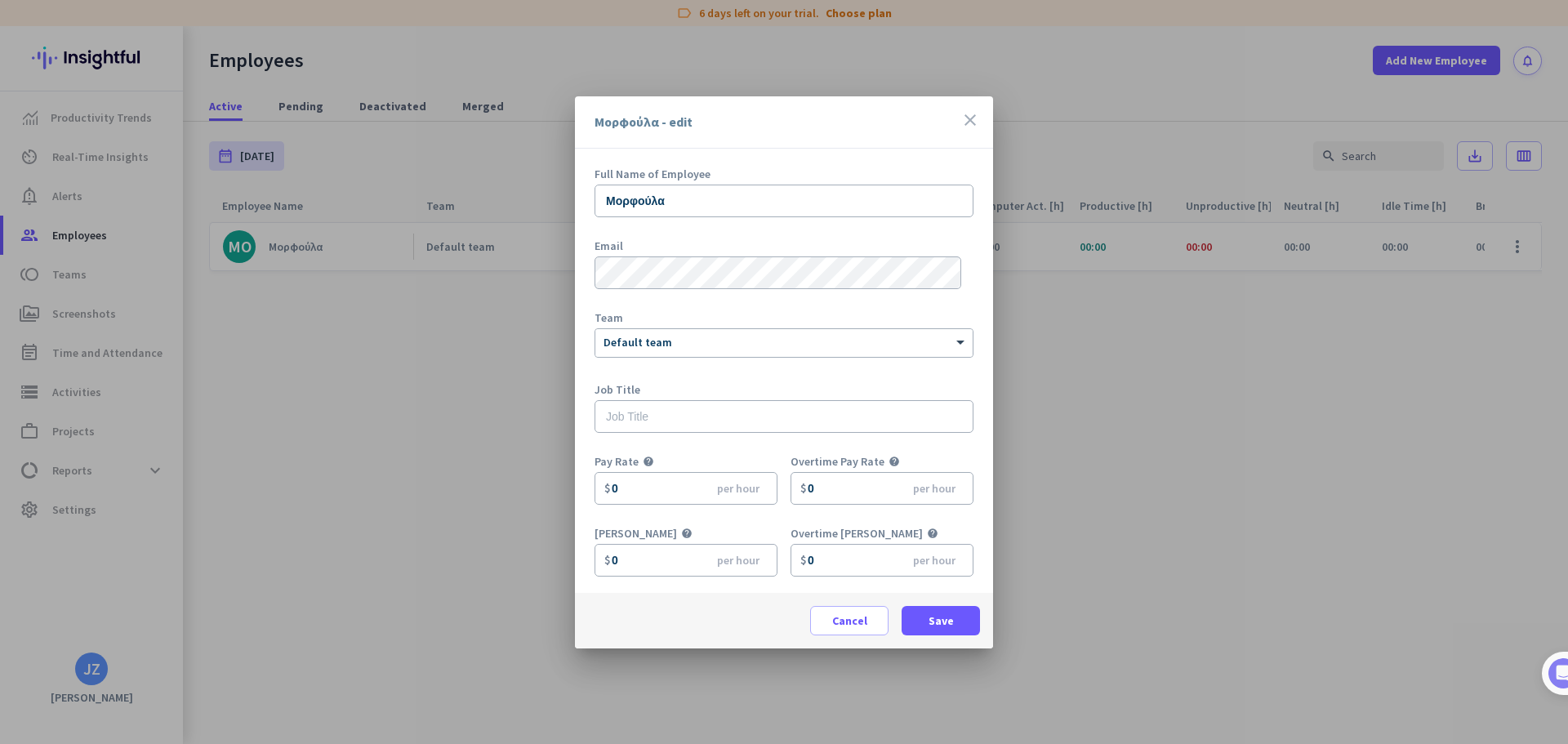
click at [963, 123] on icon "close" at bounding box center [970, 120] width 20 height 20
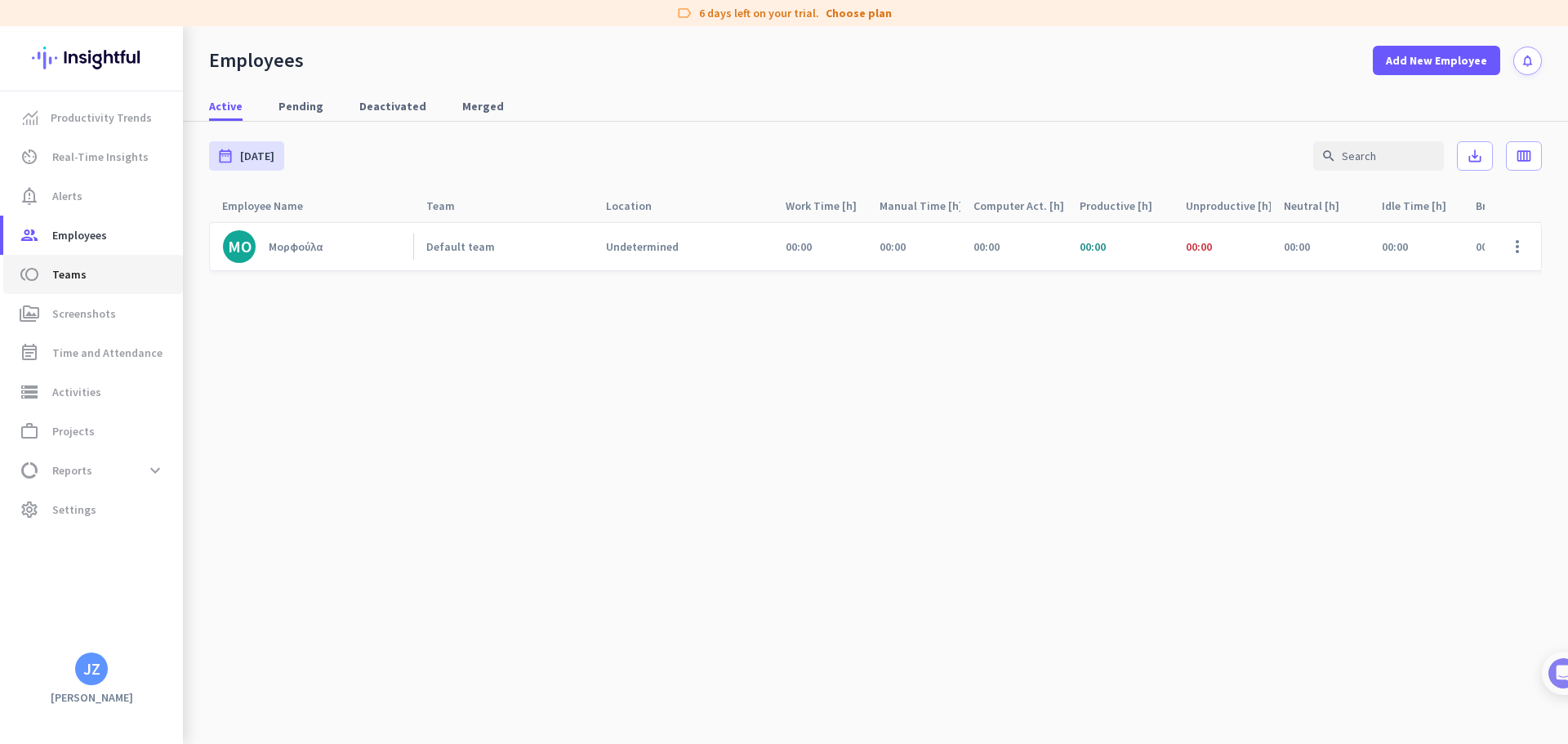
click at [107, 268] on span "toll Teams" at bounding box center [93, 274] width 153 height 20
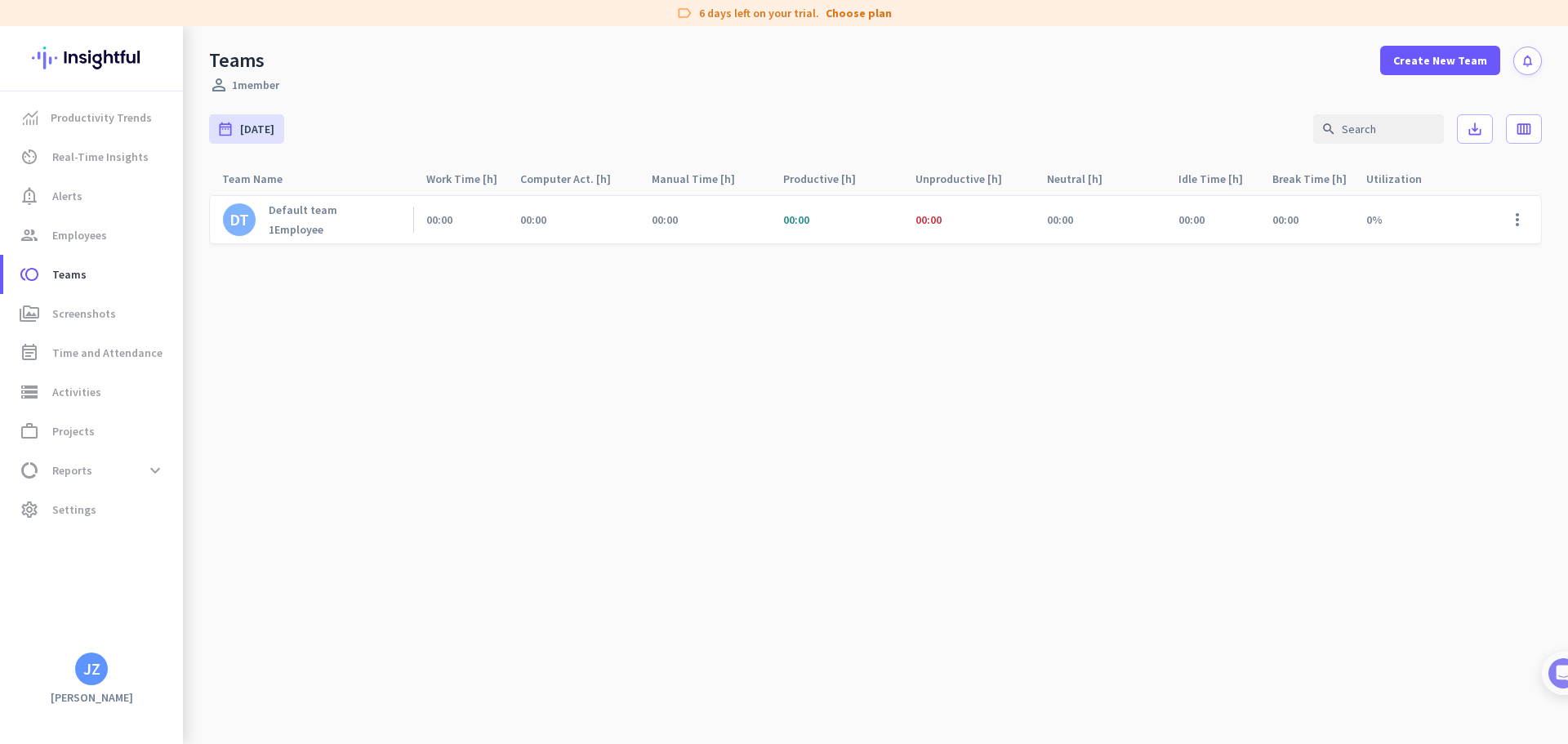
click at [302, 211] on p "Default team" at bounding box center [303, 209] width 69 height 14
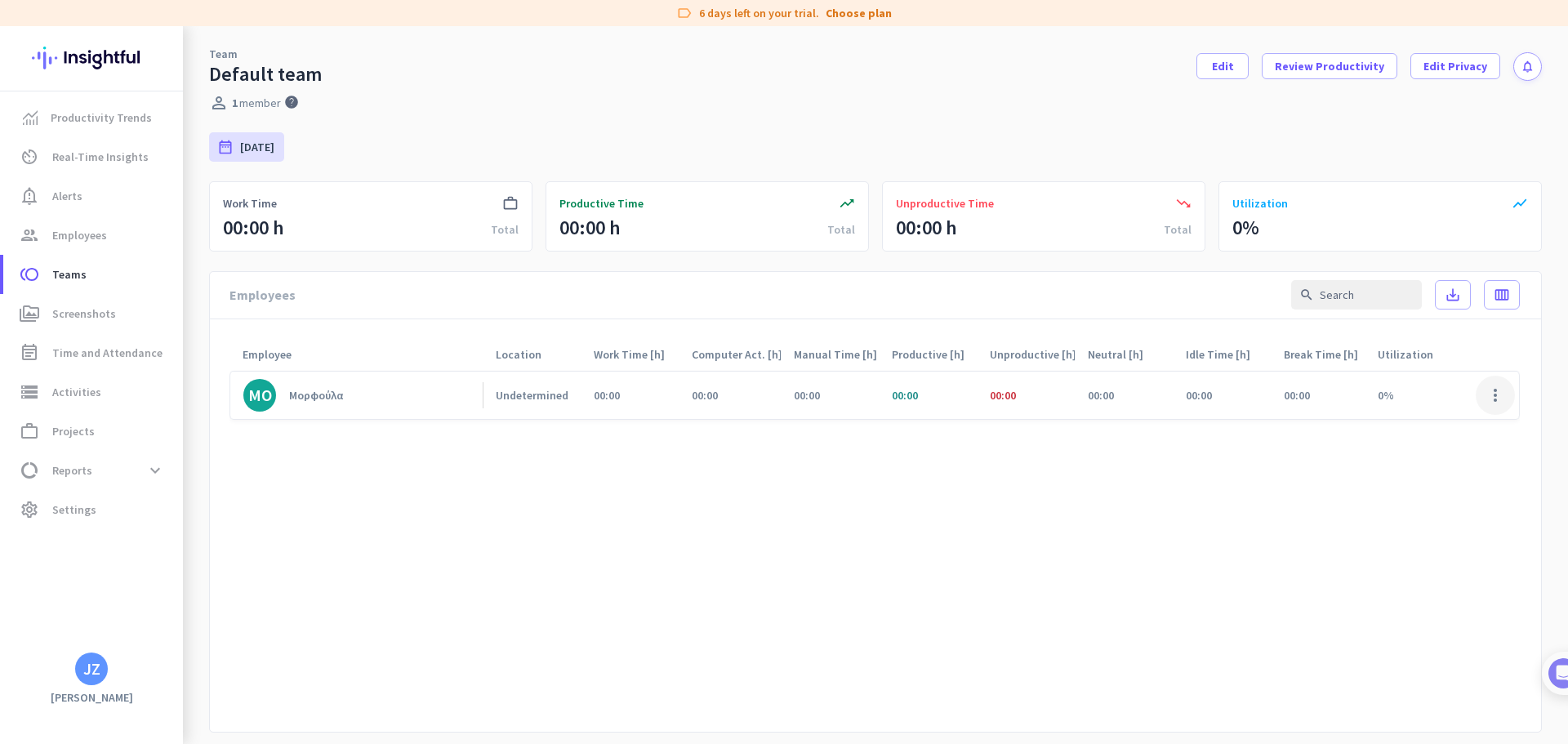
click at [1480, 397] on span at bounding box center [1495, 395] width 39 height 39
click at [1443, 463] on span "View Screenshots" at bounding box center [1445, 459] width 90 height 14
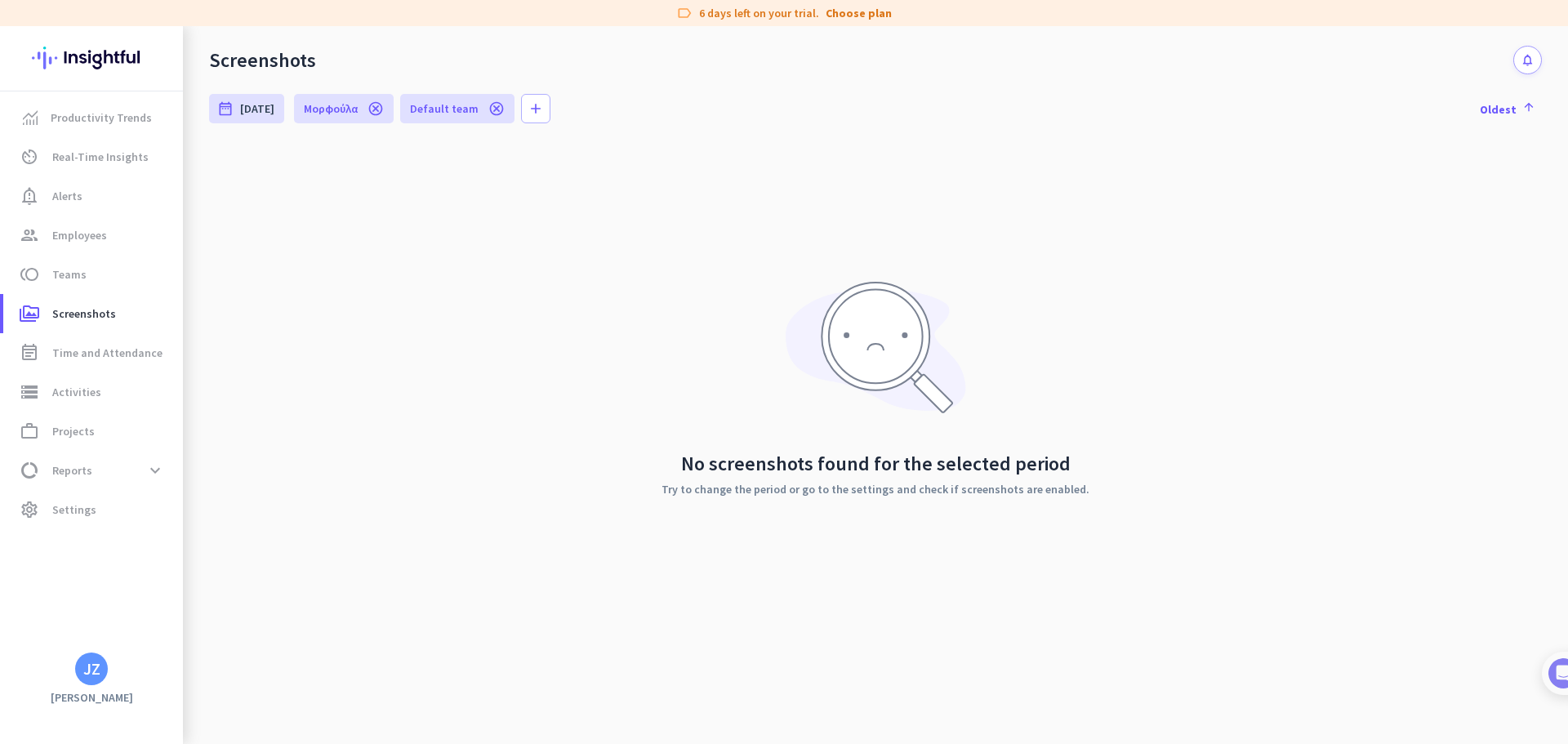
click at [488, 106] on icon "cancel" at bounding box center [496, 108] width 16 height 16
click at [97, 506] on span "settings Settings" at bounding box center [93, 510] width 153 height 20
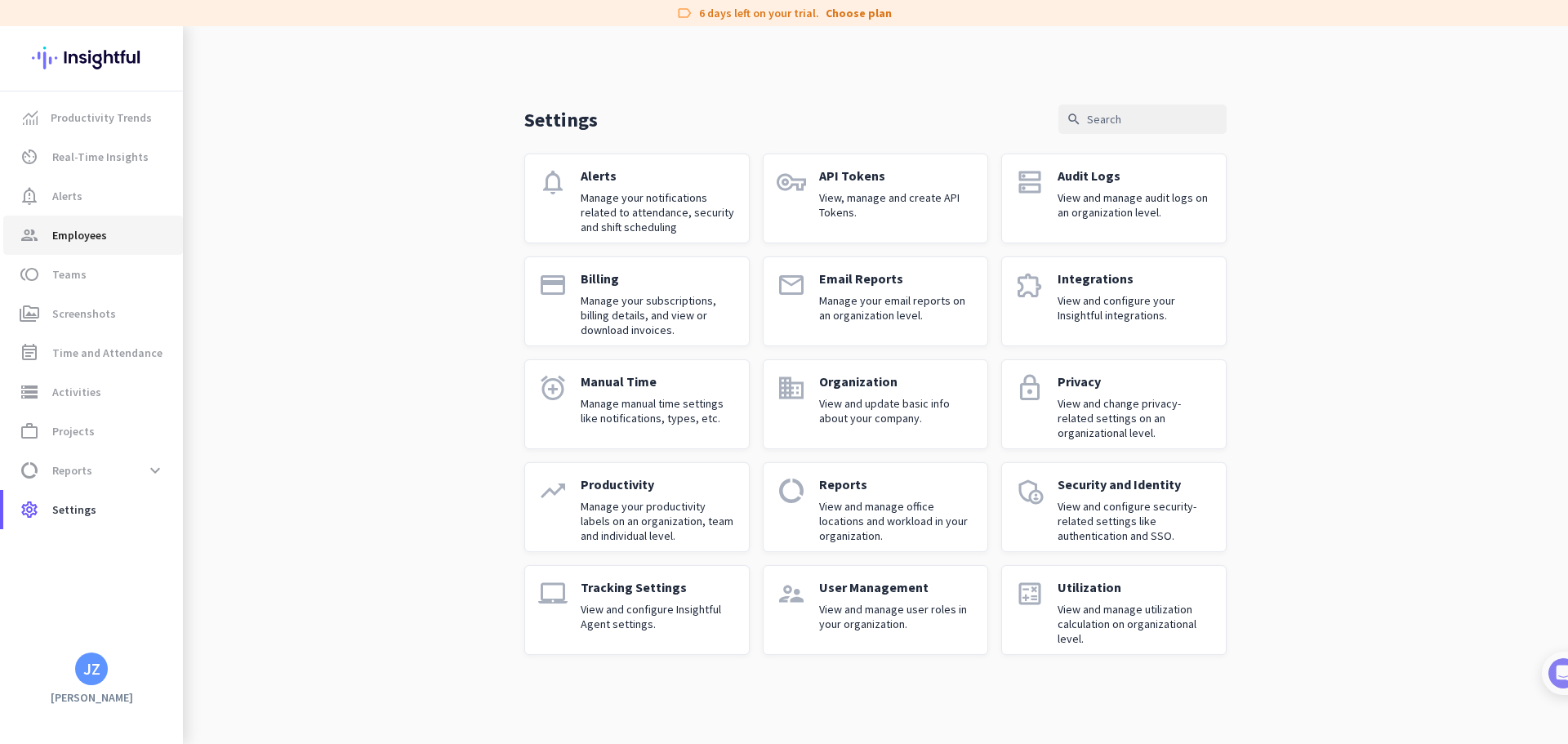
click at [88, 233] on span "Employees" at bounding box center [79, 236] width 55 height 20
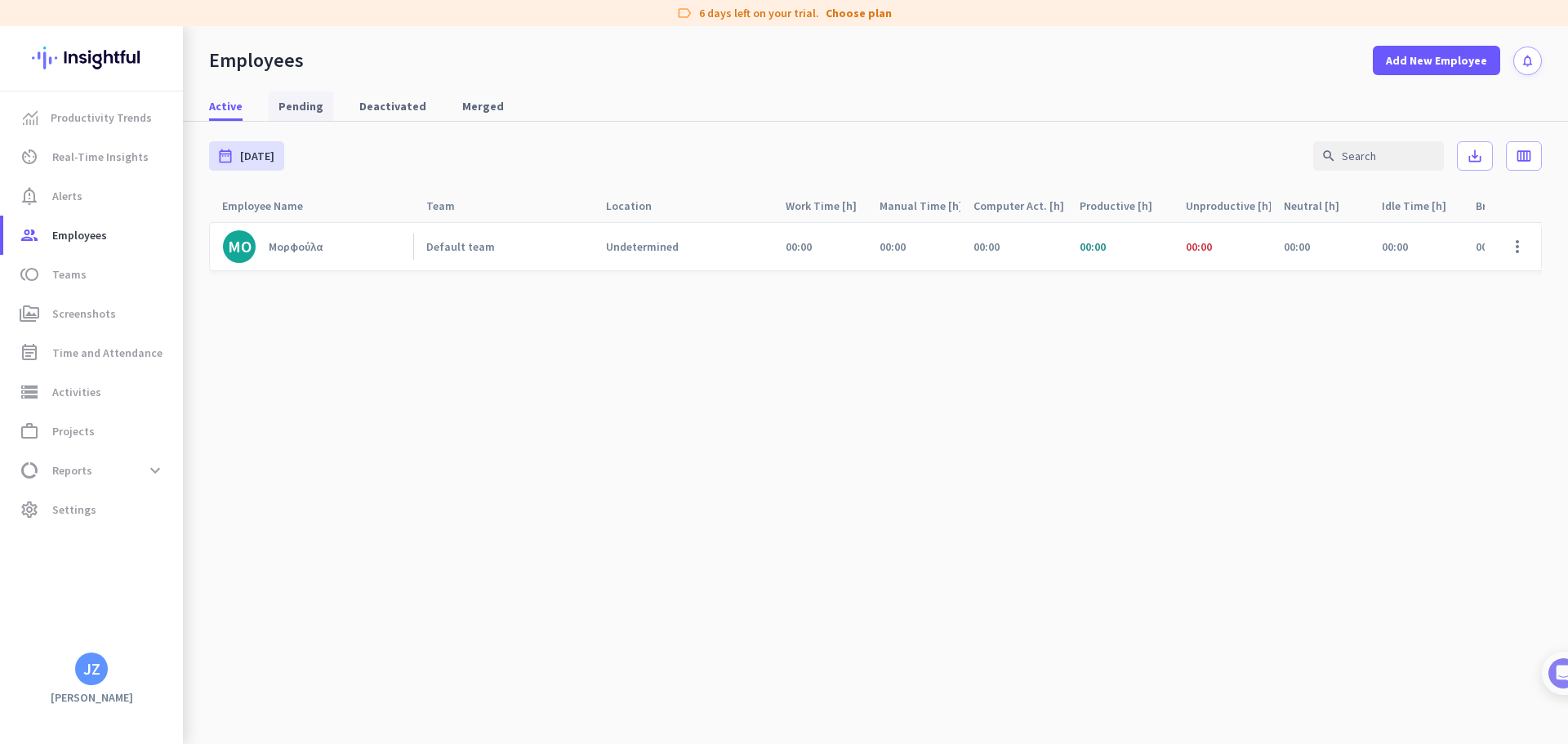
click at [293, 101] on span "Pending" at bounding box center [302, 107] width 45 height 16
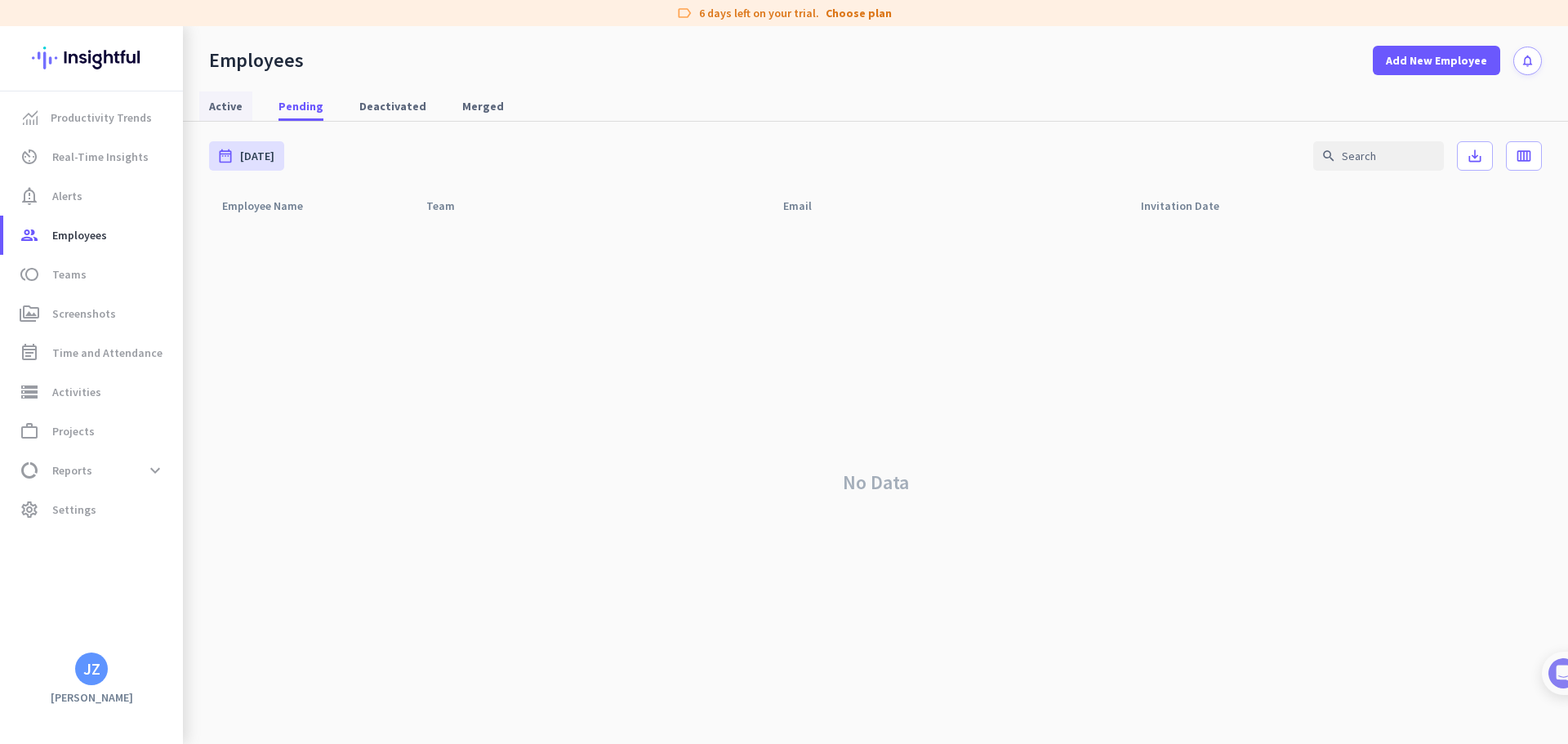
click at [234, 101] on span "Active" at bounding box center [226, 107] width 33 height 16
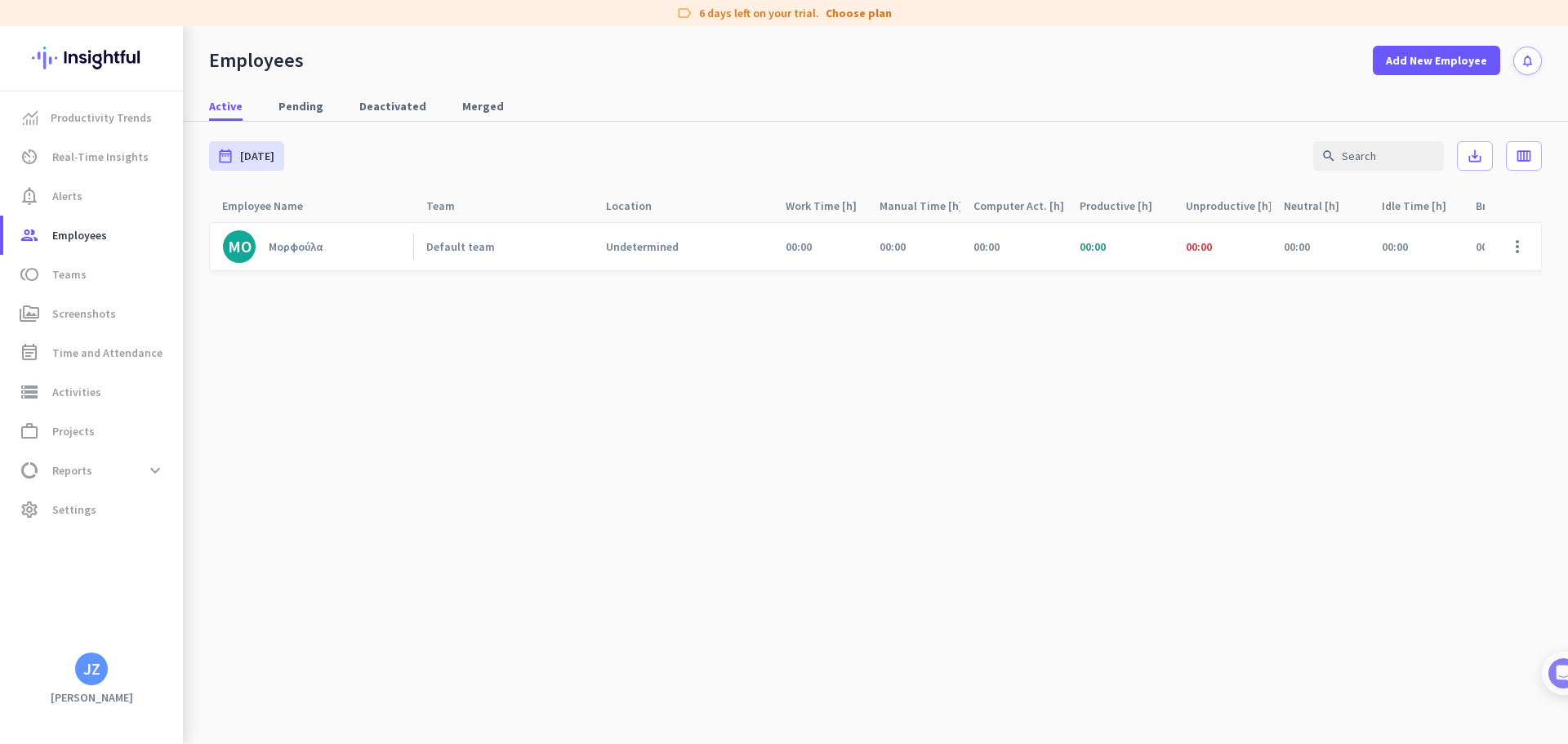
drag, startPoint x: 803, startPoint y: 245, endPoint x: 813, endPoint y: 245, distance: 10.0
click at [803, 244] on span "00:00" at bounding box center [798, 246] width 26 height 14
